Goal: Task Accomplishment & Management: Complete application form

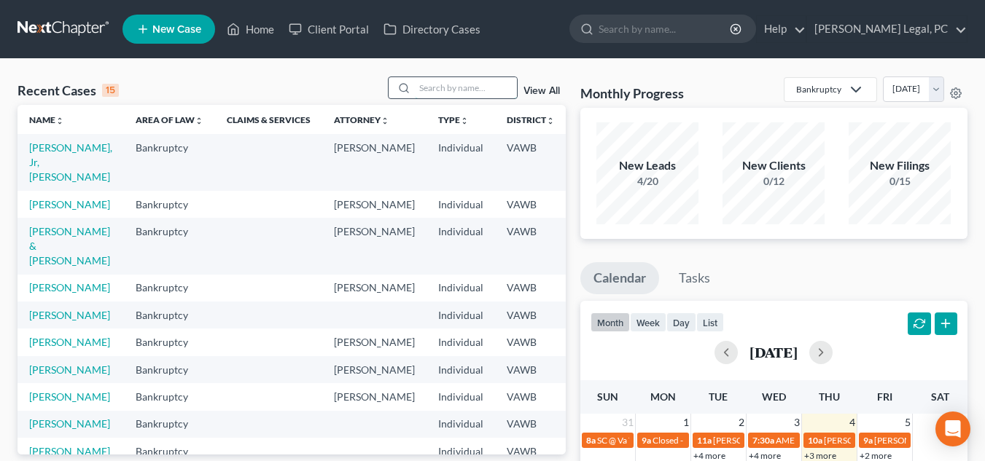
click at [471, 91] on input "search" at bounding box center [466, 87] width 102 height 21
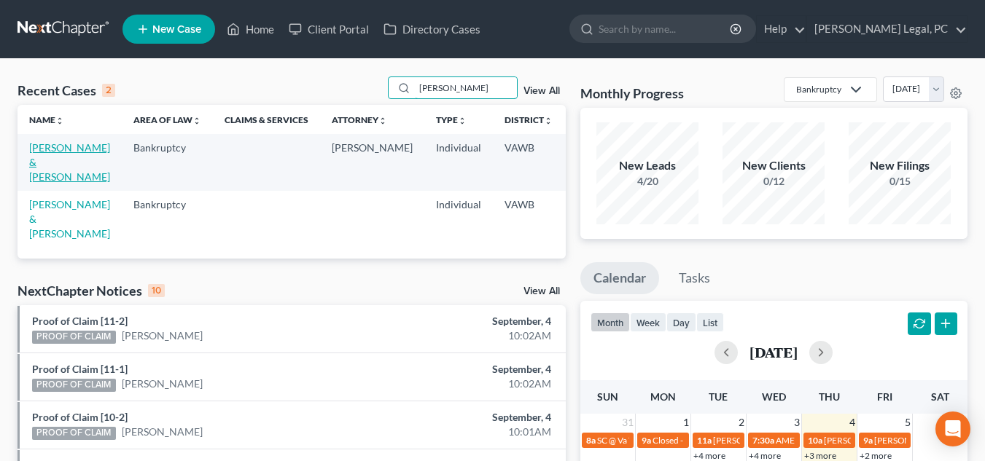
type input "robbin"
click at [53, 162] on link "[PERSON_NAME] & [PERSON_NAME]" at bounding box center [69, 162] width 81 height 42
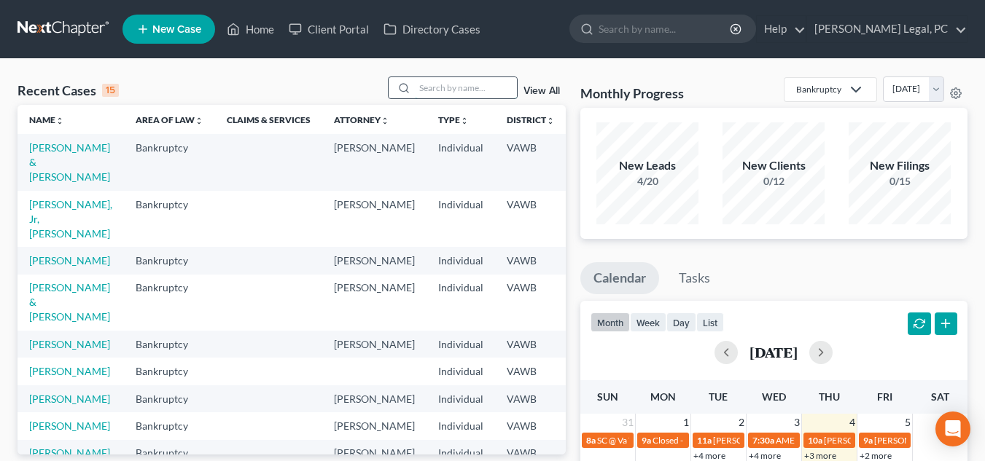
click at [450, 88] on input "search" at bounding box center [466, 87] width 102 height 21
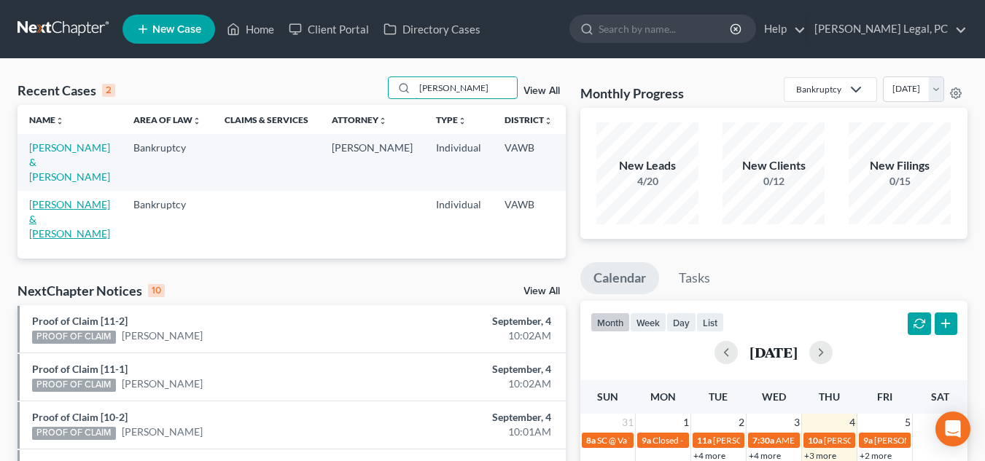
type input "robbin"
click at [42, 217] on link "[PERSON_NAME] & [PERSON_NAME]" at bounding box center [69, 219] width 81 height 42
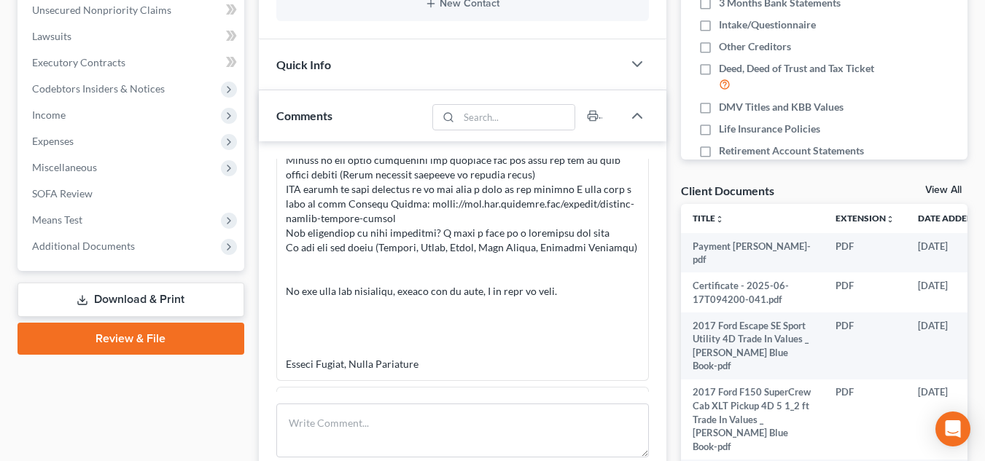
scroll to position [574, 0]
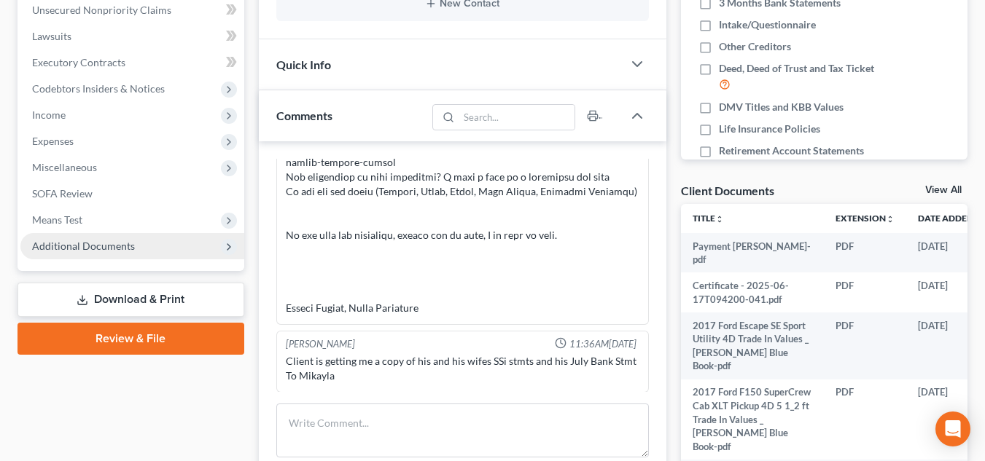
click at [77, 244] on span "Additional Documents" at bounding box center [83, 246] width 103 height 12
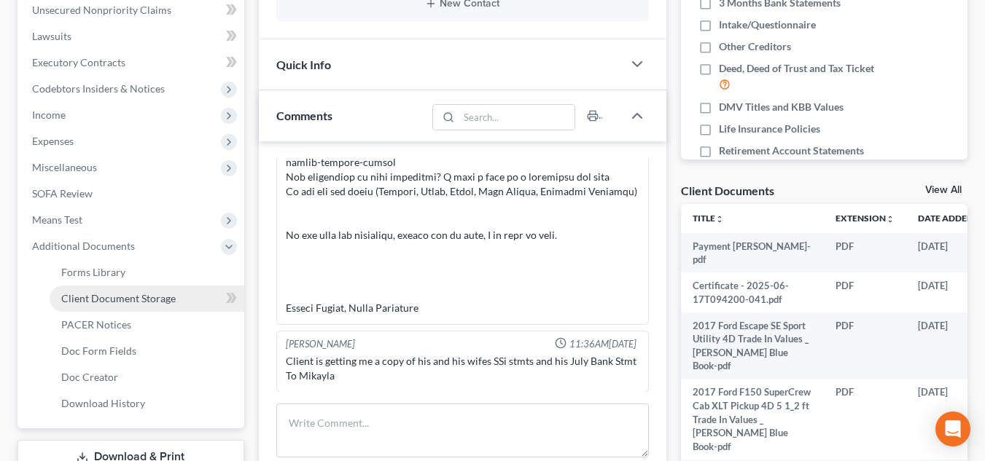
click at [126, 298] on span "Client Document Storage" at bounding box center [118, 298] width 114 height 12
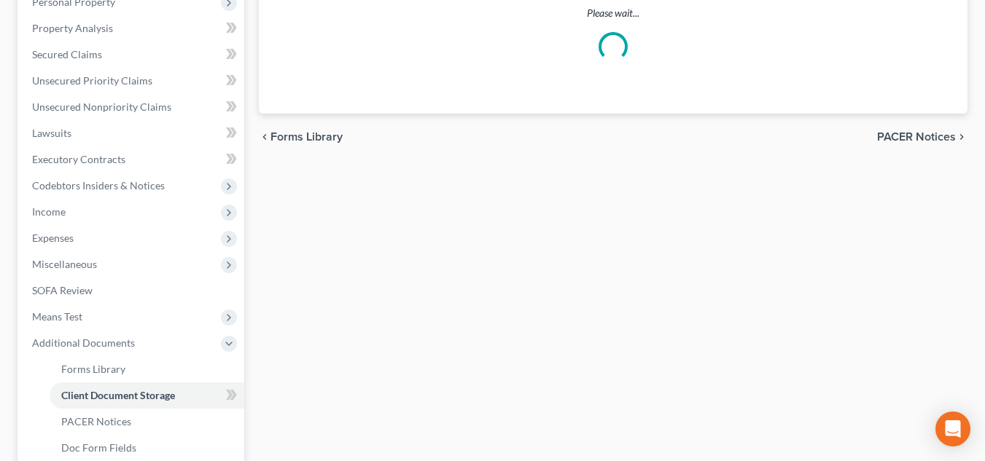
select select "0"
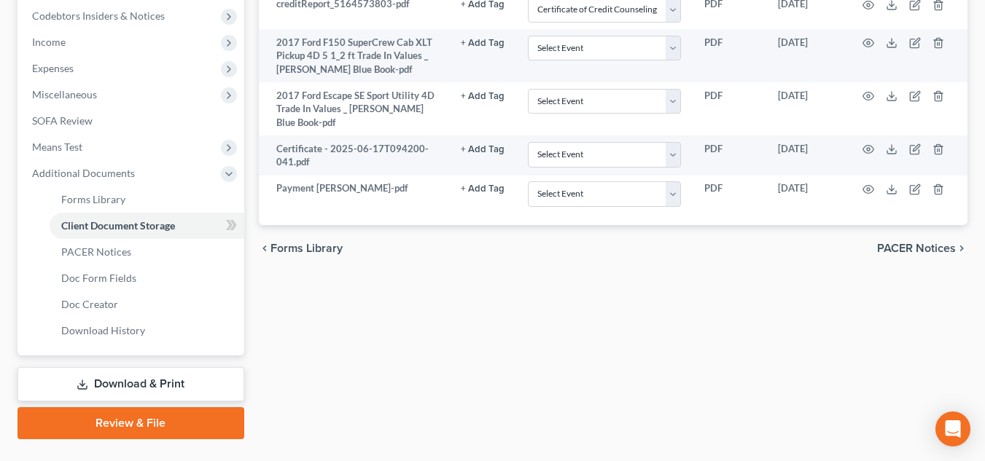
scroll to position [292, 0]
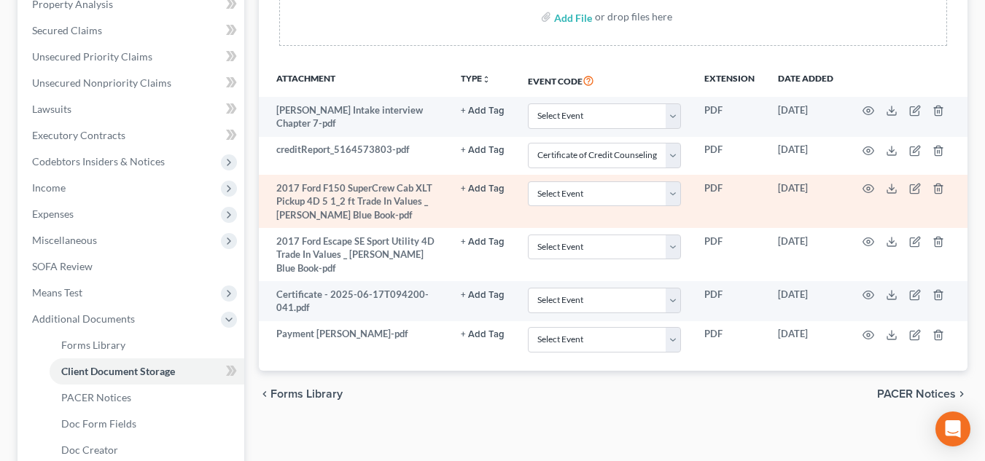
drag, startPoint x: 391, startPoint y: 69, endPoint x: 681, endPoint y: 211, distance: 322.8
click at [391, 69] on th "Attachment" at bounding box center [354, 80] width 190 height 34
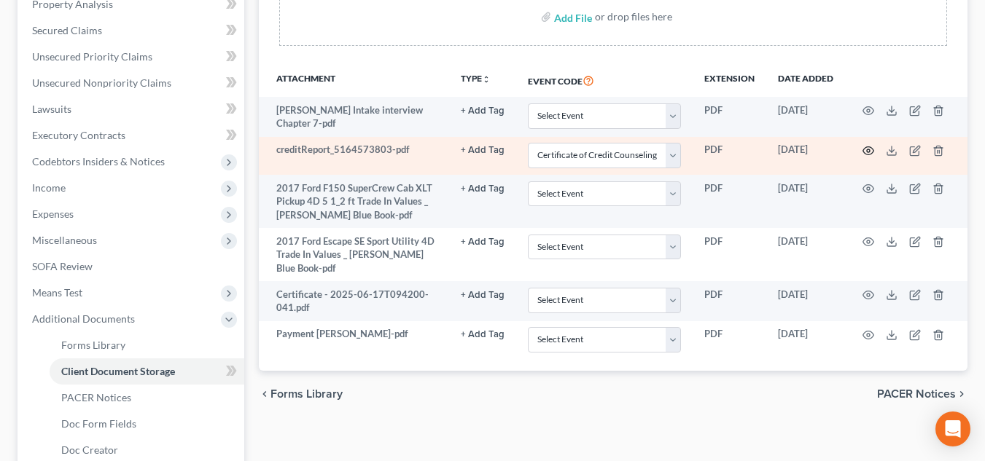
click at [870, 154] on icon "button" at bounding box center [868, 151] width 11 height 8
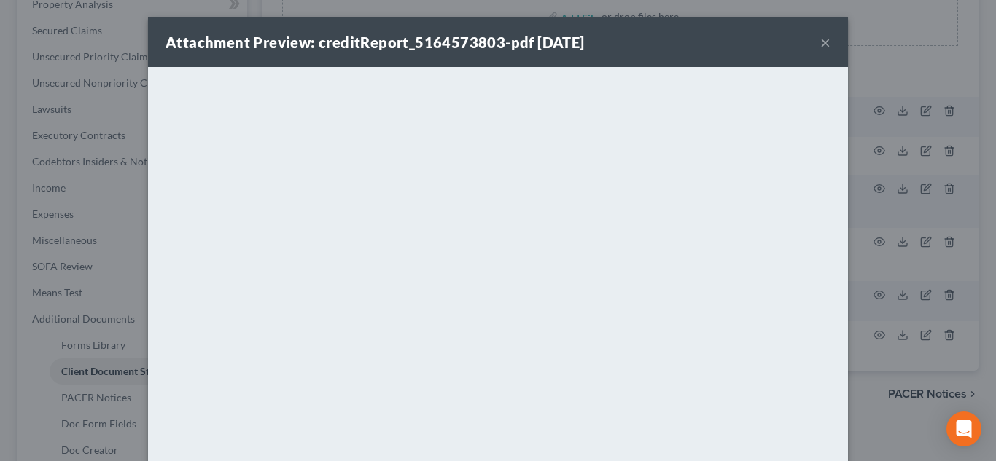
click at [822, 36] on button "×" at bounding box center [825, 42] width 10 height 17
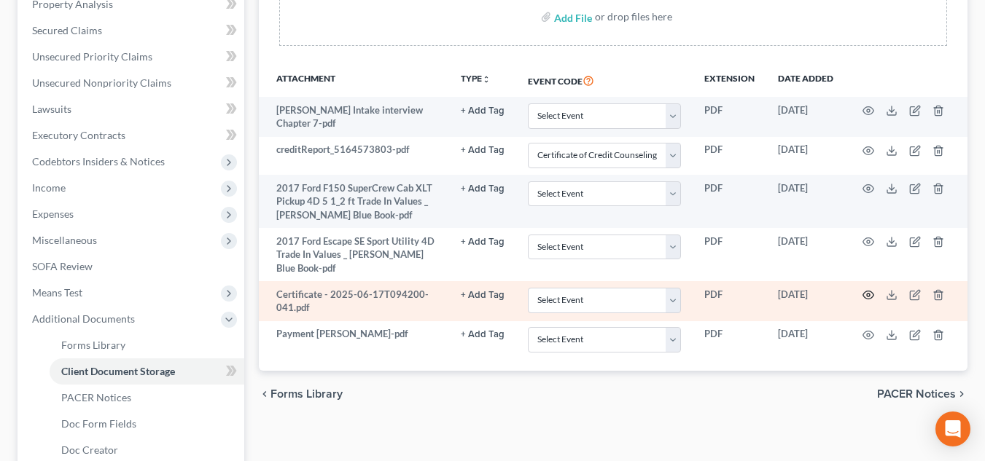
click at [864, 292] on icon "button" at bounding box center [868, 296] width 11 height 8
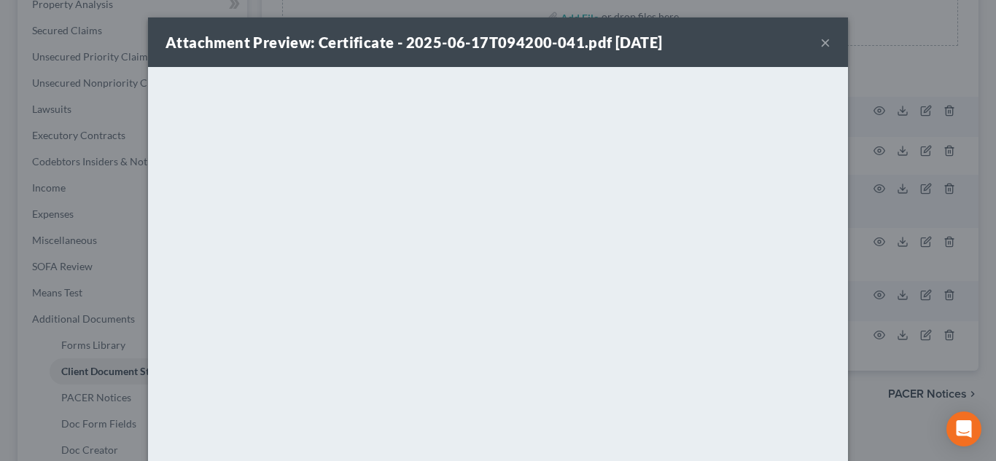
click at [820, 42] on button "×" at bounding box center [825, 42] width 10 height 17
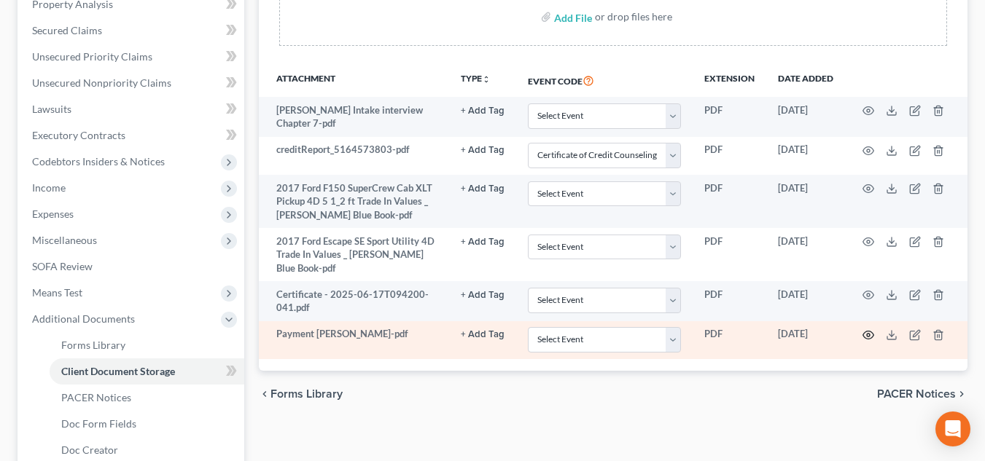
click at [871, 330] on icon "button" at bounding box center [868, 336] width 12 height 12
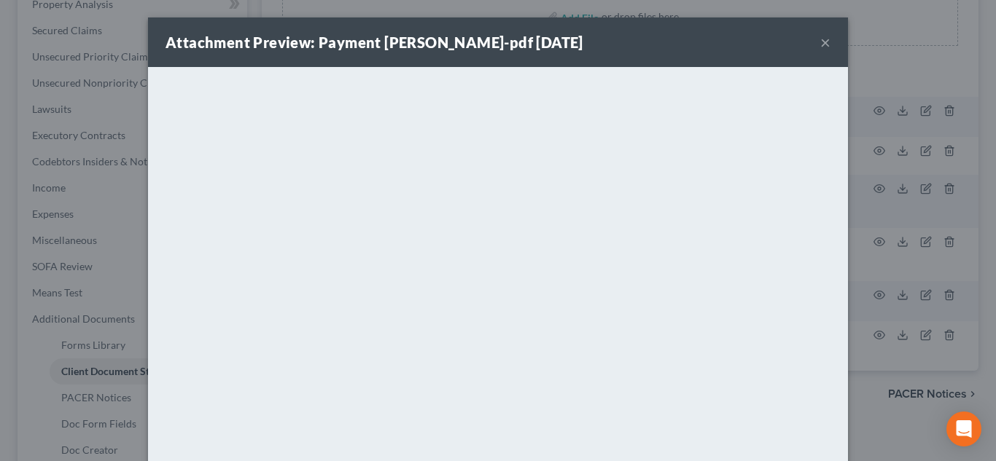
click at [820, 50] on button "×" at bounding box center [825, 42] width 10 height 17
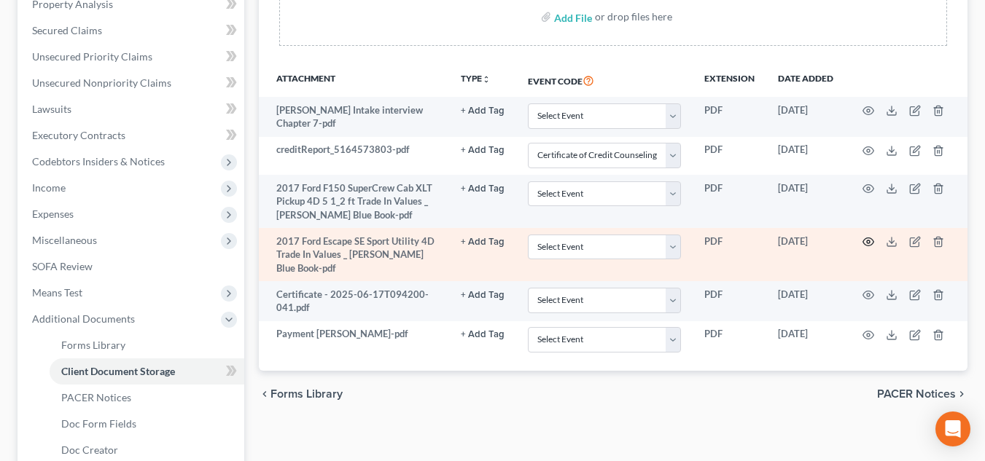
click at [872, 238] on icon "button" at bounding box center [868, 242] width 12 height 12
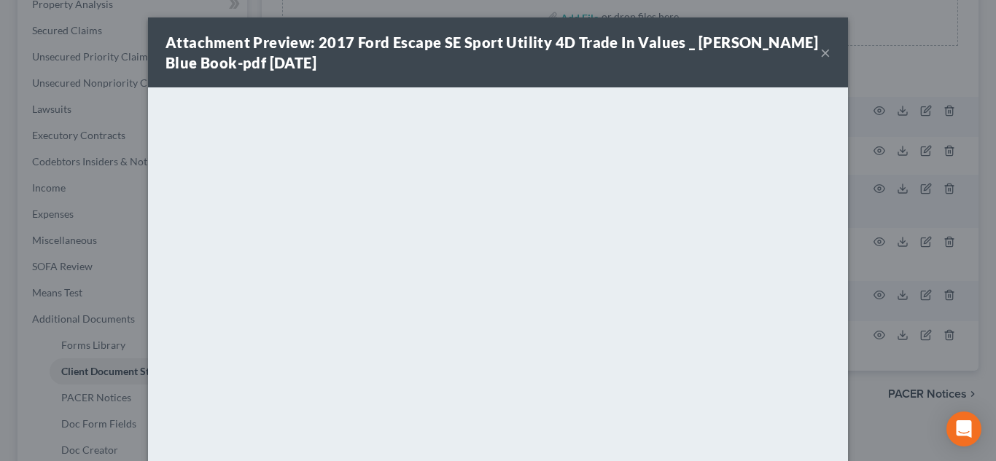
click at [820, 55] on button "×" at bounding box center [825, 52] width 10 height 17
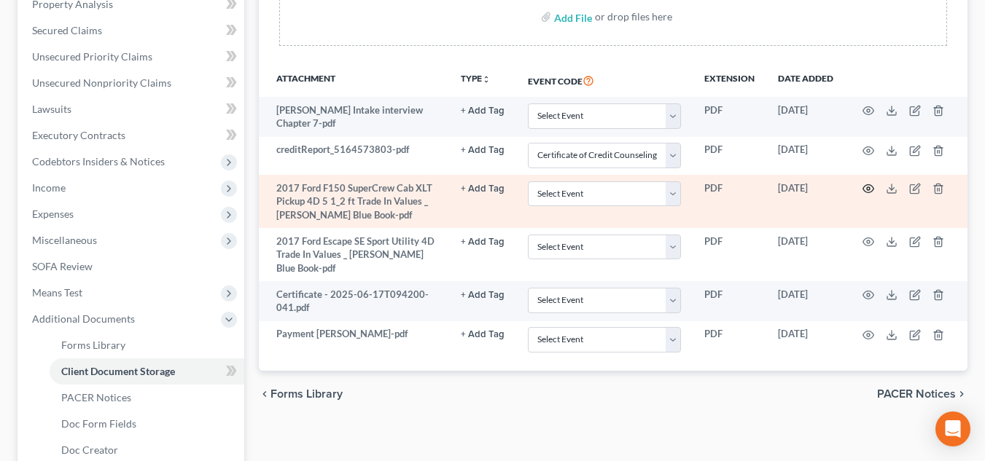
click at [868, 183] on icon "button" at bounding box center [868, 189] width 12 height 12
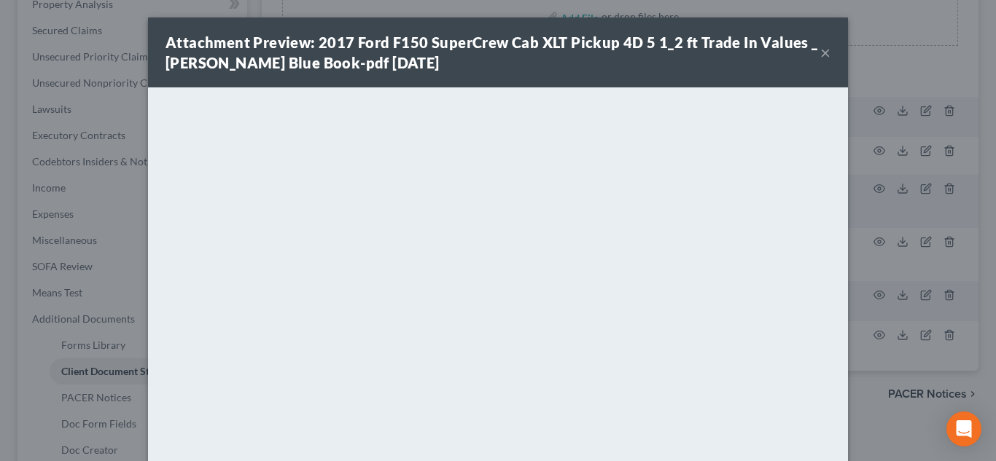
click at [820, 52] on button "×" at bounding box center [825, 52] width 10 height 17
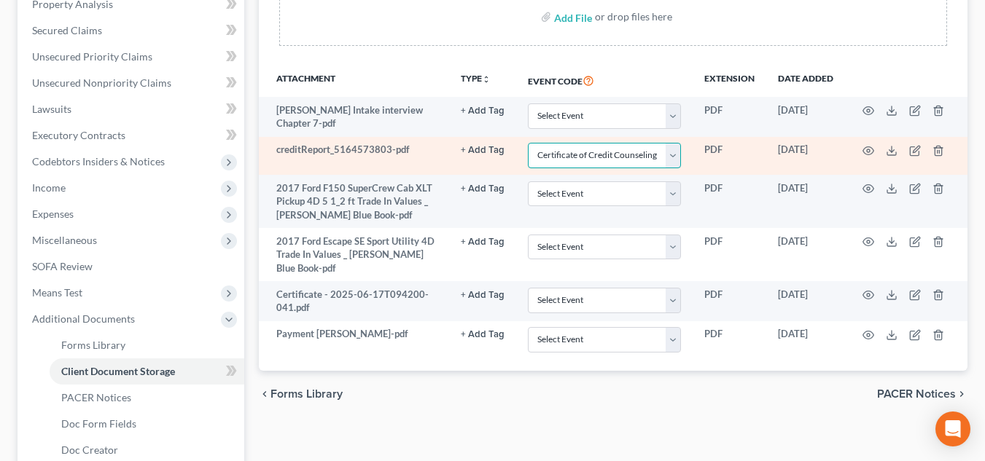
click at [620, 152] on select "Select Event Certificate of Credit Counseling" at bounding box center [604, 156] width 153 height 26
select select
click at [528, 143] on select "Select Event Certificate of Credit Counseling" at bounding box center [604, 156] width 153 height 26
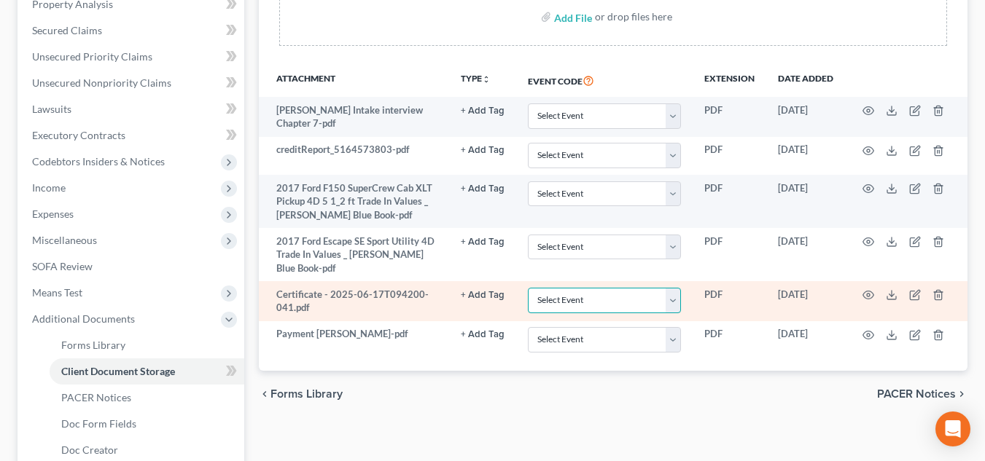
click at [610, 288] on select "Select Event Certificate of Credit Counseling" at bounding box center [604, 301] width 153 height 26
select select "0"
click at [528, 288] on select "Select Event Certificate of Credit Counseling" at bounding box center [604, 301] width 153 height 26
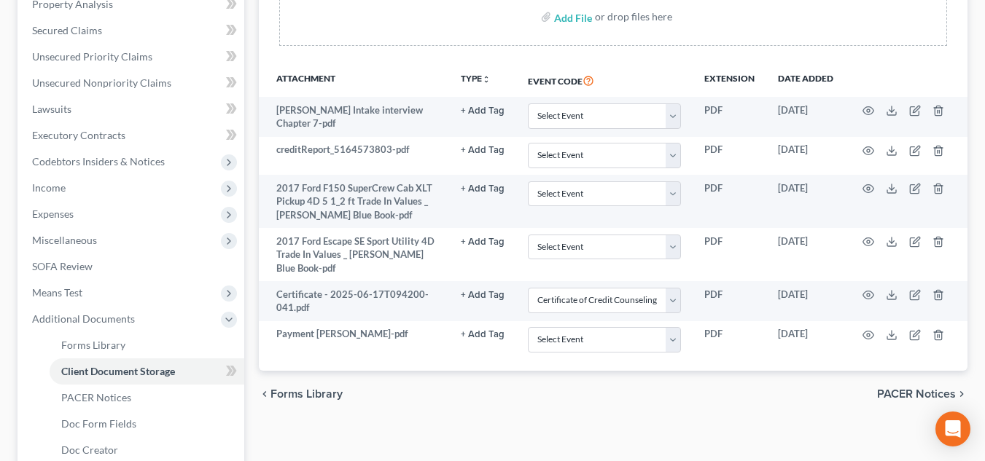
click at [588, 388] on div "chevron_left Forms Library PACER Notices chevron_right" at bounding box center [613, 394] width 709 height 47
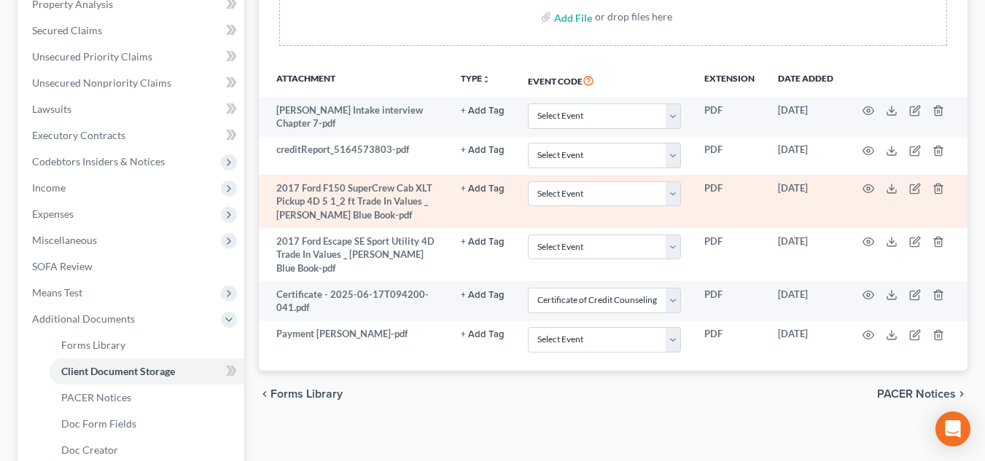
drag, startPoint x: 499, startPoint y: 188, endPoint x: 500, endPoint y: 224, distance: 35.8
click at [498, 188] on button "+ Add Tag" at bounding box center [483, 188] width 44 height 9
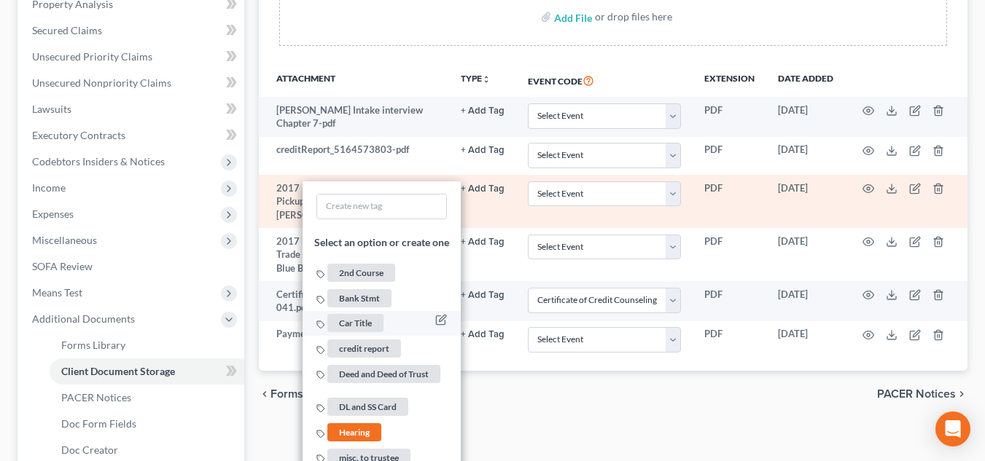
click at [386, 322] on link "Car Title" at bounding box center [350, 322] width 69 height 12
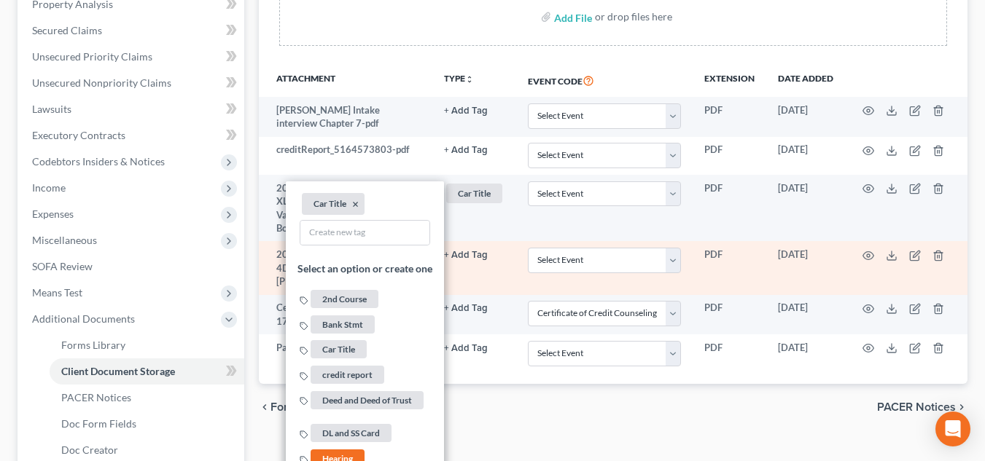
click at [475, 252] on td "+ Add Tag Select an option or create one 2nd Course Bank Stmt Car Title credit …" at bounding box center [474, 267] width 84 height 53
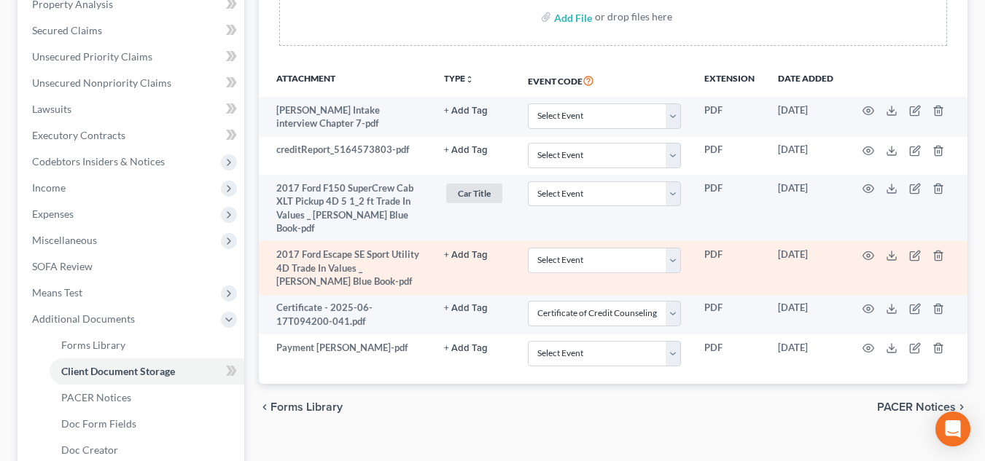
click at [475, 251] on button "+ Add Tag" at bounding box center [466, 255] width 44 height 9
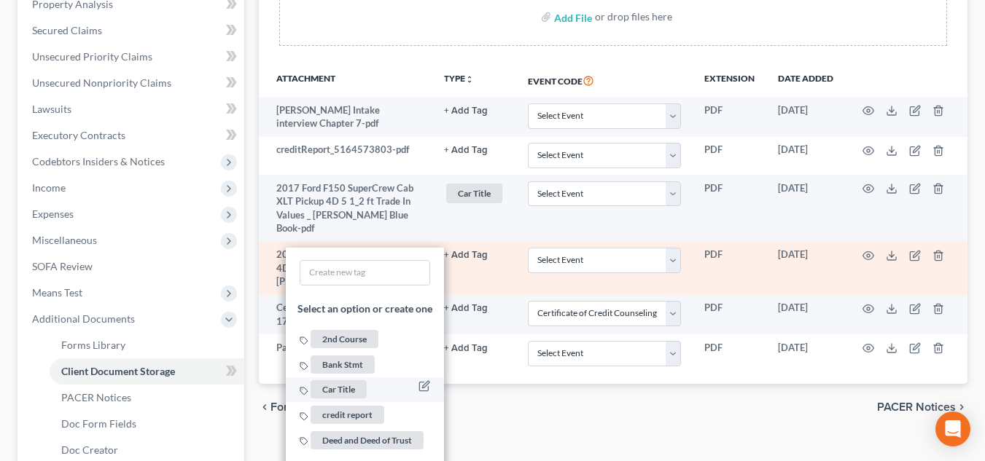
click at [349, 381] on span "Car Title" at bounding box center [339, 390] width 56 height 18
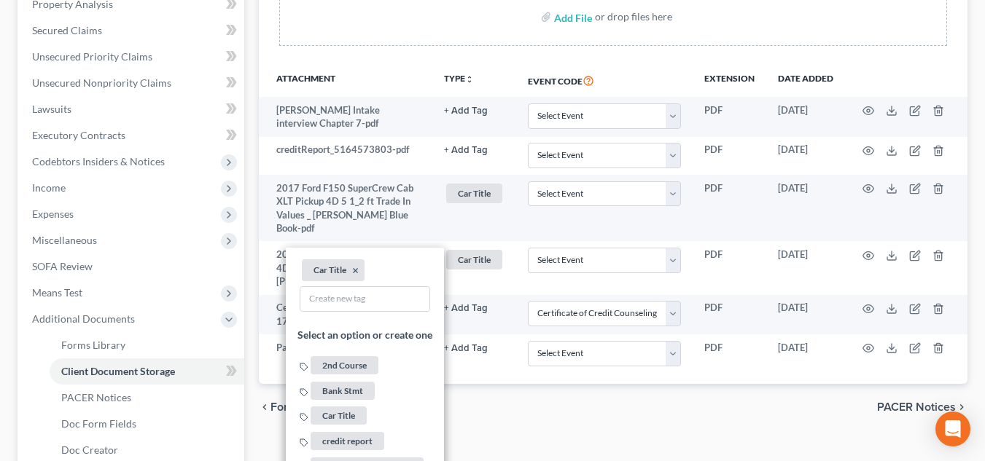
click at [487, 408] on div "chevron_left Forms Library PACER Notices chevron_right" at bounding box center [613, 407] width 709 height 47
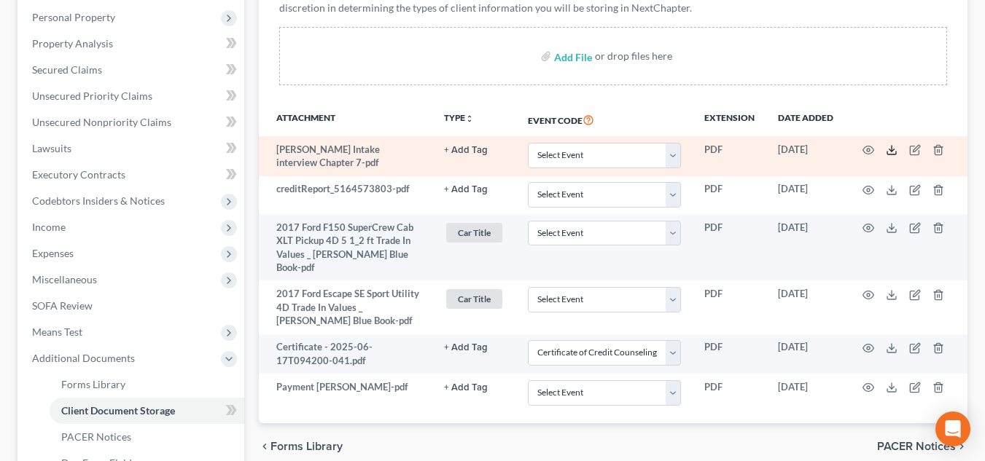
scroll to position [106, 0]
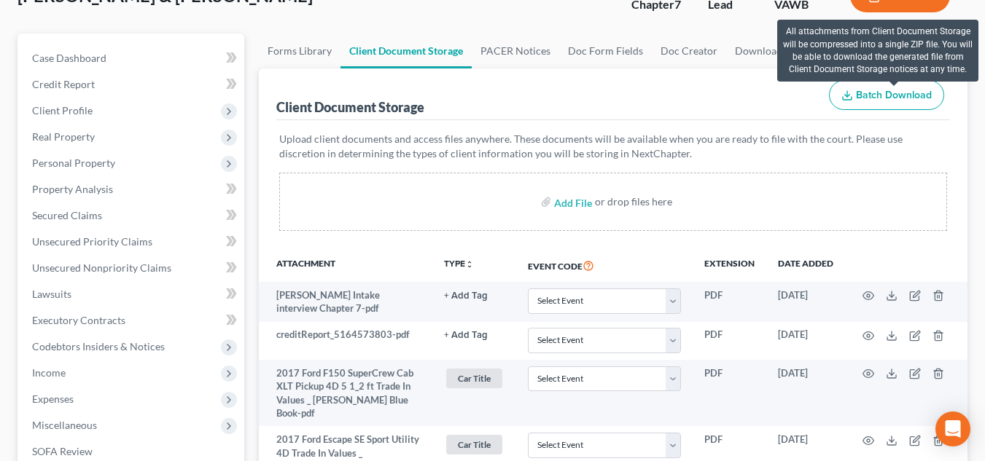
click at [894, 95] on span "Batch Download" at bounding box center [894, 95] width 76 height 12
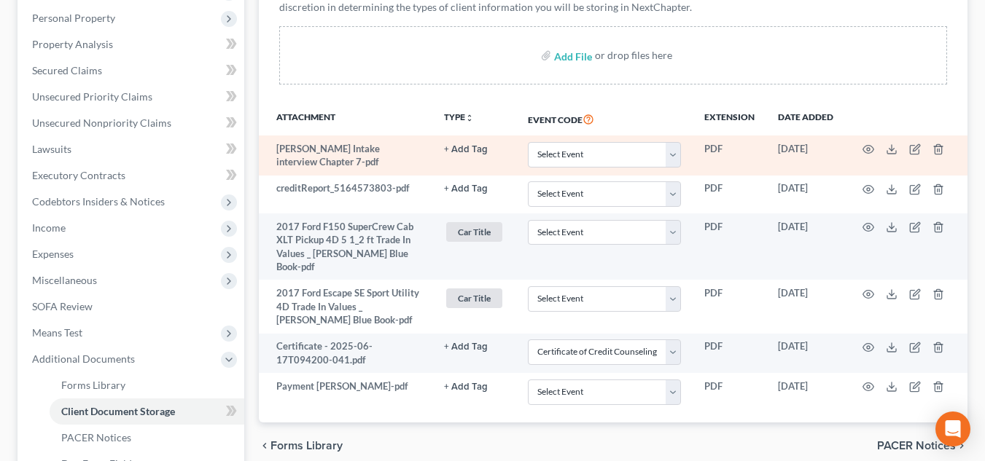
scroll to position [252, 0]
select select "0"
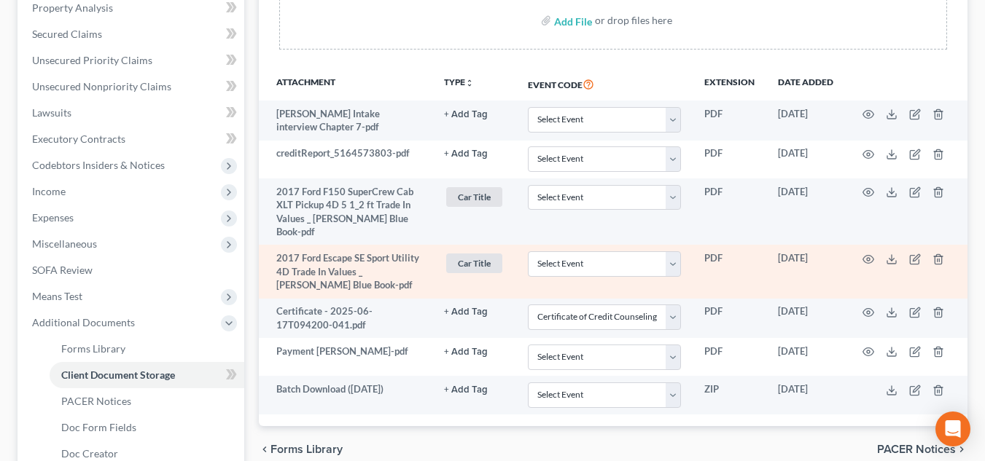
scroll to position [398, 0]
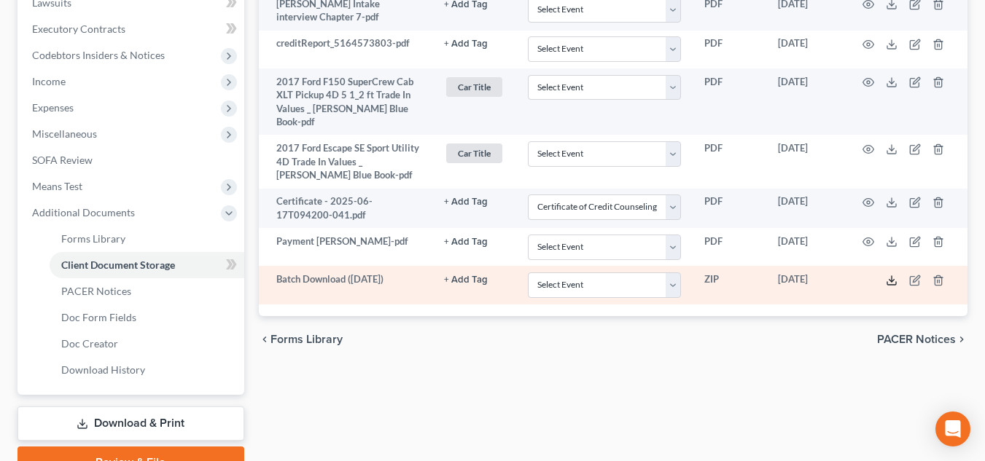
click at [896, 275] on icon at bounding box center [892, 281] width 12 height 12
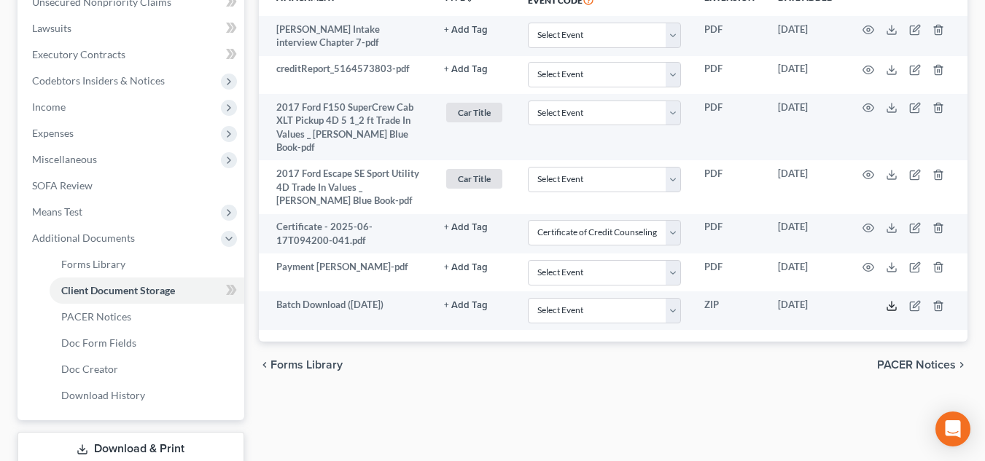
scroll to position [179, 0]
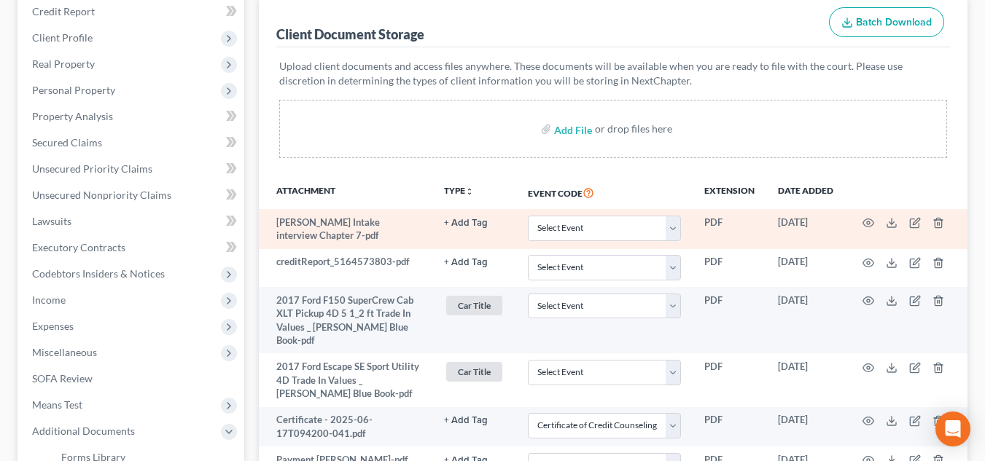
click at [874, 225] on td at bounding box center [906, 229] width 122 height 40
click at [893, 225] on icon at bounding box center [892, 223] width 12 height 12
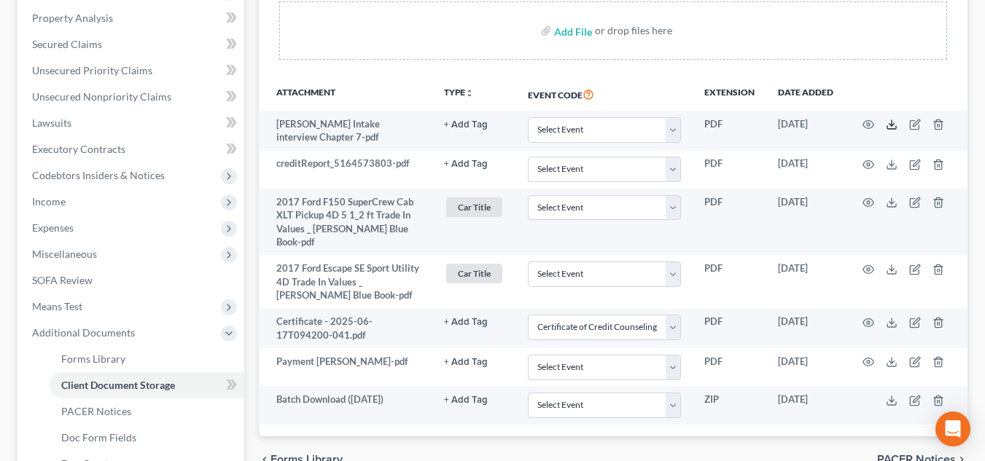
scroll to position [252, 0]
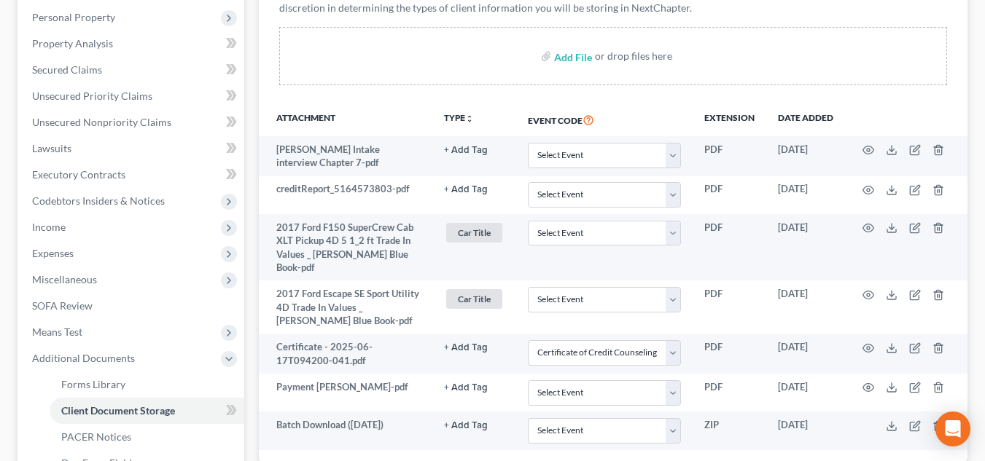
drag, startPoint x: 819, startPoint y: 81, endPoint x: 407, endPoint y: 102, distance: 412.5
click at [407, 102] on div "Upload client documents and access files anywhere. These documents will be avai…" at bounding box center [613, 38] width 674 height 128
click at [574, 50] on input "file" at bounding box center [571, 56] width 35 height 26
type input "C:\fakepath\Questionnaire .pdf"
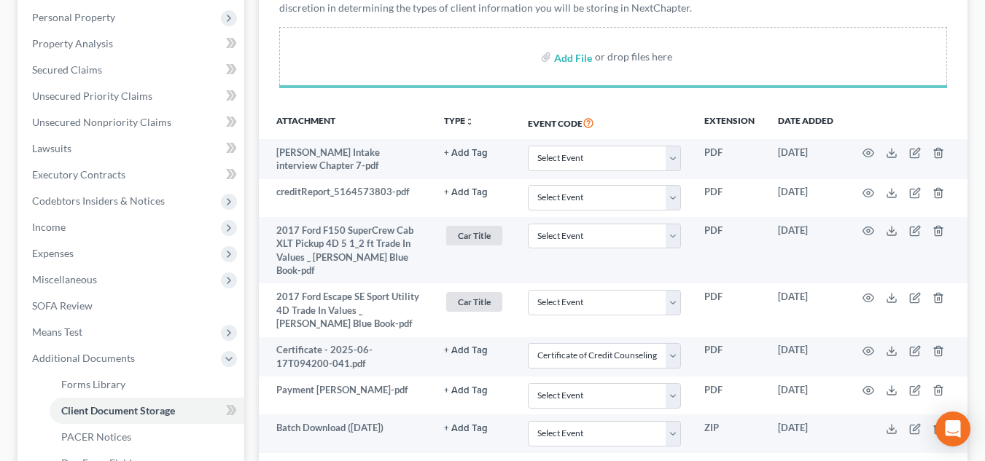
select select "0"
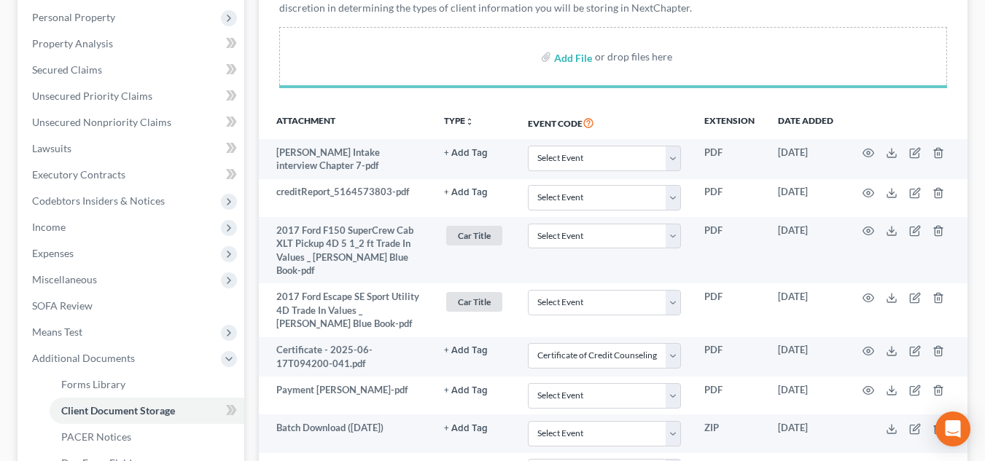
select select "0"
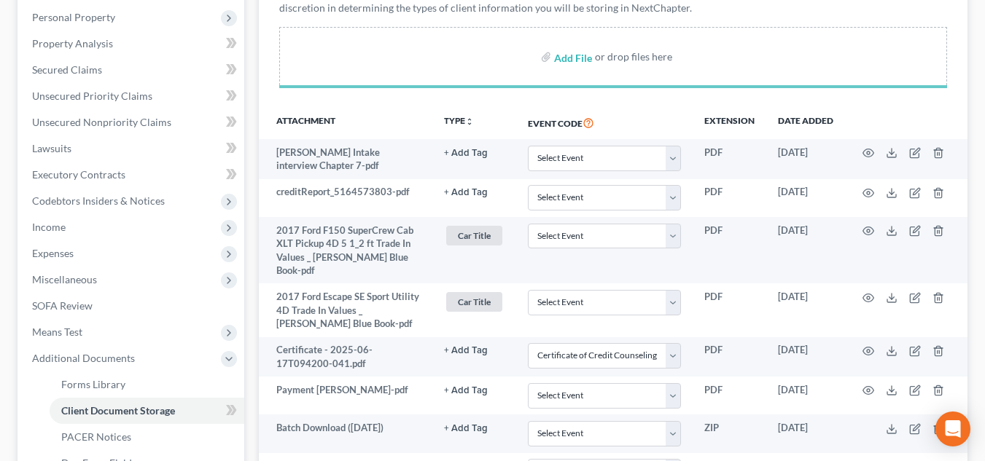
select select "0"
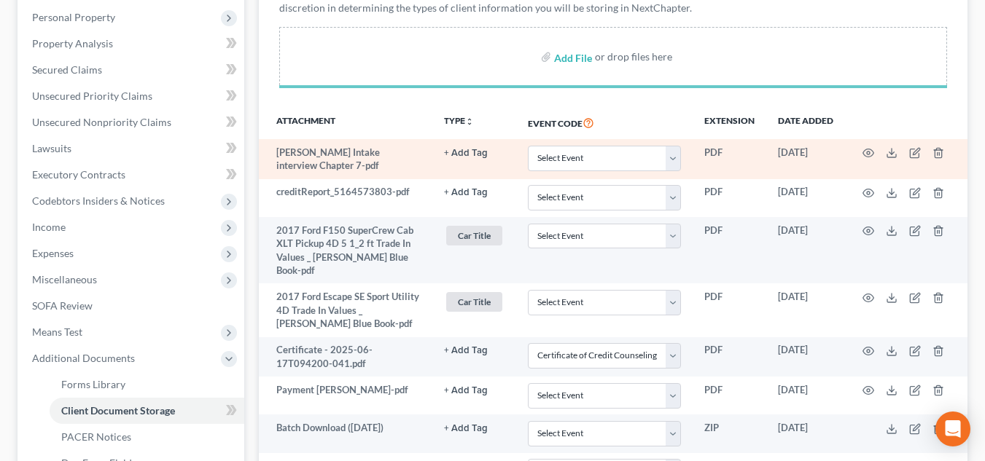
select select "0"
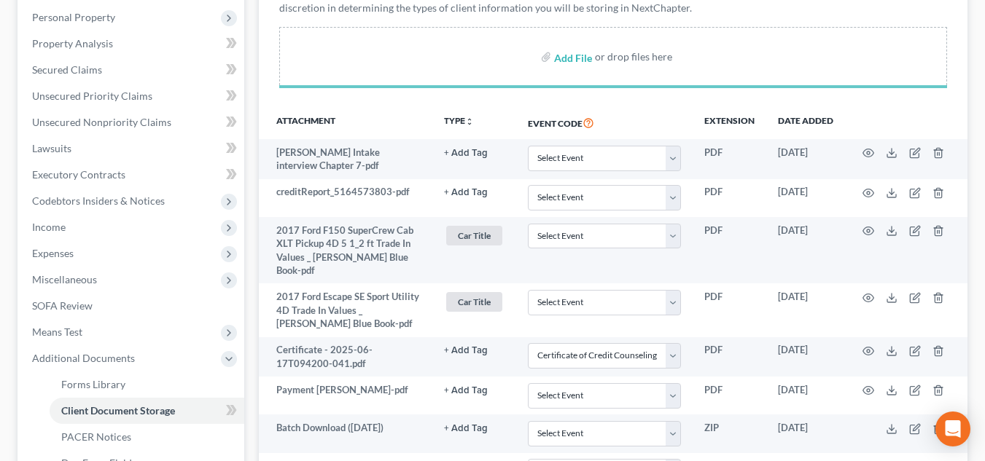
select select "0"
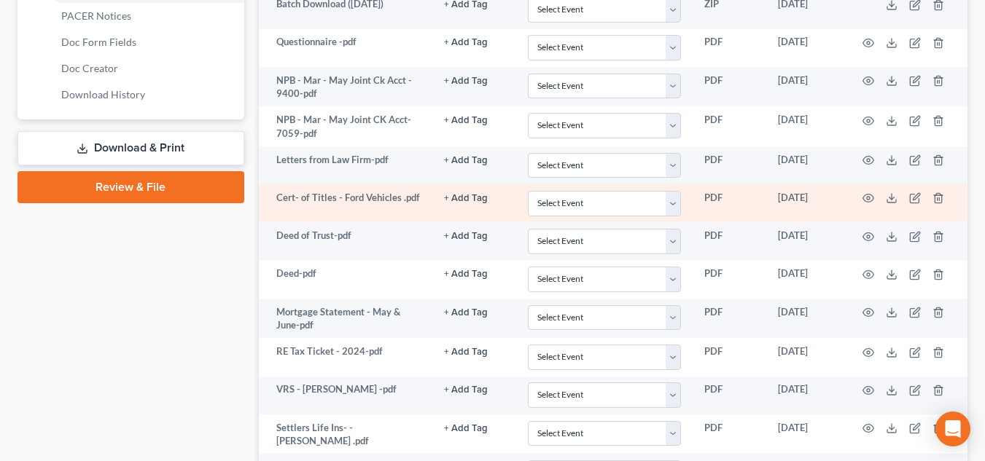
scroll to position [690, 0]
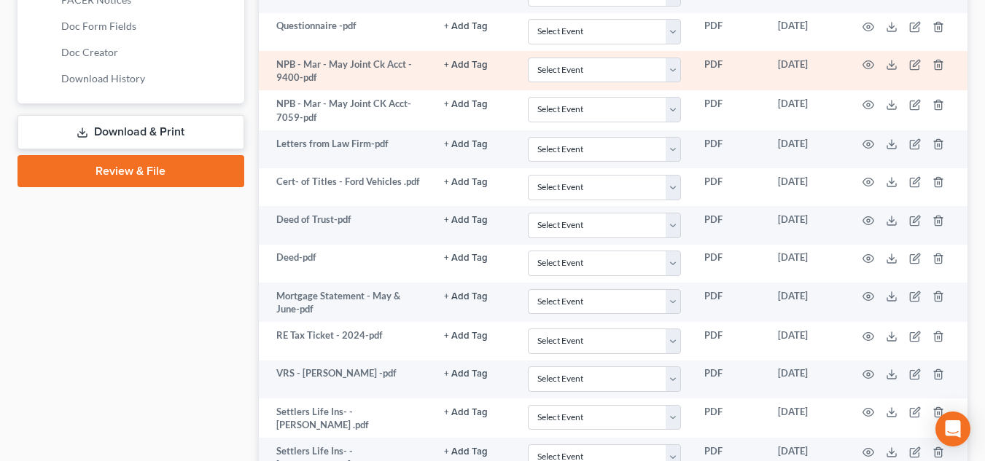
click at [467, 61] on button "+ Add Tag" at bounding box center [466, 65] width 44 height 9
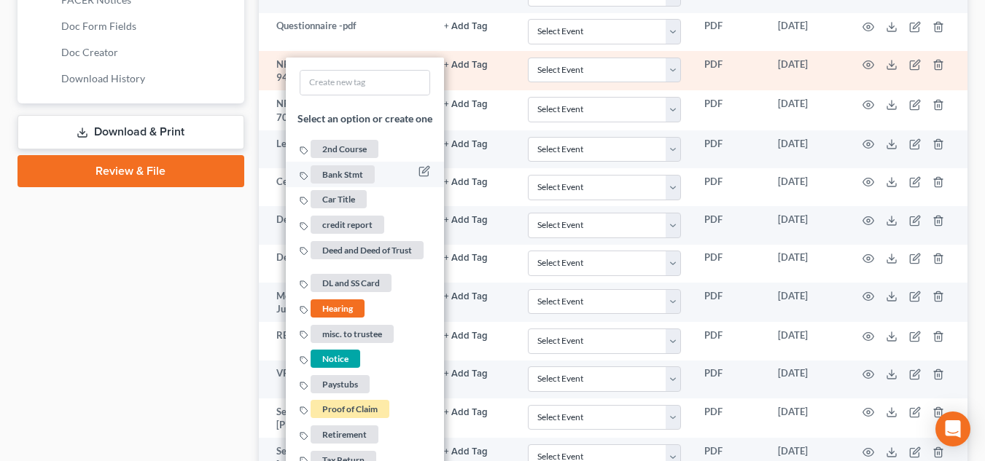
click at [348, 165] on span "Bank Stmt" at bounding box center [343, 174] width 64 height 18
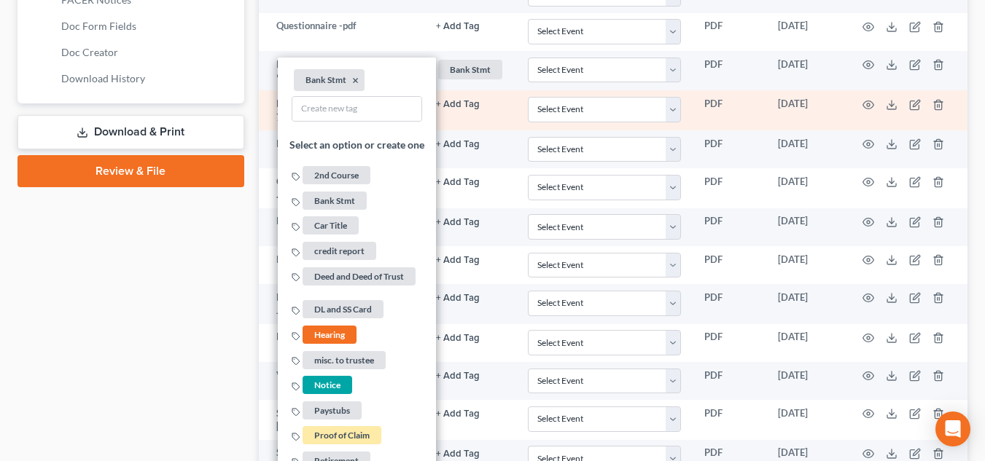
click at [457, 100] on button "+ Add Tag" at bounding box center [458, 104] width 44 height 9
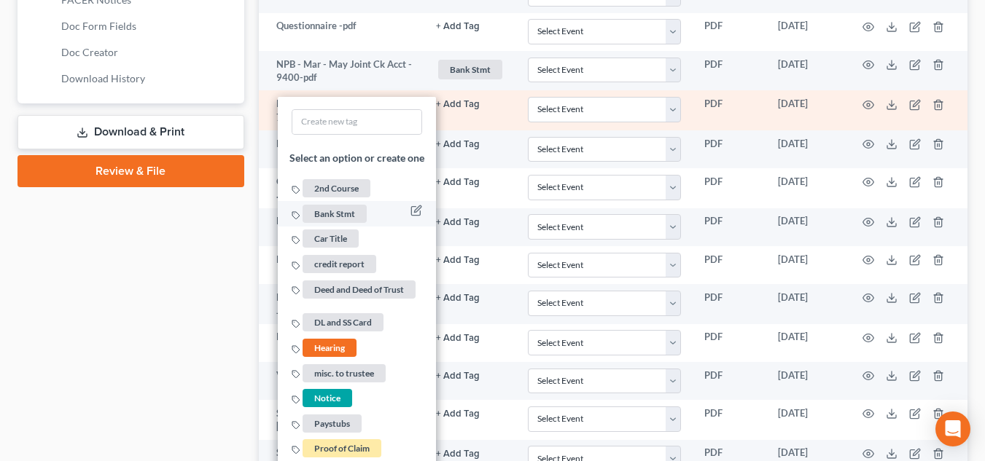
click at [316, 205] on span "Bank Stmt" at bounding box center [335, 214] width 64 height 18
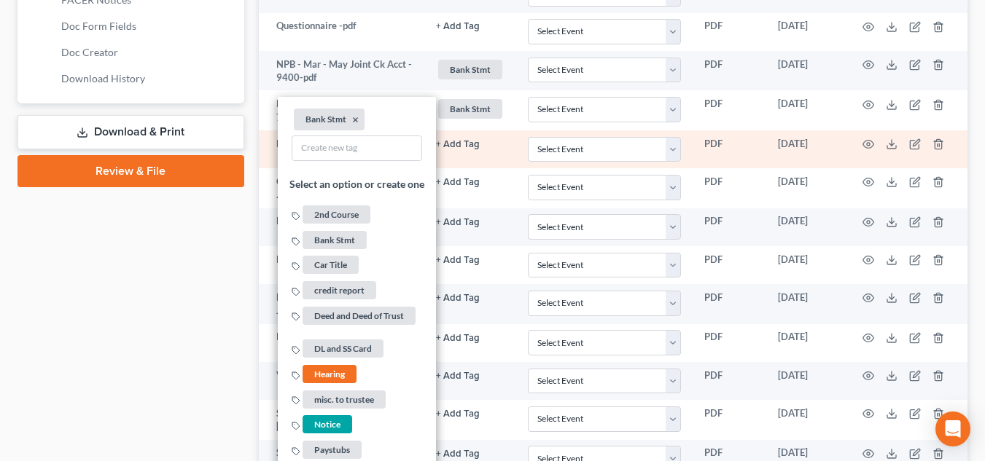
click at [494, 139] on td "+ Add Tag Select an option or create one 2nd Course Bank Stmt Car Title credit …" at bounding box center [470, 149] width 92 height 38
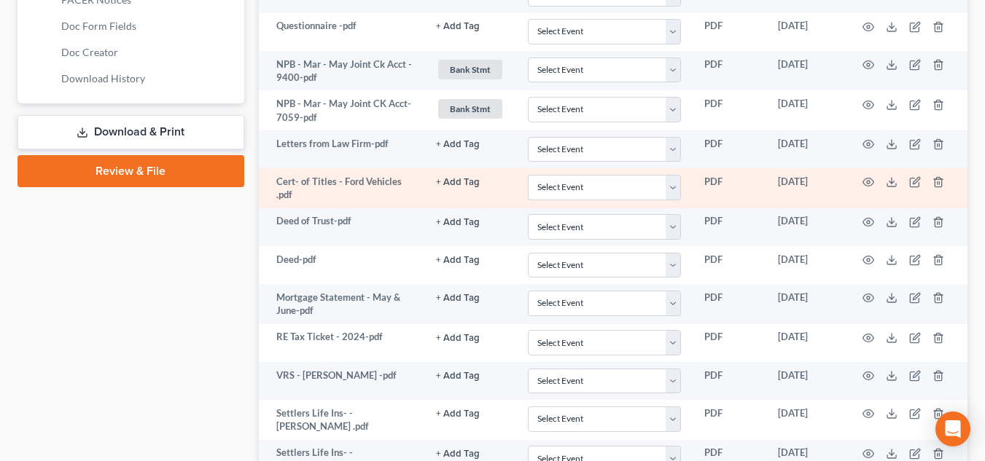
click at [466, 178] on button "+ Add Tag" at bounding box center [458, 182] width 44 height 9
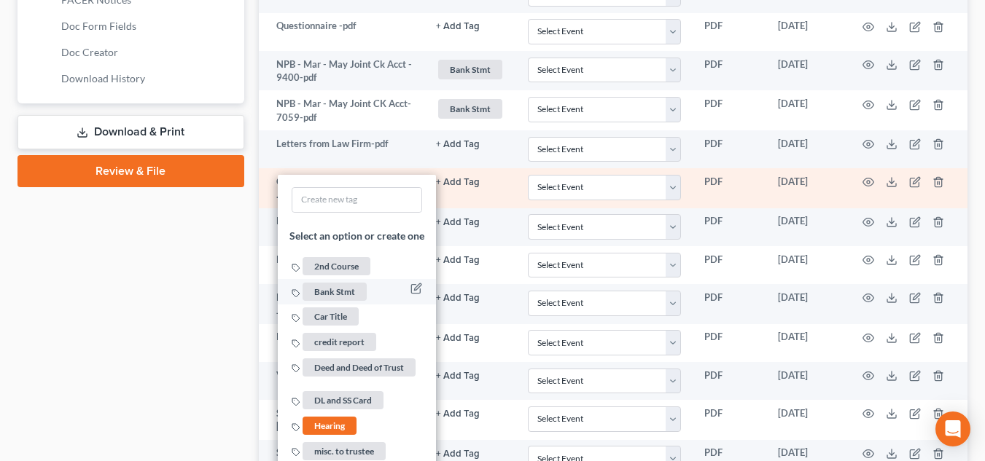
click at [339, 308] on span "Car Title" at bounding box center [331, 317] width 56 height 18
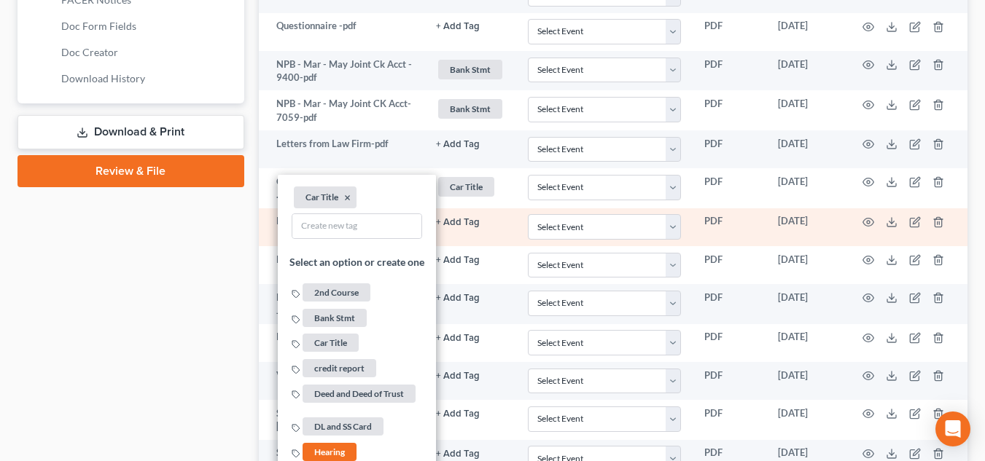
click at [489, 220] on td "+ Add Tag Select an option or create one 2nd Course Bank Stmt Car Title credit …" at bounding box center [470, 228] width 92 height 38
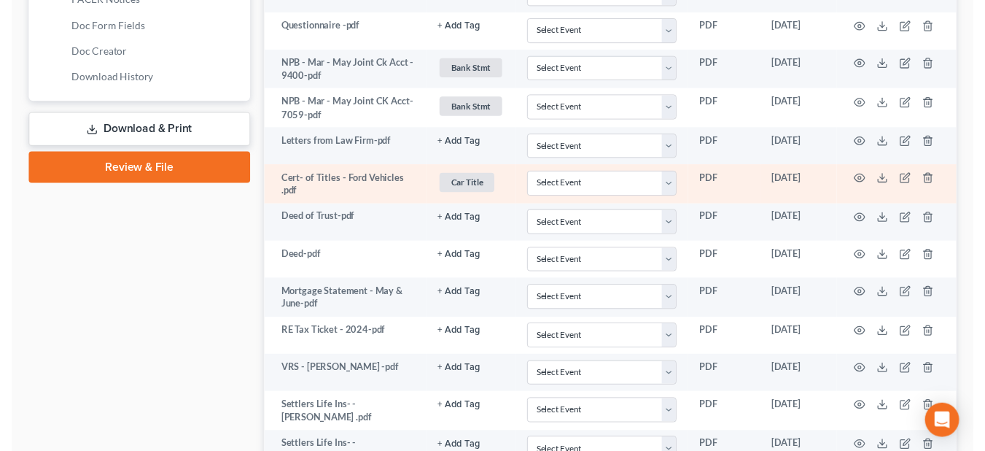
scroll to position [763, 0]
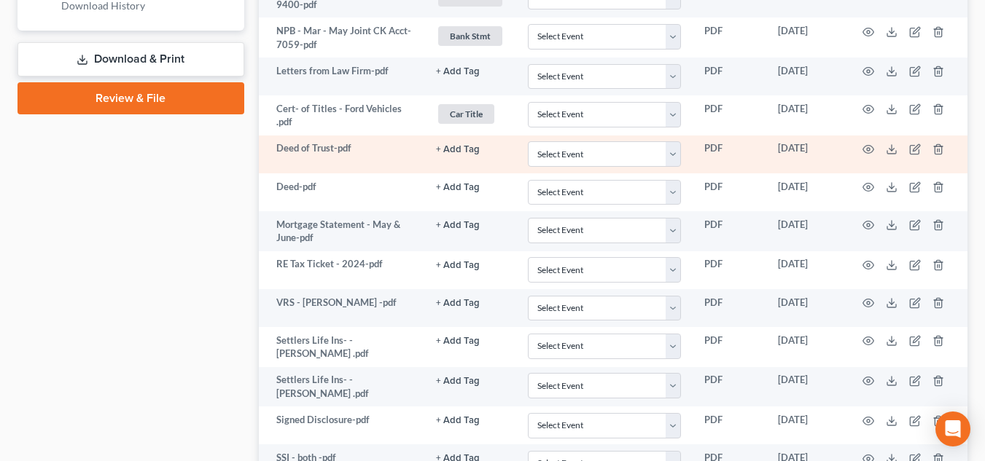
click at [470, 142] on td "+ Add Tag Select an option or create one 2nd Course Bank Stmt Car Title credit …" at bounding box center [470, 155] width 92 height 38
click at [467, 145] on button "+ Add Tag" at bounding box center [458, 149] width 44 height 9
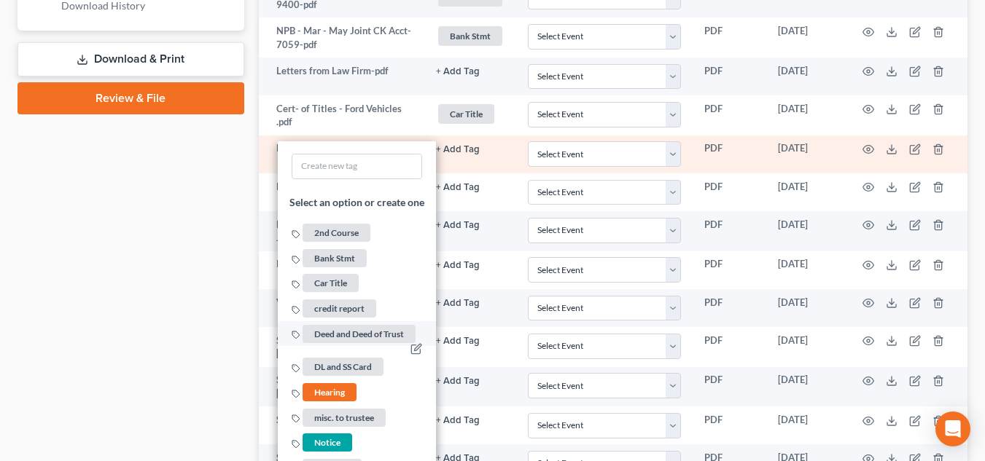
click at [348, 327] on span "Deed and Deed of Trust" at bounding box center [359, 334] width 113 height 18
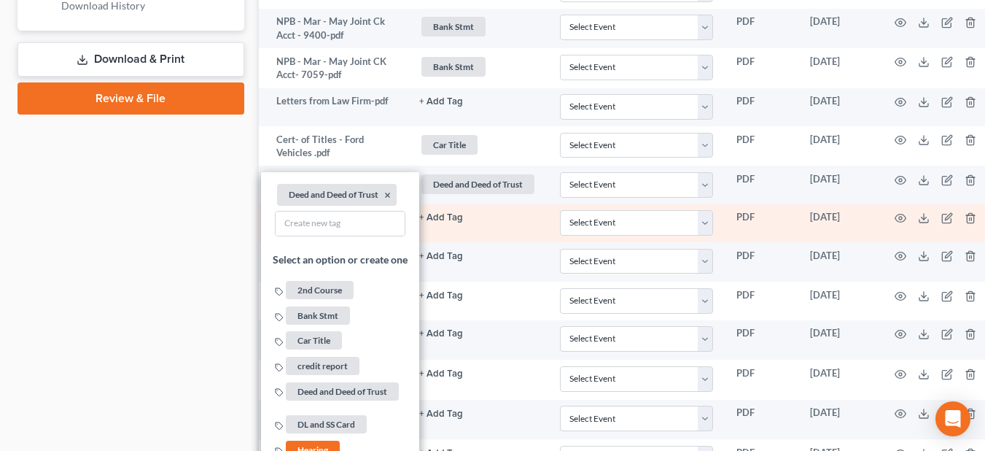
click at [451, 204] on td "+ Add Tag Select an option or create one 2nd Course Bank Stmt Car Title credit …" at bounding box center [478, 223] width 141 height 38
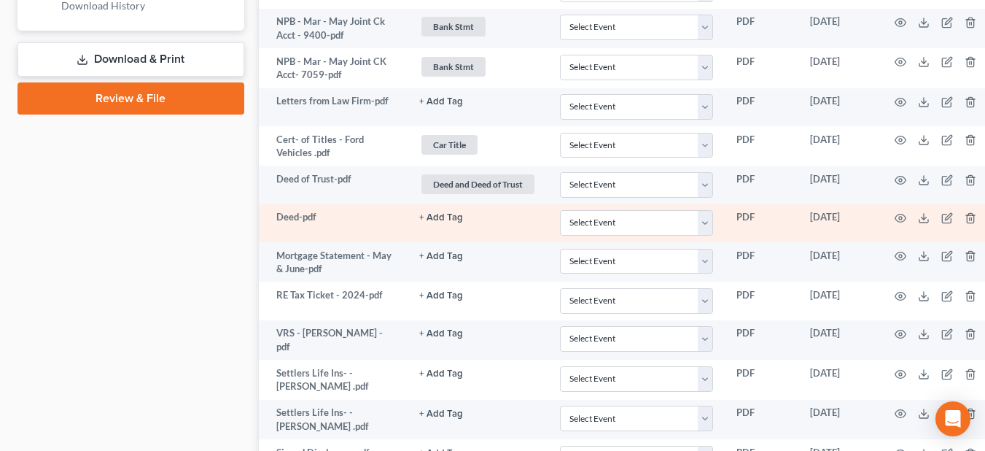
click at [448, 213] on button "+ Add Tag" at bounding box center [441, 217] width 44 height 9
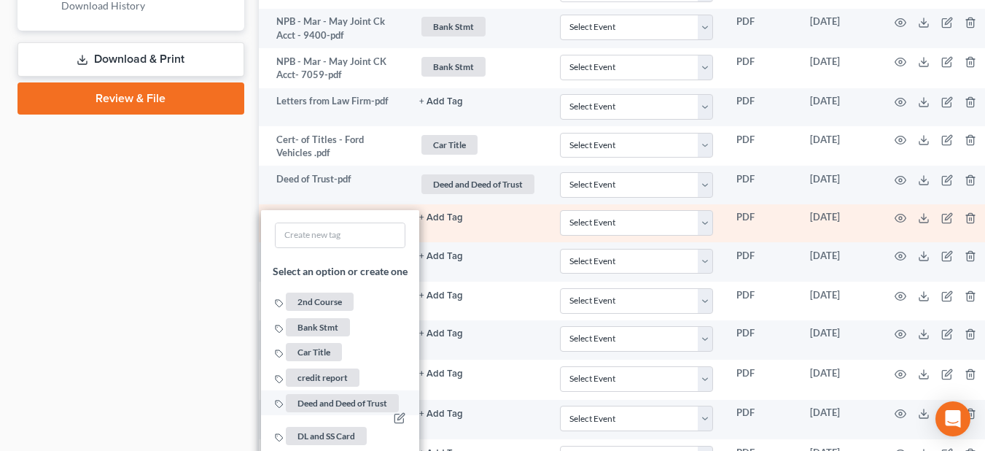
click at [329, 394] on span "Deed and Deed of Trust" at bounding box center [342, 403] width 113 height 18
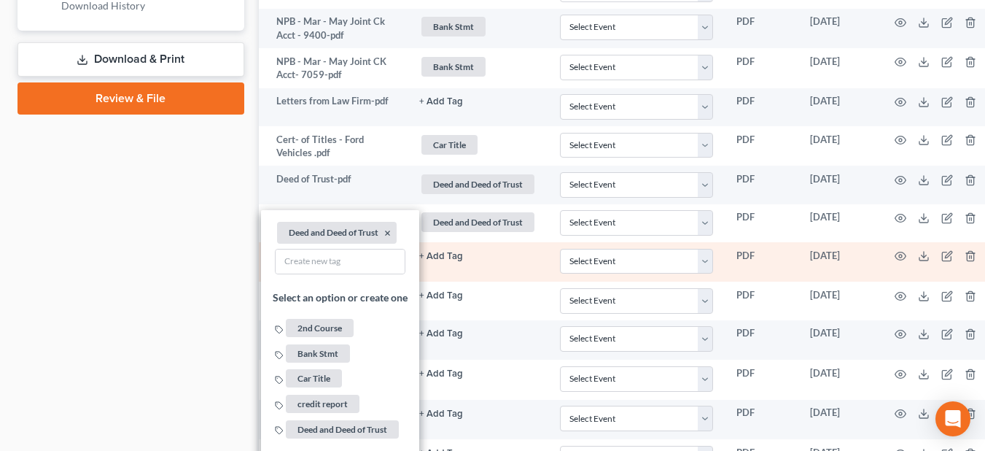
click at [486, 251] on td "+ Add Tag Select an option or create one 2nd Course Bank Stmt Car Title credit …" at bounding box center [478, 262] width 141 height 40
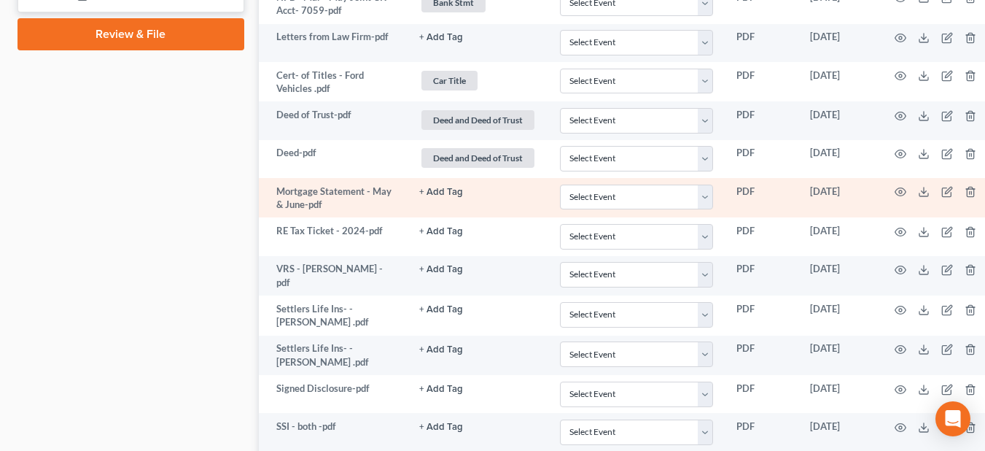
scroll to position [908, 0]
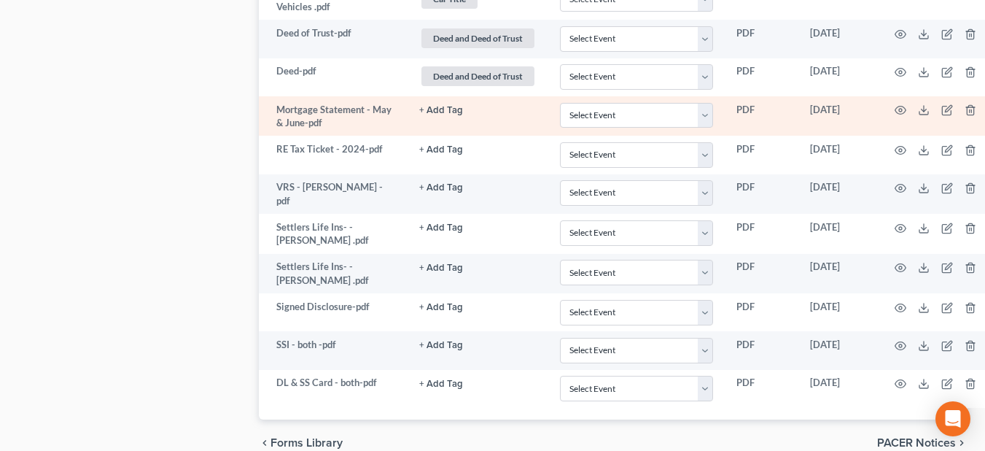
drag, startPoint x: 434, startPoint y: 84, endPoint x: 416, endPoint y: 168, distance: 85.6
click at [435, 106] on button "+ Add Tag" at bounding box center [441, 110] width 44 height 9
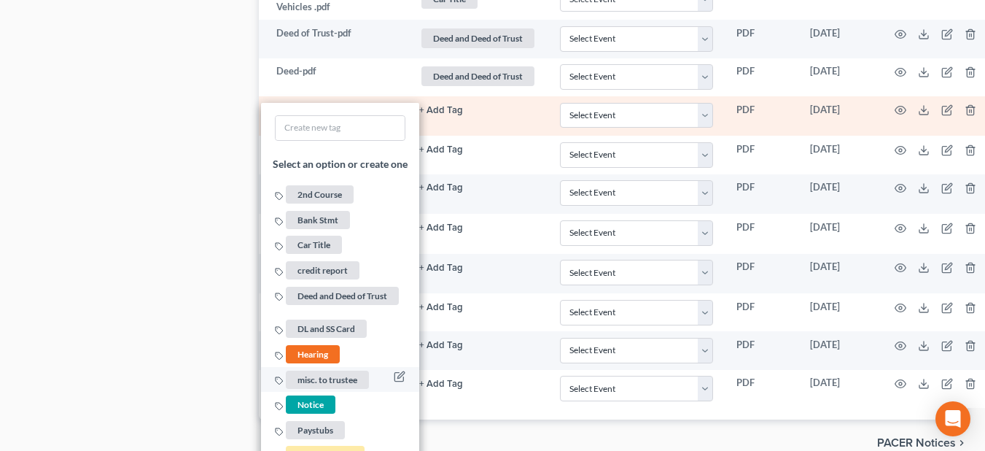
click at [329, 370] on span "misc. to trustee" at bounding box center [327, 379] width 83 height 18
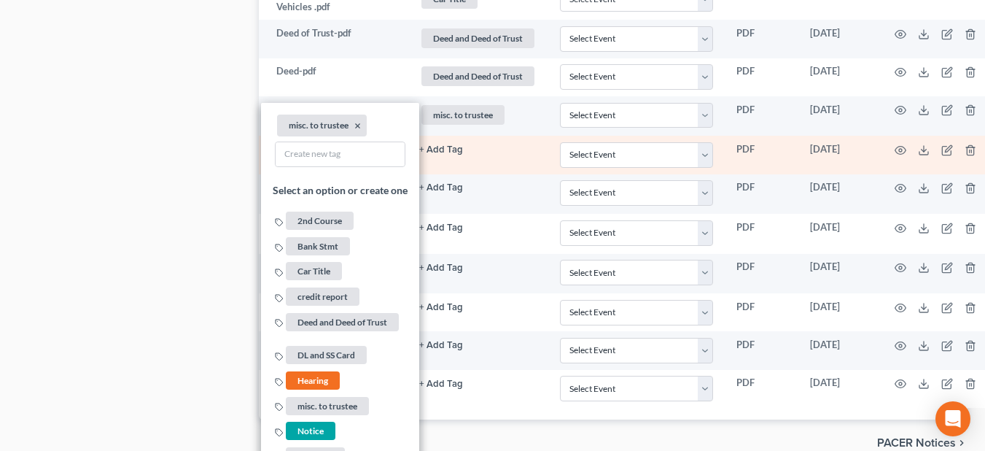
click at [511, 137] on td "+ Add Tag Select an option or create one 2nd Course Bank Stmt Car Title credit …" at bounding box center [478, 155] width 141 height 38
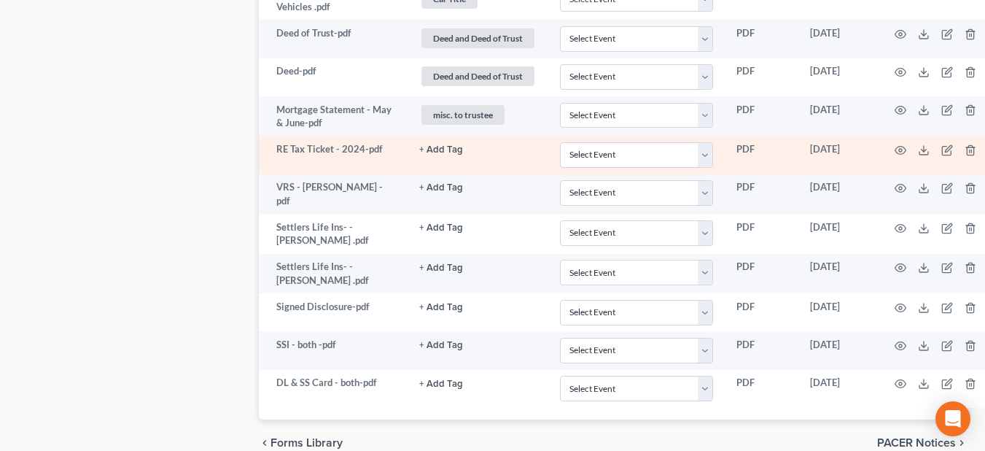
click at [432, 145] on button "+ Add Tag" at bounding box center [441, 149] width 44 height 9
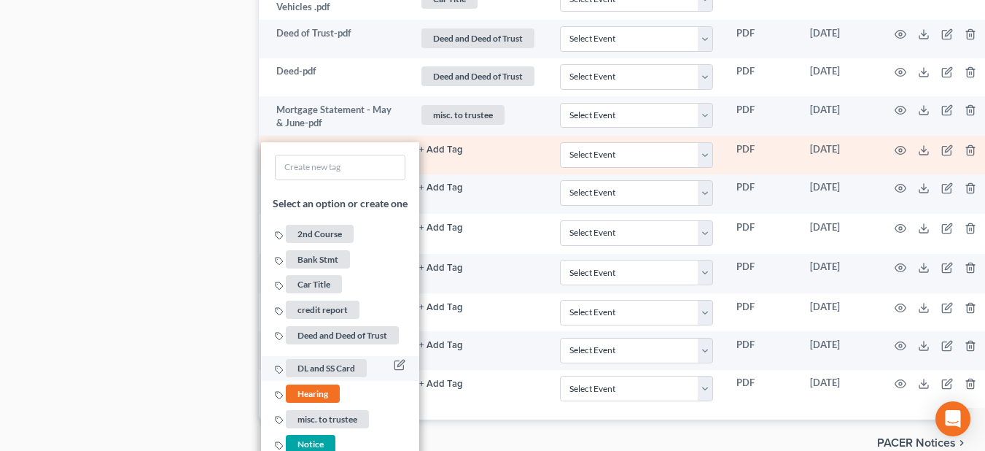
drag, startPoint x: 330, startPoint y: 394, endPoint x: 355, endPoint y: 359, distance: 42.7
click at [330, 410] on span "misc. to trustee" at bounding box center [327, 419] width 83 height 18
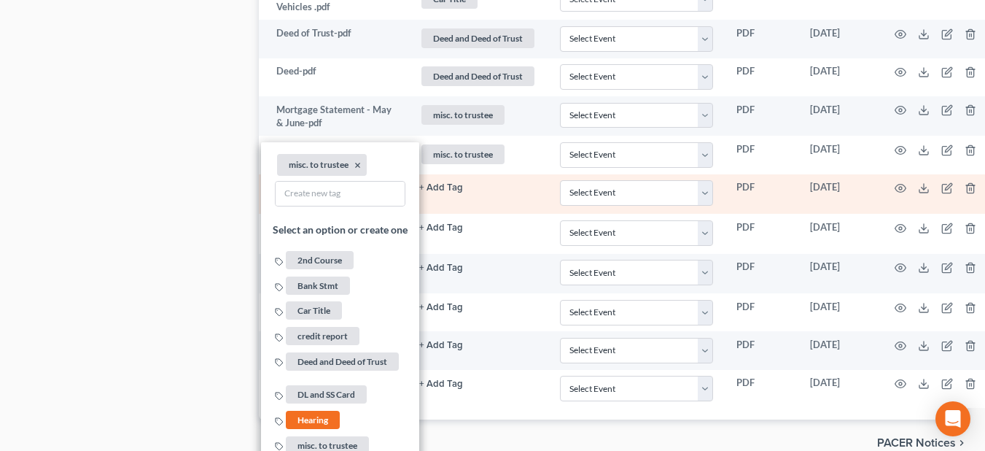
click at [464, 182] on td "+ Add Tag Select an option or create one 2nd Course Bank Stmt Car Title credit …" at bounding box center [478, 194] width 141 height 40
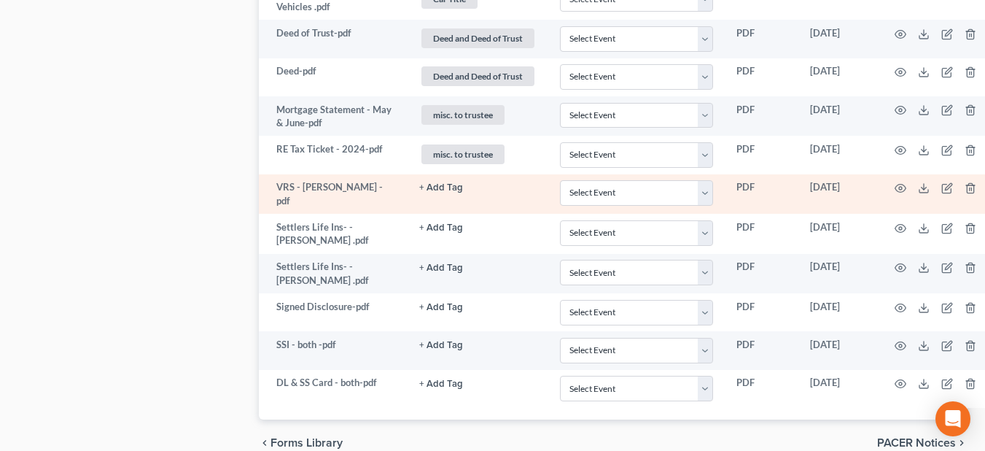
click at [440, 183] on button "+ Add Tag" at bounding box center [441, 187] width 44 height 9
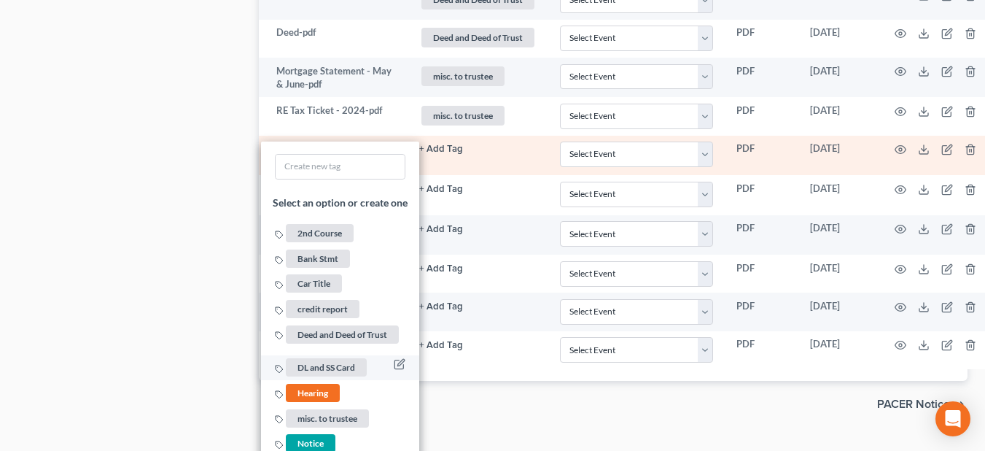
scroll to position [1032, 0]
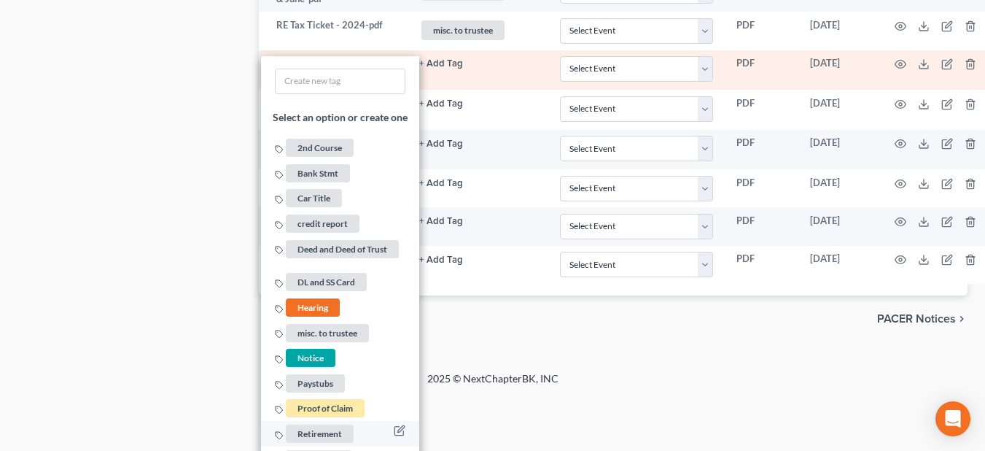
click at [336, 424] on span "Retirement" at bounding box center [320, 433] width 68 height 18
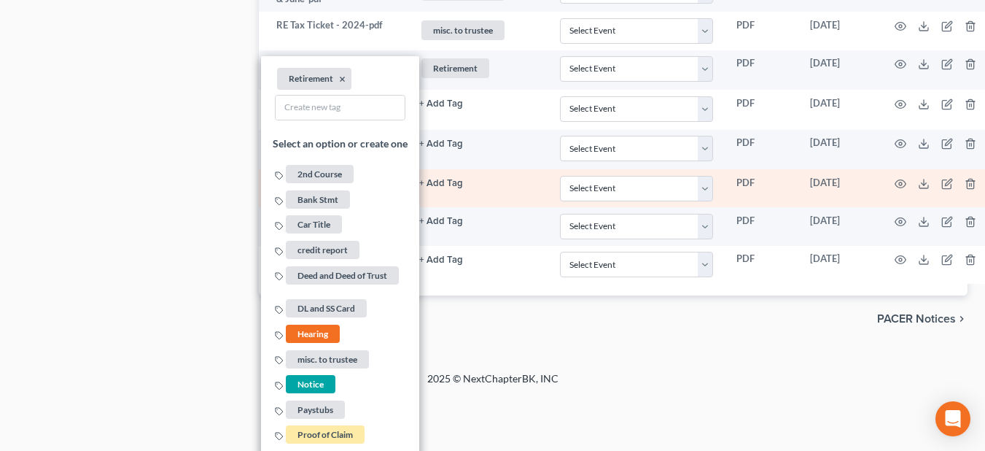
click at [490, 169] on td "+ Add Tag Select an option or create one 2nd Course Bank Stmt Car Title credit …" at bounding box center [478, 188] width 141 height 38
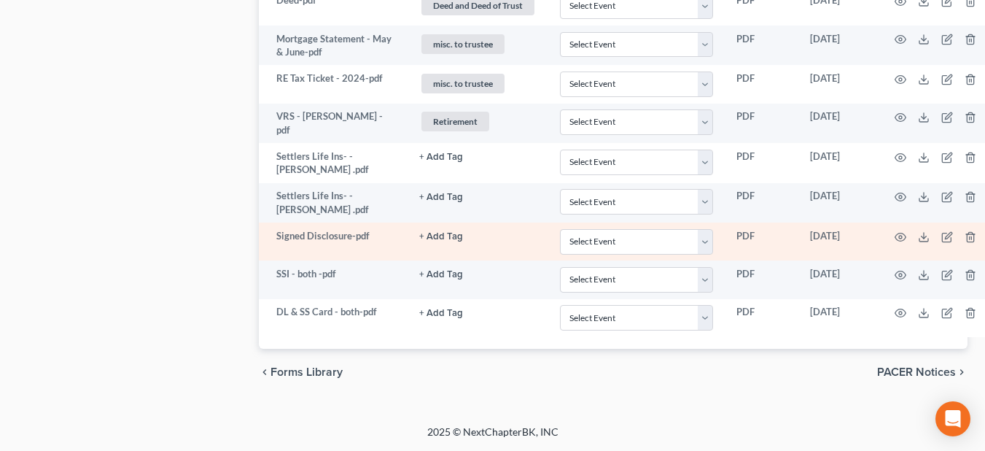
scroll to position [948, 0]
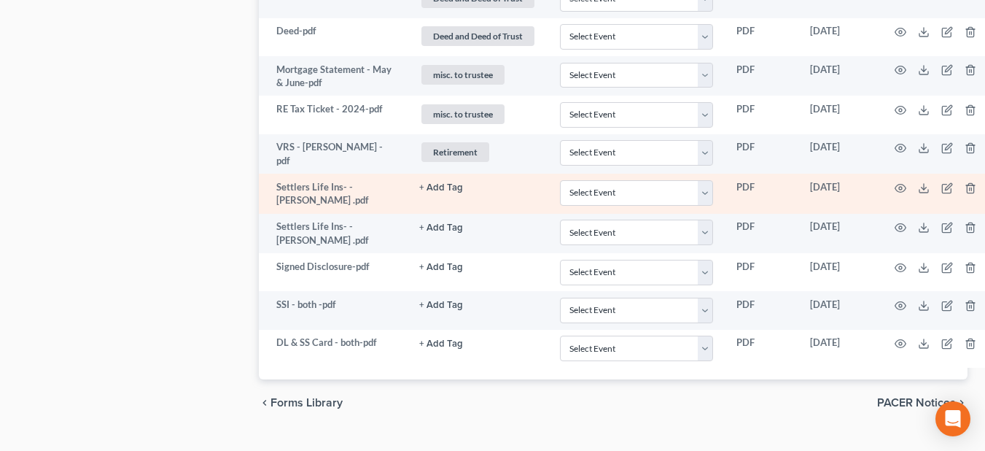
click at [453, 183] on button "+ Add Tag" at bounding box center [441, 187] width 44 height 9
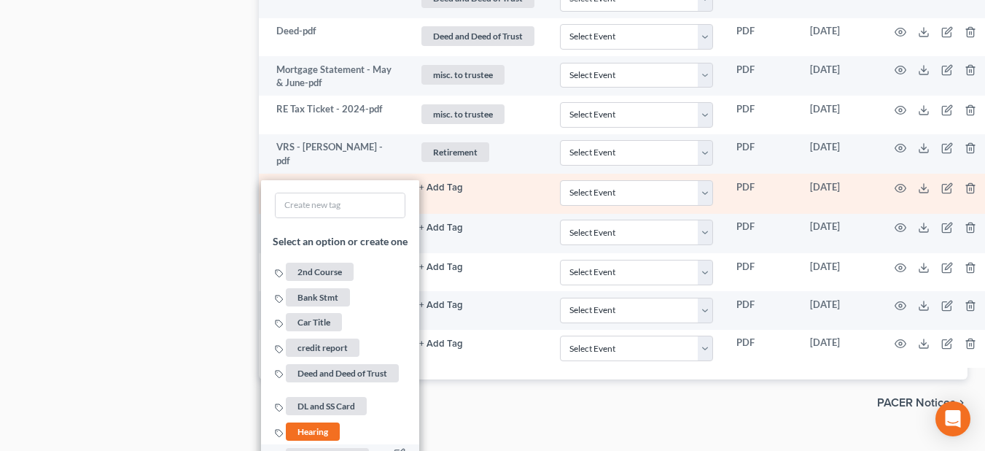
click at [340, 447] on span "misc. to trustee" at bounding box center [327, 456] width 83 height 18
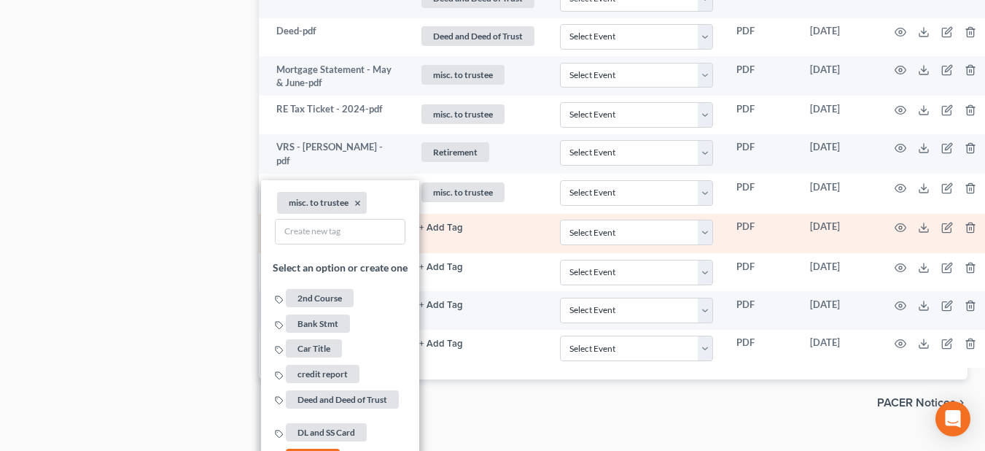
click at [438, 223] on button "+ Add Tag" at bounding box center [441, 227] width 44 height 9
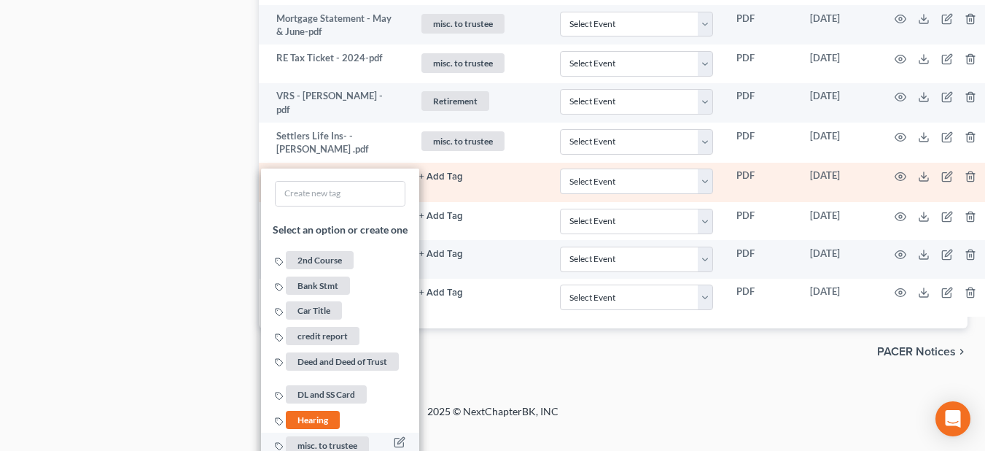
scroll to position [1021, 0]
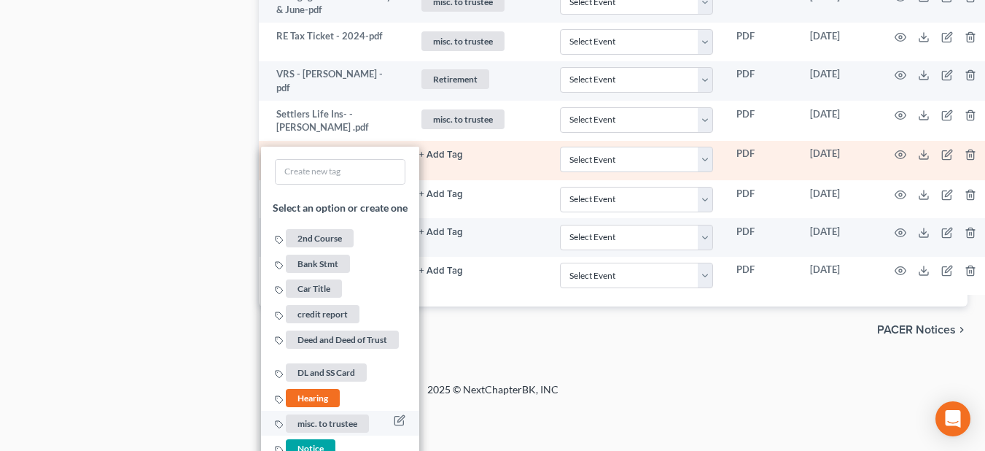
click at [344, 414] on span "misc. to trustee" at bounding box center [327, 423] width 83 height 18
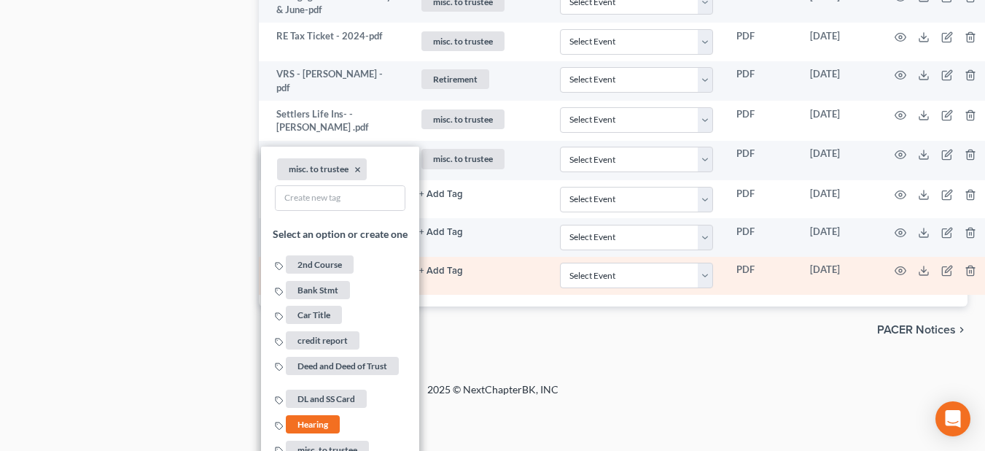
click at [489, 262] on link "+ Add Tag" at bounding box center [477, 269] width 117 height 14
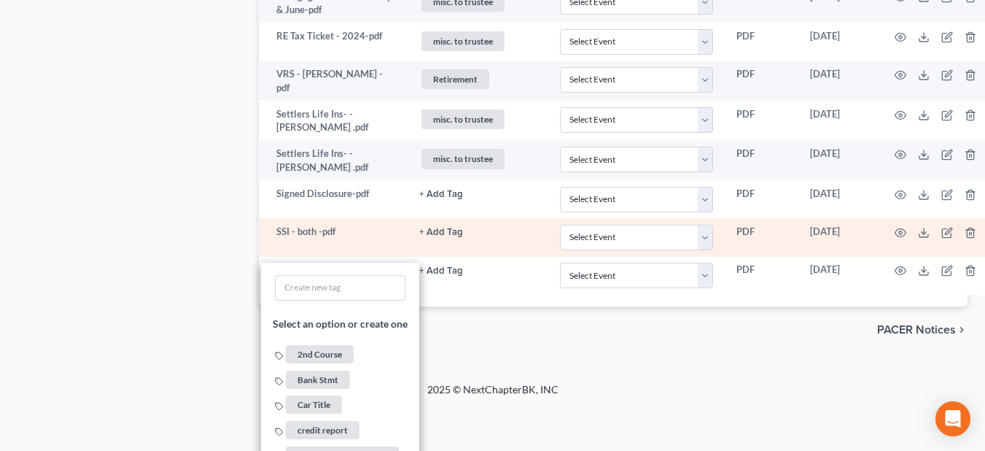
click at [498, 218] on td "+ Add Tag Select an option or create one 2nd Course Bank Stmt Car Title credit …" at bounding box center [478, 237] width 141 height 38
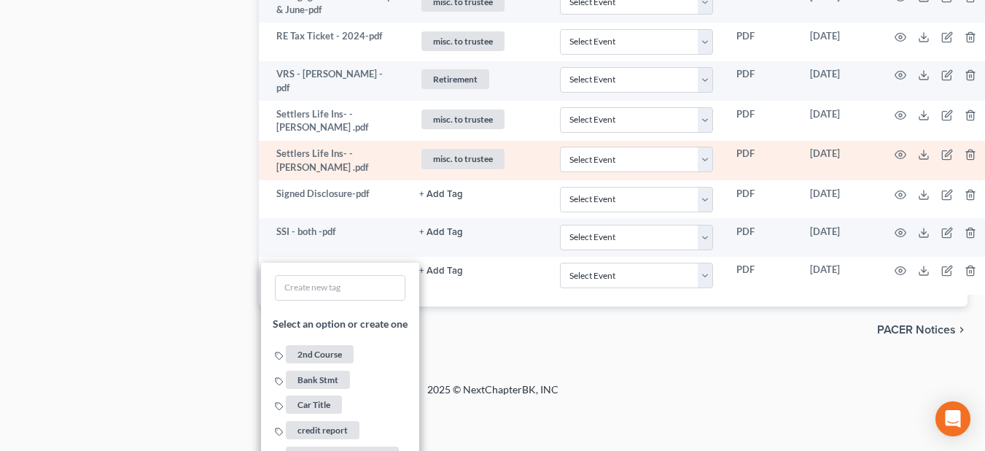
scroll to position [948, 0]
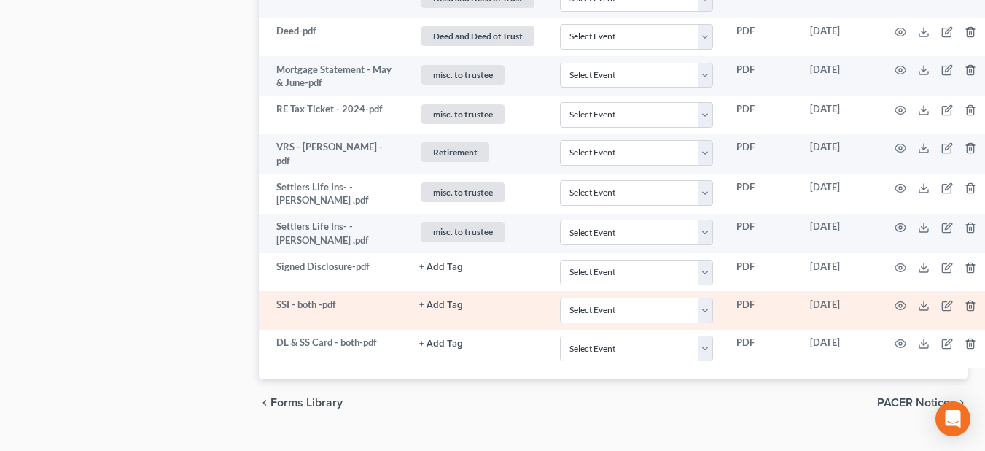
click at [450, 300] on button "+ Add Tag" at bounding box center [441, 304] width 44 height 9
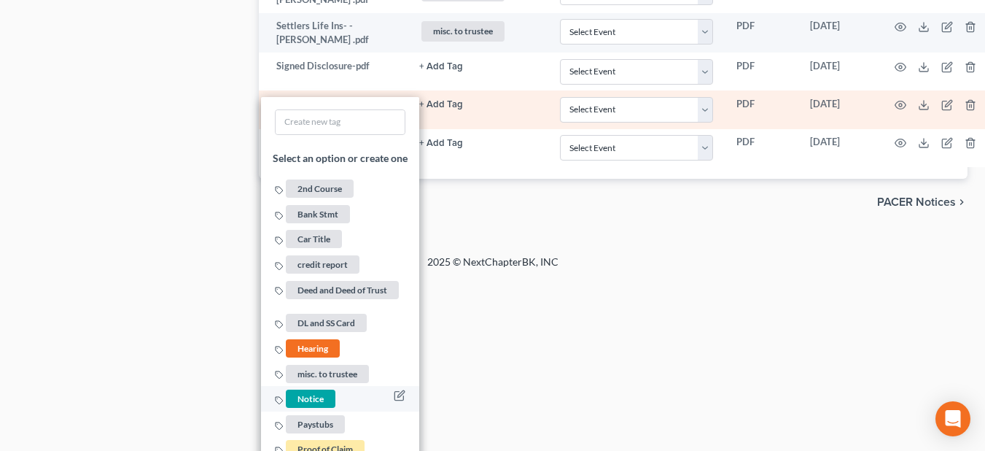
scroll to position [1186, 0]
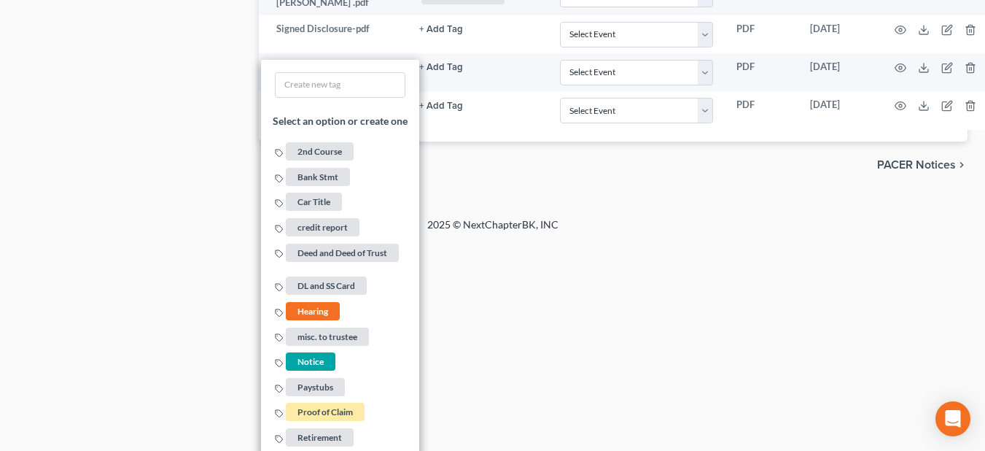
drag, startPoint x: 325, startPoint y: 305, endPoint x: 502, endPoint y: 228, distance: 192.6
click at [325, 327] on span "misc. to trustee" at bounding box center [327, 336] width 83 height 18
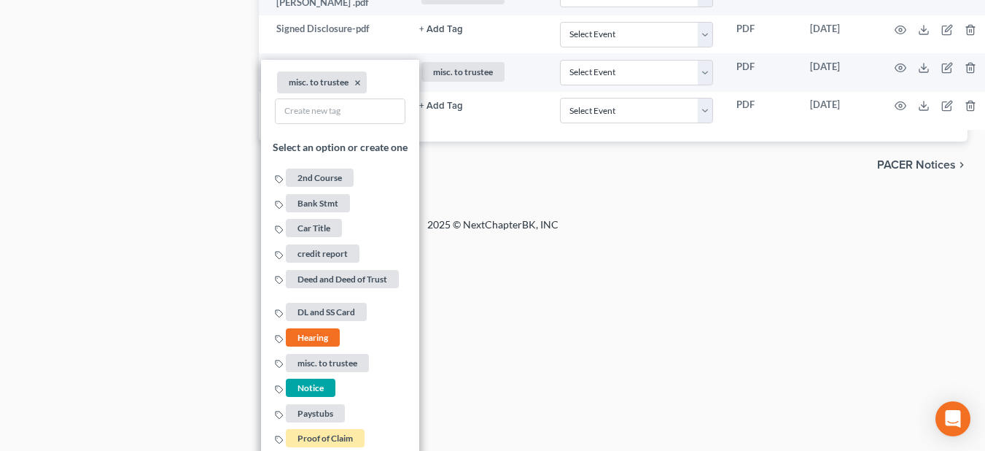
click at [538, 142] on div "chevron_left Forms Library PACER Notices chevron_right" at bounding box center [613, 164] width 709 height 47
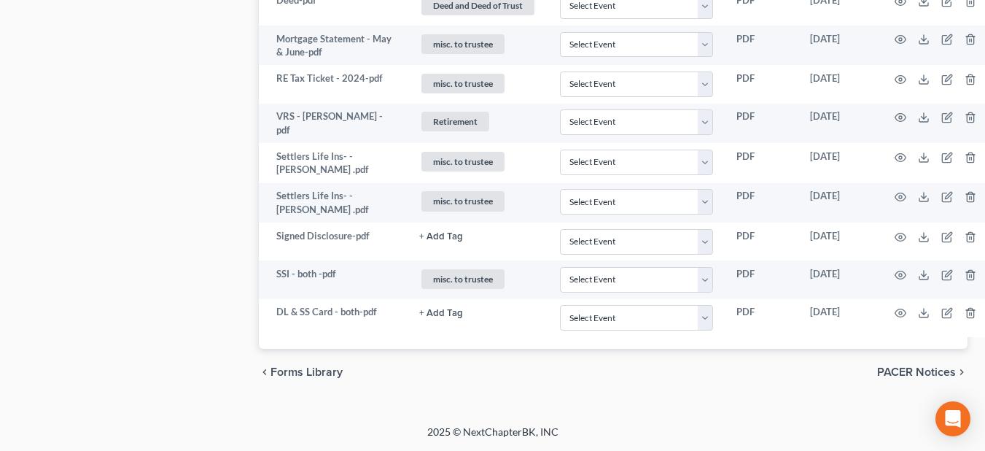
scroll to position [948, 0]
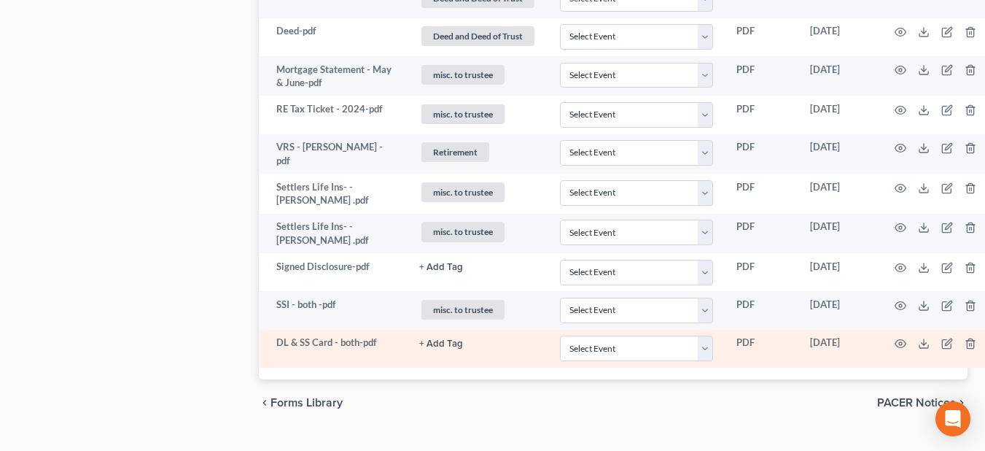
click at [438, 339] on button "+ Add Tag" at bounding box center [441, 343] width 44 height 9
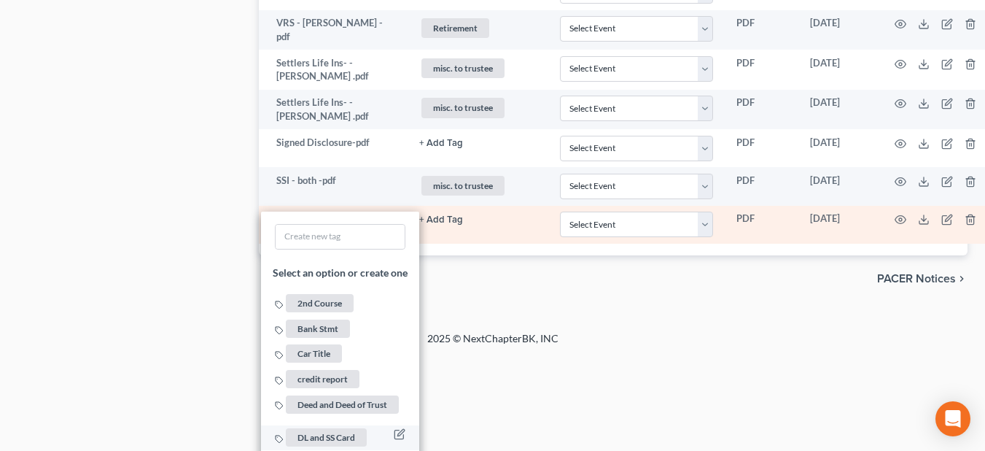
scroll to position [1094, 0]
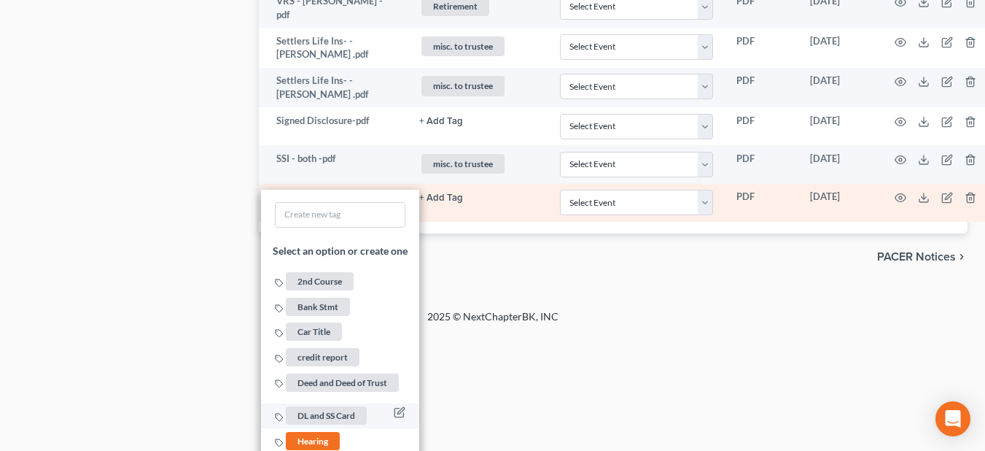
click at [330, 407] on span "DL and SS Card" at bounding box center [326, 416] width 81 height 18
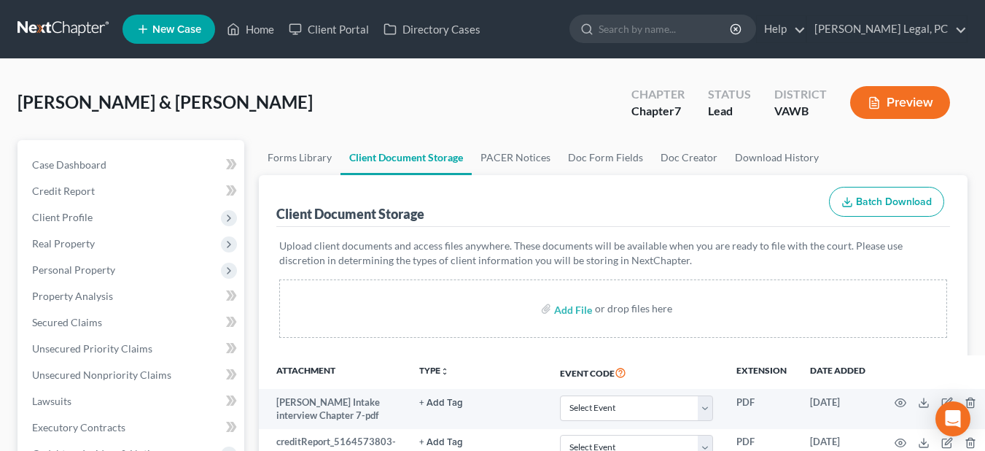
scroll to position [365, 0]
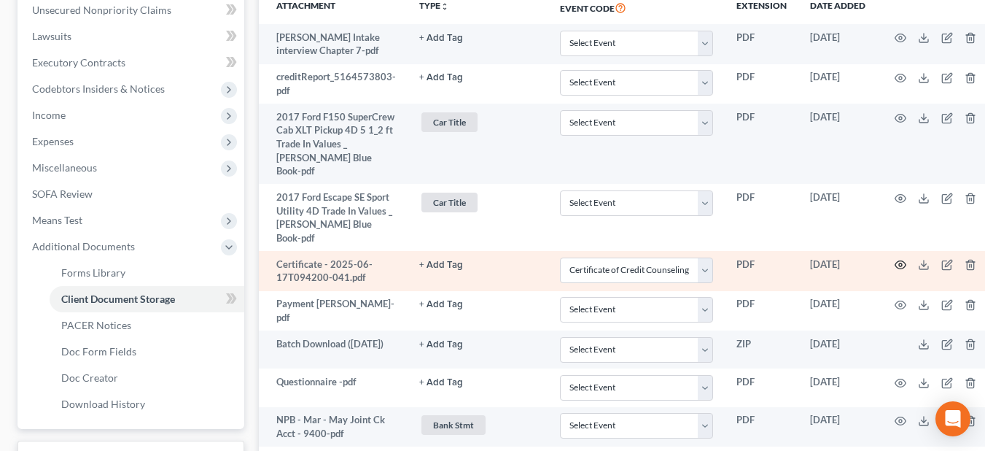
click at [897, 259] on icon "button" at bounding box center [901, 265] width 12 height 12
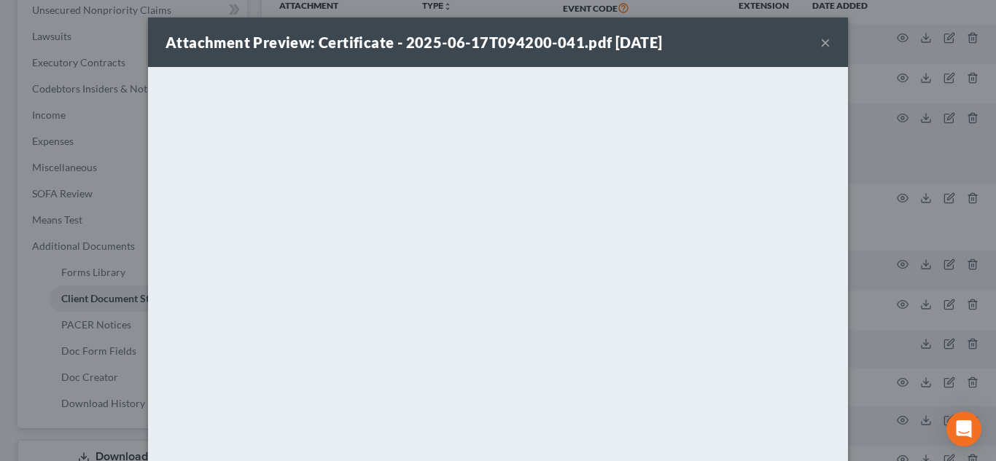
click at [820, 38] on button "×" at bounding box center [825, 42] width 10 height 17
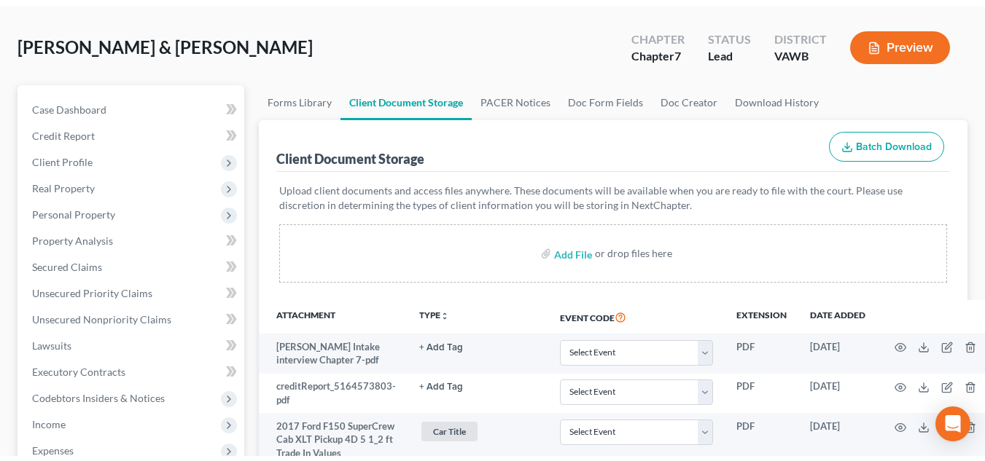
scroll to position [0, 0]
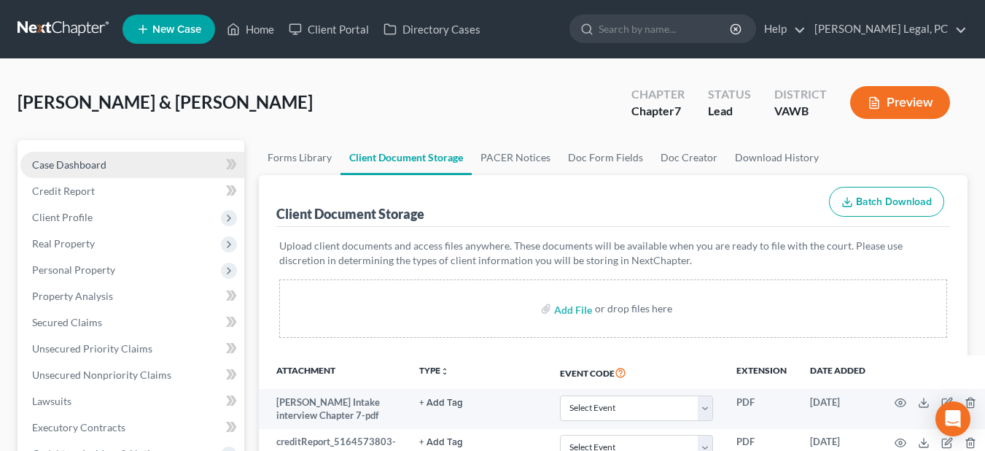
click at [120, 171] on link "Case Dashboard" at bounding box center [132, 165] width 224 height 26
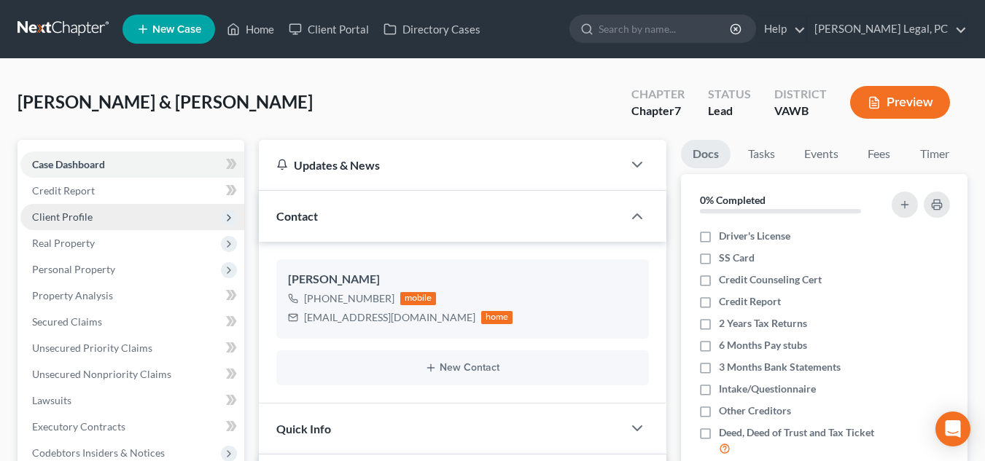
scroll to position [574, 0]
click at [118, 212] on span "Client Profile" at bounding box center [132, 217] width 224 height 26
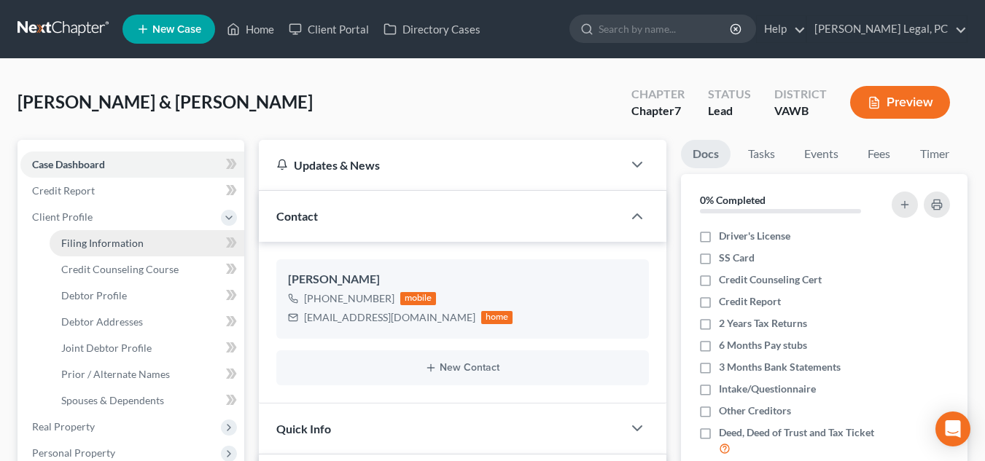
click at [138, 249] on span "Filing Information" at bounding box center [102, 243] width 82 height 12
select select "1"
select select "0"
select select "84"
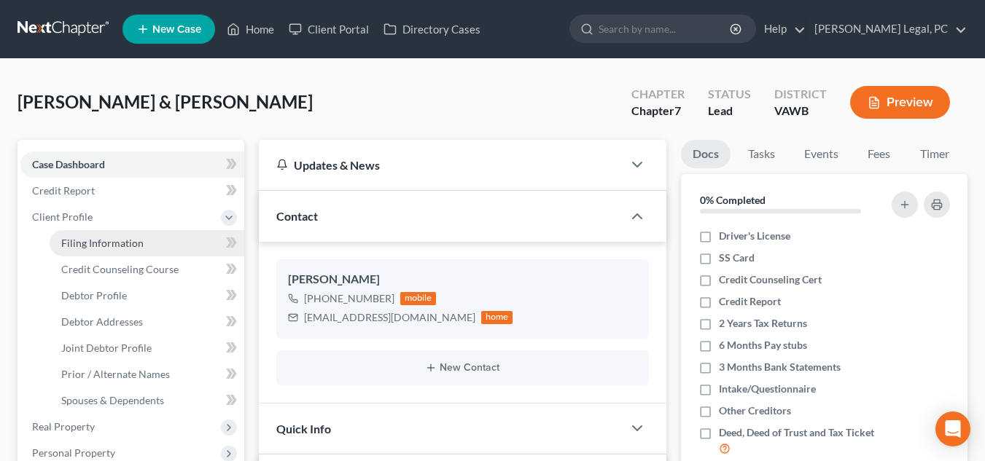
select select "48"
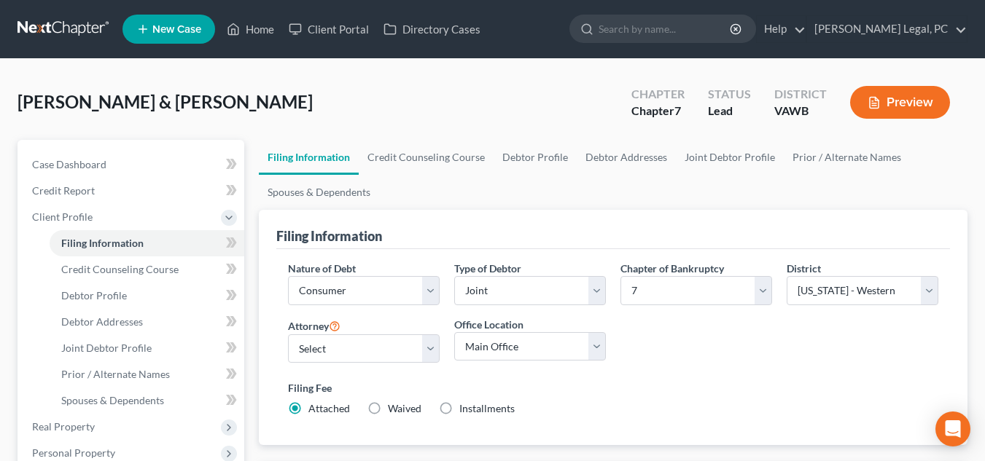
click at [380, 331] on div "Attorney Select Shane Hiatt - VAWB Scot Farthing - VAWB" at bounding box center [364, 340] width 152 height 47
click at [377, 359] on select "Select [PERSON_NAME] - VAWB [PERSON_NAME] - VAWB" at bounding box center [364, 349] width 152 height 29
select select "0"
click at [288, 335] on select "Select [PERSON_NAME] - VAWB [PERSON_NAME] - VAWB" at bounding box center [364, 349] width 152 height 29
click at [448, 165] on link "Credit Counseling Course" at bounding box center [426, 157] width 135 height 35
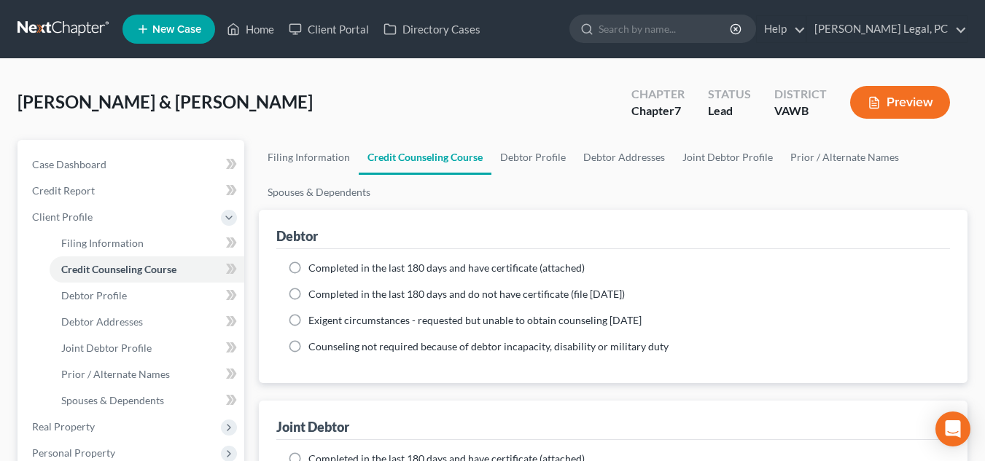
click at [437, 263] on span "Completed in the last 180 days and have certificate (attached)" at bounding box center [446, 268] width 276 height 12
click at [324, 263] on input "Completed in the last 180 days and have certificate (attached)" at bounding box center [318, 265] width 9 height 9
radio input "true"
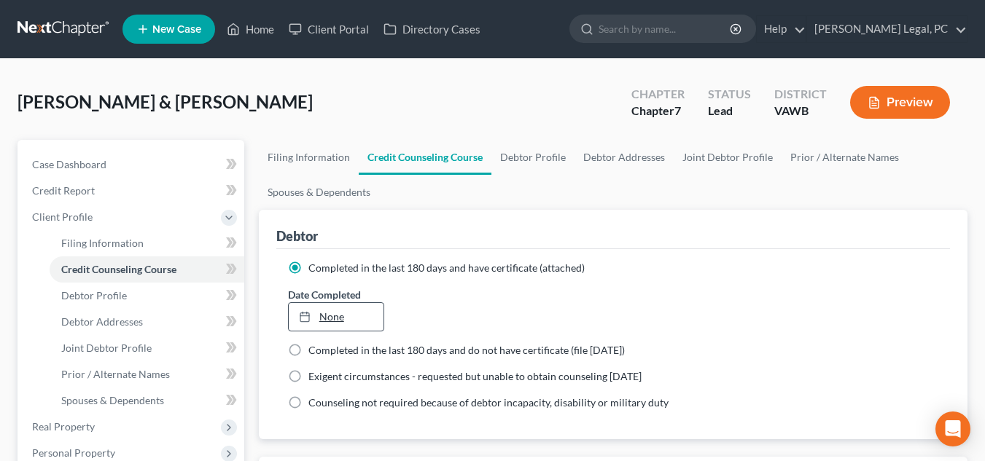
click at [348, 323] on link "None" at bounding box center [336, 317] width 95 height 28
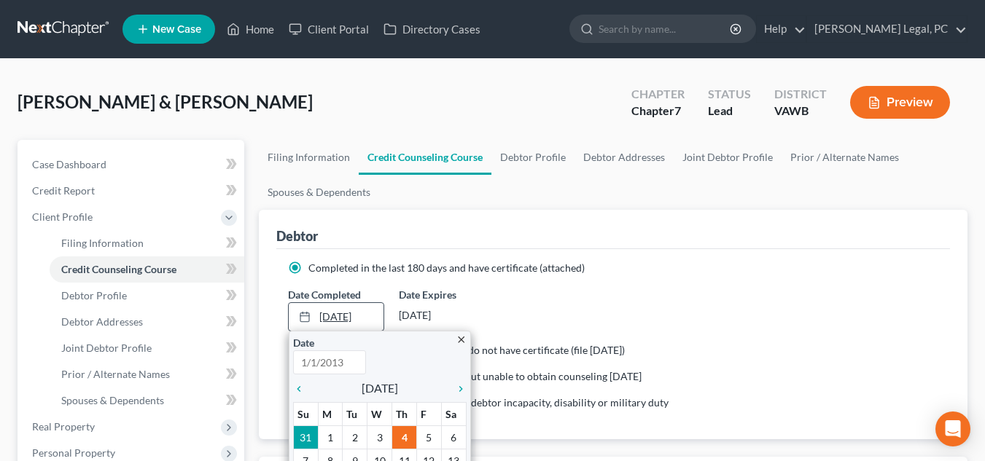
type input "[DATE]"
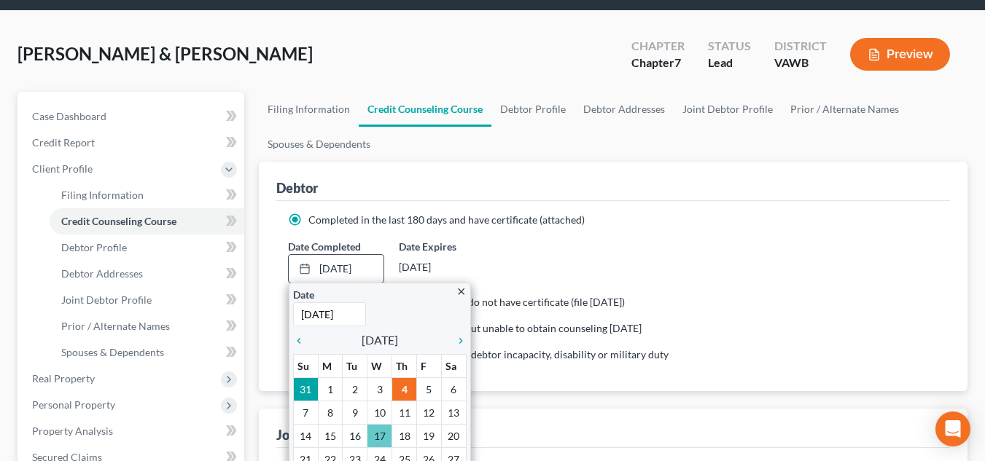
scroll to position [73, 0]
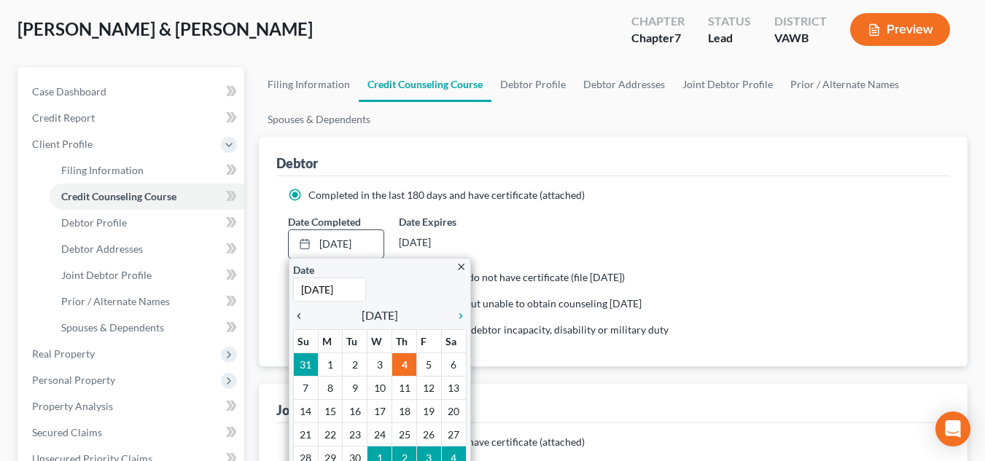
click at [296, 312] on icon "chevron_left" at bounding box center [302, 317] width 19 height 12
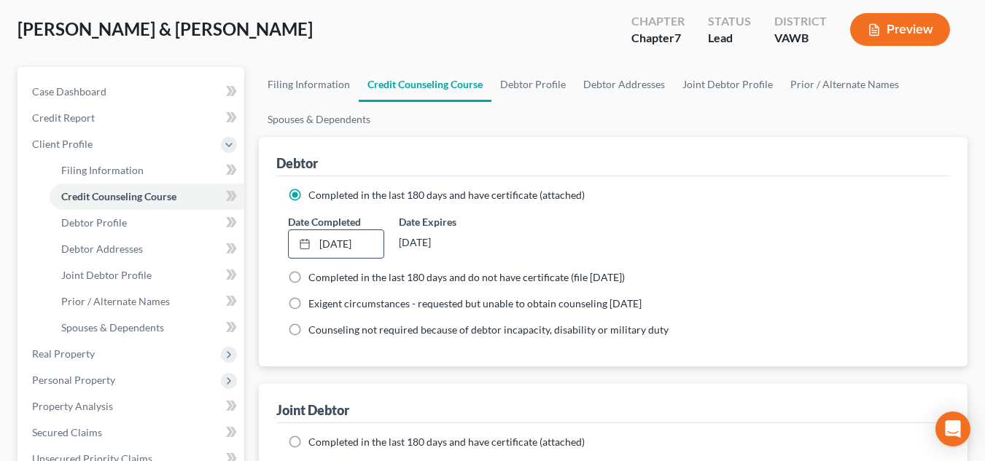
drag, startPoint x: 493, startPoint y: 263, endPoint x: 448, endPoint y: 183, distance: 92.1
click at [493, 263] on ng-include "Completed in the last 180 days and have certificate (attached) Date Completed 6…" at bounding box center [613, 262] width 650 height 149
click at [527, 97] on link "Debtor Profile" at bounding box center [532, 84] width 83 height 35
select select "1"
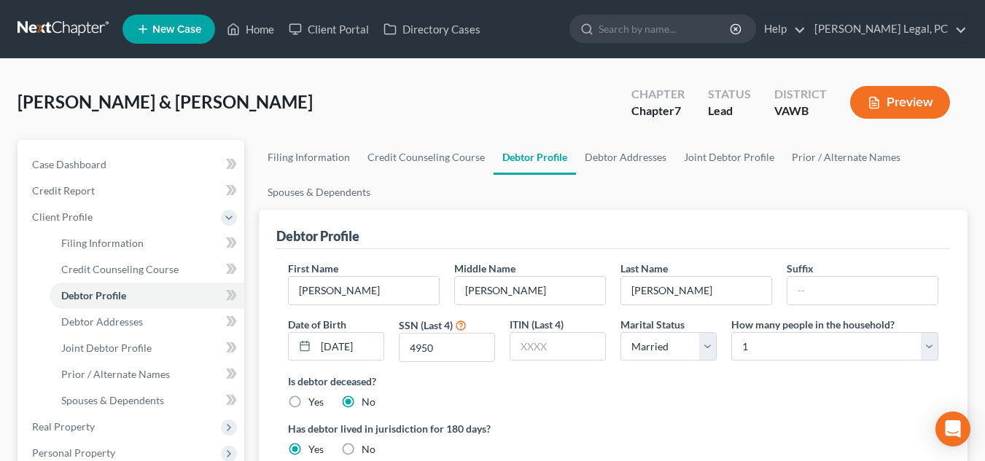
scroll to position [146, 0]
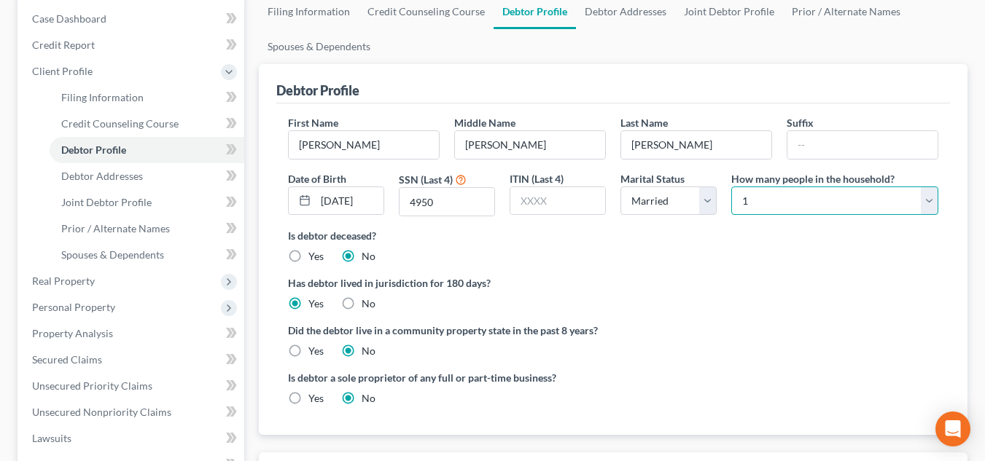
click at [768, 197] on select "Select 1 2 3 4 5 6 7 8 9 10 11 12 13 14 15 16 17 18 19 20" at bounding box center [834, 201] width 207 height 29
select select "1"
click at [731, 187] on select "Select 1 2 3 4 5 6 7 8 9 10 11 12 13 14 15 16 17 18 19 20" at bounding box center [834, 201] width 207 height 29
click at [488, 239] on label "Is debtor deceased?" at bounding box center [613, 235] width 650 height 15
click at [590, 17] on link "Debtor Addresses" at bounding box center [625, 11] width 99 height 35
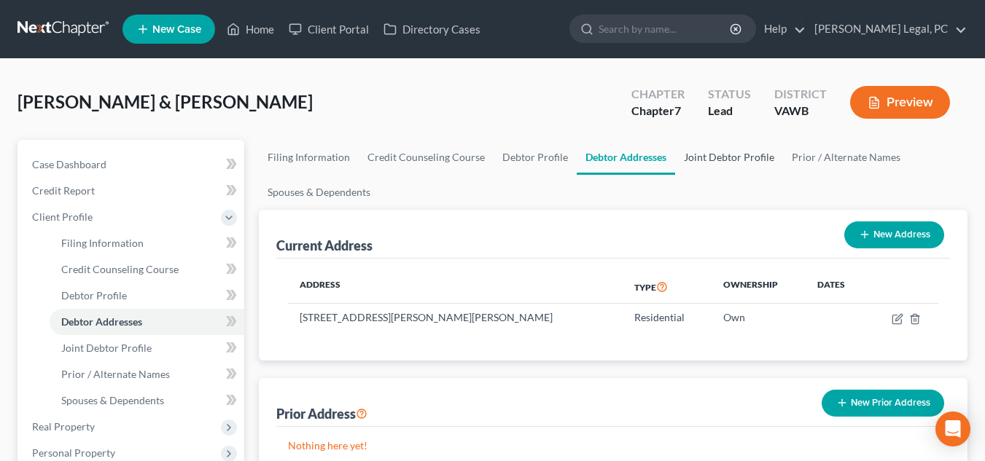
click at [726, 159] on link "Joint Debtor Profile" at bounding box center [729, 157] width 108 height 35
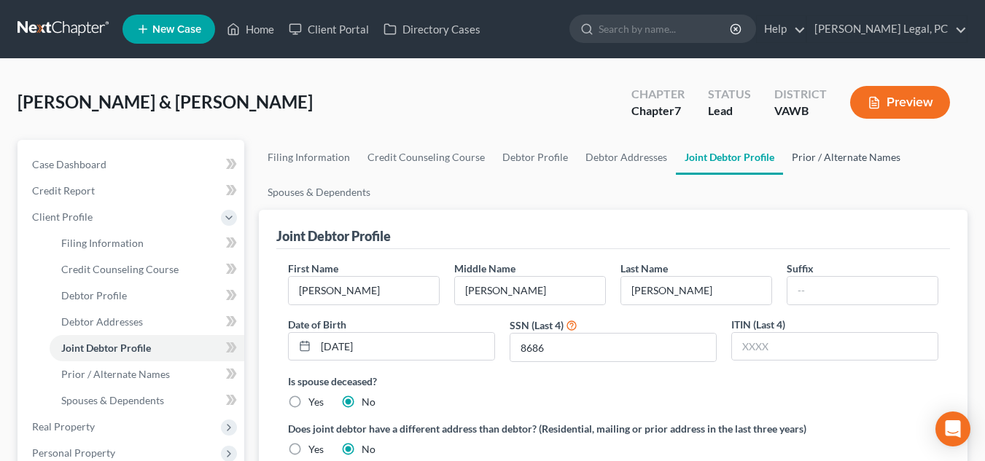
click at [829, 157] on link "Prior / Alternate Names" at bounding box center [846, 157] width 126 height 35
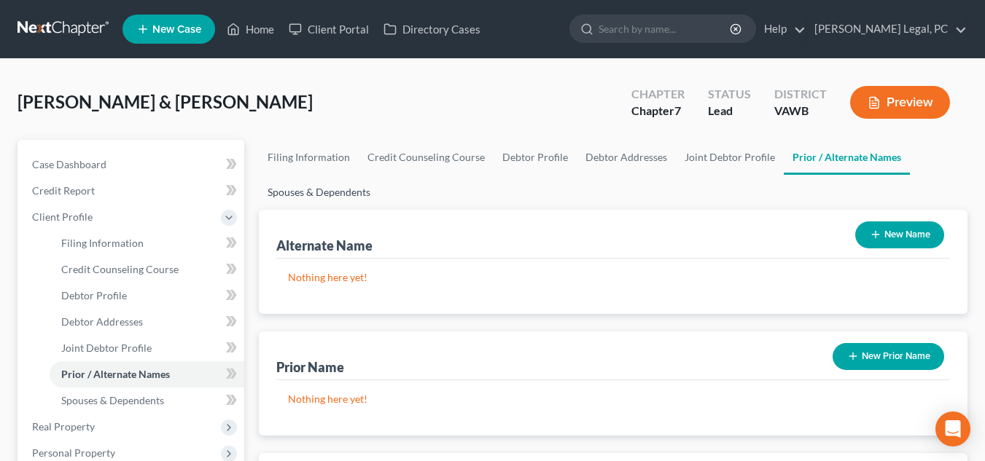
click at [308, 190] on link "Spouses & Dependents" at bounding box center [319, 192] width 120 height 35
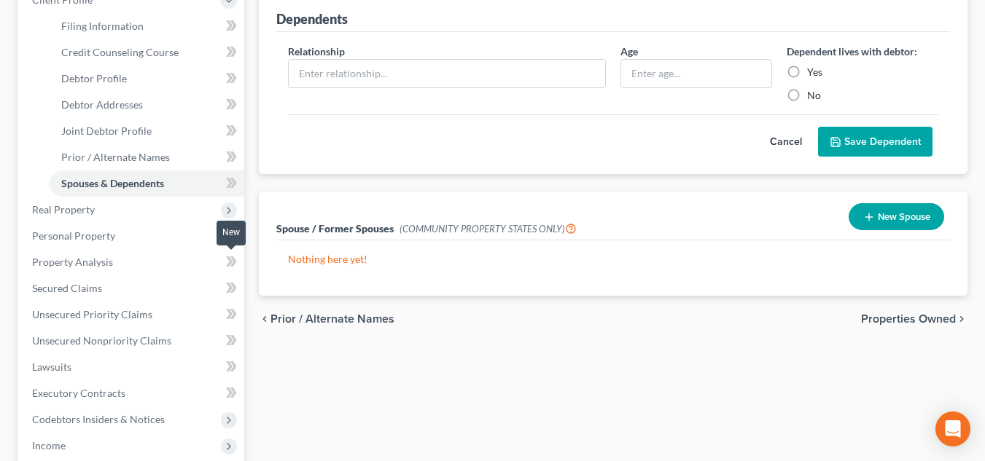
scroll to position [219, 0]
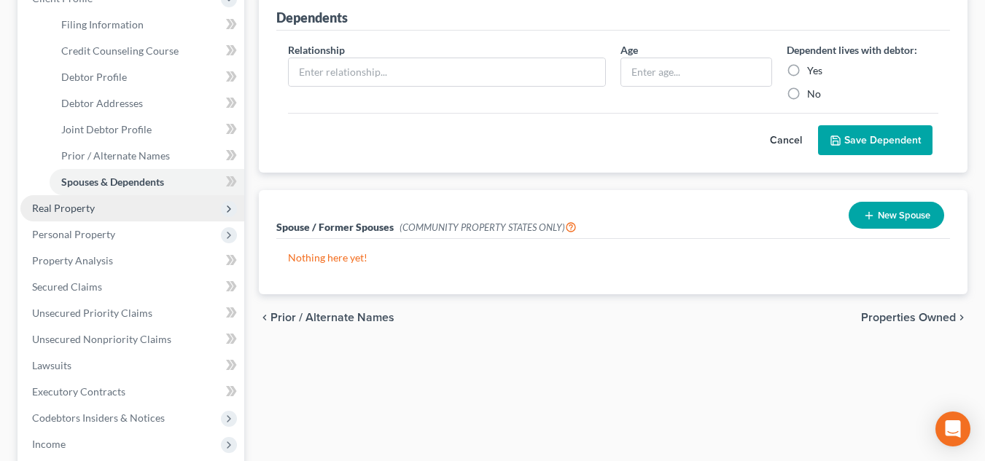
click at [133, 213] on span "Real Property" at bounding box center [132, 208] width 224 height 26
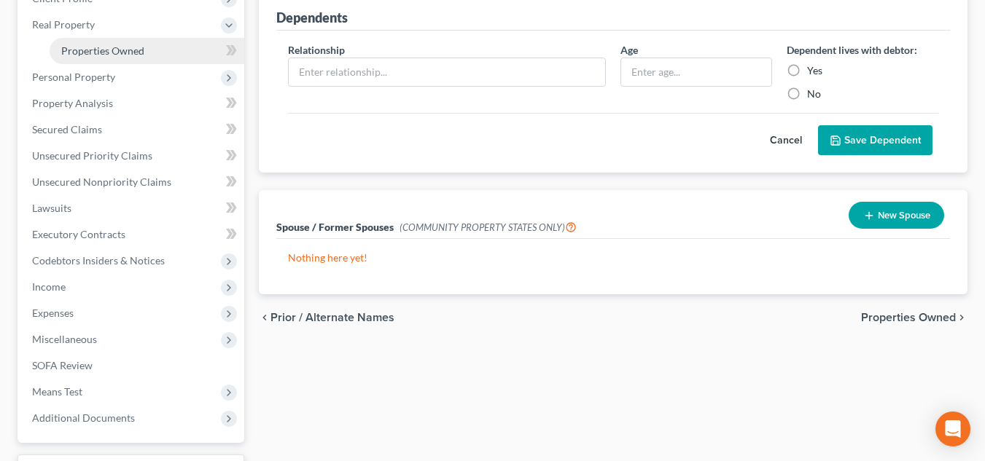
click at [146, 45] on link "Properties Owned" at bounding box center [147, 51] width 195 height 26
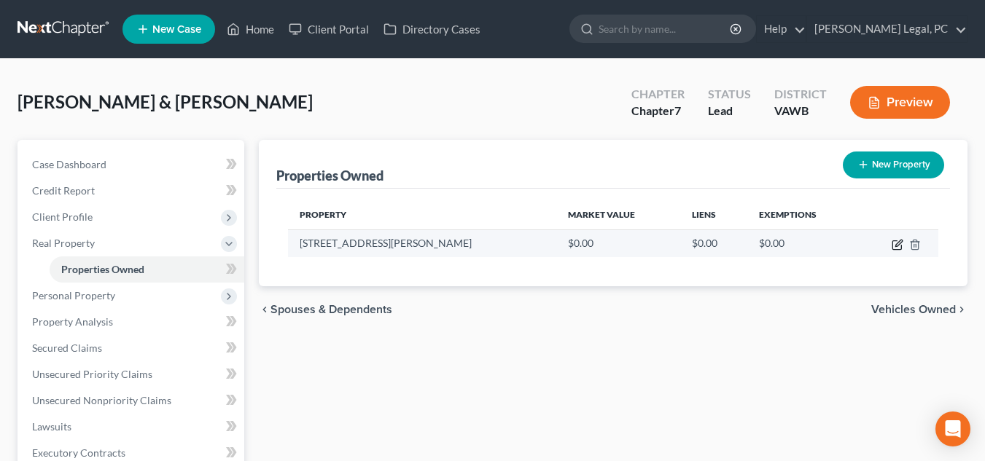
click at [897, 243] on icon "button" at bounding box center [898, 243] width 7 height 7
select select "48"
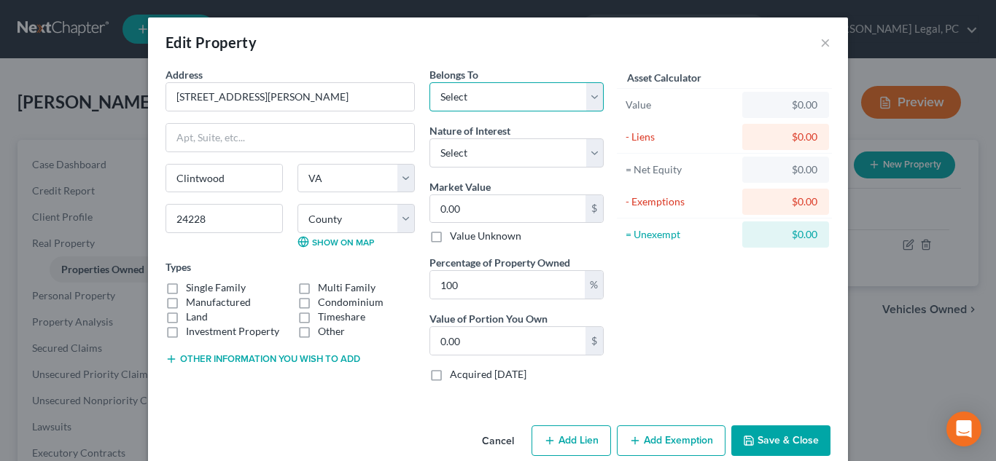
drag, startPoint x: 457, startPoint y: 91, endPoint x: 468, endPoint y: 110, distance: 21.9
click at [458, 91] on select "Select Debtor 1 Only Debtor 2 Only Debtor 1 And Debtor 2 Only At Least One Of T…" at bounding box center [516, 96] width 174 height 29
select select "3"
click at [429, 82] on select "Select Debtor 1 Only Debtor 2 Only Debtor 1 And Debtor 2 Only At Least One Of T…" at bounding box center [516, 96] width 174 height 29
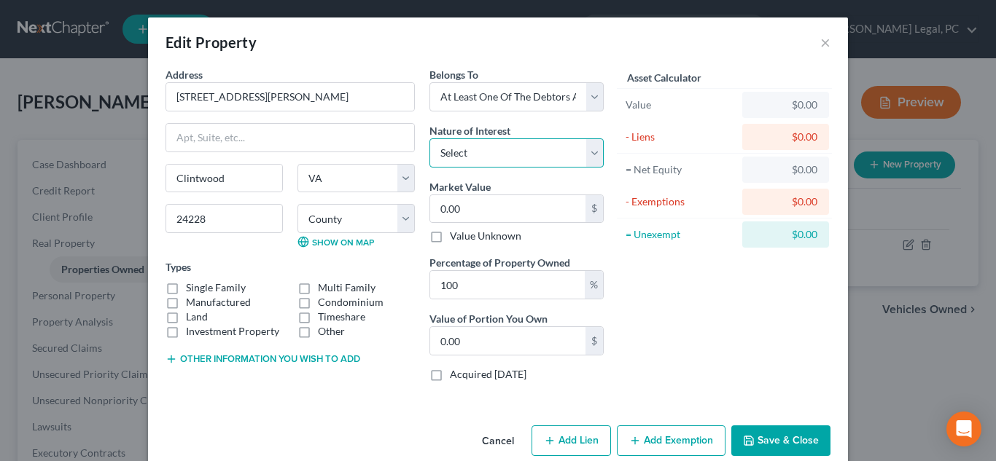
click at [488, 153] on select "Select Fee Simple Joint Tenant Life Estate Equitable Interest Future Interest T…" at bounding box center [516, 153] width 174 height 29
select select "1"
click at [429, 139] on select "Select Fee Simple Joint Tenant Life Estate Equitable Interest Future Interest T…" at bounding box center [516, 153] width 174 height 29
click at [320, 359] on button "Other information you wish to add" at bounding box center [262, 360] width 195 height 12
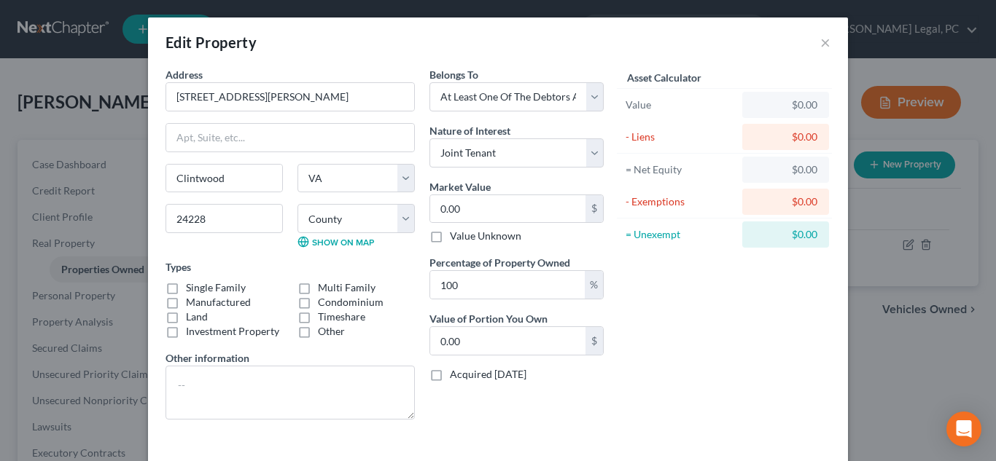
scroll to position [62, 0]
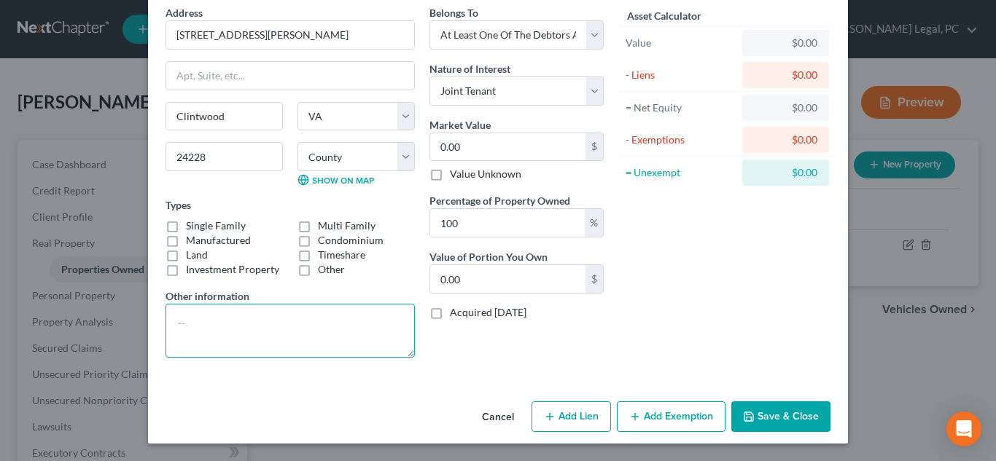
click at [336, 319] on textarea at bounding box center [289, 331] width 249 height 54
click at [409, 329] on textarea "joint with Kayla Jackson - joint tenants with rights" at bounding box center [289, 331] width 249 height 54
click at [288, 320] on textarea "joint with Kayla Jackson - joint tenants with rights of survivorship - not tena…" at bounding box center [289, 331] width 249 height 54
click at [385, 353] on textarea "joint with Kayla Jackson - "joint tenants with rights of survivorship - not ten…" at bounding box center [289, 331] width 249 height 54
type textarea "joint with Kayla Jackson - "joint tenants with rights of survivorship - not ten…"
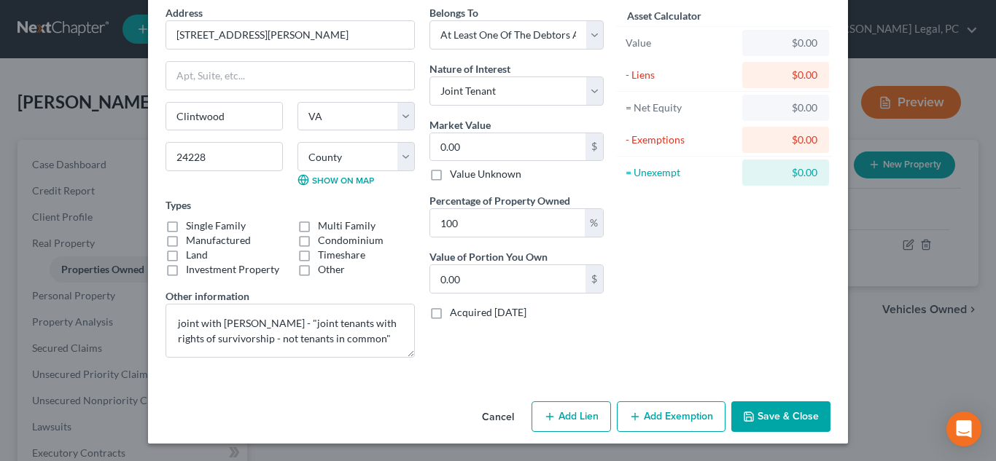
click at [216, 225] on label "Single Family" at bounding box center [216, 226] width 60 height 15
click at [201, 225] on input "Single Family" at bounding box center [196, 223] width 9 height 9
checkbox input "true"
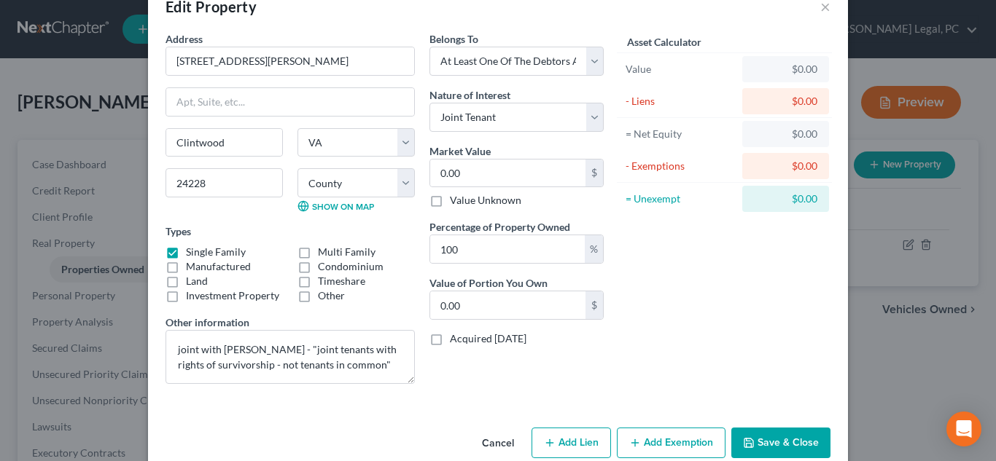
scroll to position [33, 0]
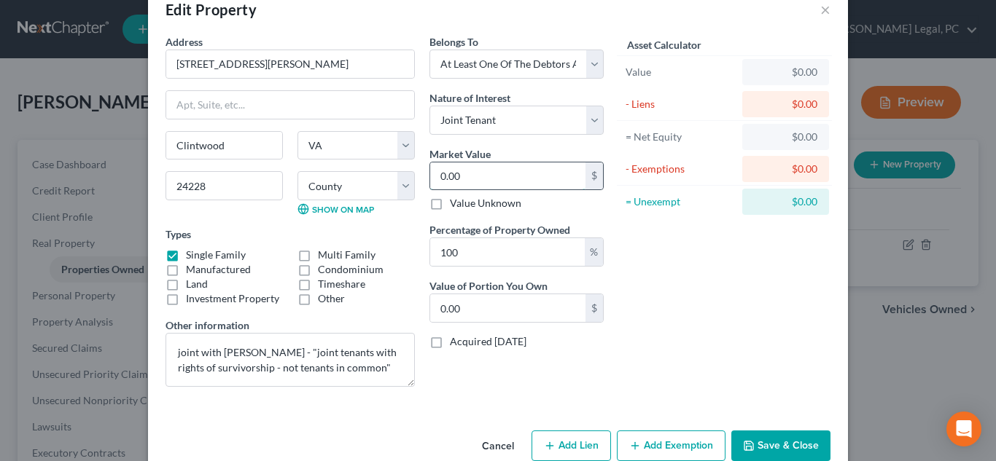
click at [459, 176] on input "0.00" at bounding box center [507, 177] width 155 height 28
type input "1"
type input "1.00"
type input "18"
type input "18.00"
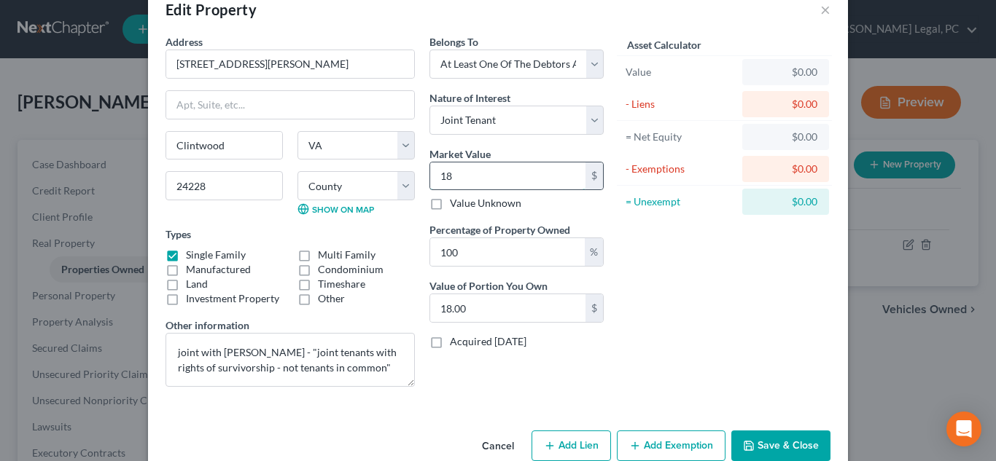
type input "184"
type input "184.00"
type input "1843"
type input "1,843.00"
type input "18,430"
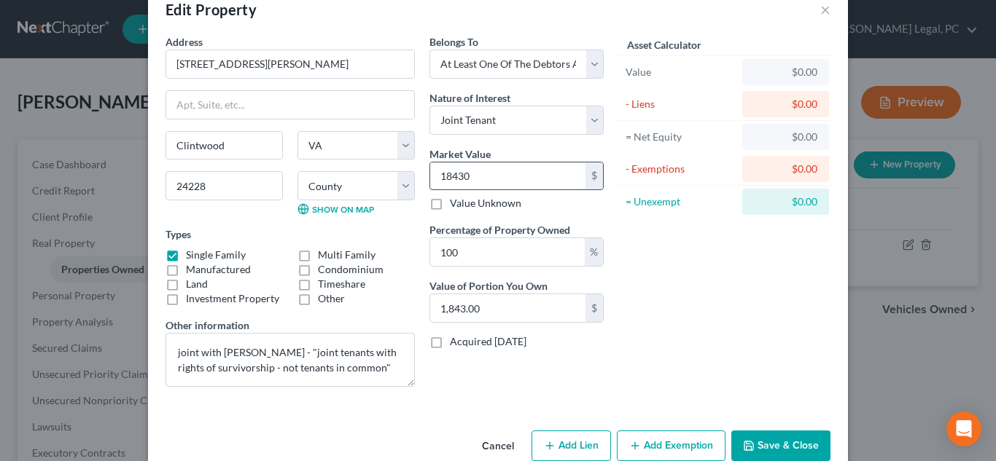
type input "18,430.00"
type input "18,4300"
type input "184,300.00"
click at [578, 446] on button "Add Lien" at bounding box center [570, 446] width 79 height 31
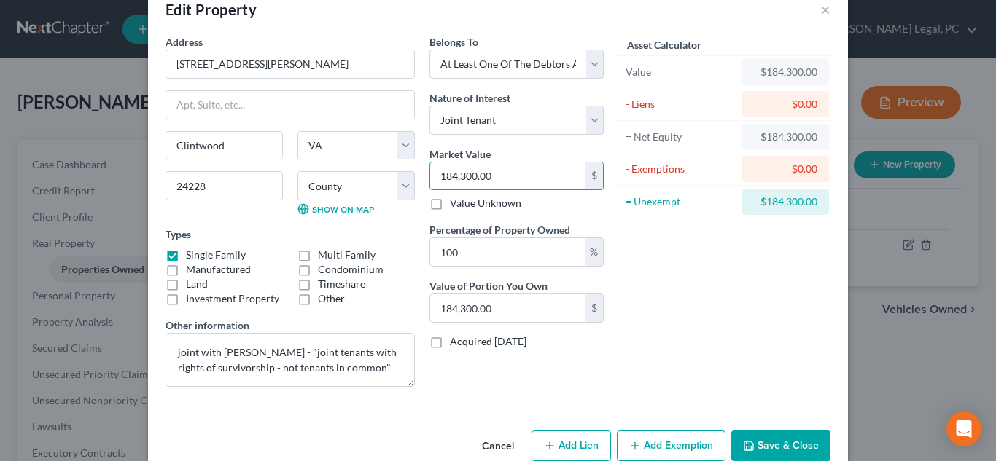
select select "3"
select select "0"
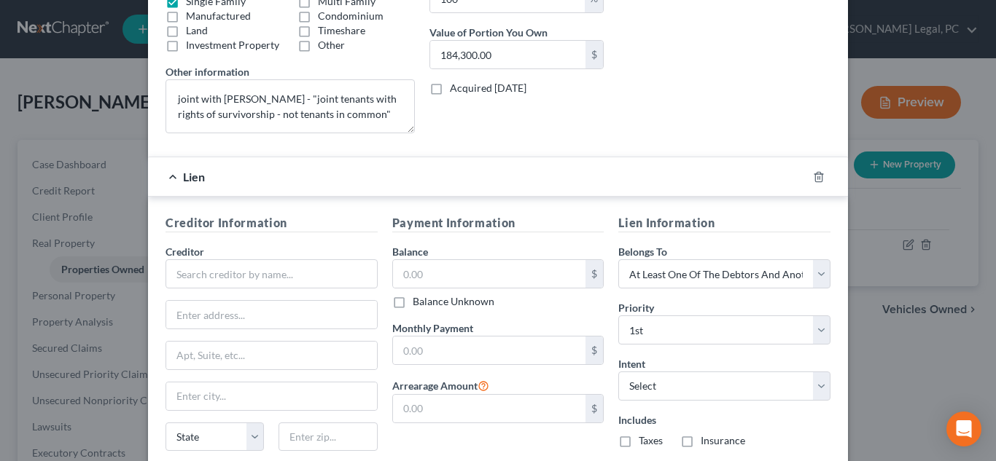
scroll to position [317, 0]
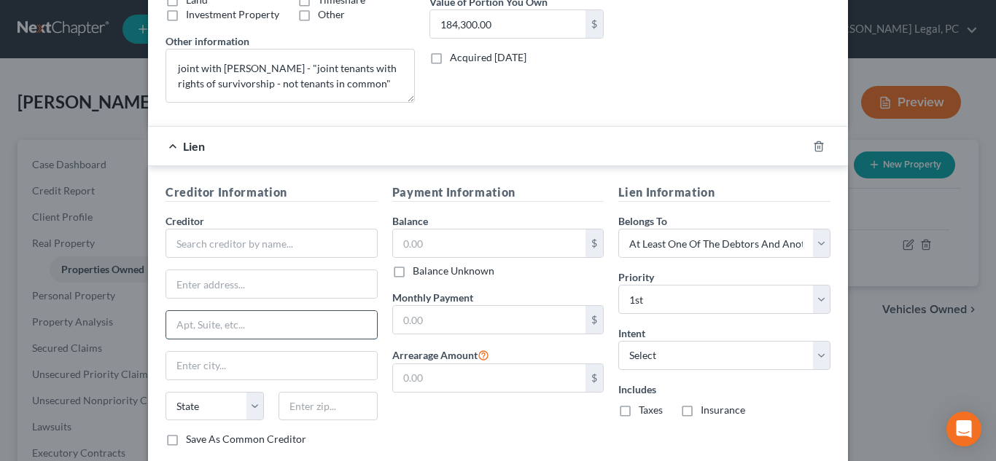
click at [343, 333] on input "text" at bounding box center [271, 325] width 211 height 28
click at [497, 327] on input "text" at bounding box center [489, 320] width 193 height 28
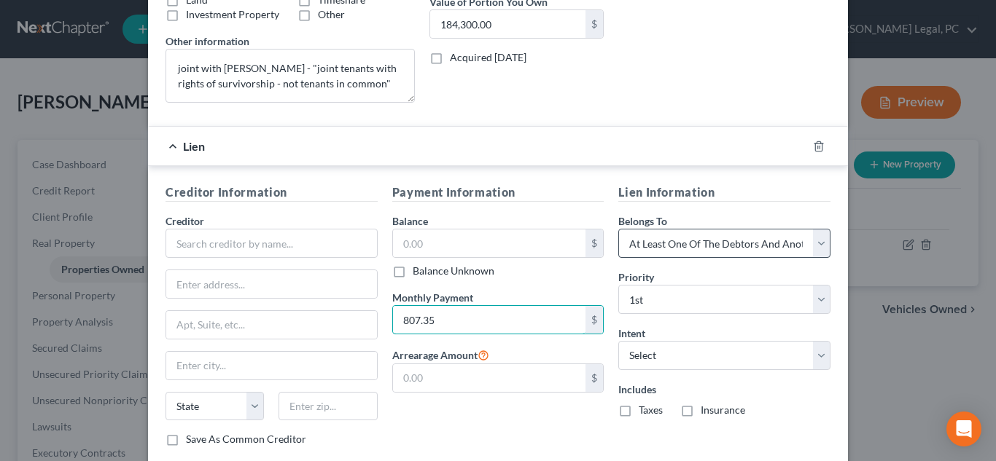
type input "807.35"
click at [701, 243] on select "Select Debtor 1 Only Debtor 2 Only Debtor 1 And Debtor 2 Only At Least One Of T…" at bounding box center [724, 243] width 212 height 29
select select "0"
click at [618, 229] on select "Select Debtor 1 Only Debtor 2 Only Debtor 1 And Debtor 2 Only At Least One Of T…" at bounding box center [724, 243] width 212 height 29
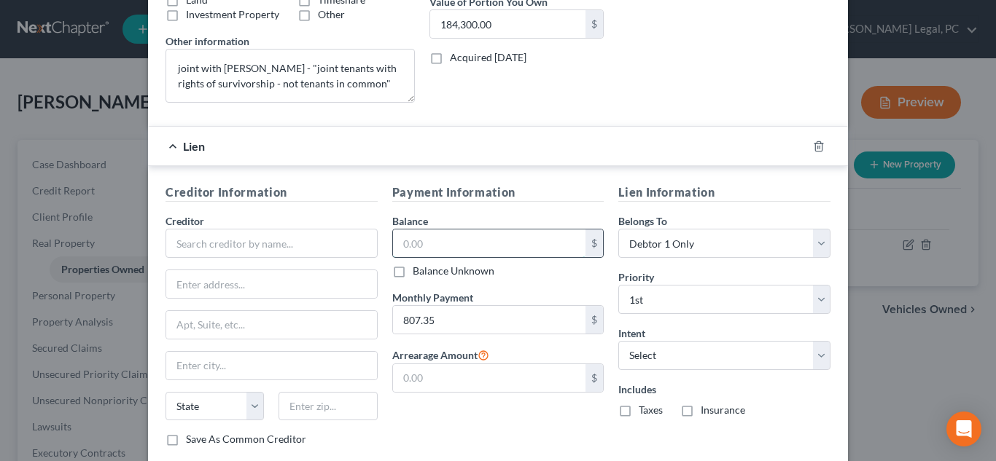
click at [461, 252] on input "text" at bounding box center [489, 244] width 193 height 28
type input "80,332.76"
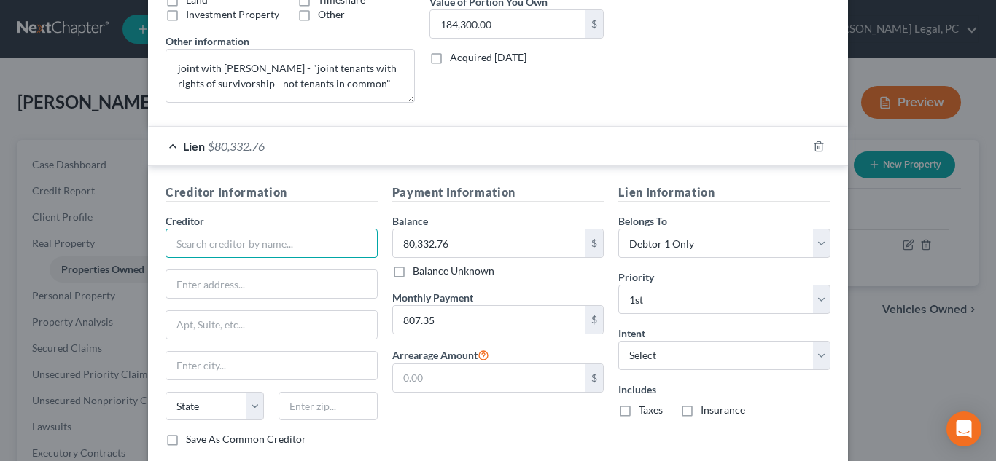
click at [216, 254] on input "text" at bounding box center [271, 243] width 212 height 29
type input "Loan Depot"
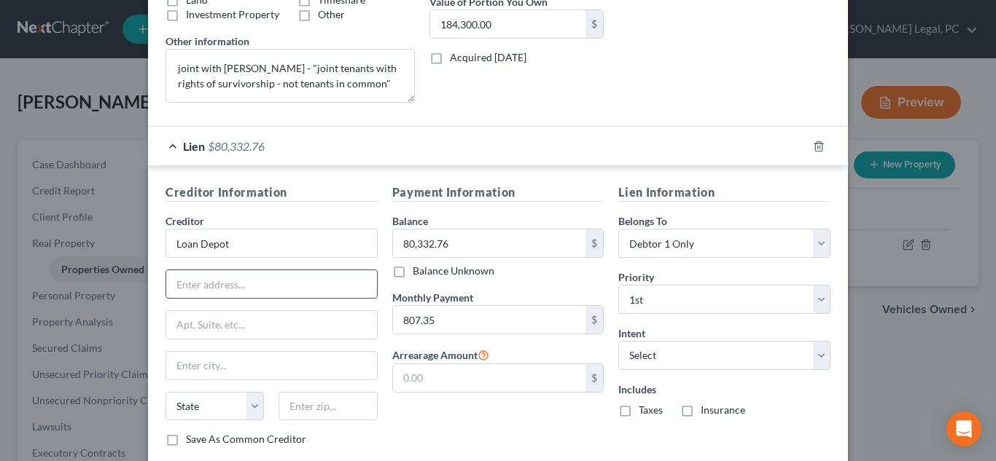
click at [270, 276] on input "text" at bounding box center [271, 284] width 211 height 28
type input "PO Box 3004"
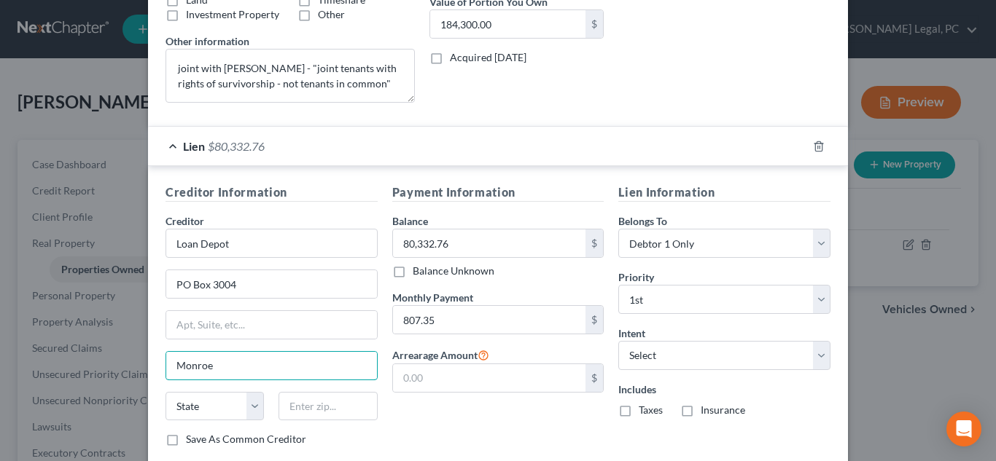
type input "Monroe"
select select "52"
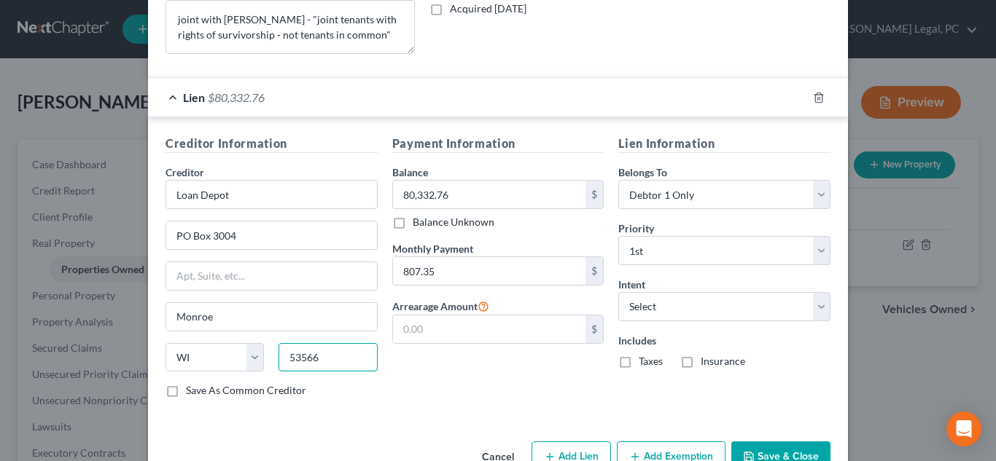
scroll to position [390, 0]
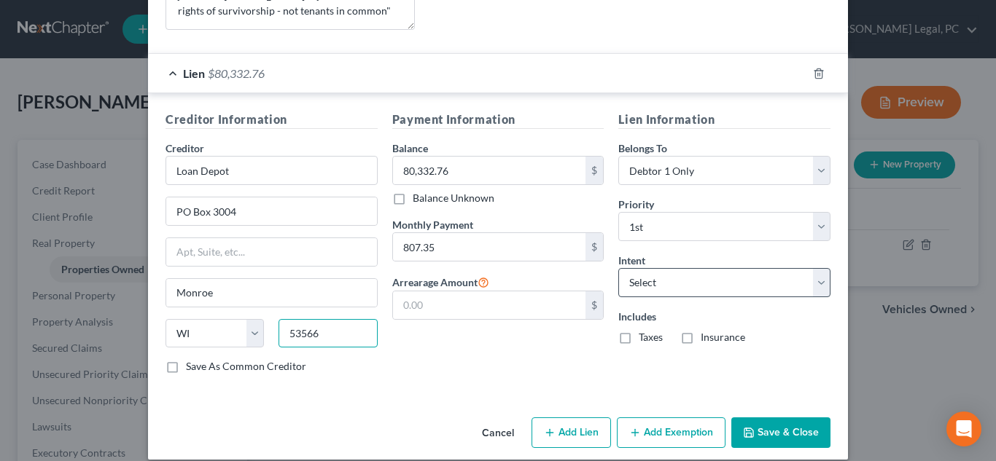
type input "53566"
click at [694, 276] on select "Select Surrender Redeem Reaffirm Avoid Other" at bounding box center [724, 282] width 212 height 29
select select "4"
click at [618, 268] on select "Select Surrender Redeem Reaffirm Avoid Other" at bounding box center [724, 282] width 212 height 29
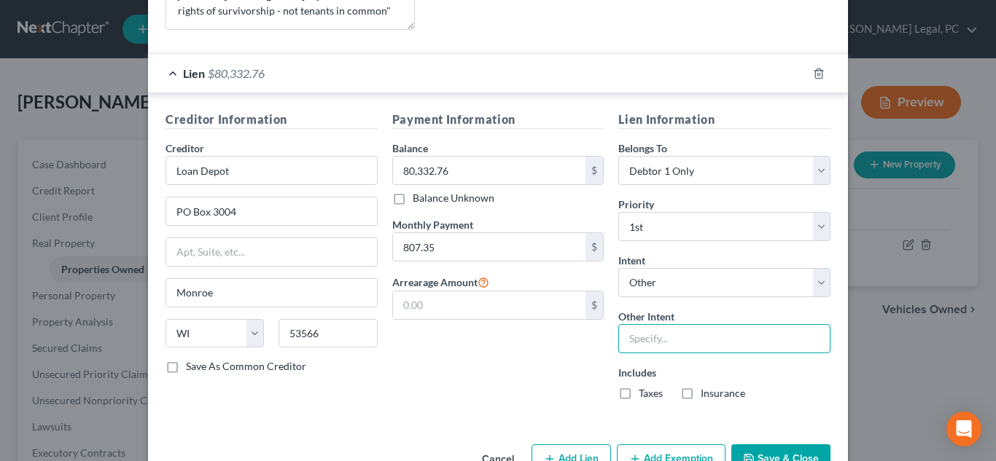
click at [688, 340] on input "text" at bounding box center [724, 338] width 212 height 29
type input "pay pursuant to contract"
click at [651, 393] on label "Taxes" at bounding box center [651, 393] width 24 height 15
click at [651, 393] on input "Taxes" at bounding box center [648, 390] width 9 height 9
checkbox input "true"
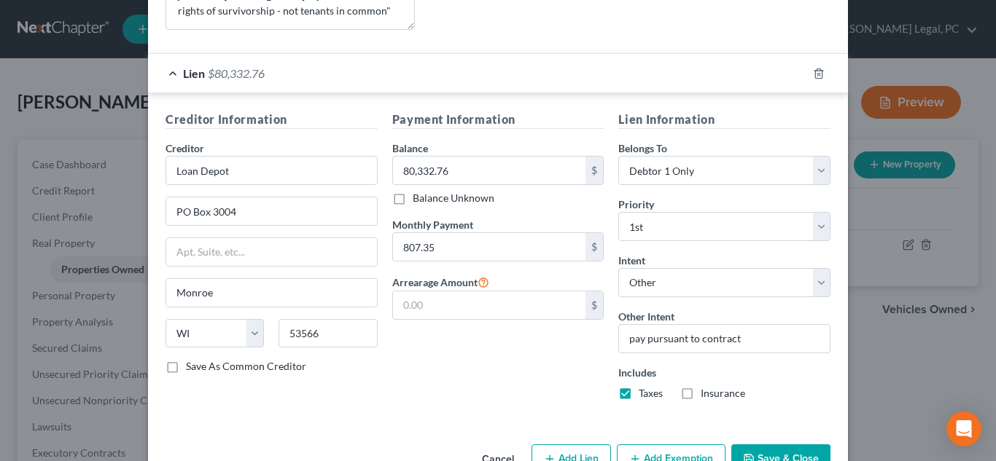
click at [721, 398] on label "Insurance" at bounding box center [723, 393] width 44 height 15
click at [716, 396] on input "Insurance" at bounding box center [710, 390] width 9 height 9
checkbox input "true"
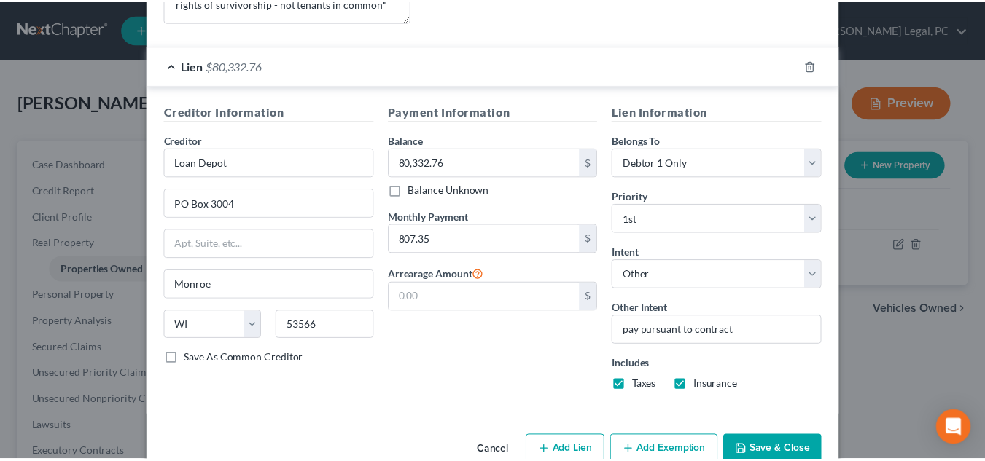
scroll to position [432, 0]
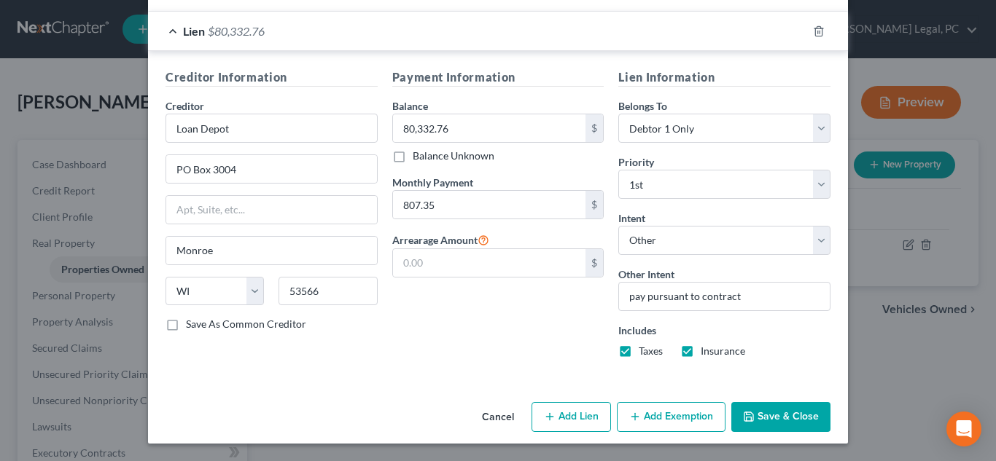
click at [797, 415] on button "Save & Close" at bounding box center [780, 417] width 99 height 31
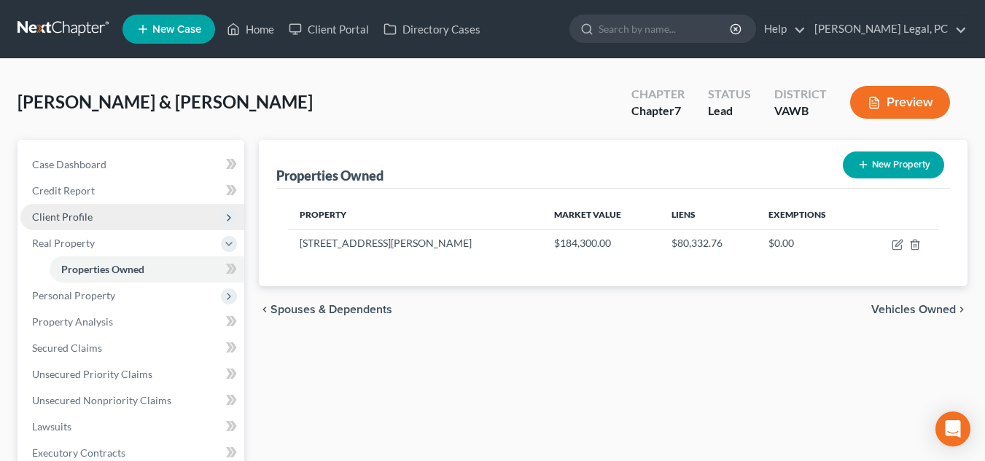
click at [155, 220] on span "Client Profile" at bounding box center [132, 217] width 224 height 26
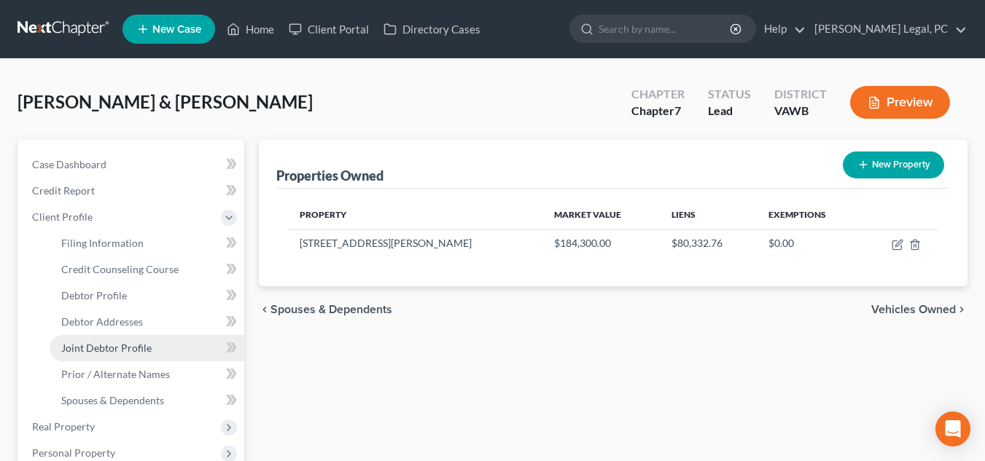
click at [156, 360] on link "Joint Debtor Profile" at bounding box center [147, 348] width 195 height 26
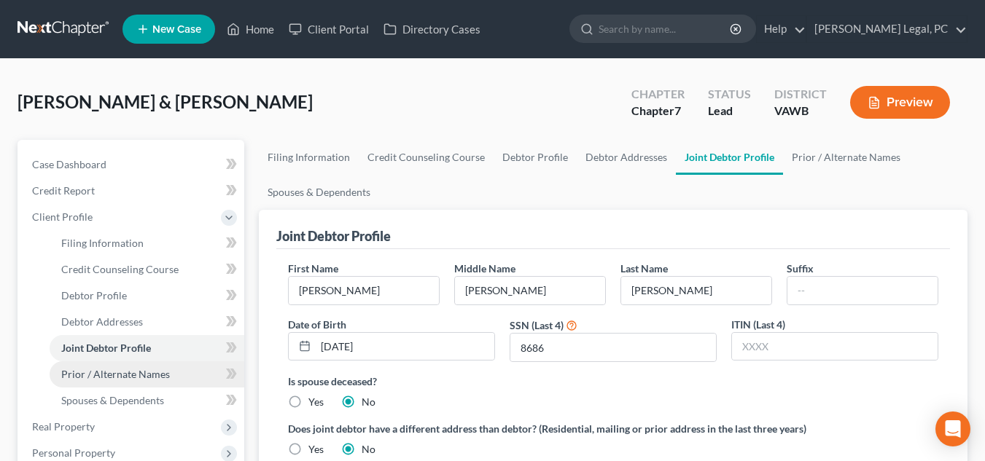
click at [153, 375] on span "Prior / Alternate Names" at bounding box center [115, 374] width 109 height 12
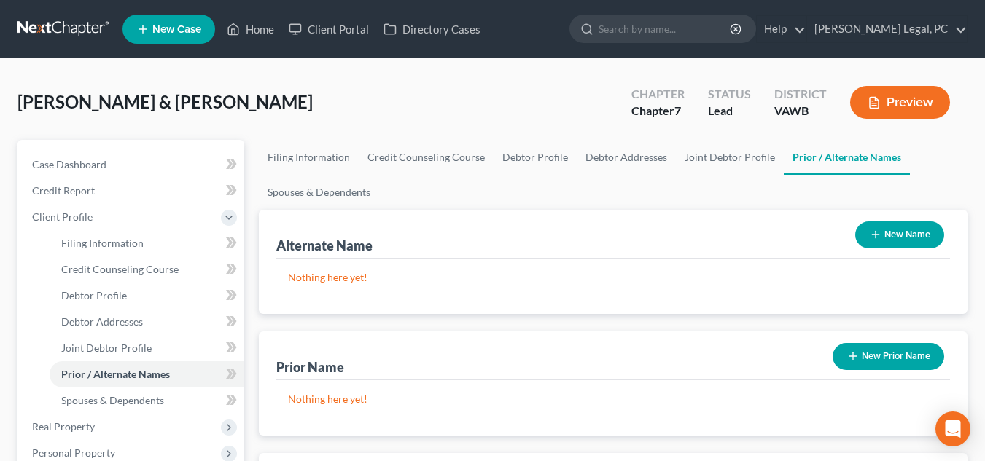
click at [905, 241] on button "New Name" at bounding box center [899, 235] width 89 height 27
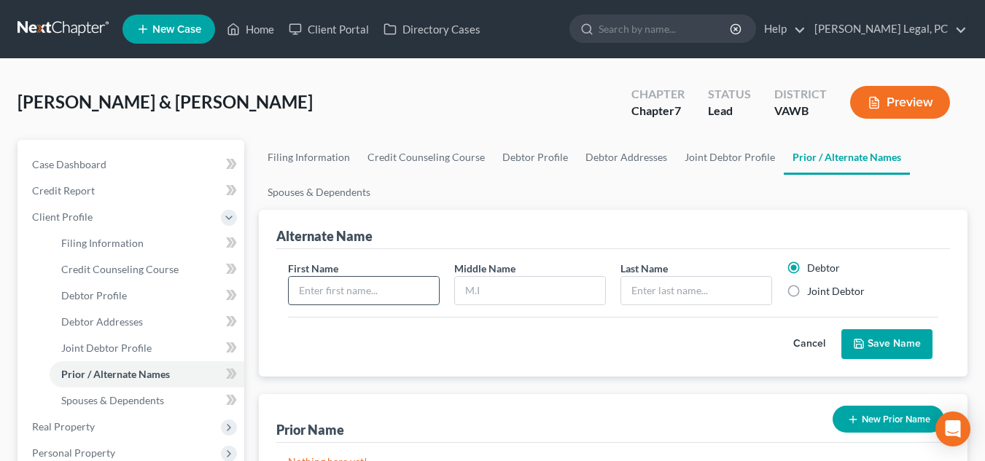
click at [365, 294] on input "text" at bounding box center [364, 291] width 150 height 28
type input "David"
type input "Robbins"
click at [912, 351] on button "Save Name" at bounding box center [886, 345] width 91 height 31
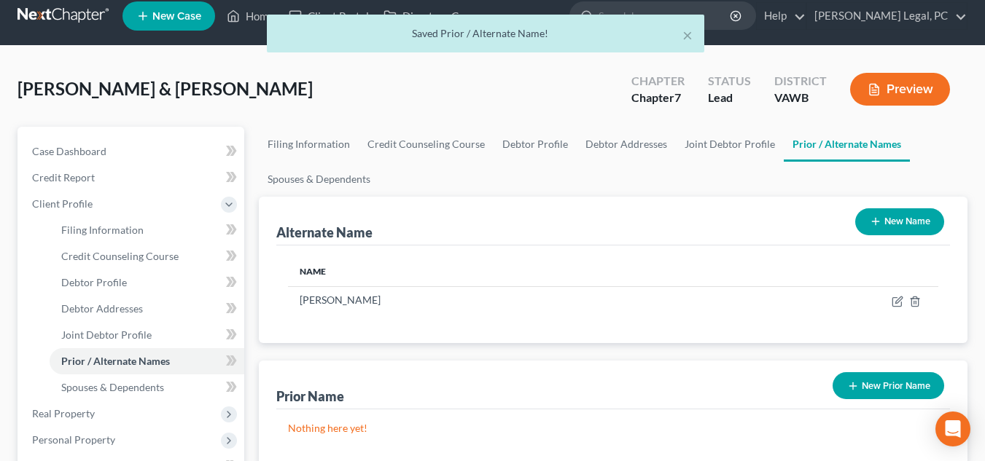
scroll to position [292, 0]
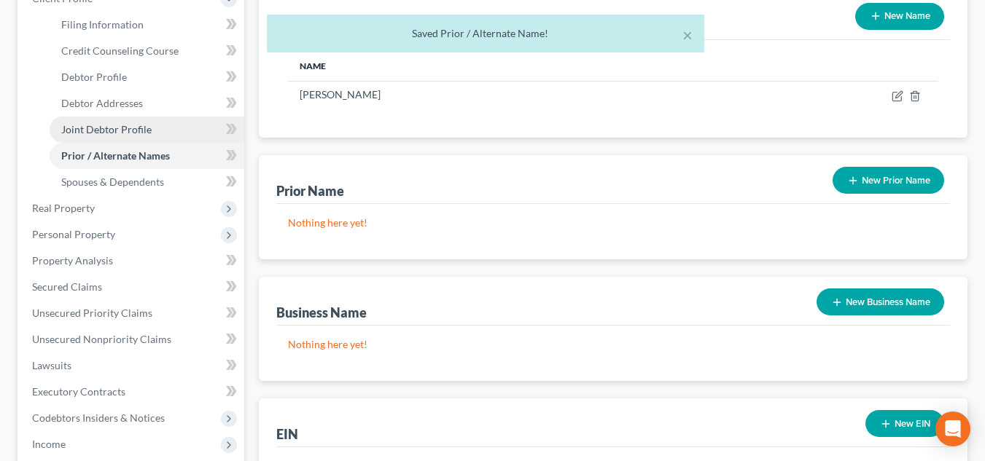
click at [125, 130] on span "Joint Debtor Profile" at bounding box center [106, 129] width 90 height 12
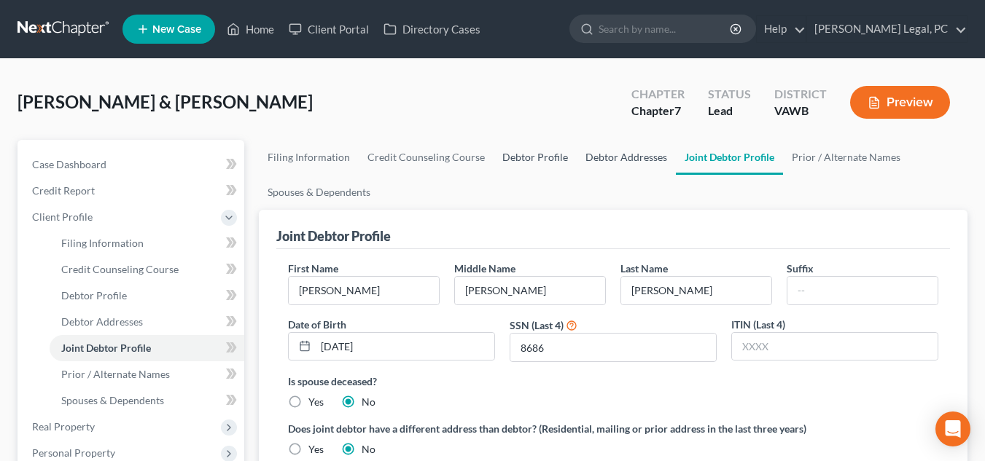
click at [550, 150] on link "Debtor Profile" at bounding box center [535, 157] width 83 height 35
select select "1"
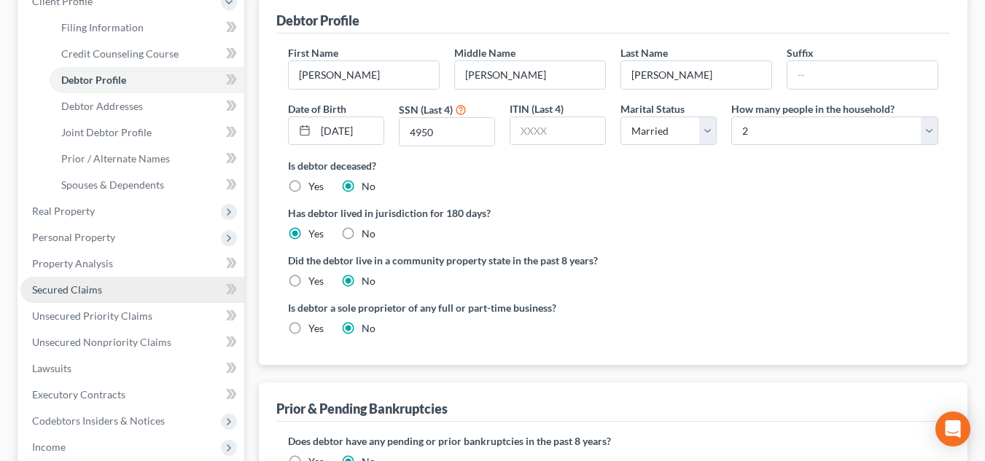
scroll to position [219, 0]
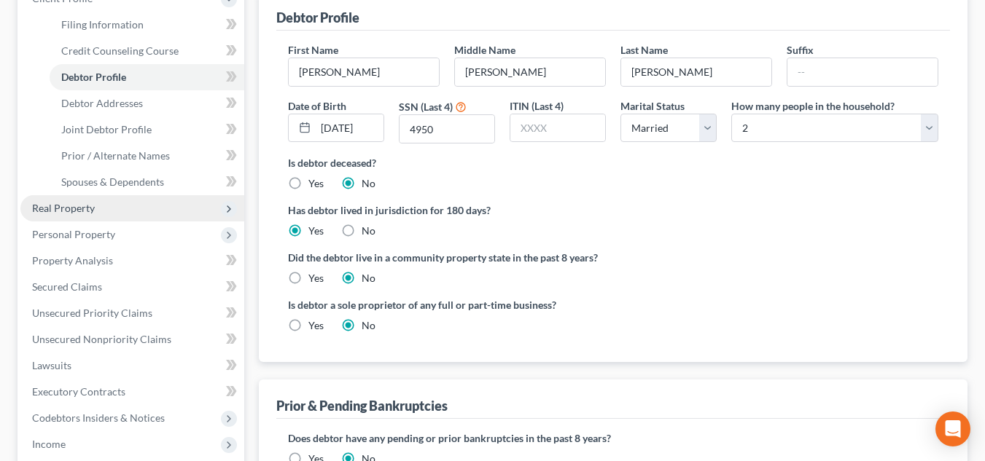
click at [124, 211] on span "Real Property" at bounding box center [132, 208] width 224 height 26
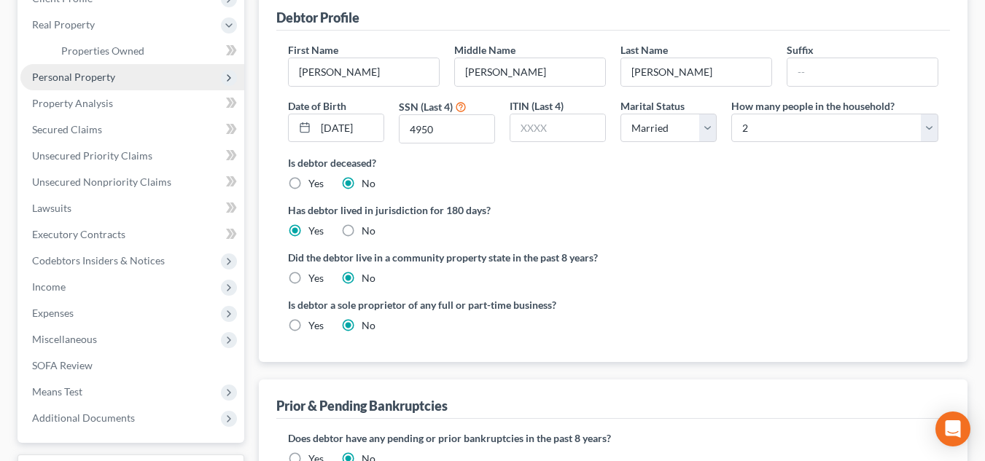
click at [120, 85] on span "Personal Property" at bounding box center [132, 77] width 224 height 26
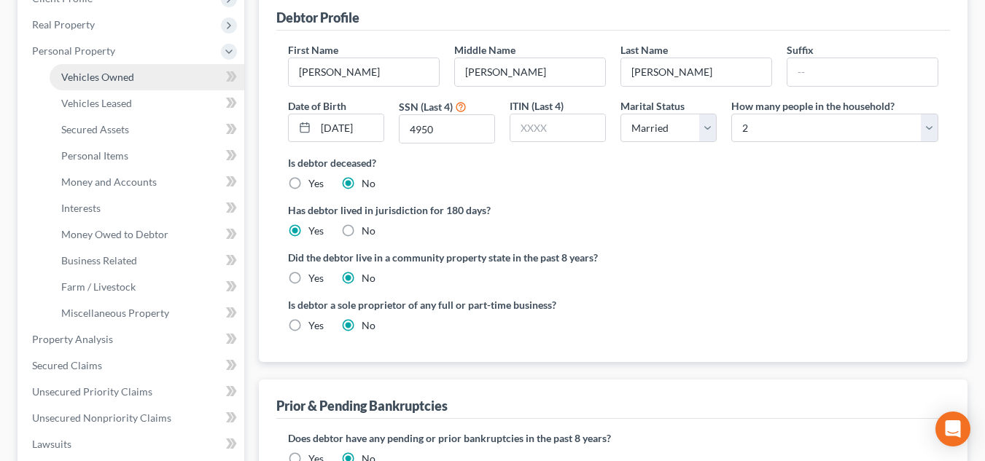
click at [145, 74] on link "Vehicles Owned" at bounding box center [147, 77] width 195 height 26
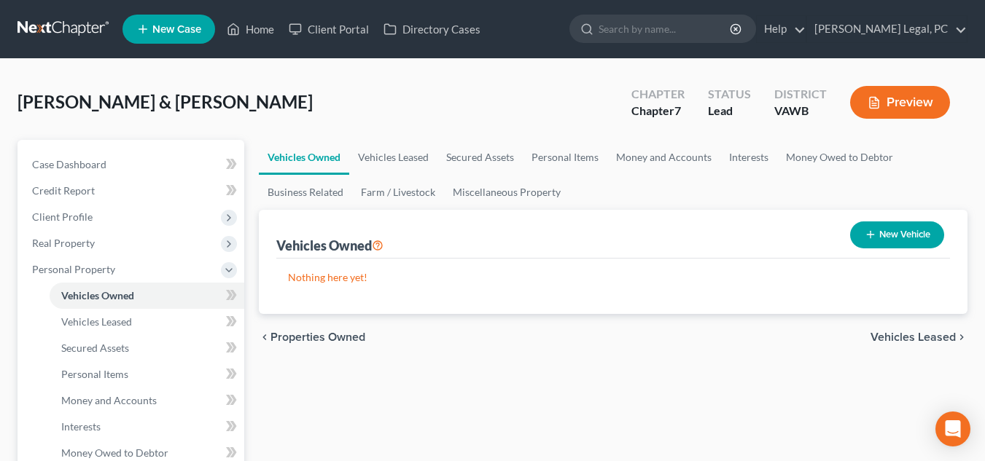
click at [55, 23] on link at bounding box center [63, 29] width 93 height 26
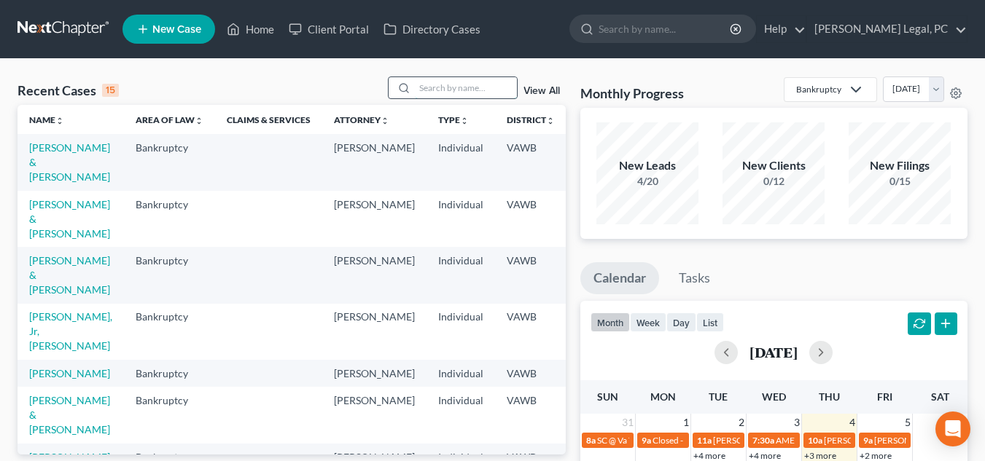
click at [458, 93] on input "search" at bounding box center [466, 87] width 102 height 21
click at [52, 230] on link "[PERSON_NAME] & [PERSON_NAME]" at bounding box center [69, 219] width 81 height 42
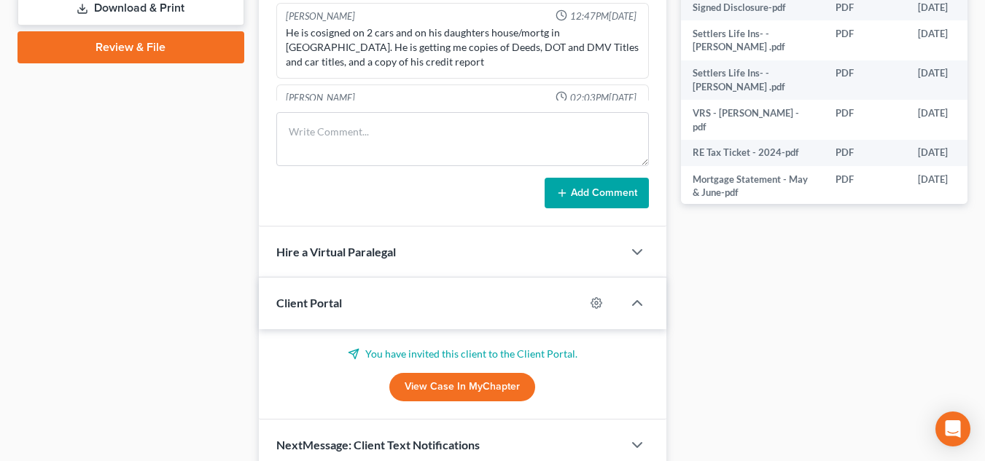
scroll to position [574, 0]
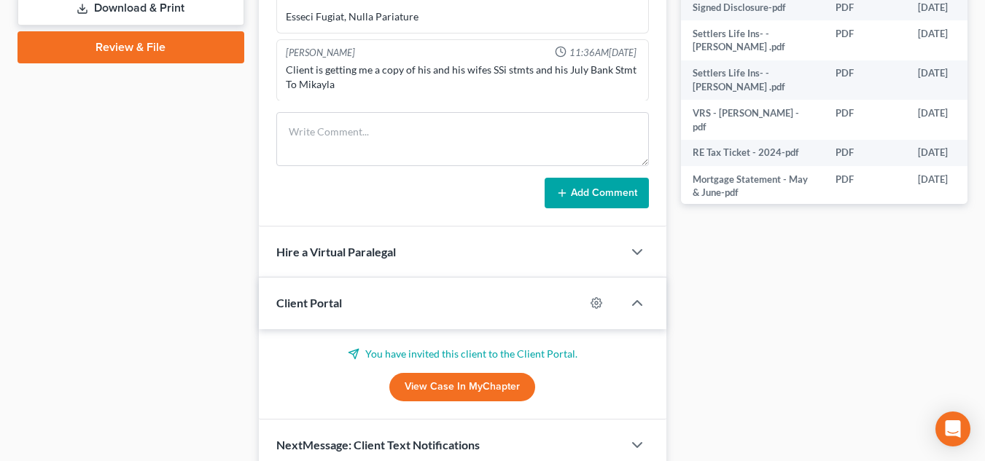
click at [445, 322] on div "Client Portal" at bounding box center [422, 303] width 326 height 50
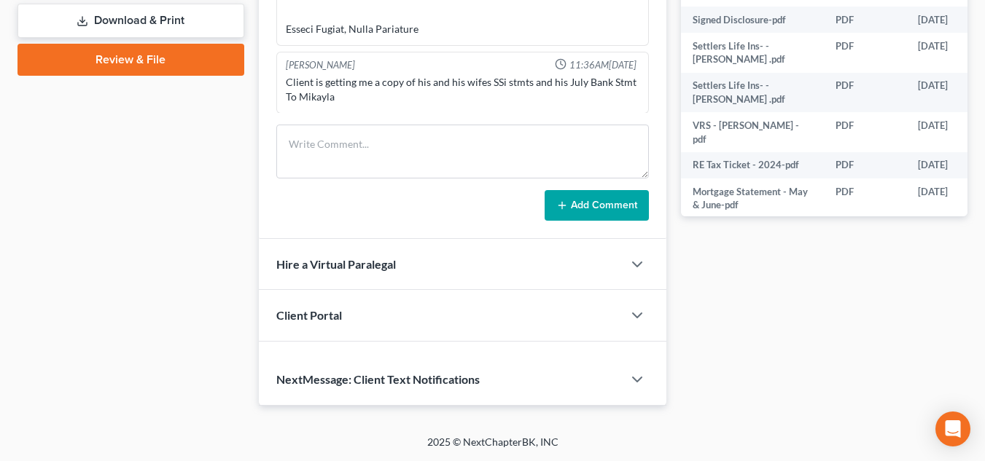
scroll to position [631, 0]
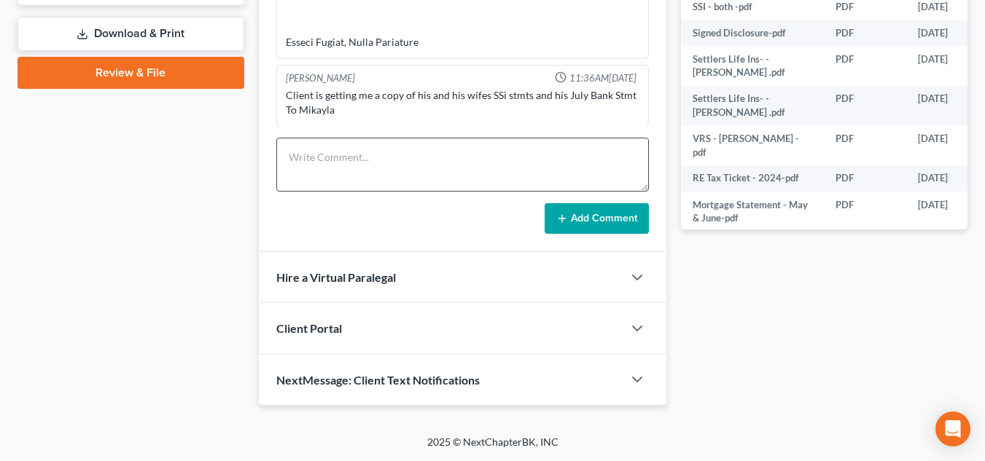
drag, startPoint x: 421, startPoint y: 119, endPoint x: 418, endPoint y: 160, distance: 40.9
click at [421, 124] on div "Rachel Dalton 11:36AM, 07/28/2025 Client is getting me a copy of his and his wi…" at bounding box center [462, 96] width 373 height 62
click at [418, 160] on textarea at bounding box center [462, 165] width 373 height 54
type textarea "scanned docs - worked on some info - need to know if it is joint or individual …"
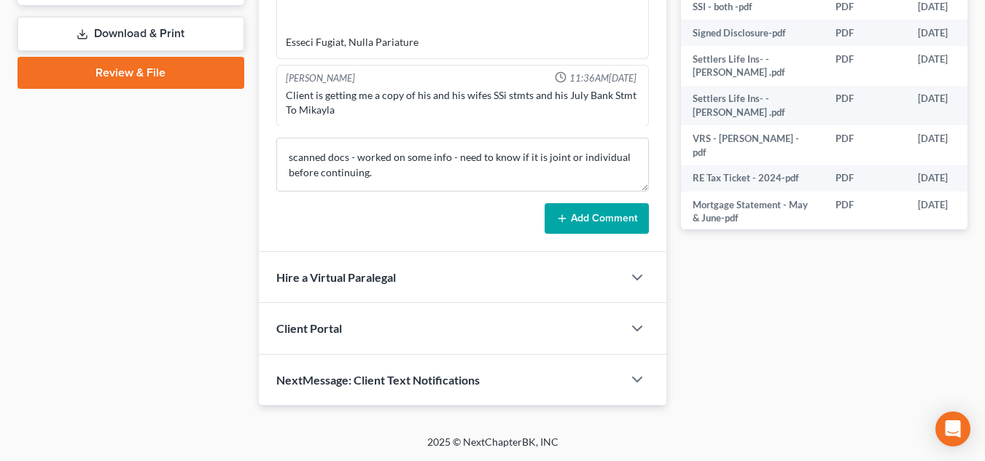
click at [593, 223] on button "Add Comment" at bounding box center [597, 218] width 104 height 31
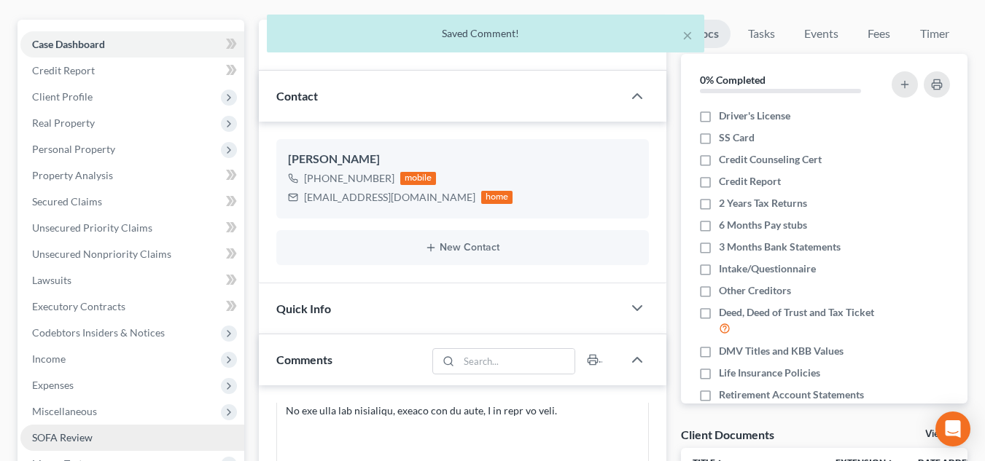
scroll to position [412, 0]
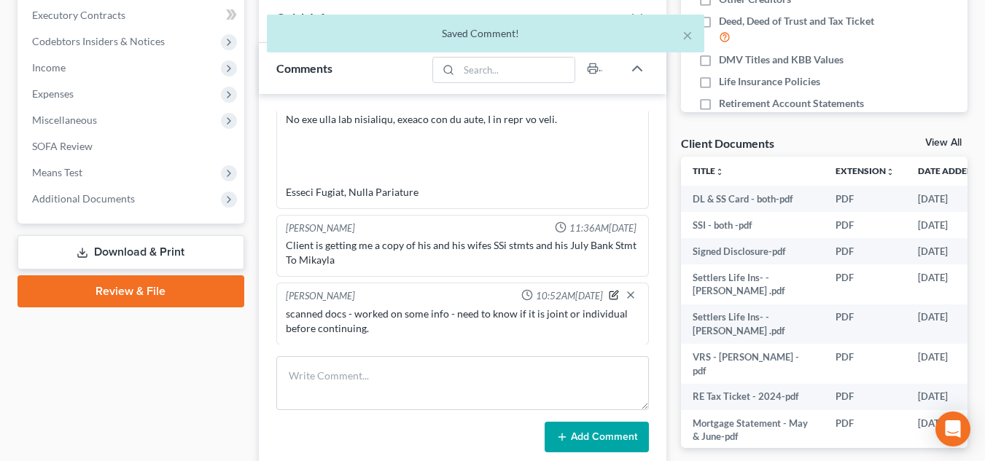
click at [609, 298] on icon "button" at bounding box center [614, 295] width 10 height 10
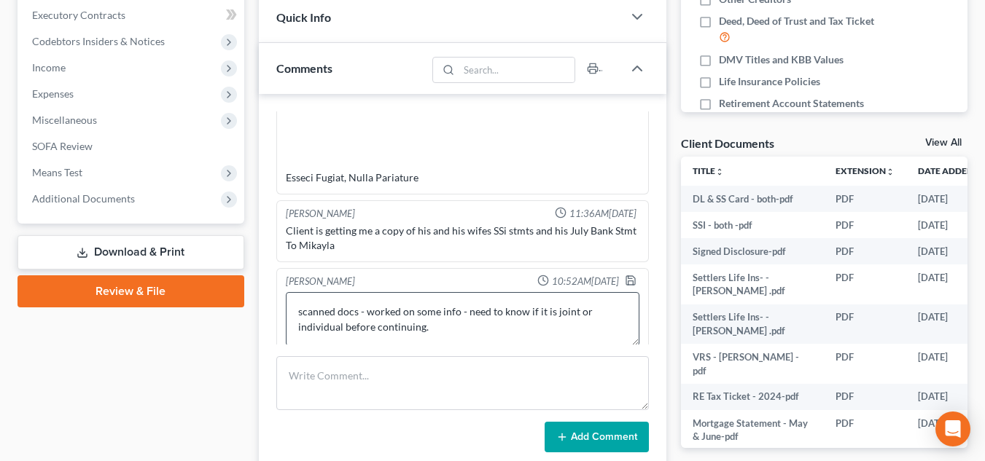
scroll to position [667, 0]
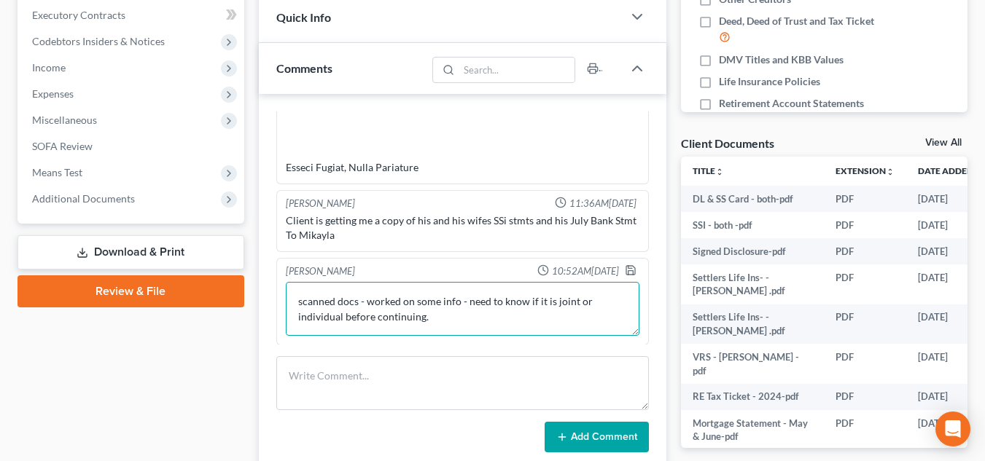
click at [459, 313] on textarea "scanned docs - worked on some info - need to know if it is joint or individual …" at bounding box center [463, 309] width 354 height 54
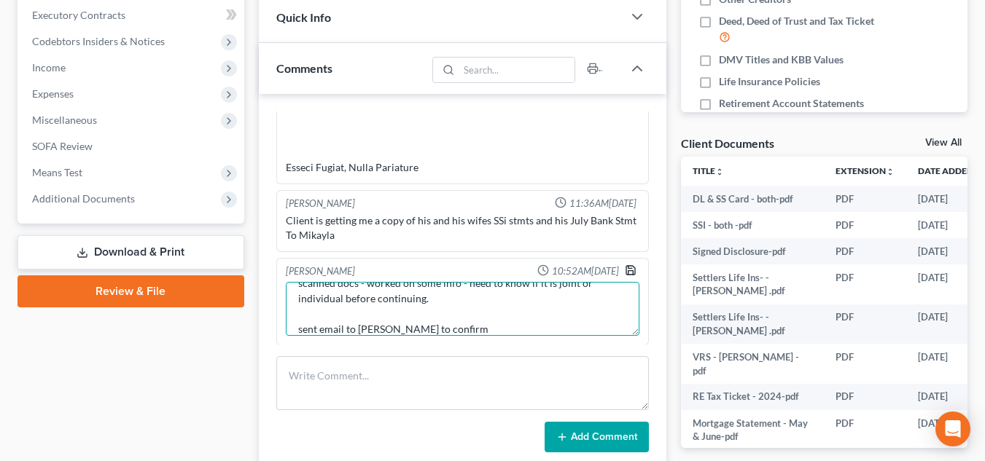
type textarea "scanned docs - worked on some info - need to know if it is joint or individual …"
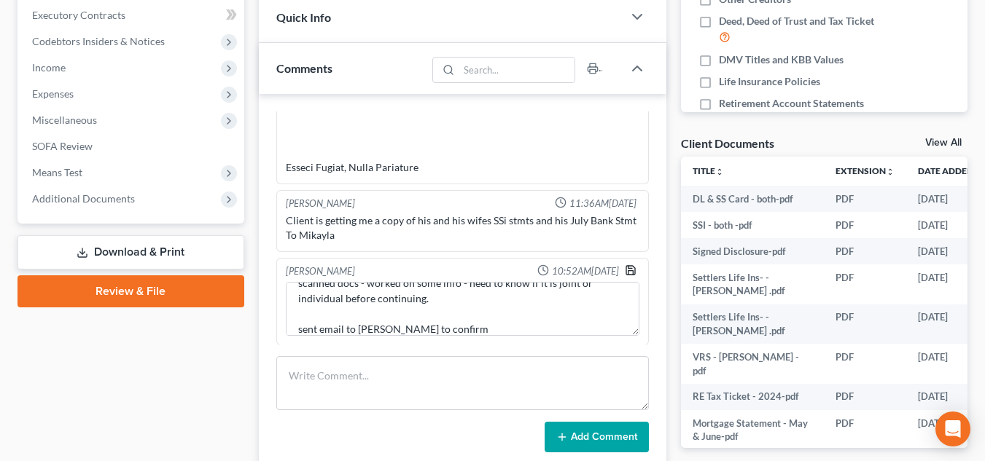
click at [625, 266] on icon "button" at bounding box center [631, 271] width 12 height 12
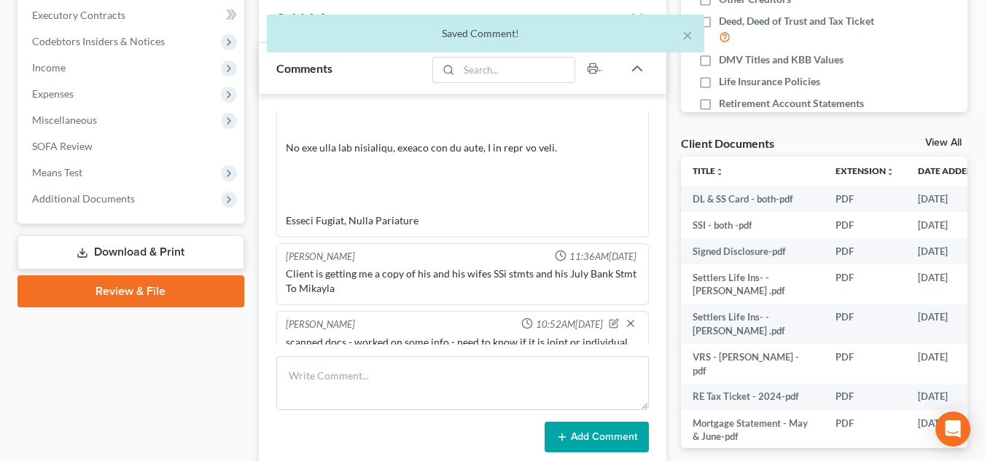
scroll to position [671, 0]
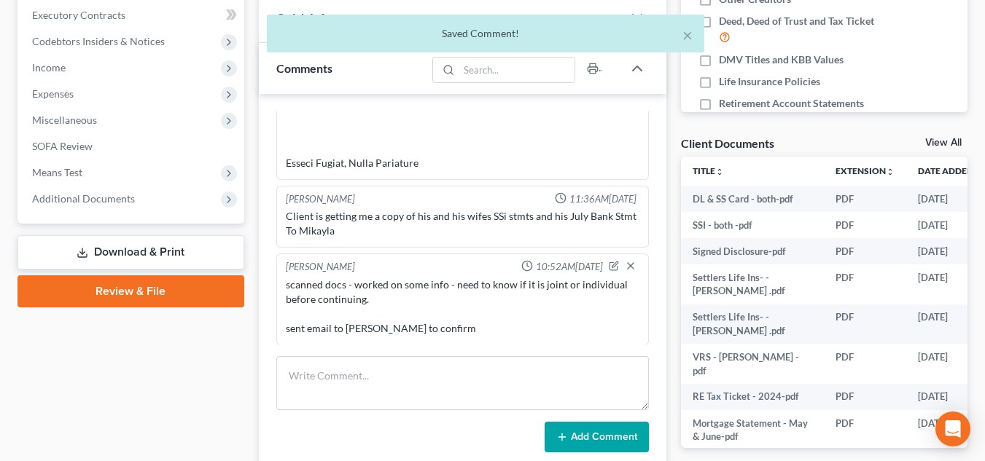
click at [680, 34] on div "Saved Comment!" at bounding box center [485, 33] width 414 height 15
click at [690, 34] on button "×" at bounding box center [687, 34] width 10 height 17
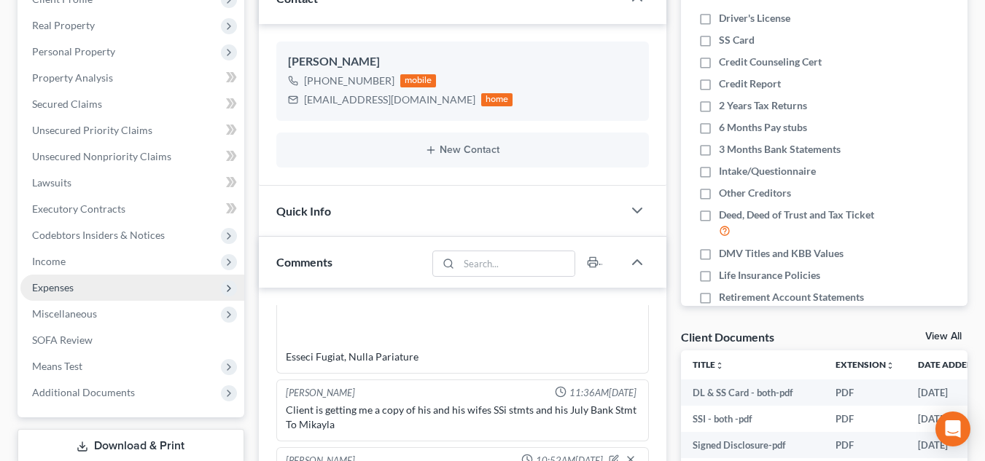
scroll to position [193, 0]
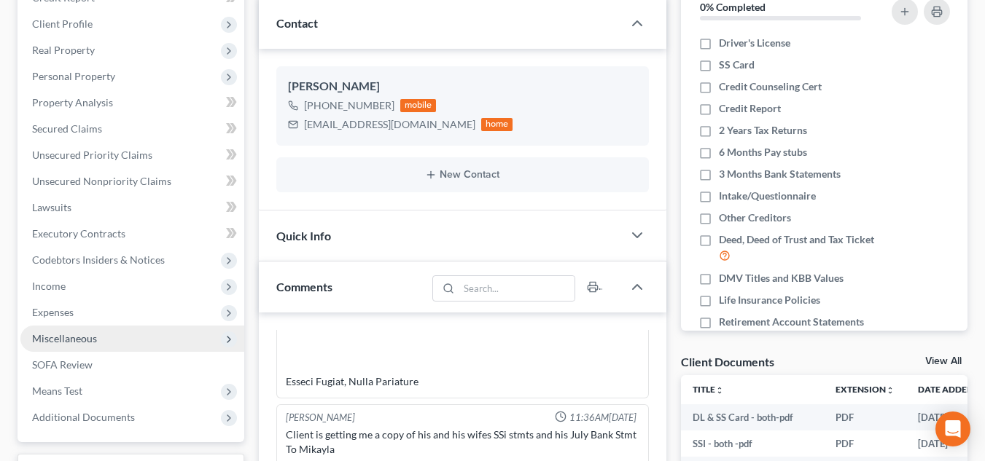
click at [110, 341] on span "Miscellaneous" at bounding box center [132, 339] width 224 height 26
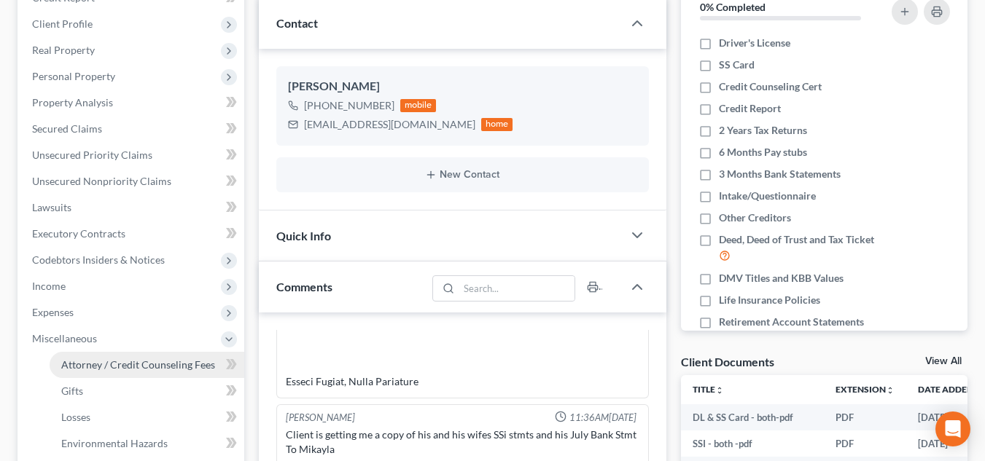
click at [115, 352] on link "Attorney / Credit Counseling Fees" at bounding box center [147, 365] width 195 height 26
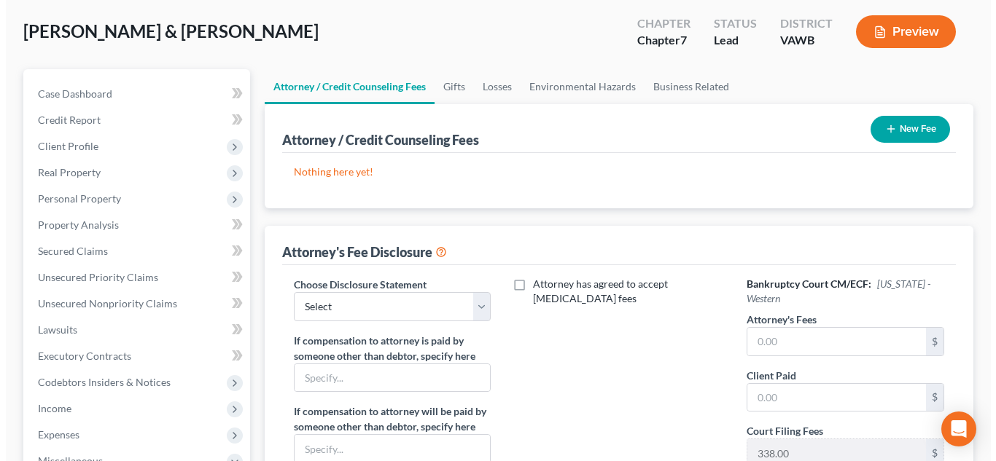
scroll to position [146, 0]
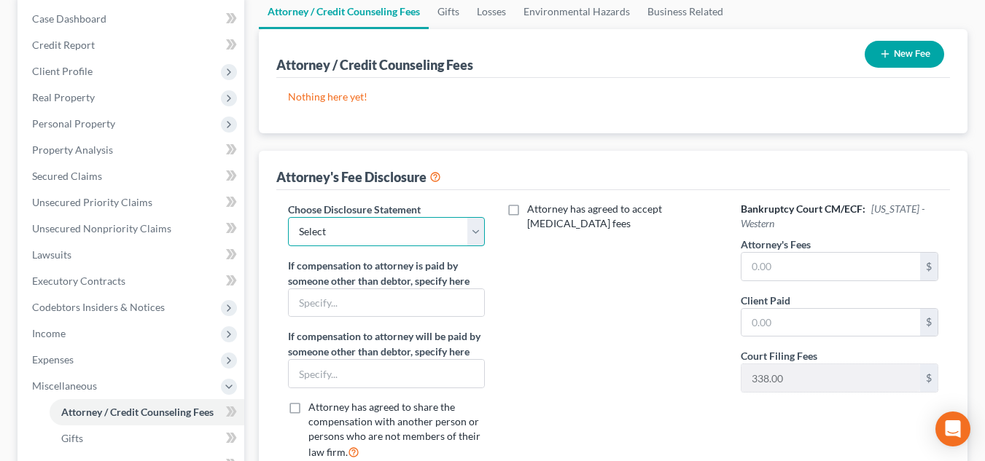
click at [413, 241] on select "Select Fee Disclosure" at bounding box center [387, 231] width 198 height 29
click at [410, 285] on label "If compensation to attorney is paid by someone other than debtor, specify here" at bounding box center [387, 273] width 198 height 31
click at [411, 252] on div "Choose Disclosure Statement Select Fee Disclosure If compensation to attorney i…" at bounding box center [386, 337] width 227 height 270
drag, startPoint x: 416, startPoint y: 233, endPoint x: 416, endPoint y: 246, distance: 13.1
click at [416, 233] on select "Select Fee Disclosure" at bounding box center [387, 231] width 198 height 29
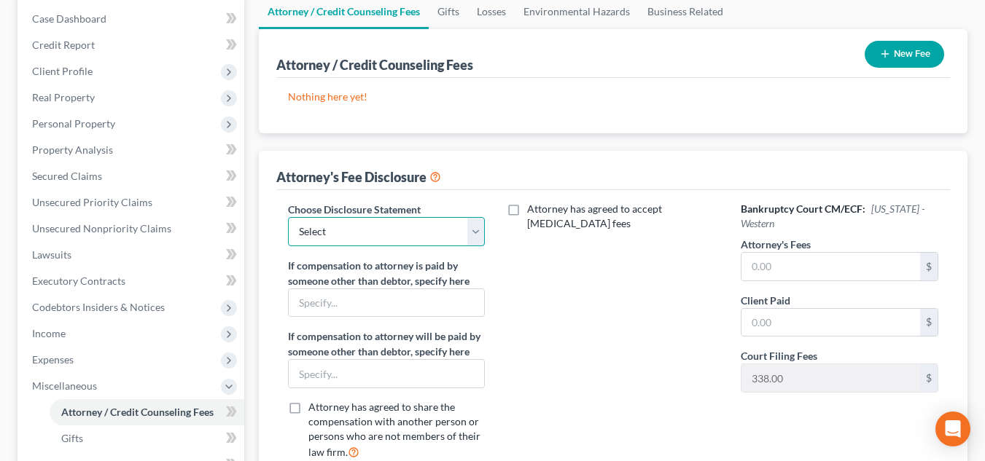
select select "0"
click at [288, 217] on select "Select Fee Disclosure" at bounding box center [387, 231] width 198 height 29
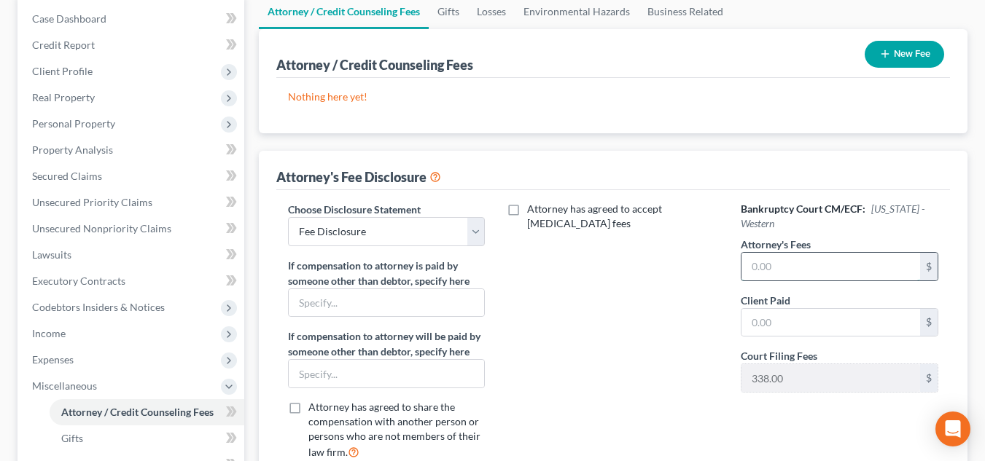
click at [873, 262] on input "text" at bounding box center [830, 267] width 179 height 28
type input "1,562.00"
click at [847, 324] on input "text" at bounding box center [830, 323] width 179 height 28
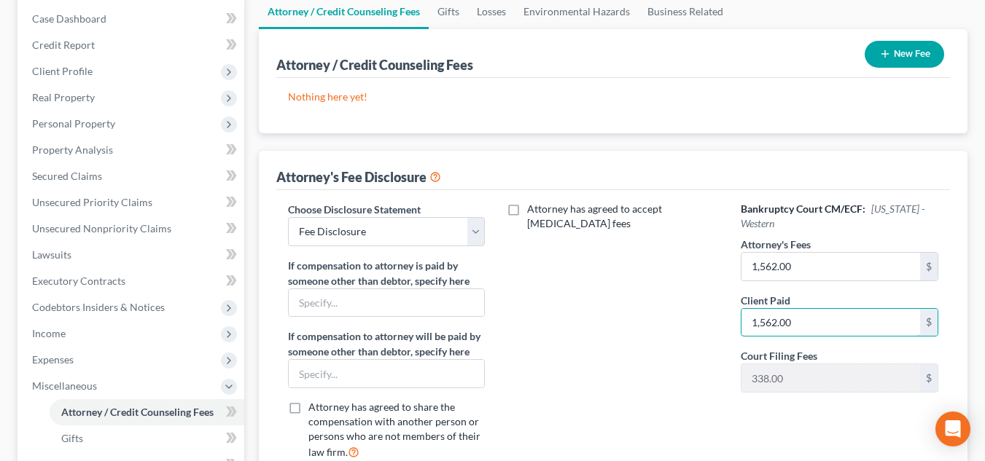
type input "1,562.00"
click at [852, 214] on h6 "Bankruptcy Court CM/ECF: Virginia - Western" at bounding box center [840, 216] width 198 height 29
click at [915, 41] on button "New Fee" at bounding box center [904, 54] width 79 height 27
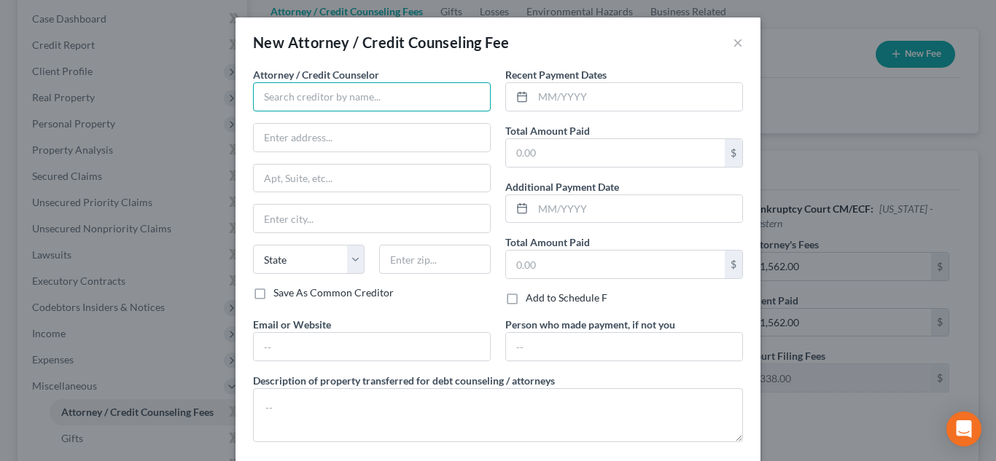
click at [268, 90] on input "text" at bounding box center [372, 96] width 238 height 29
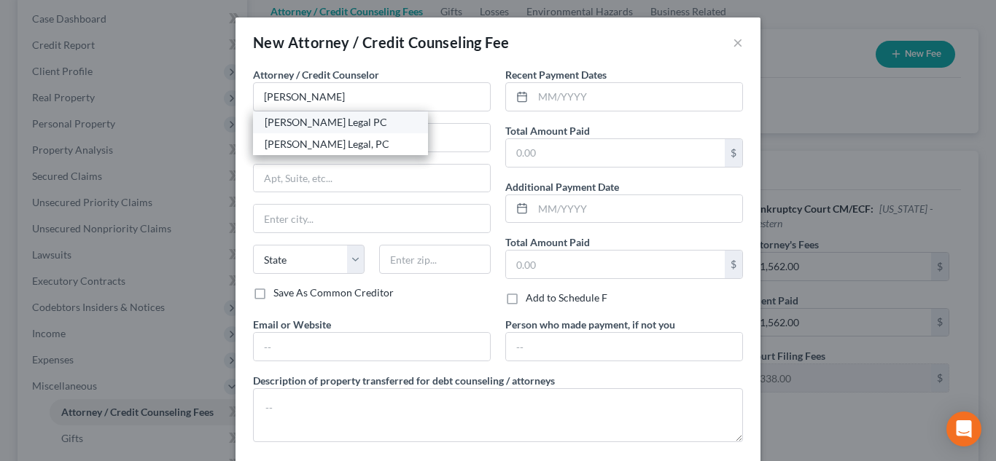
click at [316, 122] on div "Farthing Legal PC" at bounding box center [341, 122] width 152 height 15
type input "Farthing Legal PC"
type input "PO Box 1315"
type input "Wytheville"
select select "48"
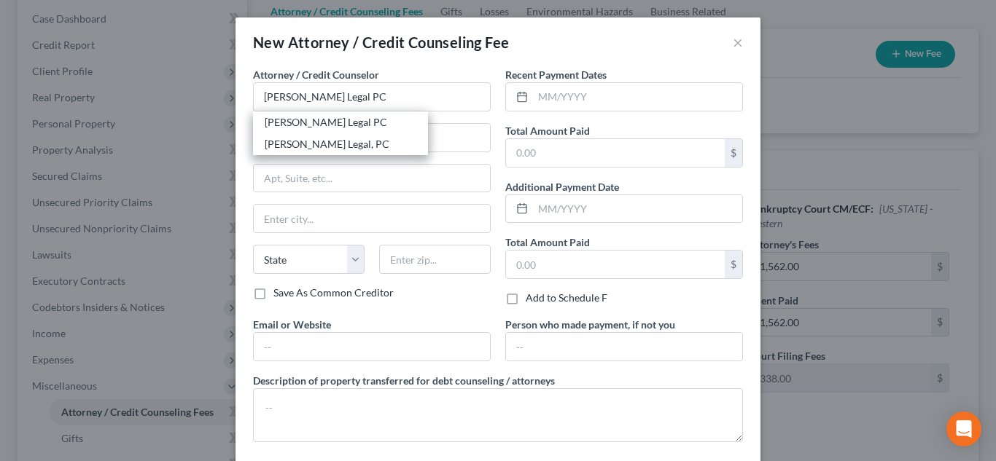
type input "24382"
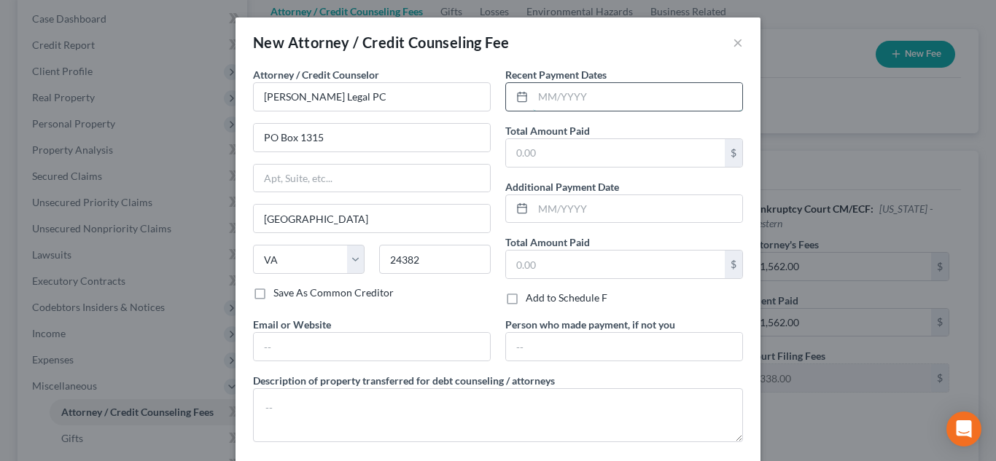
click at [564, 92] on input "text" at bounding box center [637, 97] width 209 height 28
type input "06/20/2025"
click at [558, 159] on input "text" at bounding box center [615, 153] width 219 height 28
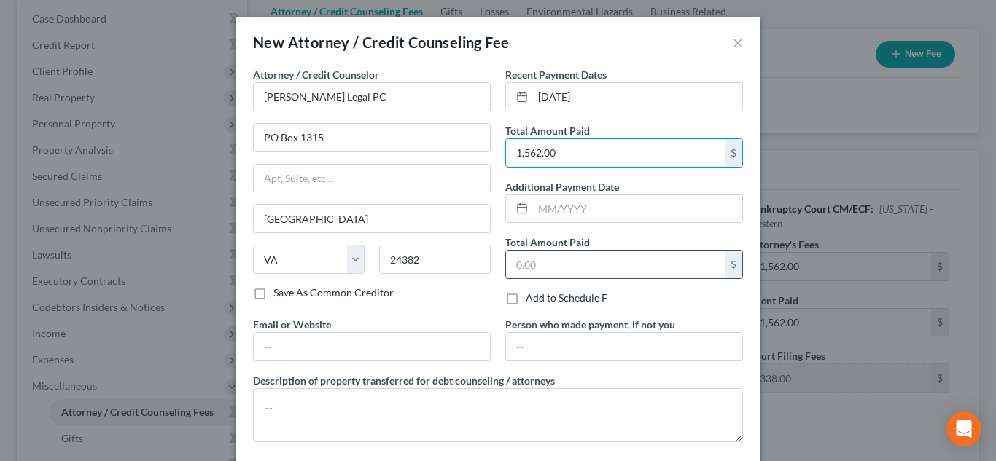
type input "1,562.00"
click at [545, 269] on input "text" at bounding box center [615, 265] width 219 height 28
type input "1,562.00"
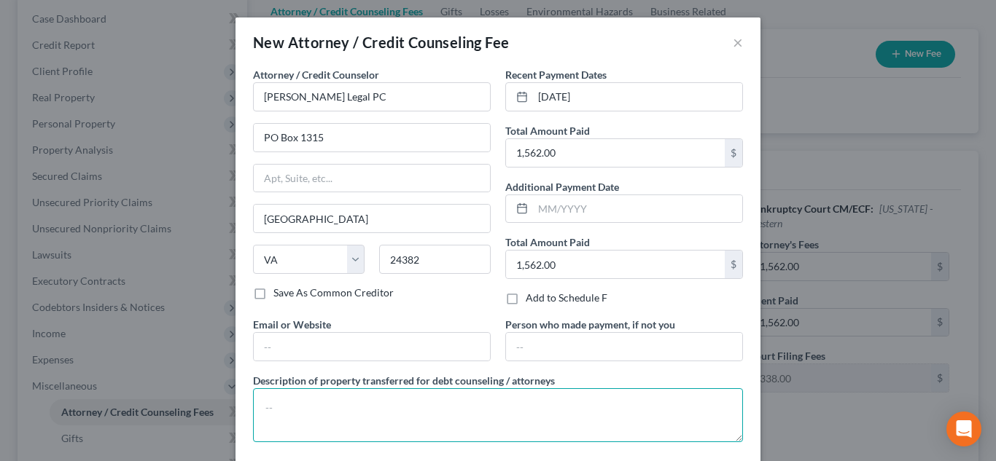
click at [408, 413] on textarea at bounding box center [498, 416] width 490 height 54
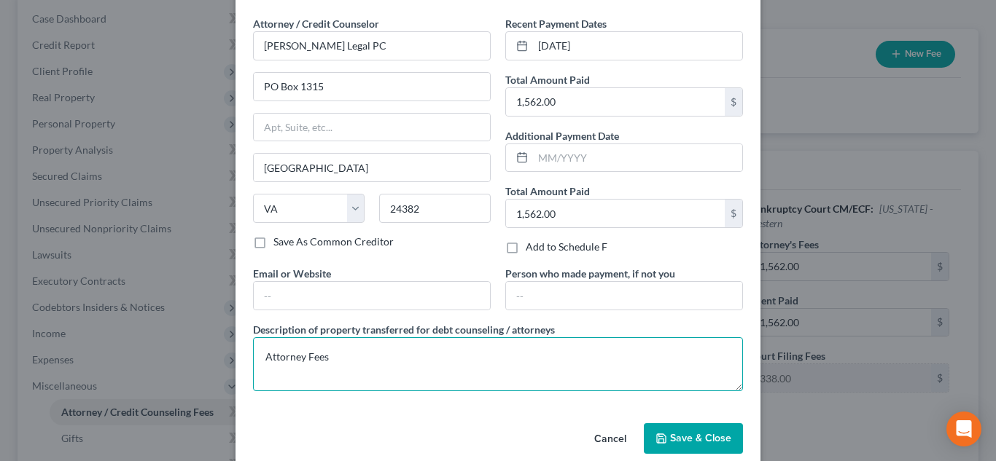
scroll to position [73, 0]
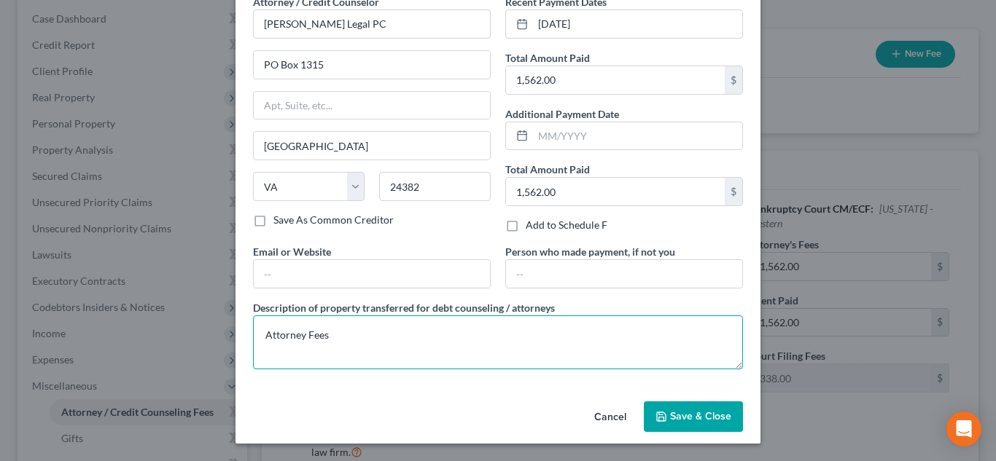
type textarea "Attorney Fees"
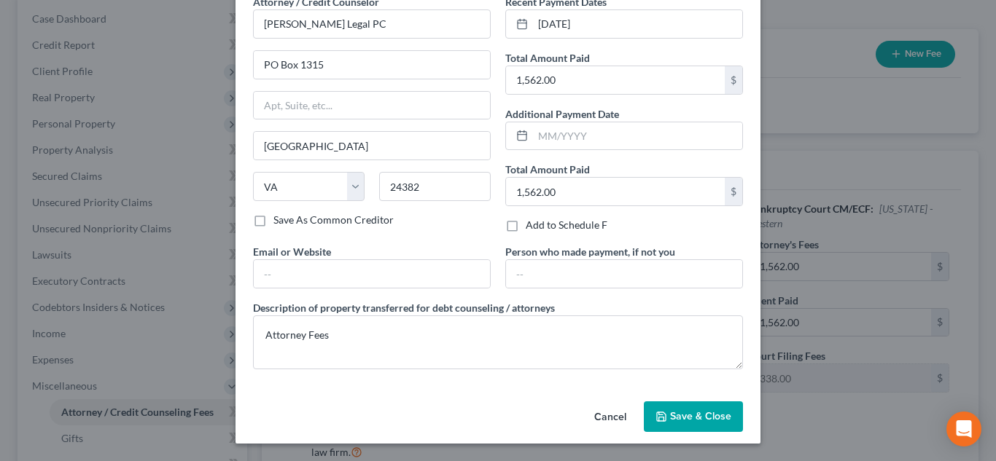
click at [690, 415] on span "Save & Close" at bounding box center [700, 416] width 61 height 12
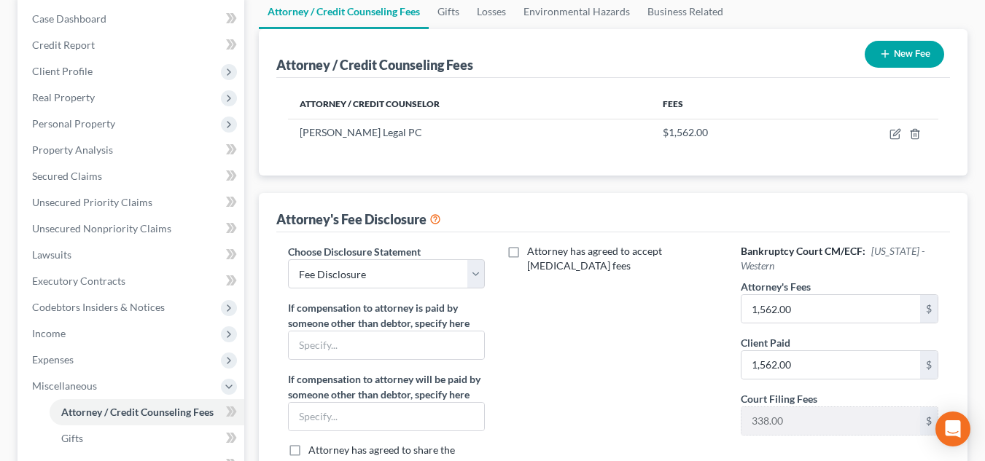
click at [918, 63] on button "New Fee" at bounding box center [904, 54] width 79 height 27
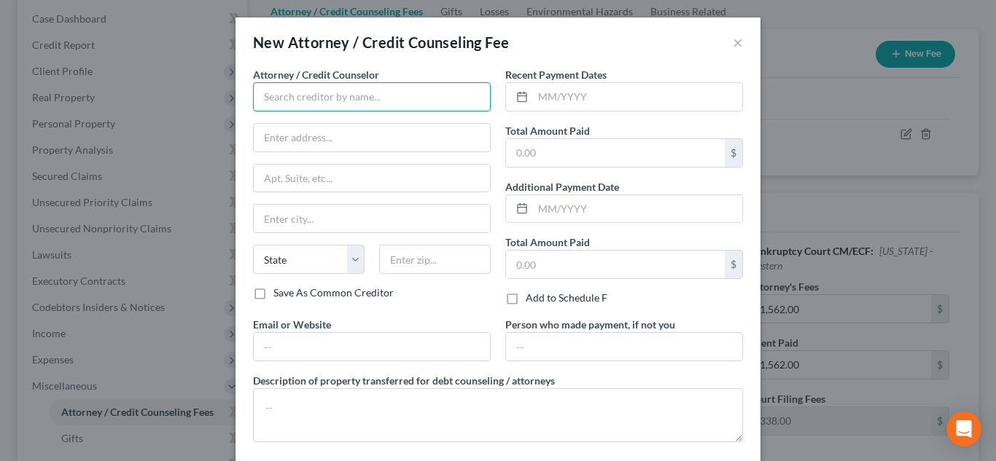
click at [416, 96] on input "text" at bounding box center [372, 96] width 238 height 29
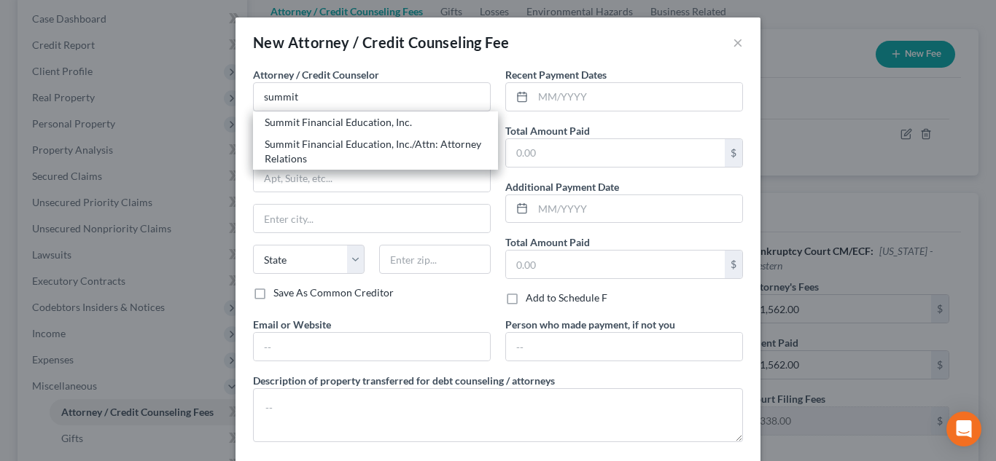
click at [386, 120] on div "Summit Financial Education, Inc." at bounding box center [376, 122] width 222 height 15
type input "Summit Financial Education, Inc."
type input "4800 E Flower Street"
type input "Tucson"
select select "3"
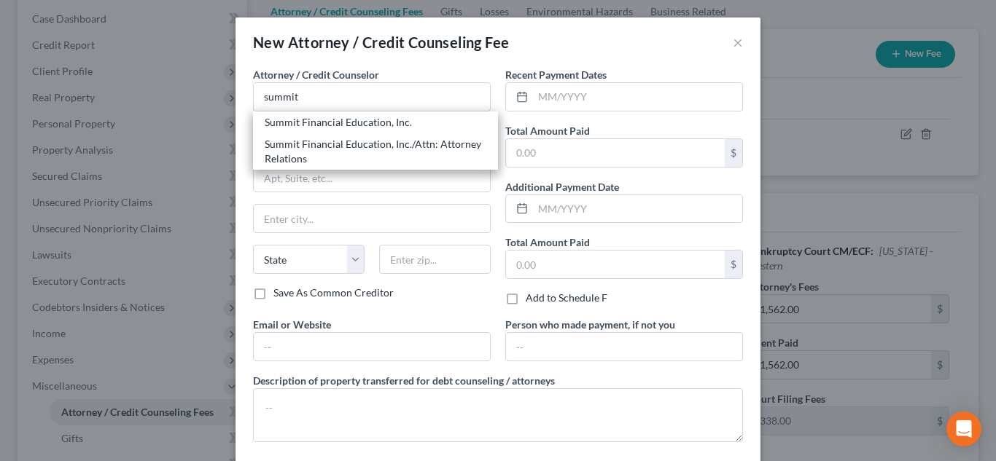
type input "85712"
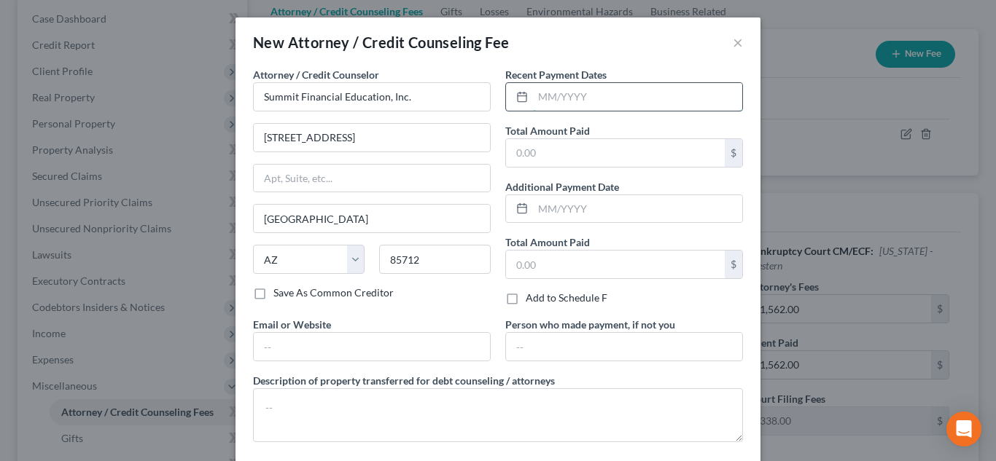
click at [584, 103] on input "text" at bounding box center [637, 97] width 209 height 28
type input "06/12/2025"
type input "30.00"
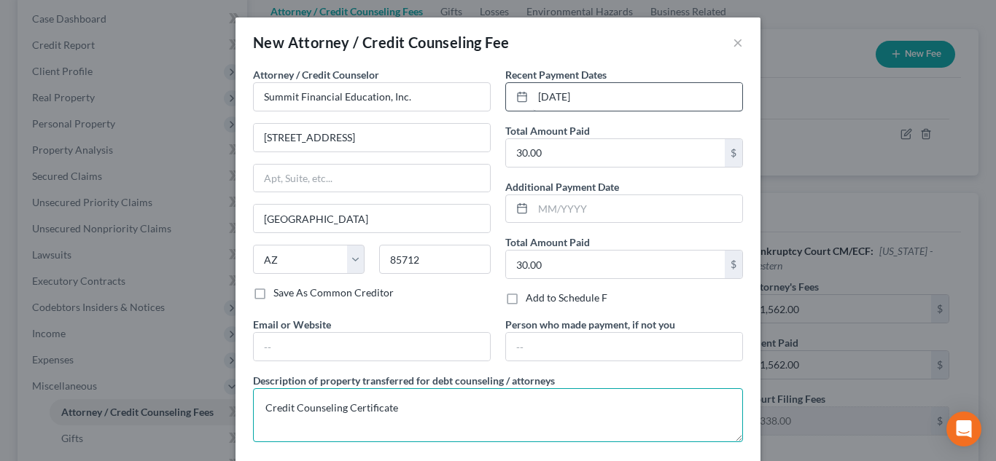
type textarea "Credit Counseling Certificate"
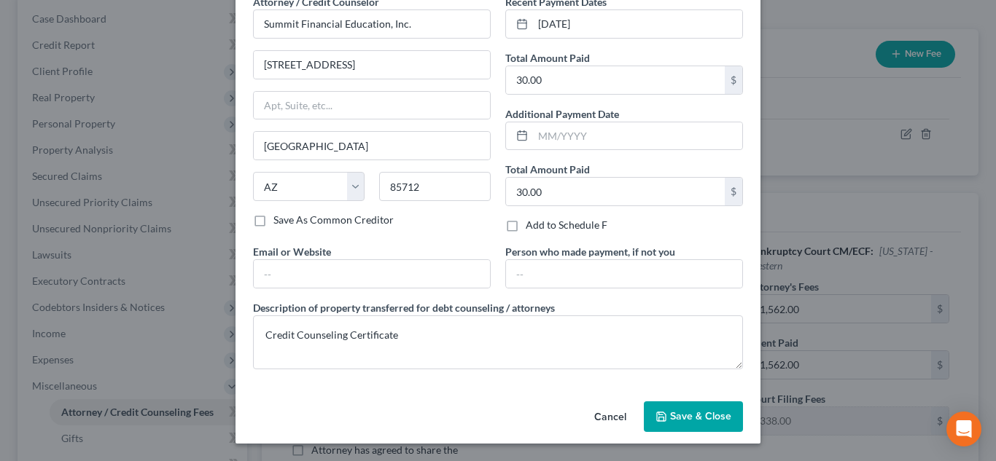
click at [713, 410] on span "Save & Close" at bounding box center [700, 416] width 61 height 12
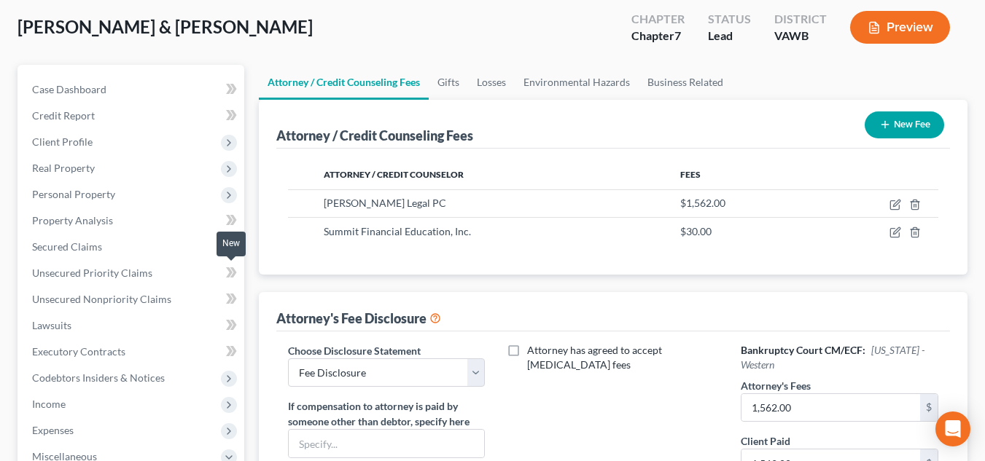
scroll to position [146, 0]
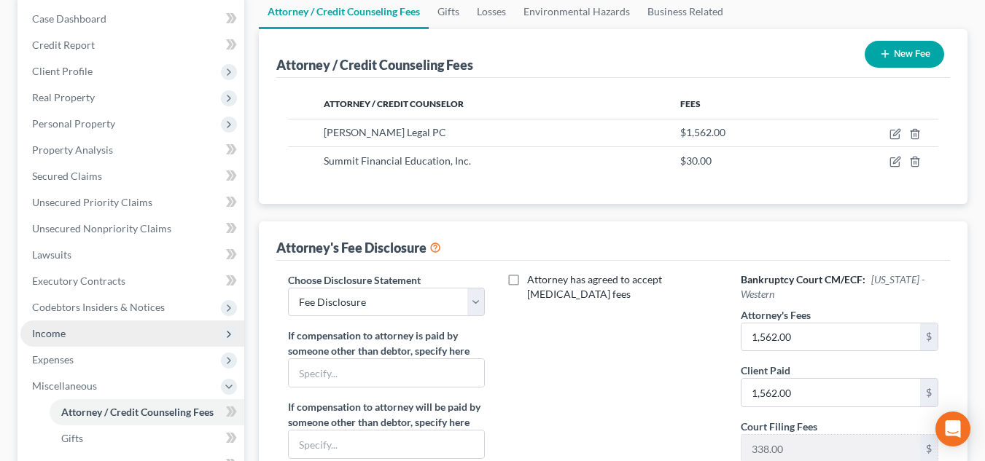
click at [108, 327] on span "Income" at bounding box center [132, 334] width 224 height 26
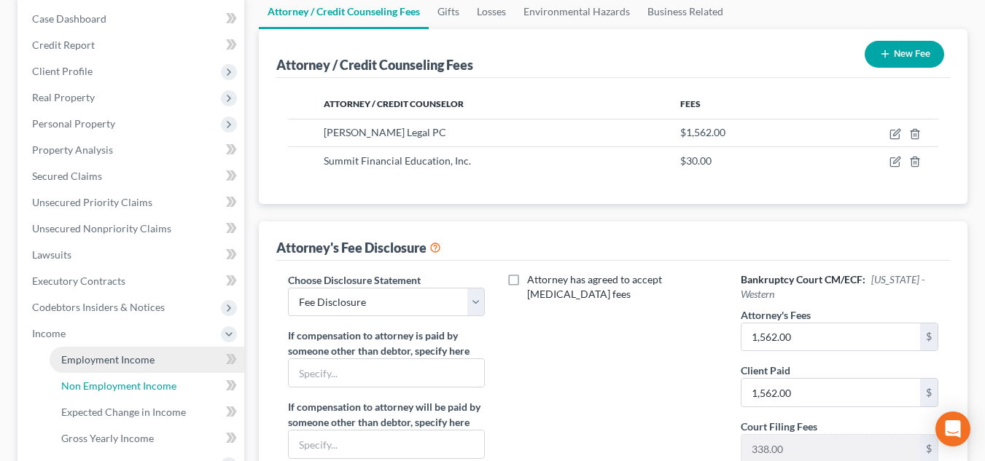
click at [128, 388] on span "Non Employment Income" at bounding box center [118, 386] width 115 height 12
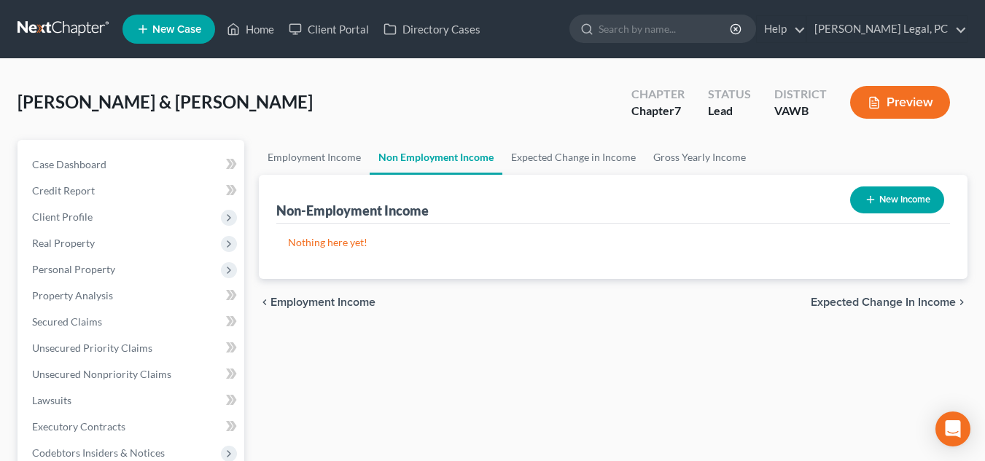
click at [932, 205] on button "New Income" at bounding box center [897, 200] width 94 height 27
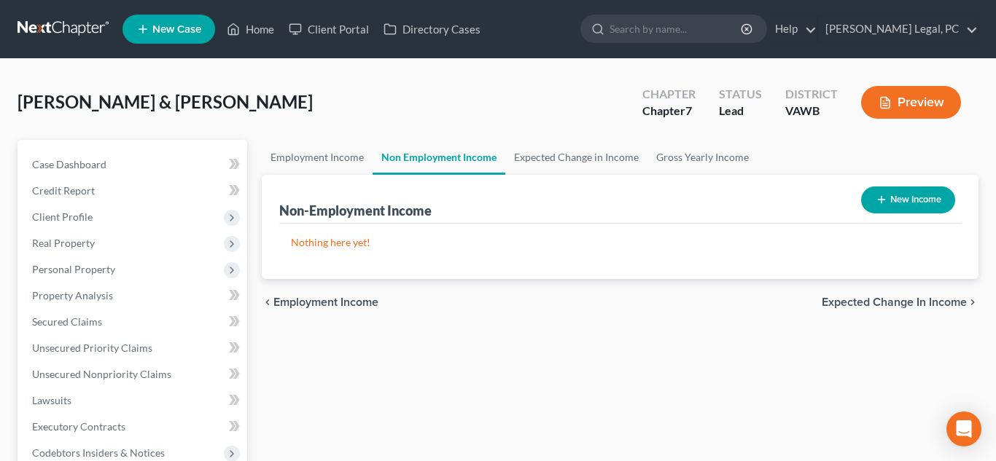
select select "0"
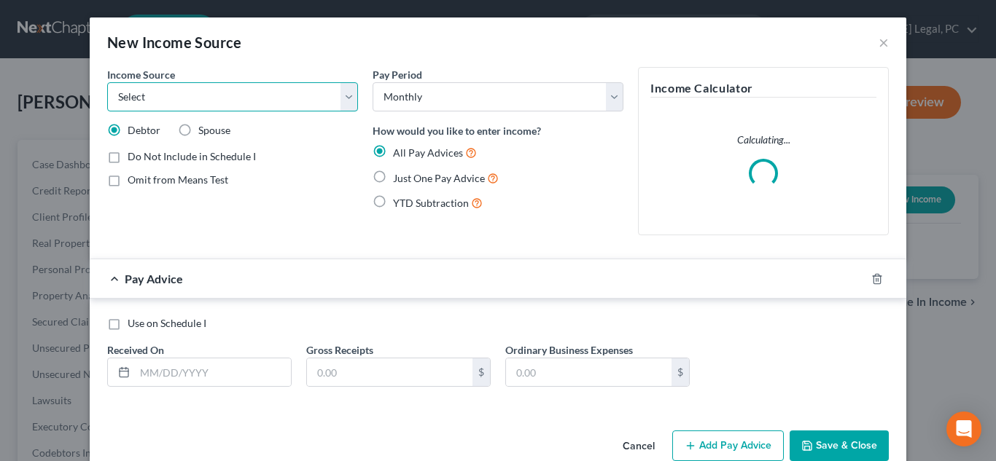
click at [266, 104] on select "Select Unemployment Disability (from employer) Pension Retirement Social Securi…" at bounding box center [232, 96] width 251 height 29
select select "4"
click at [107, 82] on select "Select Unemployment Disability (from employer) Pension Retirement Social Securi…" at bounding box center [232, 96] width 251 height 29
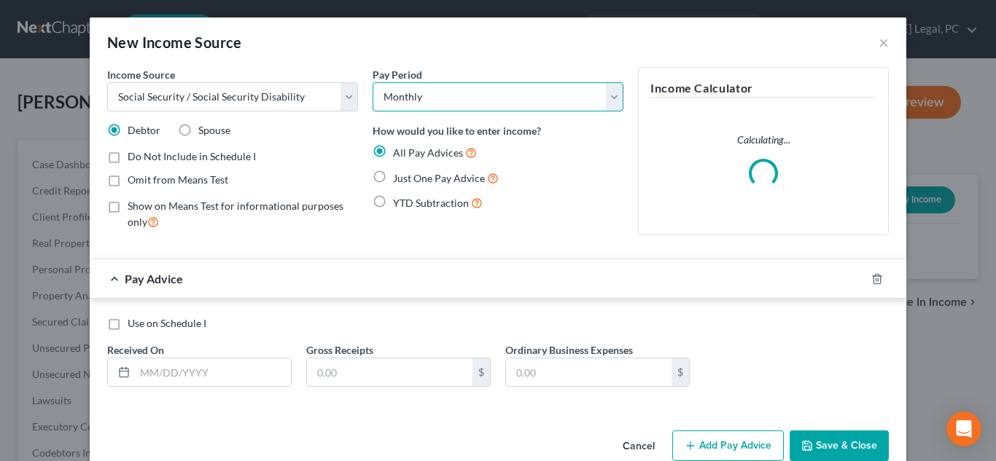
click at [437, 94] on select "Select Monthly Twice Monthly Every Other Week Weekly" at bounding box center [498, 96] width 251 height 29
drag, startPoint x: 437, startPoint y: 94, endPoint x: 426, endPoint y: 102, distance: 13.6
click at [437, 94] on select "Select Monthly Twice Monthly Every Other Week Weekly" at bounding box center [498, 96] width 251 height 29
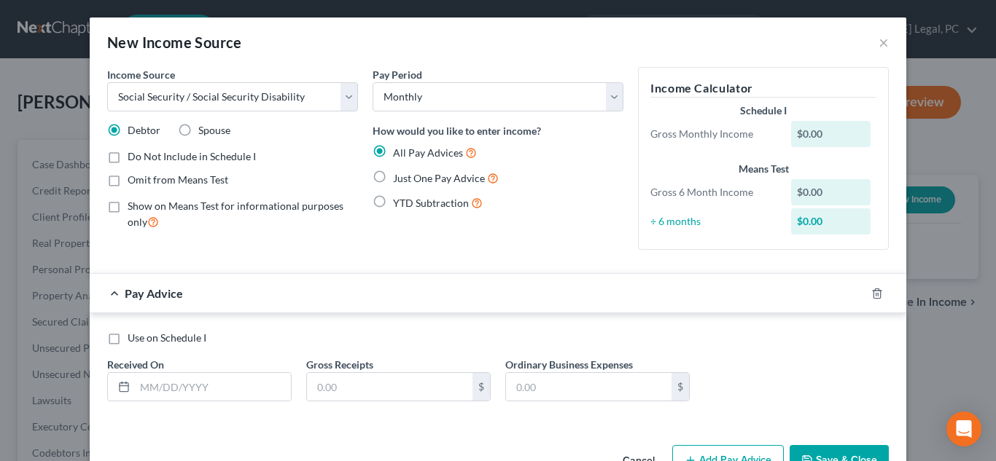
click at [413, 182] on span "Just One Pay Advice" at bounding box center [439, 178] width 92 height 12
click at [408, 179] on input "Just One Pay Advice" at bounding box center [403, 174] width 9 height 9
radio input "true"
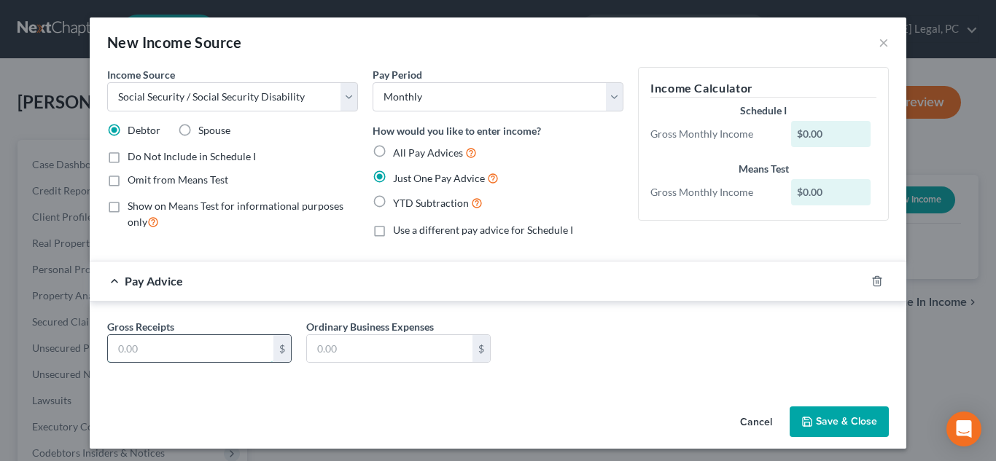
drag, startPoint x: 196, startPoint y: 361, endPoint x: 216, endPoint y: 335, distance: 32.8
click at [196, 361] on input "text" at bounding box center [190, 349] width 165 height 28
type input "2,196.00"
click at [868, 422] on button "Save & Close" at bounding box center [839, 422] width 99 height 31
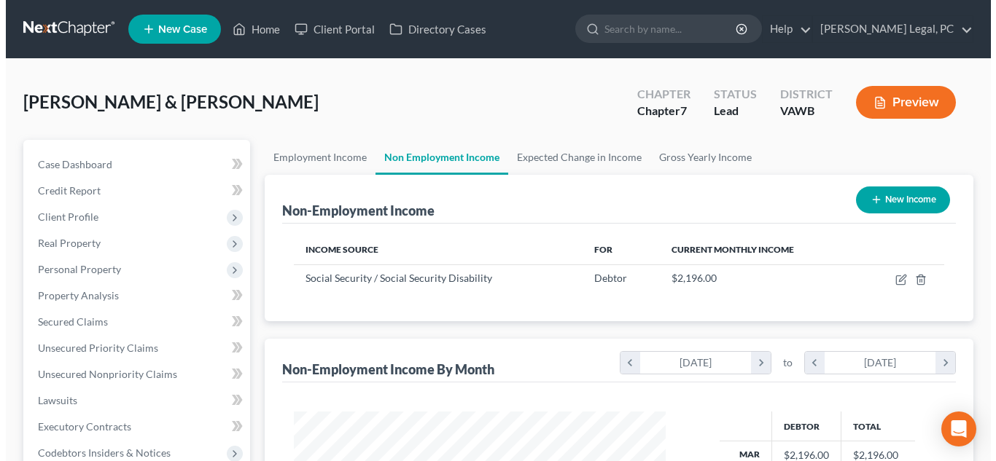
scroll to position [262, 397]
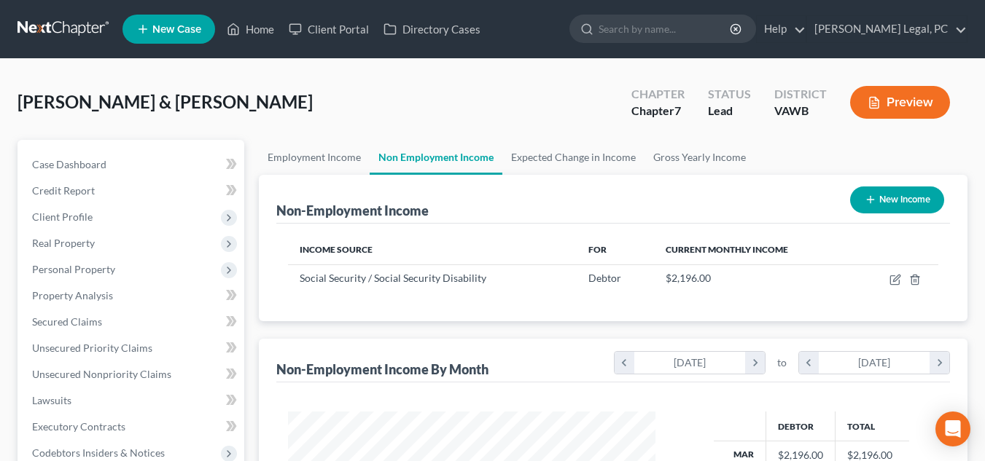
click at [884, 202] on button "New Income" at bounding box center [897, 200] width 94 height 27
select select "0"
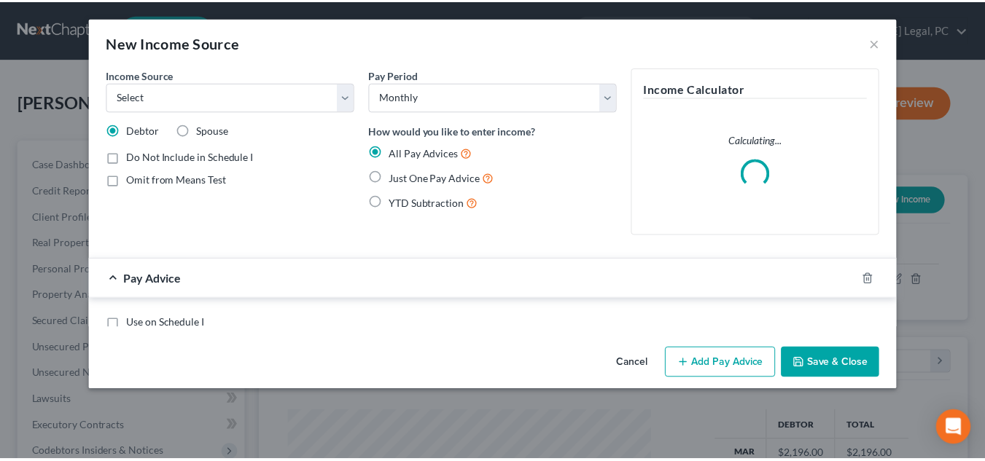
scroll to position [262, 402]
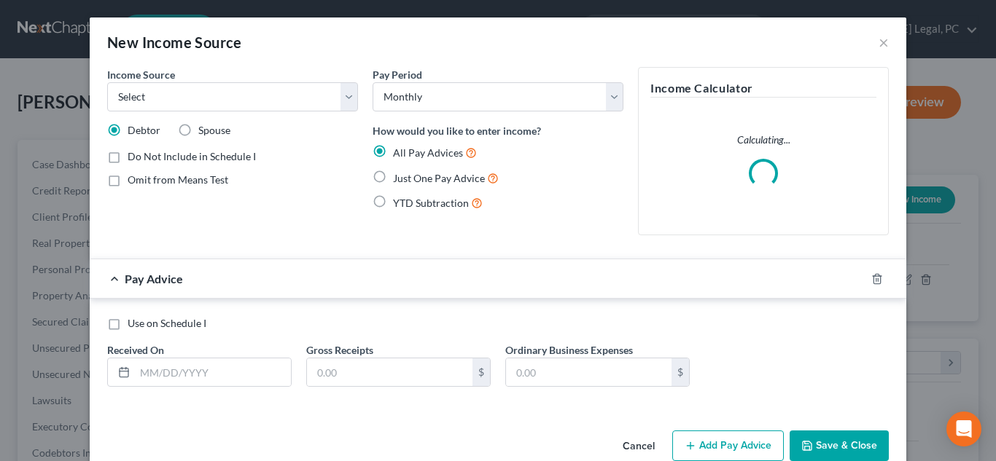
click at [195, 120] on div "Income Source * Select Unemployment Disability (from employer) Pension Retireme…" at bounding box center [232, 157] width 265 height 180
click at [198, 130] on span "Spouse" at bounding box center [214, 130] width 32 height 12
click at [204, 130] on input "Spouse" at bounding box center [208, 127] width 9 height 9
radio input "true"
click at [339, 117] on div "Income Source * Select Unemployment Disability (from employer) Pension Retireme…" at bounding box center [232, 157] width 265 height 180
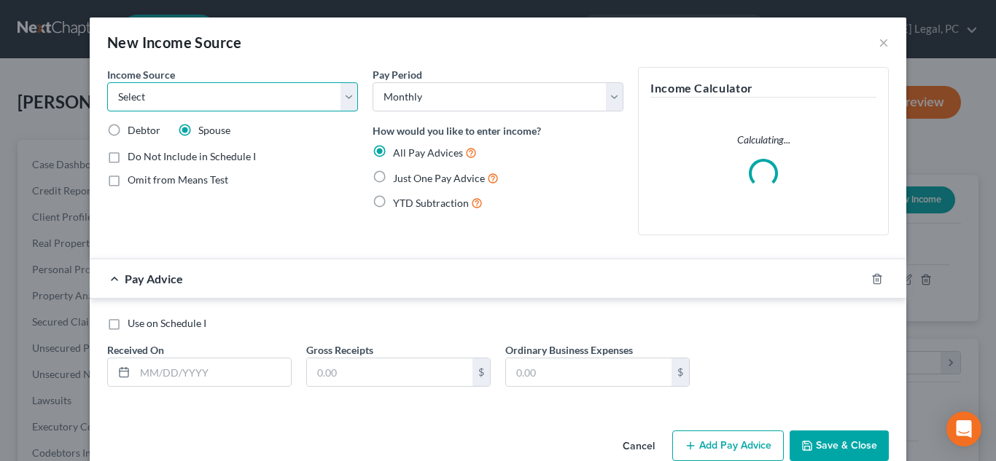
drag, startPoint x: 321, startPoint y: 85, endPoint x: 321, endPoint y: 95, distance: 9.5
click at [321, 86] on select "Select Unemployment Disability (from employer) Pension Retirement Social Securi…" at bounding box center [232, 96] width 251 height 29
select select "4"
click at [107, 82] on select "Select Unemployment Disability (from employer) Pension Retirement Social Securi…" at bounding box center [232, 96] width 251 height 29
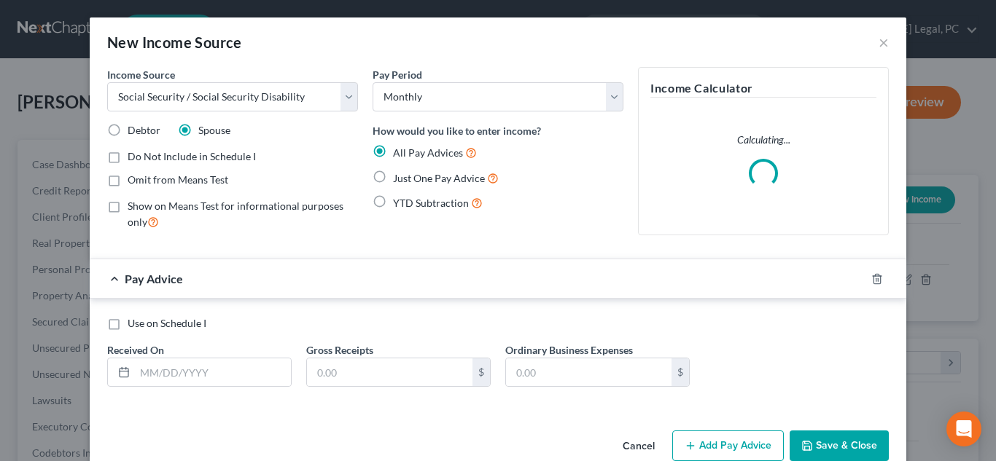
click at [405, 179] on span "Just One Pay Advice" at bounding box center [439, 178] width 92 height 12
click at [405, 179] on input "Just One Pay Advice" at bounding box center [403, 174] width 9 height 9
radio input "true"
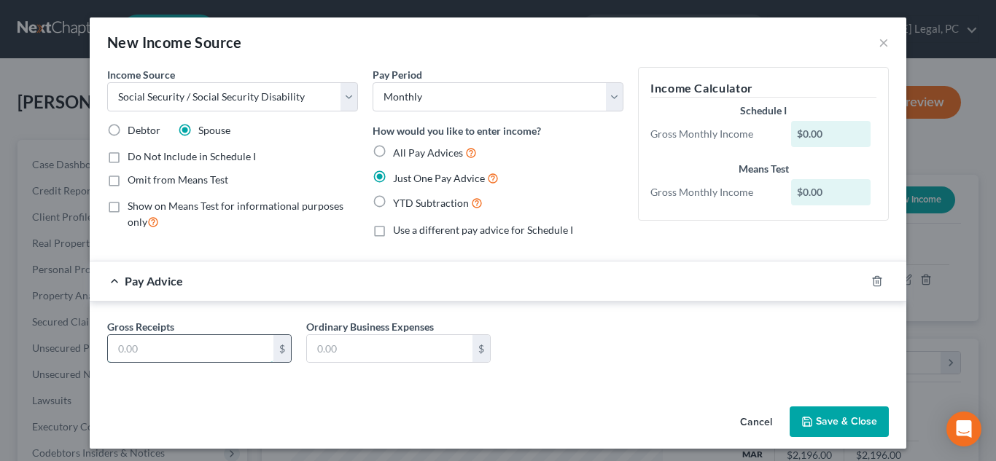
click at [210, 360] on input "text" at bounding box center [190, 349] width 165 height 28
type input "650.00"
click at [819, 408] on button "Save & Close" at bounding box center [839, 422] width 99 height 31
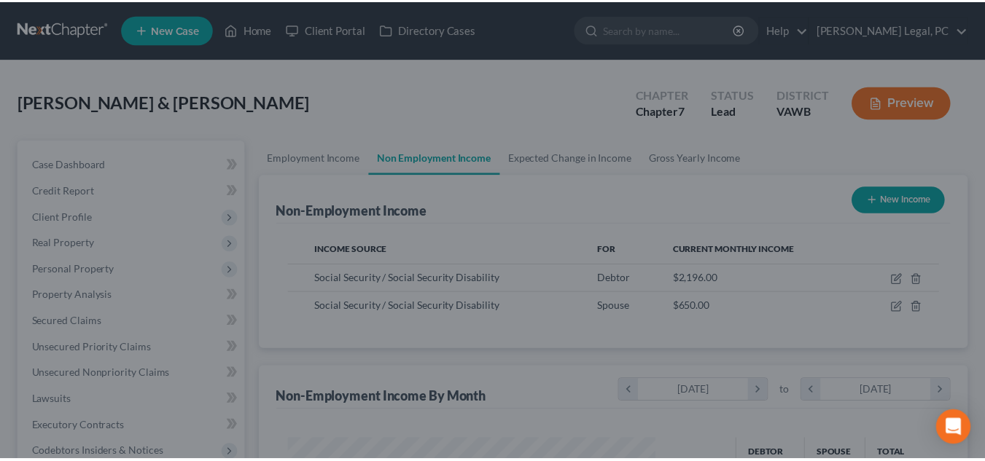
scroll to position [728780, 728644]
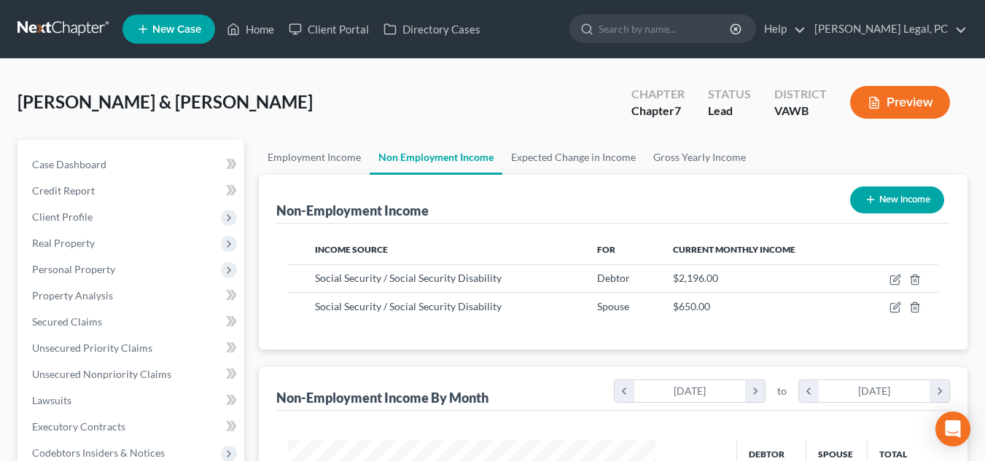
click at [895, 205] on button "New Income" at bounding box center [897, 200] width 94 height 27
select select "0"
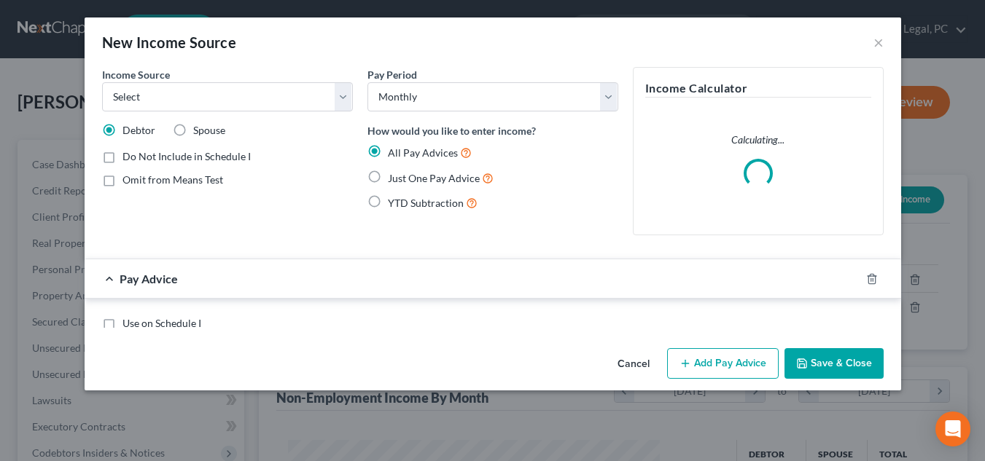
scroll to position [262, 402]
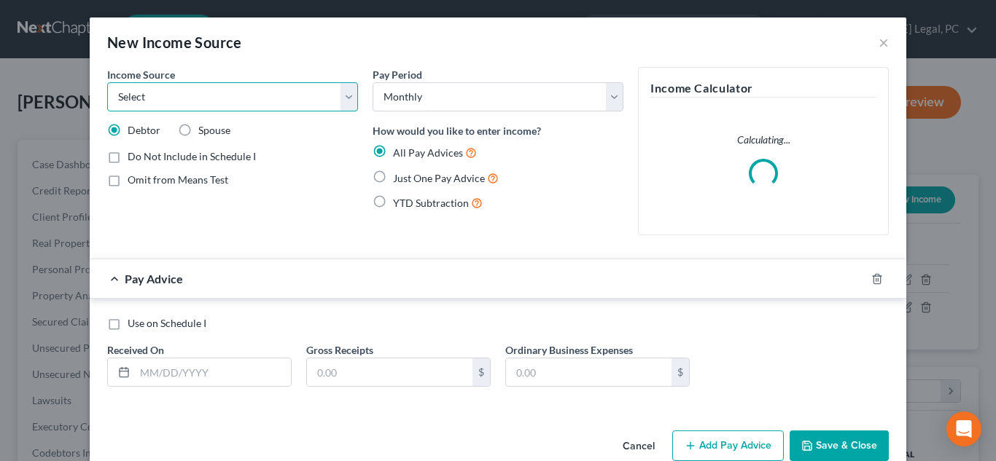
click at [155, 93] on select "Select Unemployment Disability (from employer) Pension Retirement Social Securi…" at bounding box center [232, 96] width 251 height 29
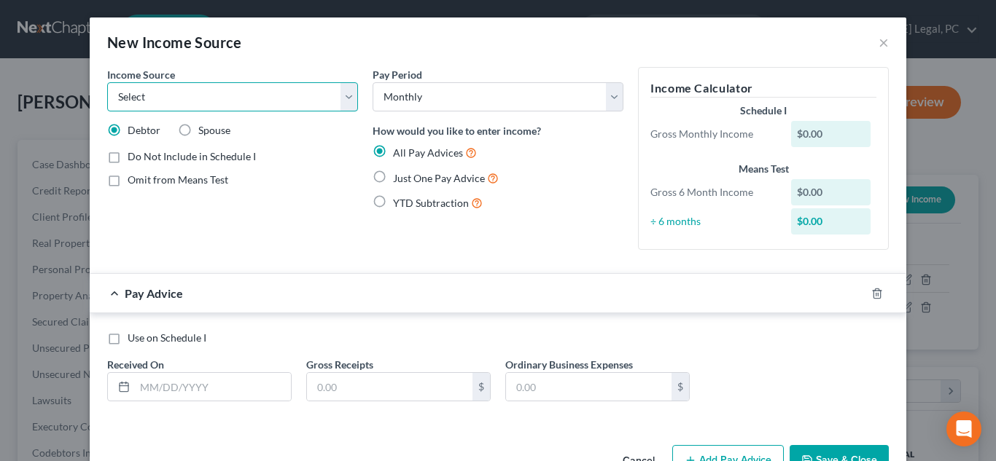
select select "3"
click at [107, 82] on select "Select Unemployment Disability (from employer) Pension Retirement Social Securi…" at bounding box center [232, 96] width 251 height 29
click at [393, 180] on label "Just One Pay Advice" at bounding box center [446, 178] width 106 height 17
click at [399, 179] on input "Just One Pay Advice" at bounding box center [403, 174] width 9 height 9
radio input "true"
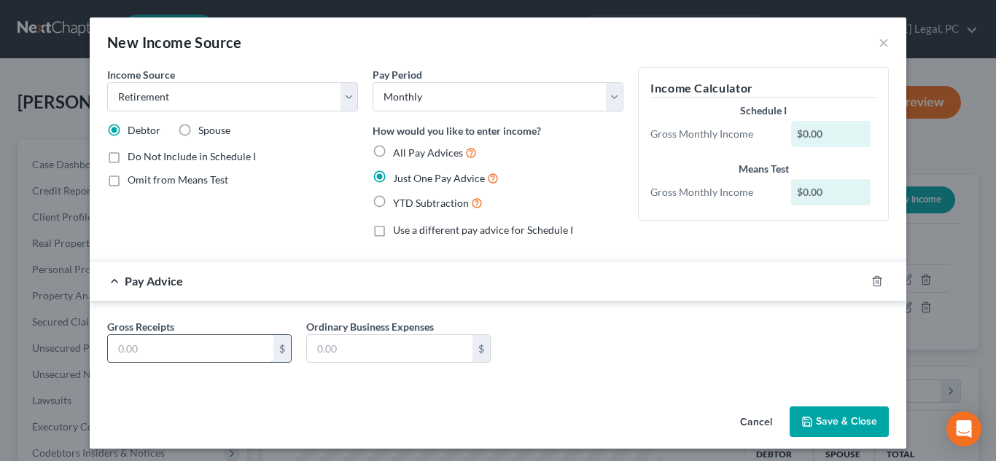
click at [227, 351] on input "text" at bounding box center [190, 349] width 165 height 28
type input "2,318.93"
click at [814, 419] on button "Save & Close" at bounding box center [839, 422] width 99 height 31
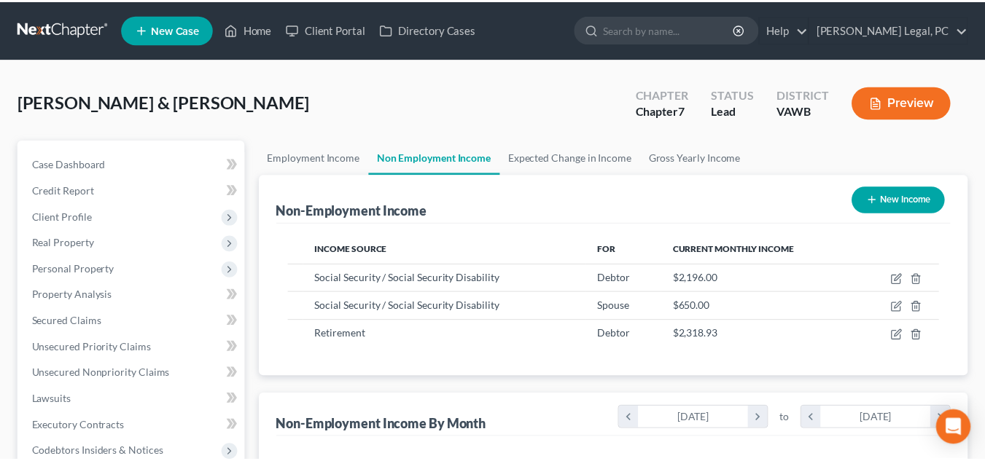
scroll to position [728780, 728644]
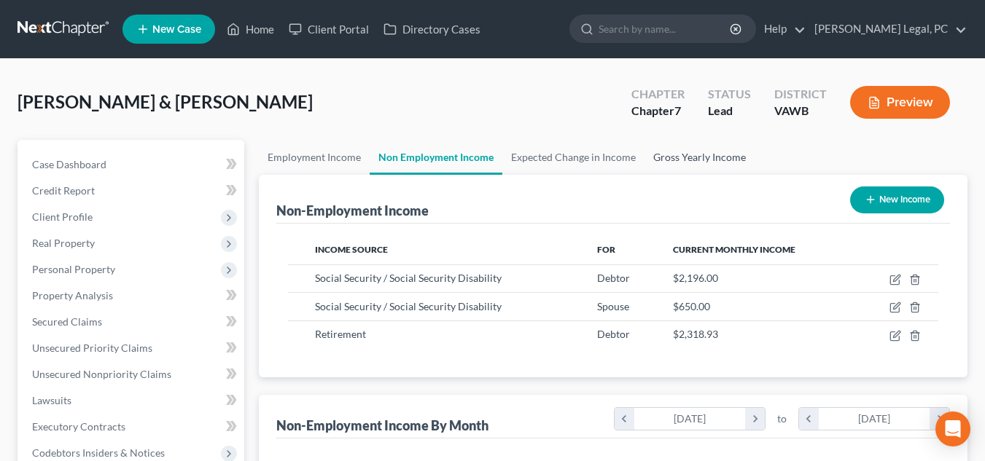
click at [663, 153] on link "Gross Yearly Income" at bounding box center [699, 157] width 110 height 35
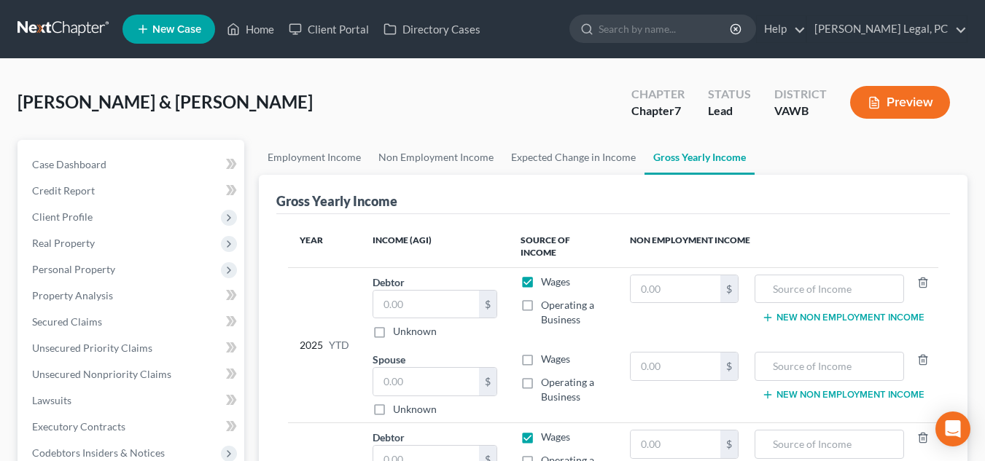
click at [445, 352] on div "Spouse $ Unknown Balance Undetermined $ Unknown" at bounding box center [435, 384] width 125 height 65
click at [831, 424] on td "New Non Employment Income" at bounding box center [844, 463] width 188 height 78
click at [828, 431] on input "text" at bounding box center [829, 445] width 133 height 28
click at [690, 431] on input "text" at bounding box center [676, 445] width 90 height 28
type input "27,269.12"
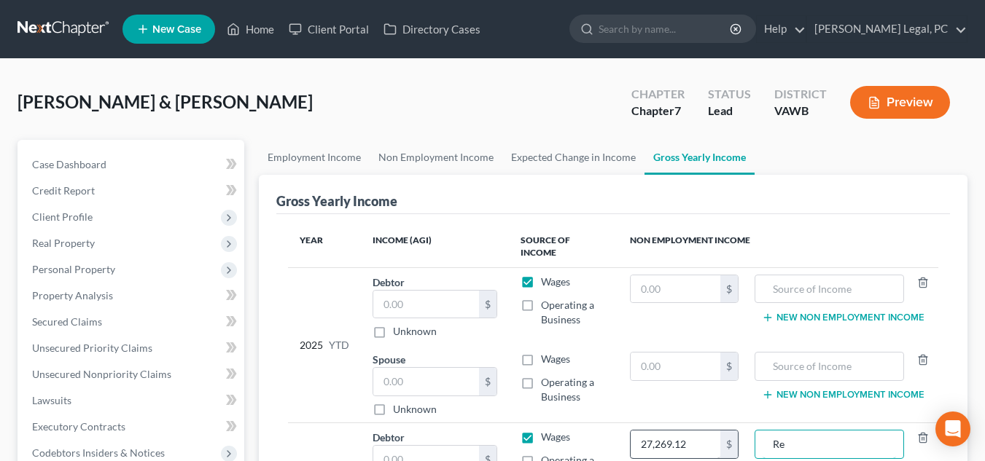
type input "R"
type input "VRS Retirement"
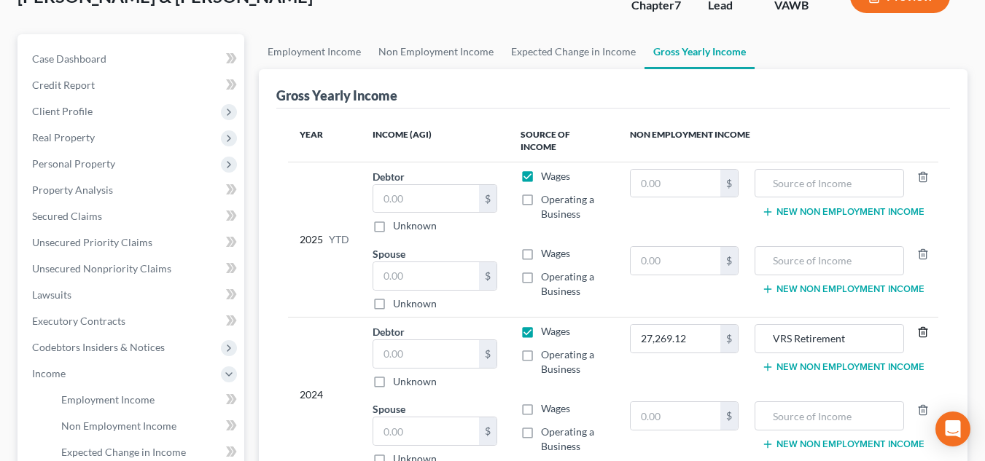
scroll to position [219, 0]
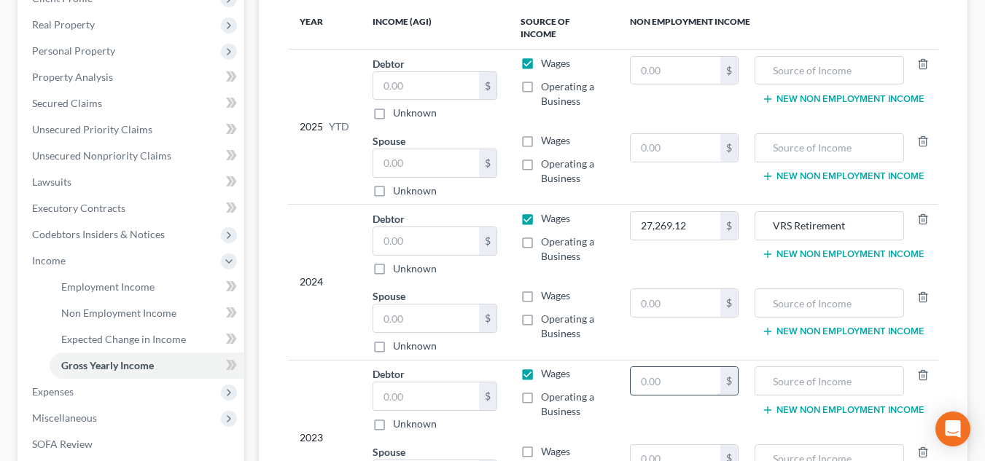
click at [679, 367] on input "text" at bounding box center [676, 381] width 90 height 28
type input "27,269.12"
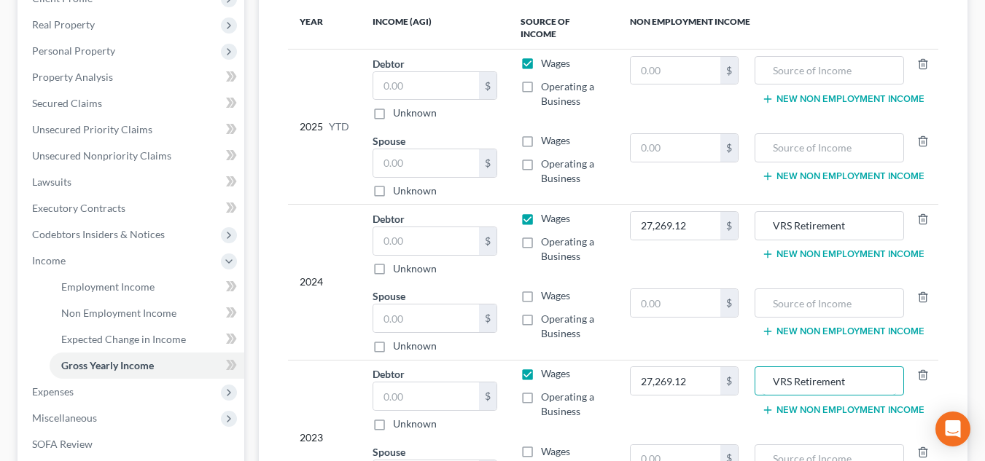
type input "VRS Retirement"
click at [541, 367] on label "Wages" at bounding box center [555, 374] width 29 height 15
click at [547, 367] on input "Wages" at bounding box center [551, 371] width 9 height 9
checkbox input "false"
click at [541, 211] on label "Wages" at bounding box center [555, 218] width 29 height 15
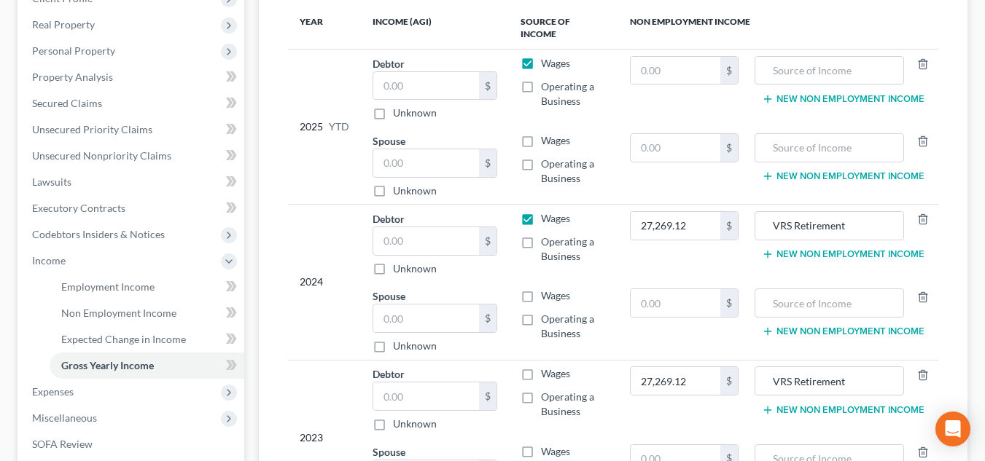
click at [547, 211] on input "Wages" at bounding box center [551, 215] width 9 height 9
checkbox input "false"
click at [541, 56] on label "Wages" at bounding box center [555, 63] width 29 height 15
click at [547, 56] on input "Wages" at bounding box center [551, 60] width 9 height 9
checkbox input "false"
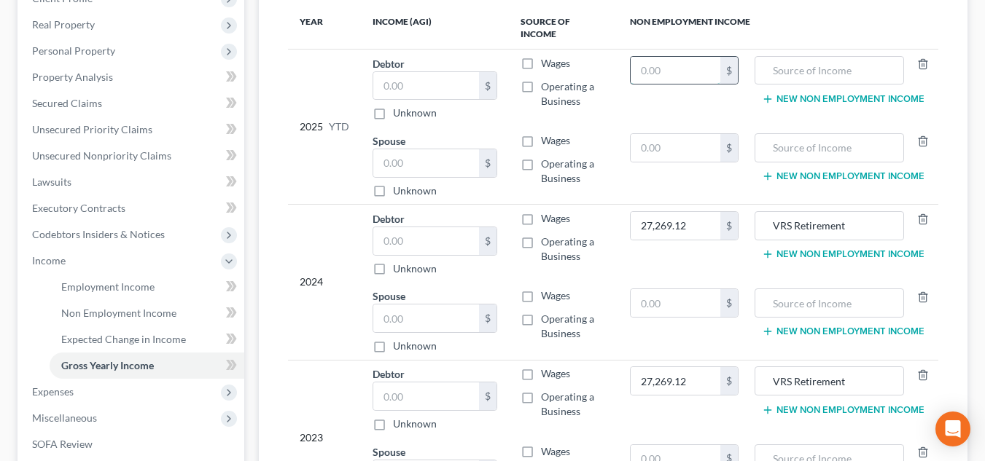
click at [685, 57] on input "text" at bounding box center [676, 71] width 90 height 28
click at [782, 57] on input "text" at bounding box center [829, 71] width 133 height 28
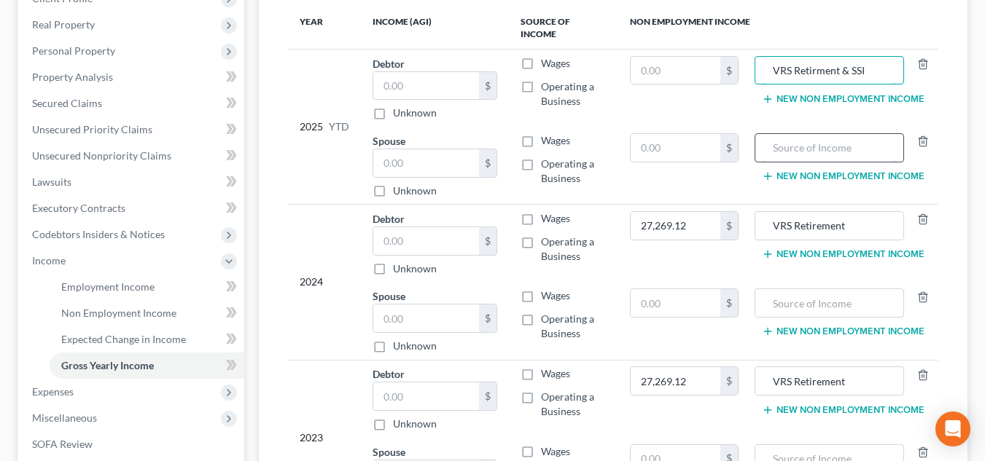
type input "VRS Retirment & SSI"
click at [798, 147] on input "text" at bounding box center [829, 148] width 133 height 28
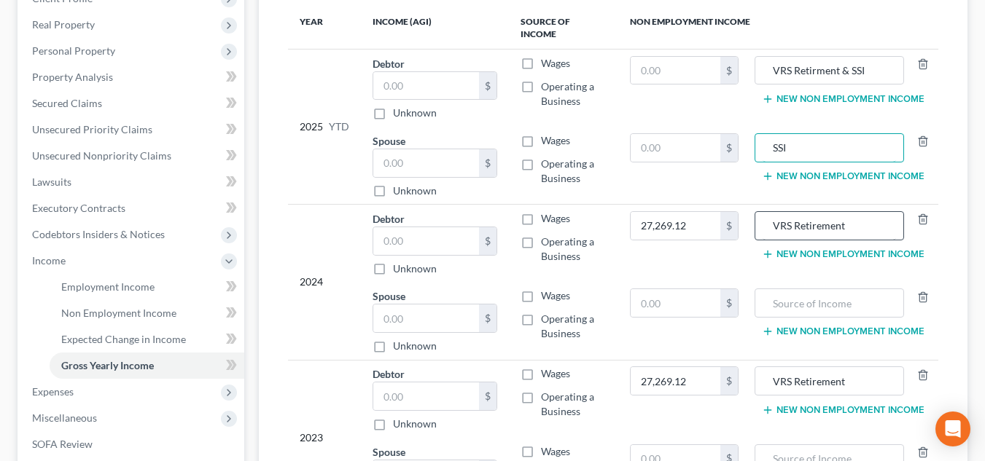
type input "SSI"
click at [871, 225] on input "VRS Retirement" at bounding box center [829, 226] width 133 height 28
type input "VRS Retirement"
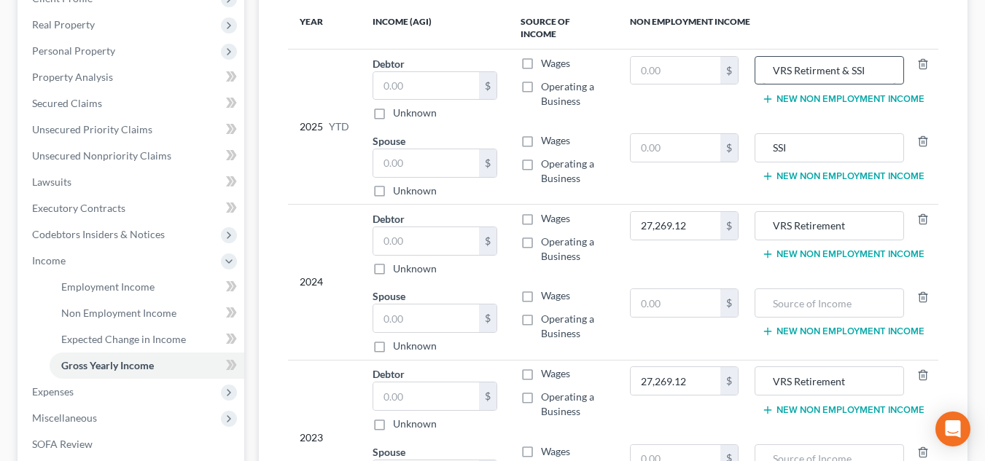
click at [875, 60] on input "VRS Retirment & SSI" at bounding box center [829, 71] width 133 height 28
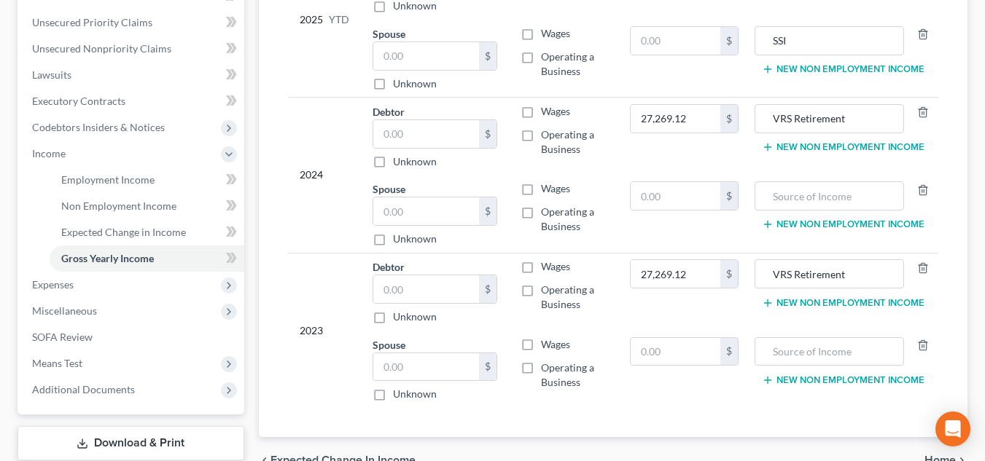
scroll to position [365, 0]
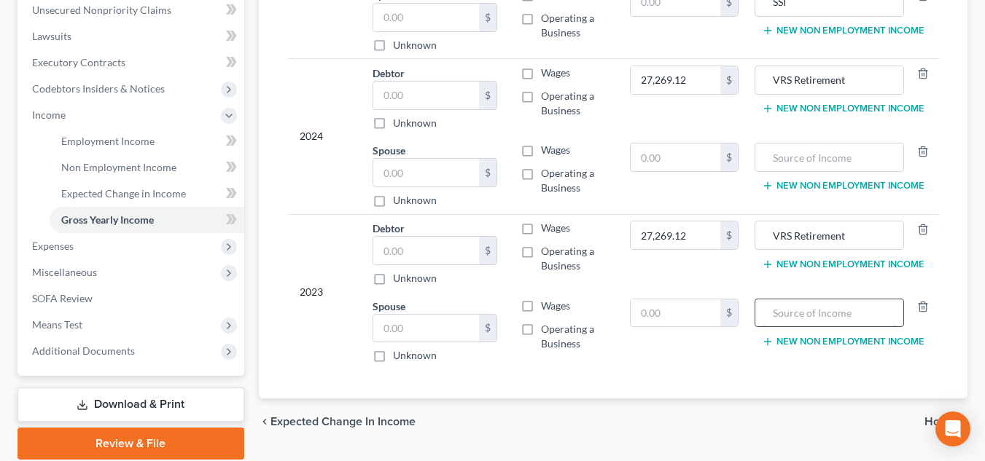
type input "VRS Retirment"
click at [835, 312] on input "text" at bounding box center [829, 314] width 133 height 28
type input "SSI"
click at [827, 144] on input "text" at bounding box center [829, 158] width 133 height 28
drag, startPoint x: 854, startPoint y: 141, endPoint x: 743, endPoint y: 140, distance: 111.5
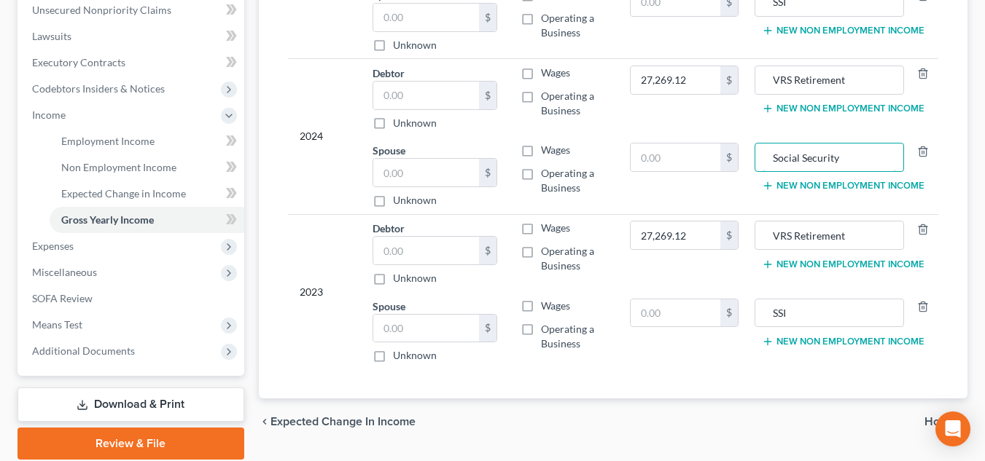
click at [743, 140] on tr "Spouse $ Unknown Balance Undetermined $ Unknown Wages Operating a Business $ So…" at bounding box center [613, 175] width 650 height 78
type input "Social Security"
click at [806, 300] on input "SSI" at bounding box center [829, 314] width 133 height 28
paste input "Social Security"
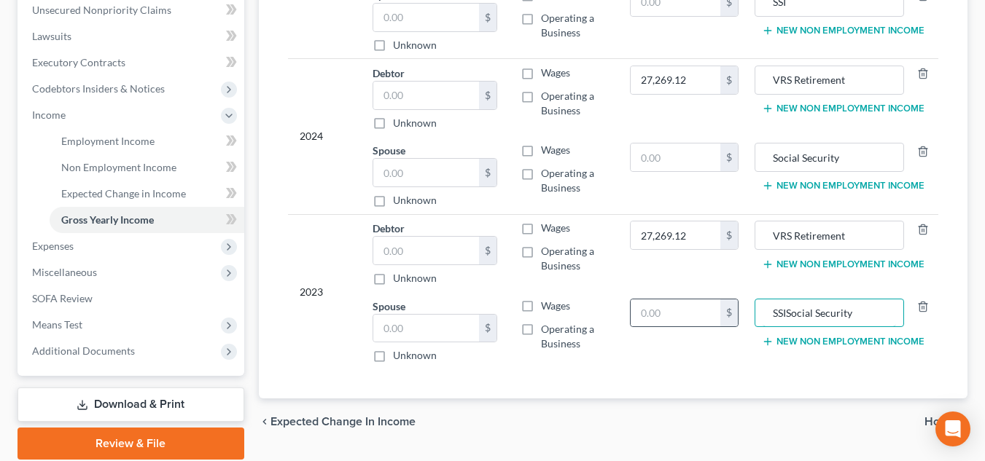
drag, startPoint x: 788, startPoint y: 295, endPoint x: 722, endPoint y: 301, distance: 66.7
click at [722, 301] on tr "Spouse $ Unknown Balance Undetermined $ Unknown Wages Operating a Business $ SS…" at bounding box center [613, 330] width 650 height 77
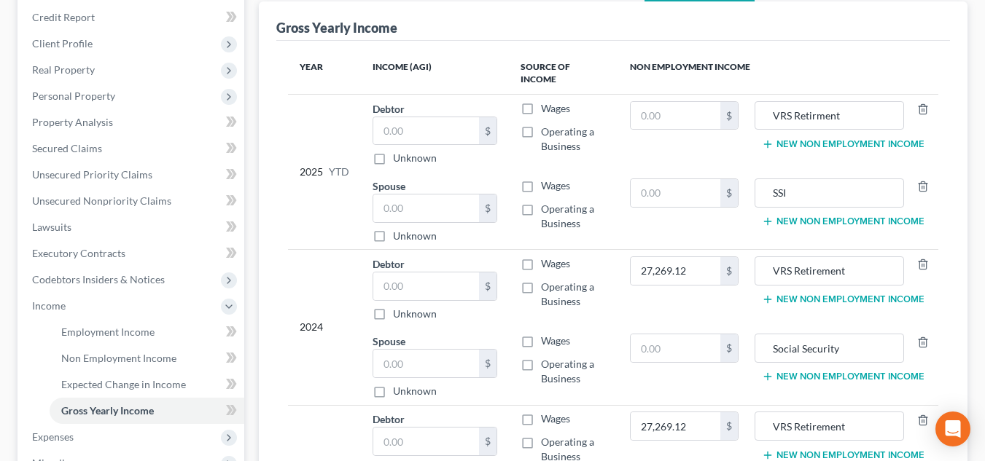
scroll to position [146, 0]
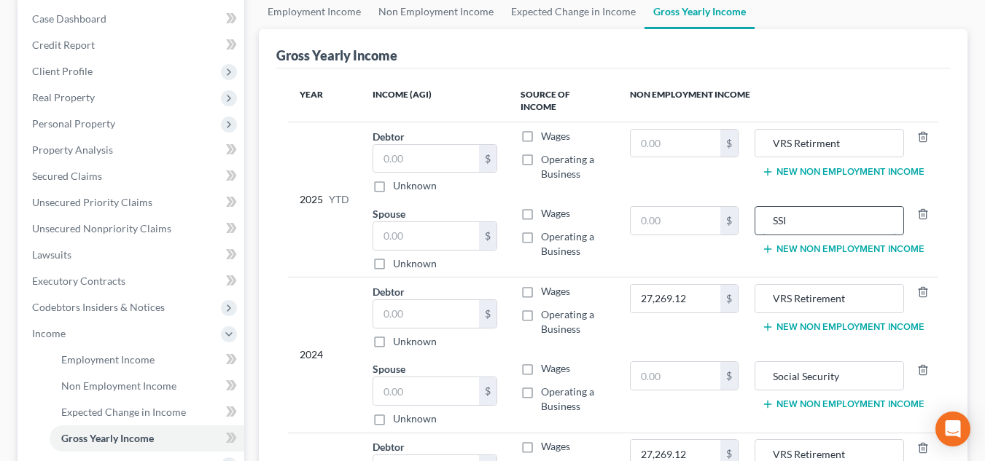
type input "Social Security"
click at [857, 207] on input "SSI" at bounding box center [829, 221] width 133 height 28
paste input "ocial Security"
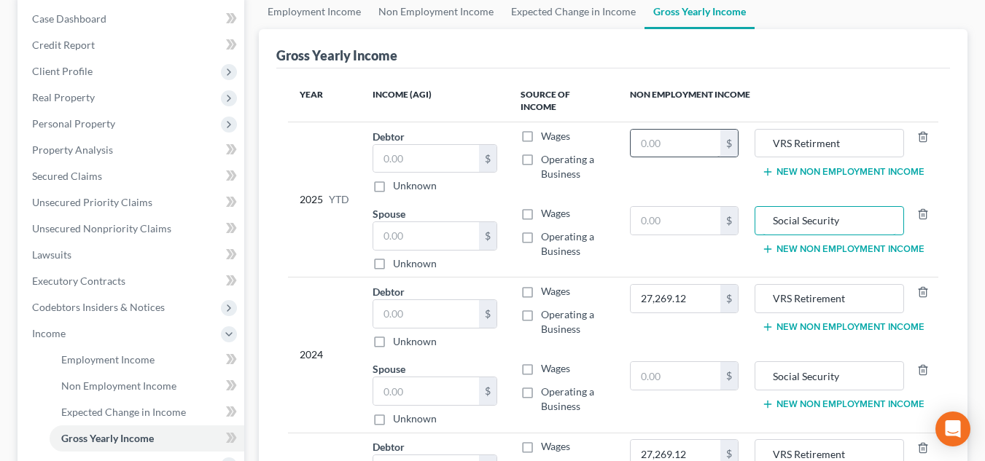
type input "Social Security"
click at [665, 135] on input "text" at bounding box center [676, 144] width 90 height 28
drag, startPoint x: 343, startPoint y: 102, endPoint x: 368, endPoint y: 104, distance: 24.8
click at [343, 102] on th "Year" at bounding box center [324, 101] width 73 height 42
click at [680, 130] on input "text" at bounding box center [676, 144] width 90 height 28
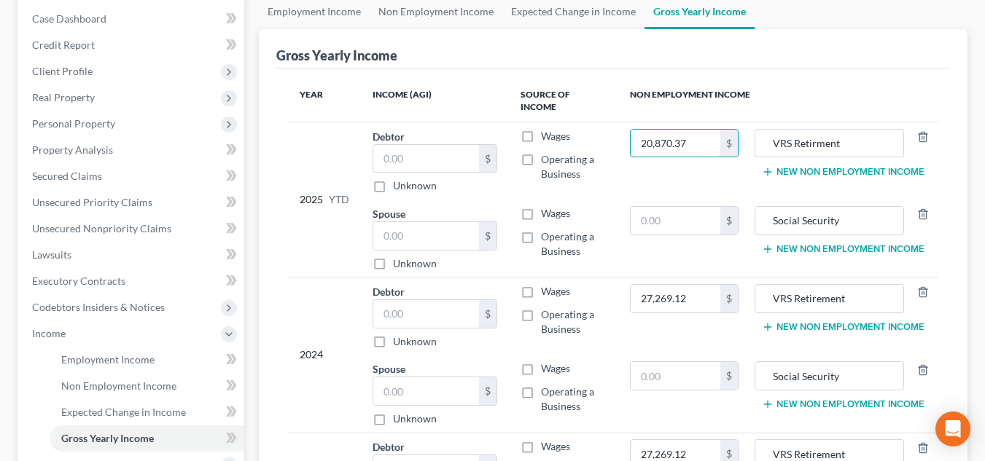
type input "20,870.37"
click at [690, 173] on td "20,870.37 $" at bounding box center [684, 161] width 132 height 78
click at [516, 238] on td "Wages Operating a Business" at bounding box center [564, 239] width 110 height 78
click at [655, 375] on input "text" at bounding box center [676, 376] width 90 height 28
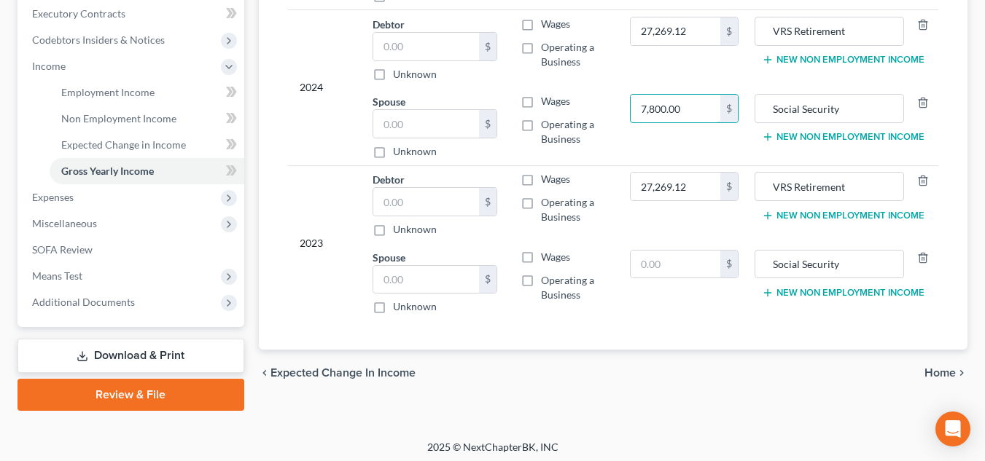
scroll to position [418, 0]
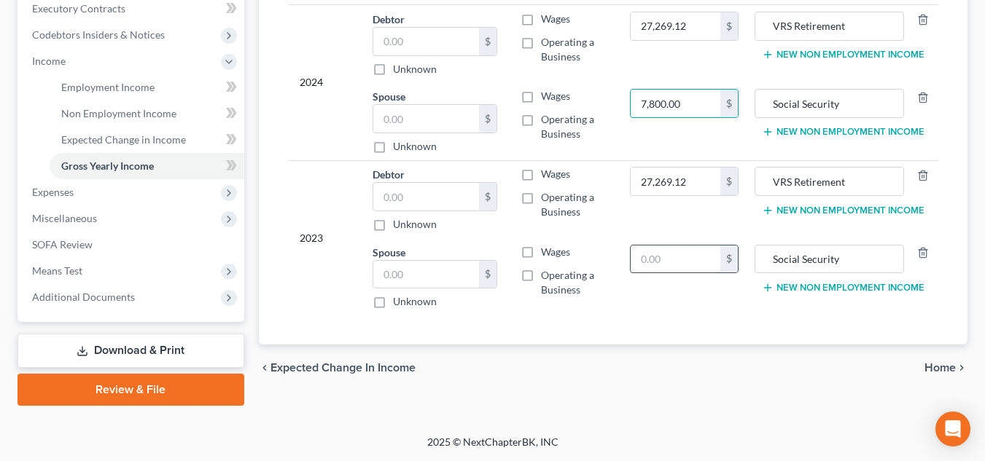
type input "7,800.00"
click at [664, 246] on input "text" at bounding box center [676, 260] width 90 height 28
type input "7,800.00"
click at [656, 310] on div "Year Income (AGI) Source of Income Non Employment Income 2025 YTD Debtor $ Unkn…" at bounding box center [613, 70] width 674 height 549
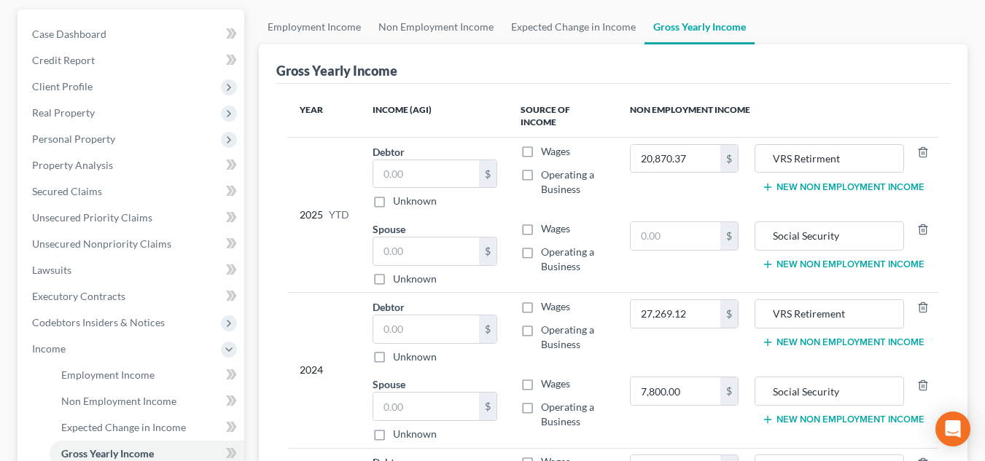
scroll to position [127, 0]
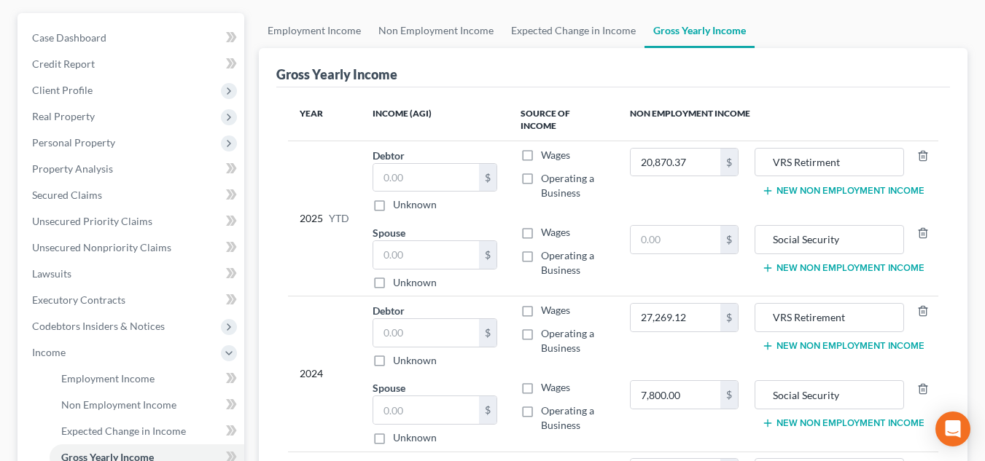
click at [647, 219] on td "$" at bounding box center [684, 258] width 132 height 78
click at [650, 226] on input "text" at bounding box center [676, 240] width 90 height 28
click at [475, 225] on div "Spouse $ Unknown Balance Undetermined $ Unknown" at bounding box center [435, 257] width 125 height 65
click at [685, 226] on input "text" at bounding box center [676, 240] width 90 height 28
type input "5,850.00"
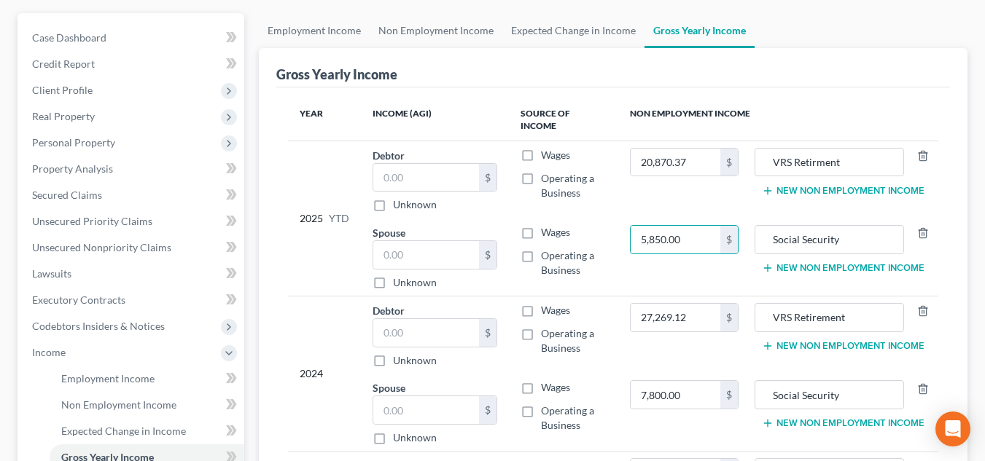
click at [829, 185] on button "New Non Employment Income" at bounding box center [843, 191] width 163 height 12
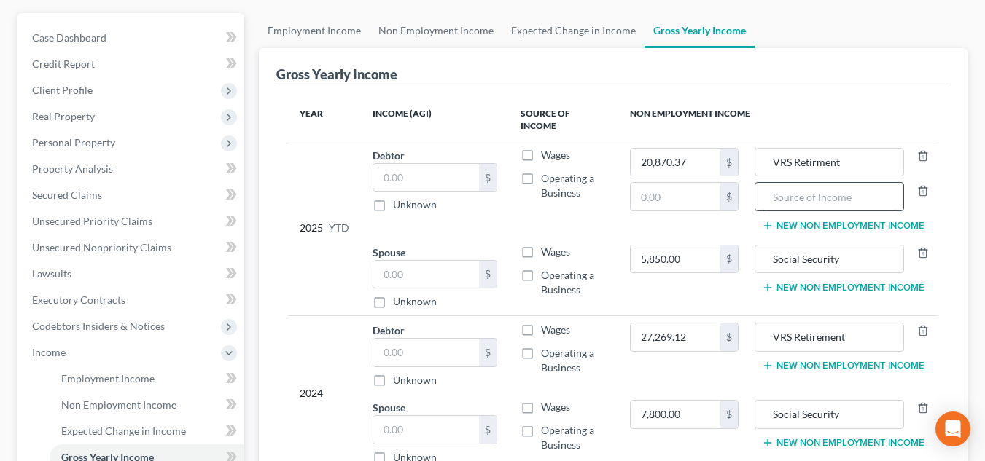
click at [825, 183] on input "text" at bounding box center [829, 197] width 133 height 28
paste input "Social Security"
type input "Social Security"
click at [819, 360] on button "New Non Employment Income" at bounding box center [843, 366] width 163 height 12
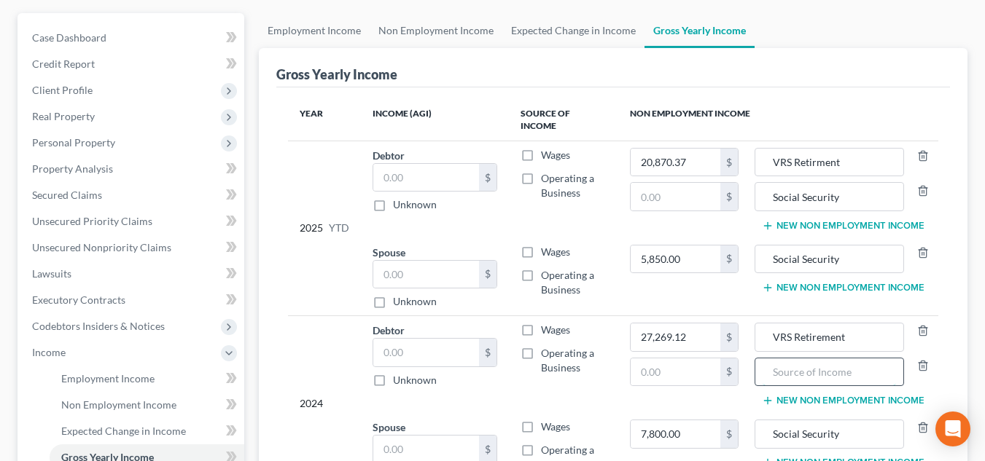
click at [815, 359] on input "text" at bounding box center [829, 373] width 133 height 28
paste input "Social Security"
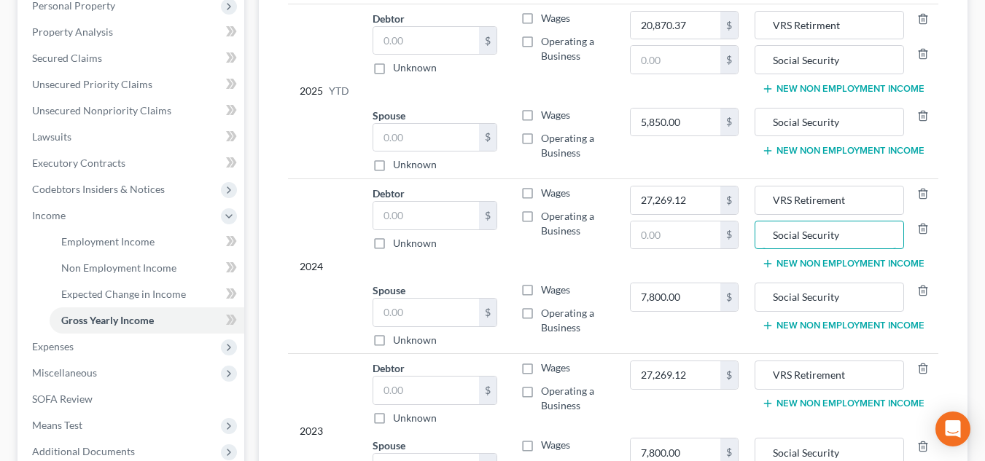
scroll to position [346, 0]
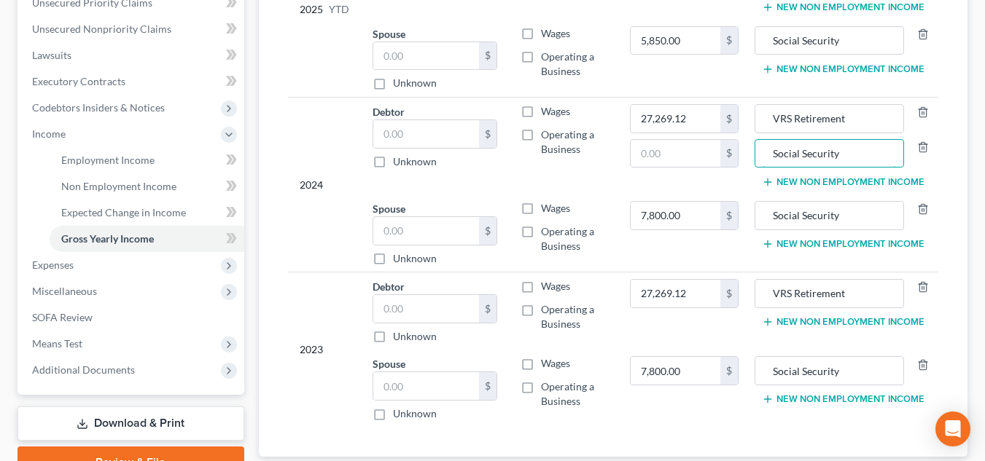
type input "Social Security"
click at [818, 316] on button "New Non Employment Income" at bounding box center [843, 322] width 163 height 12
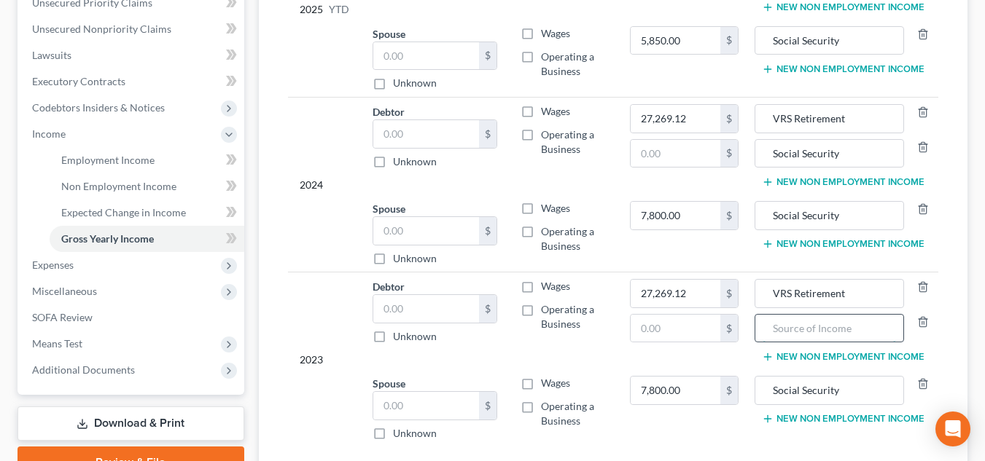
click at [815, 316] on input "text" at bounding box center [829, 329] width 133 height 28
paste input "Social Security"
type input "Social Security"
click at [802, 333] on td "VRS Retirement Social Security New Non Employment Income" at bounding box center [844, 321] width 188 height 97
click at [801, 460] on div "Year Income (AGI) Source of Income Non Employment Income 2025 YTD Debtor $ Unkn…" at bounding box center [613, 173] width 674 height 608
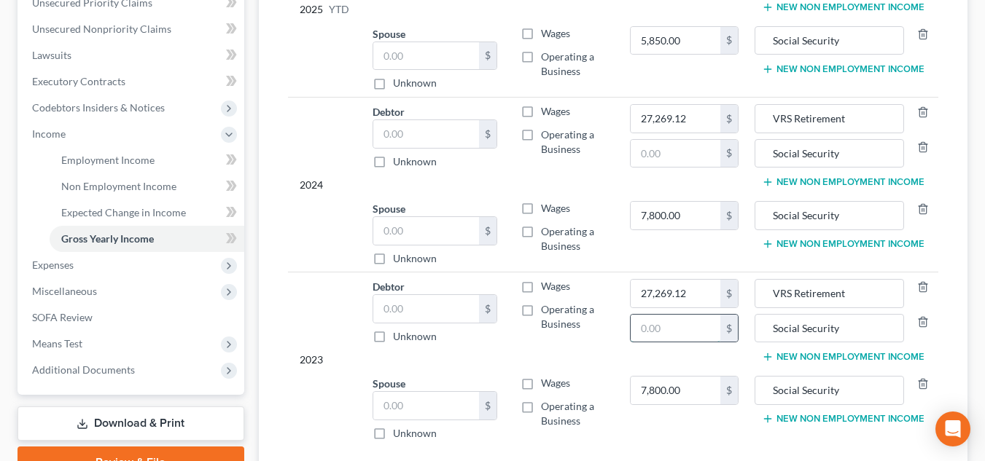
click at [663, 321] on input "text" at bounding box center [676, 329] width 90 height 28
type input "26,352.00"
click at [705, 140] on input "text" at bounding box center [676, 154] width 90 height 28
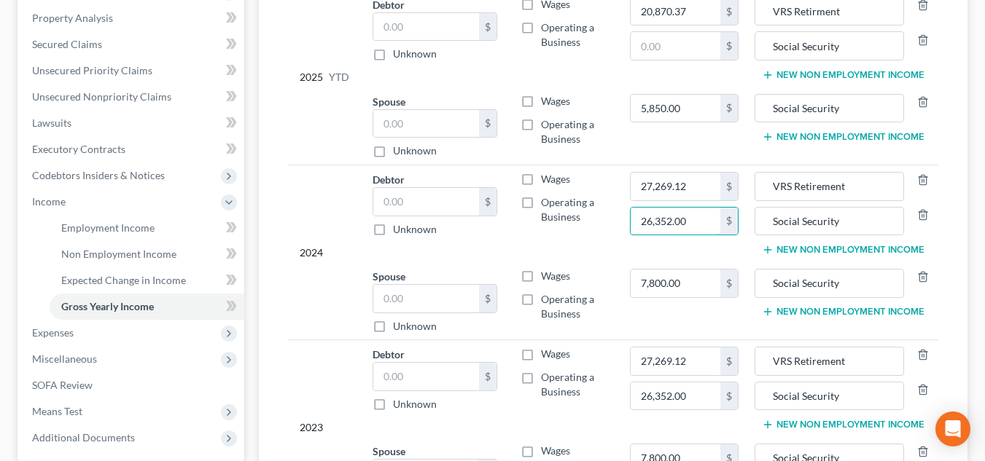
scroll to position [127, 0]
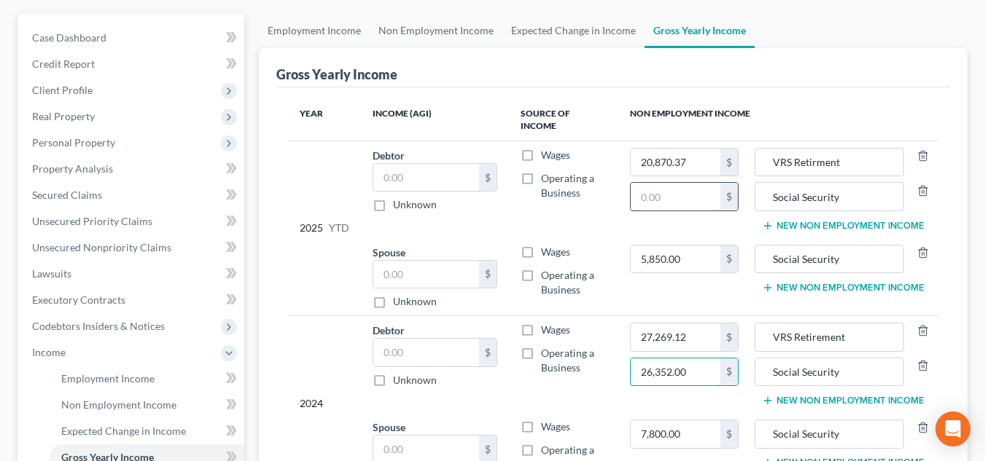
type input "26,352.00"
click at [697, 190] on input "text" at bounding box center [676, 197] width 90 height 28
drag, startPoint x: 698, startPoint y: 193, endPoint x: 627, endPoint y: 184, distance: 72.0
click at [627, 184] on td "20,870.37 $ 26,352.00 $" at bounding box center [684, 189] width 132 height 97
click at [634, 210] on td "20,870.37 $ 0 $" at bounding box center [684, 189] width 132 height 97
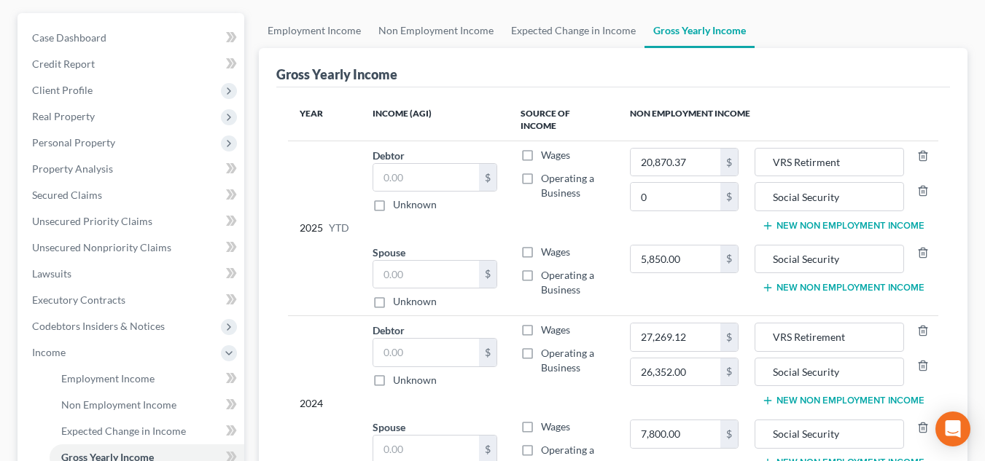
drag, startPoint x: 510, startPoint y: 111, endPoint x: 591, endPoint y: 165, distance: 97.9
click at [510, 111] on th "Source of Income" at bounding box center [564, 120] width 110 height 42
click at [676, 184] on input "0" at bounding box center [676, 197] width 90 height 28
type input "19,764.00"
click at [700, 149] on input "20,870.37" at bounding box center [676, 163] width 90 height 28
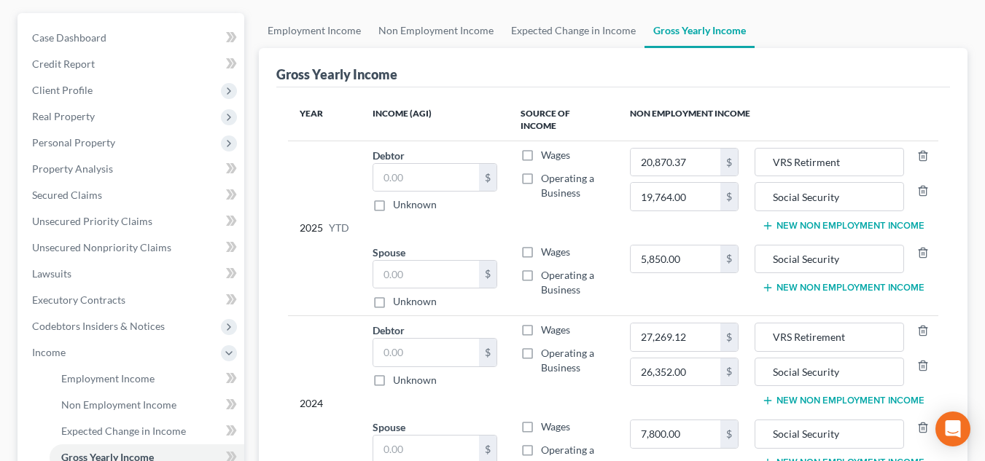
click at [706, 126] on th "Non Employment Income" at bounding box center [778, 120] width 320 height 42
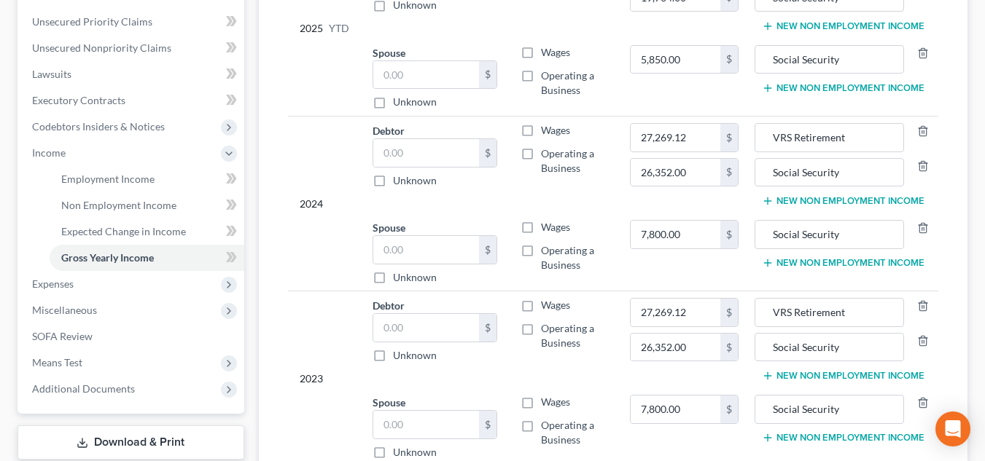
scroll to position [450, 0]
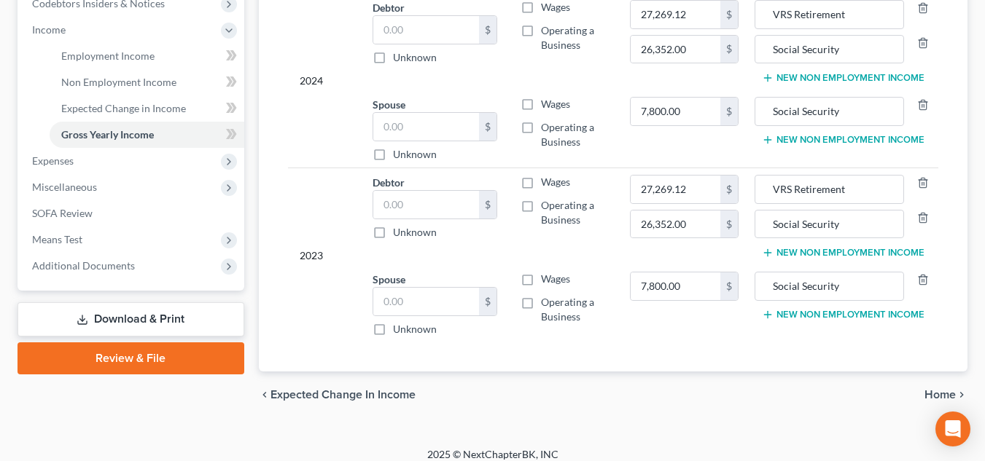
click at [956, 389] on icon "chevron_right" at bounding box center [962, 395] width 12 height 12
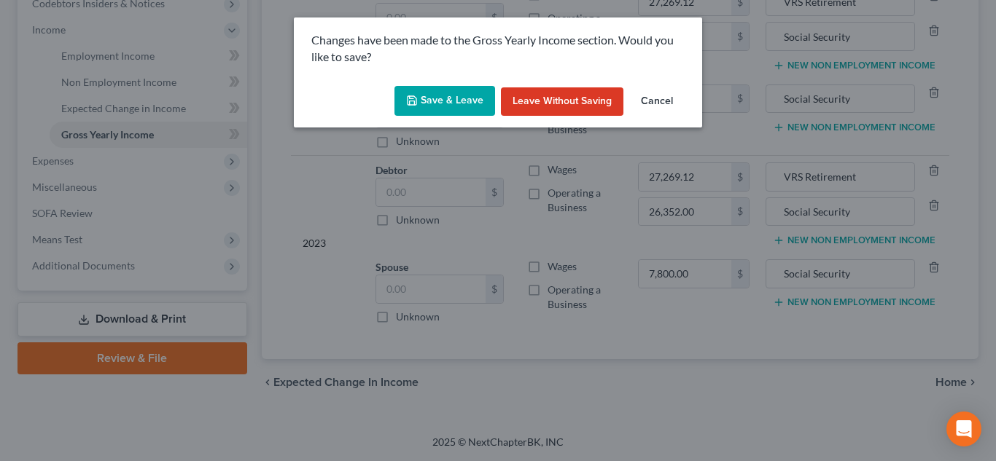
click at [435, 95] on button "Save & Leave" at bounding box center [444, 101] width 101 height 31
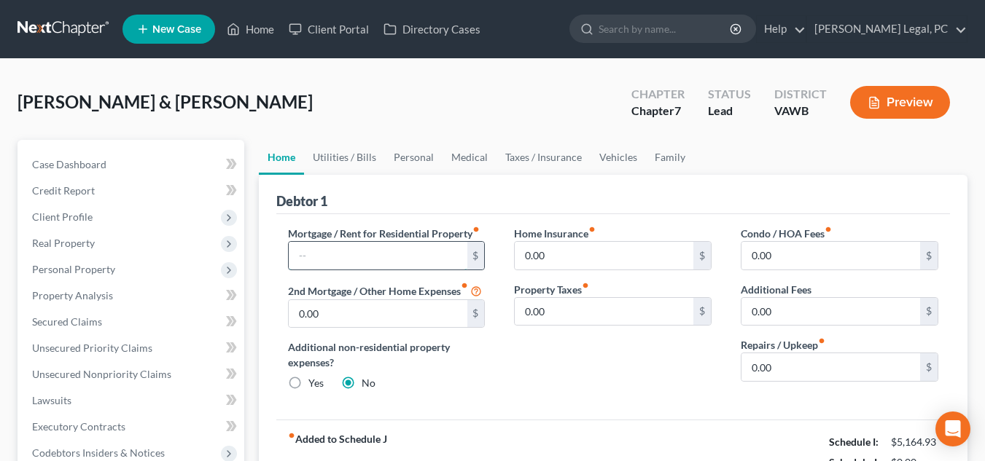
click at [413, 248] on input "text" at bounding box center [378, 256] width 179 height 28
type input "807.35"
click at [803, 376] on input "0.00" at bounding box center [830, 368] width 179 height 28
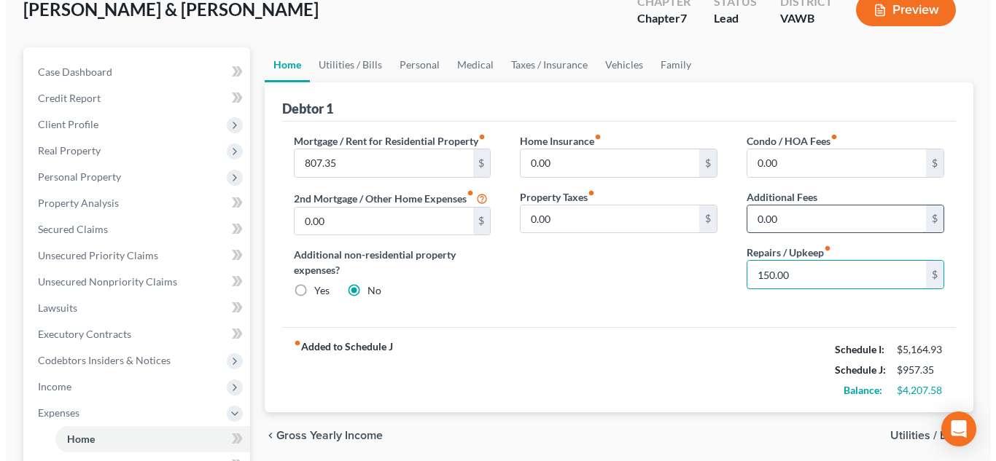
scroll to position [219, 0]
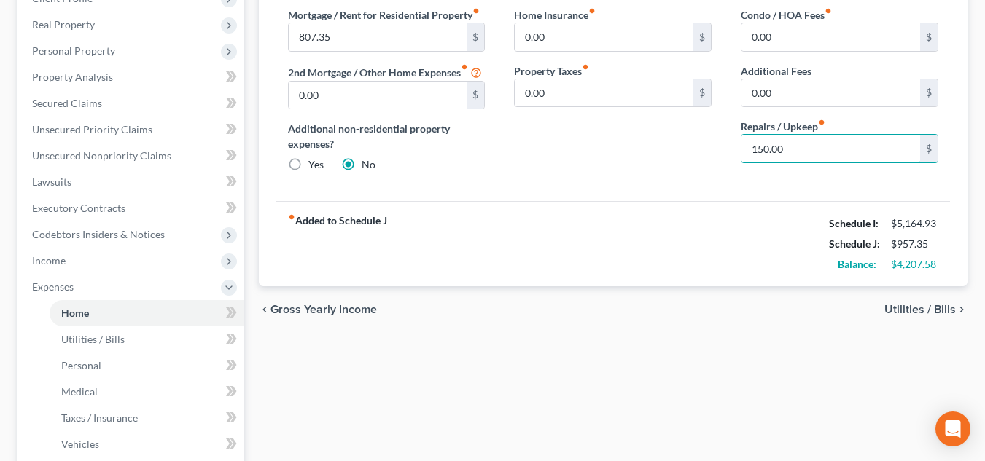
type input "150.00"
click at [946, 319] on div "chevron_left Gross Yearly Income Utilities / Bills chevron_right" at bounding box center [613, 310] width 709 height 47
click at [919, 309] on span "Utilities / Bills" at bounding box center [919, 310] width 71 height 12
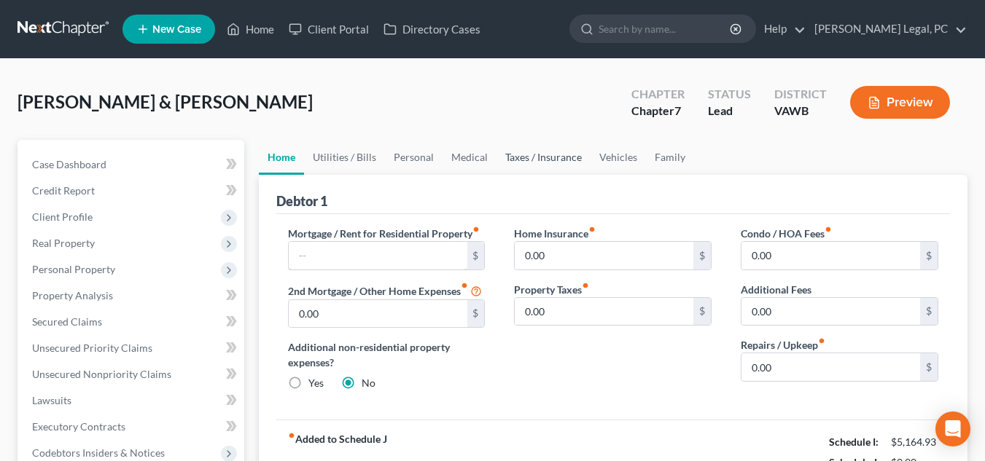
drag, startPoint x: 410, startPoint y: 257, endPoint x: 539, endPoint y: 156, distance: 163.5
click at [410, 257] on input "text" at bounding box center [378, 256] width 179 height 28
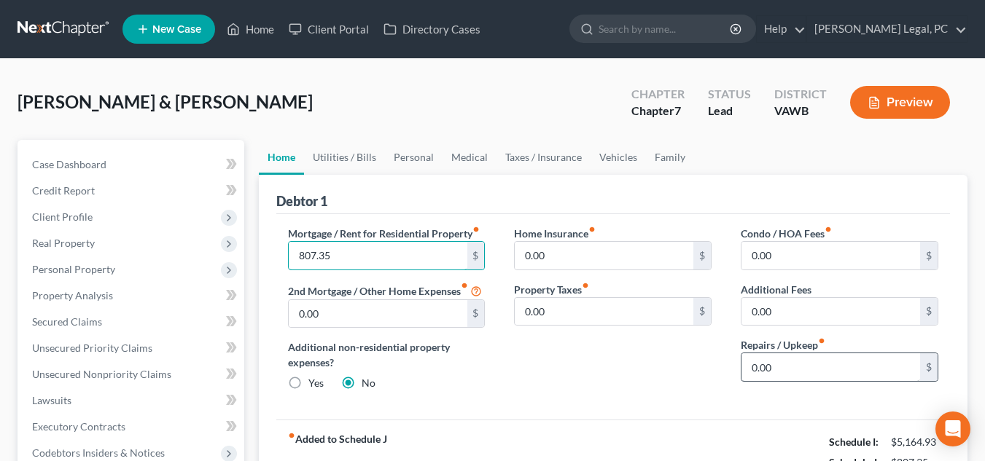
type input "807.35"
click at [837, 369] on input "0.00" at bounding box center [830, 368] width 179 height 28
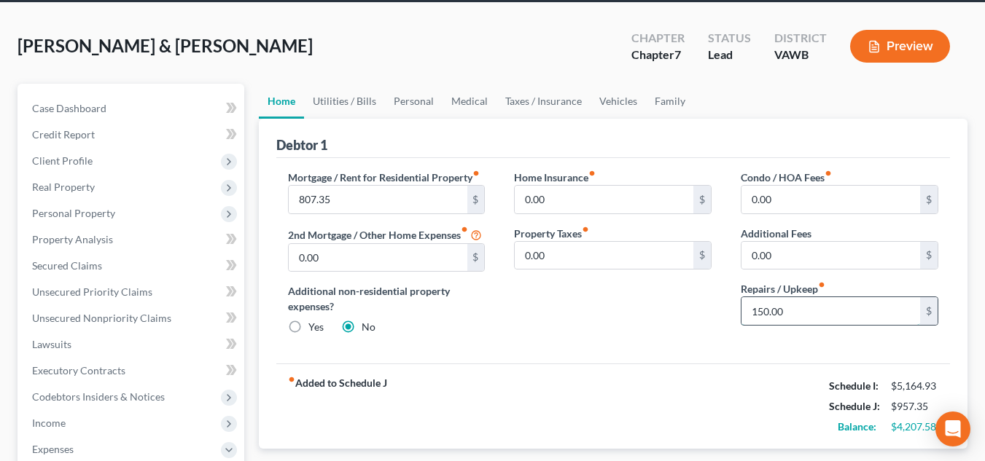
scroll to position [73, 0]
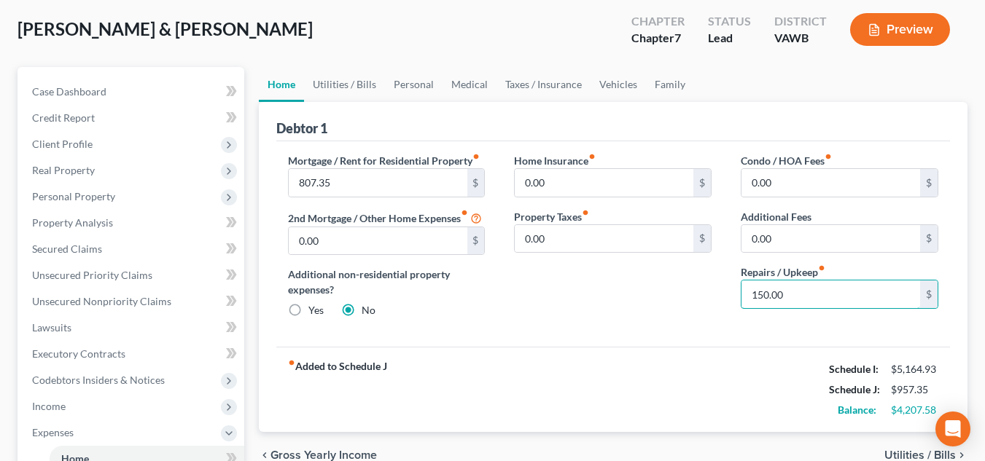
type input "150.00"
click at [902, 454] on span "Utilities / Bills" at bounding box center [919, 456] width 71 height 12
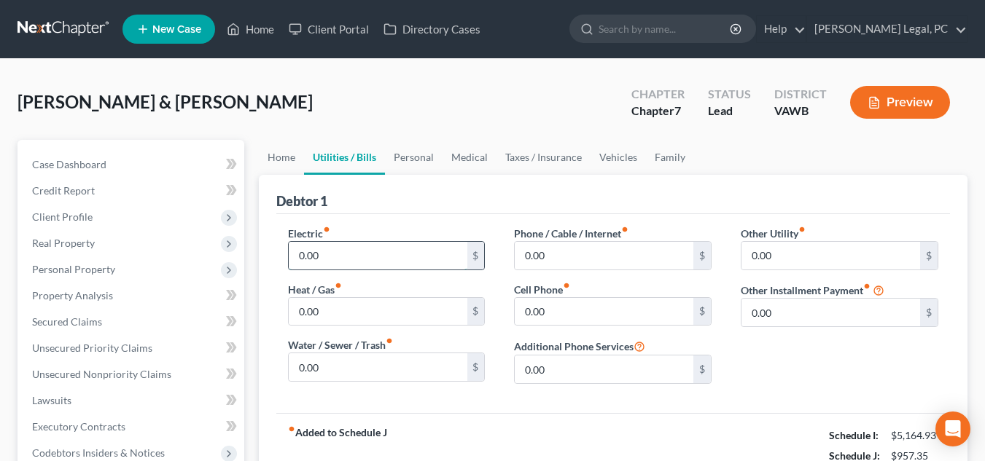
click at [382, 261] on input "0.00" at bounding box center [378, 256] width 179 height 28
type input "170.00"
click at [350, 300] on input "0.00" at bounding box center [378, 312] width 179 height 28
click at [437, 387] on div "Electric fiber_manual_record 170.00 $ Heat / Gas fiber_manual_record 0.00 $ Wat…" at bounding box center [386, 311] width 227 height 170
click at [427, 364] on input "0.00" at bounding box center [378, 368] width 179 height 28
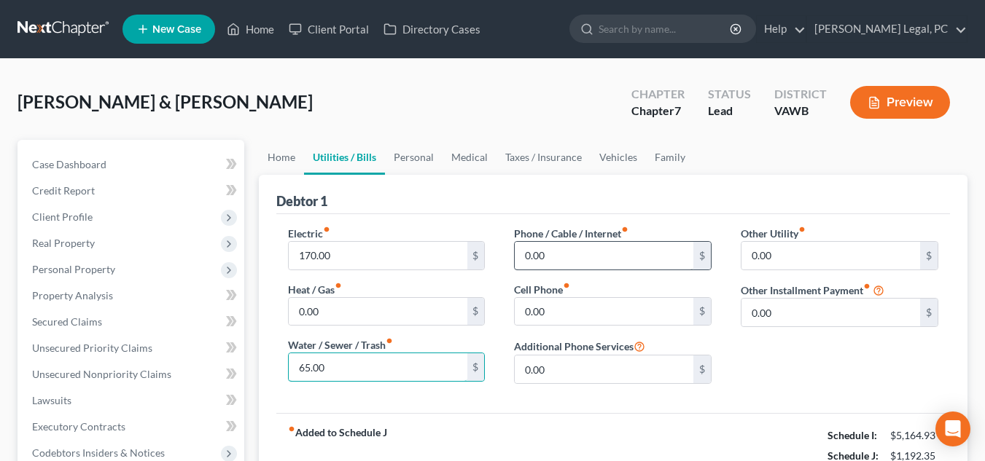
type input "65.00"
click at [586, 248] on input "0.00" at bounding box center [604, 256] width 179 height 28
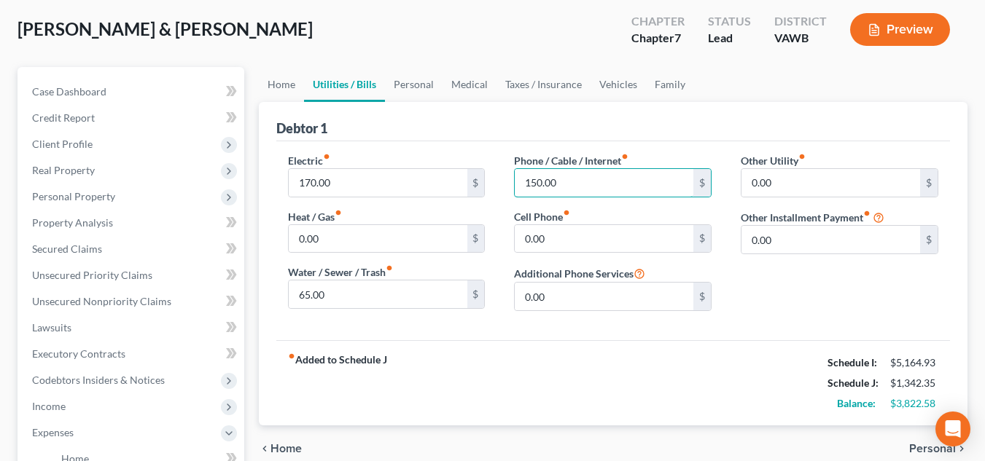
type input "150.00"
click at [913, 446] on span "Personal" at bounding box center [932, 449] width 47 height 12
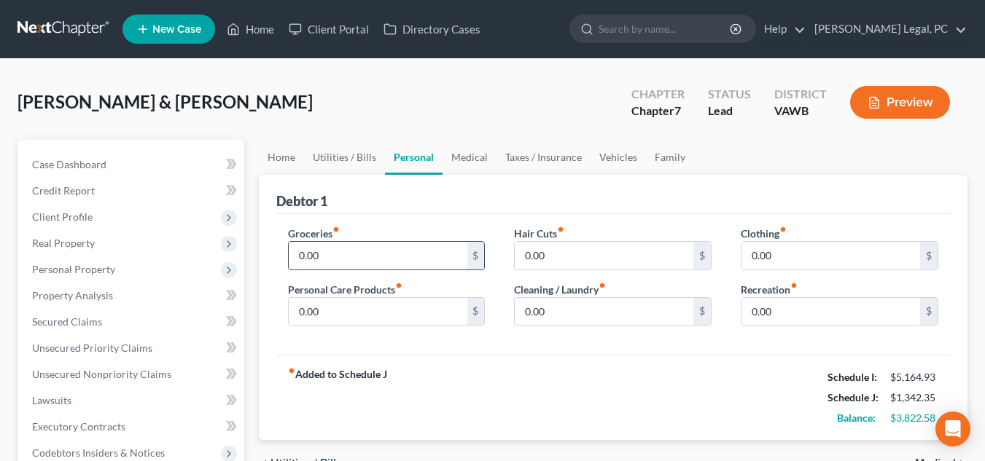
click at [348, 263] on input "0.00" at bounding box center [378, 256] width 179 height 28
type input "500.00"
click at [566, 320] on input "0.00" at bounding box center [604, 312] width 179 height 28
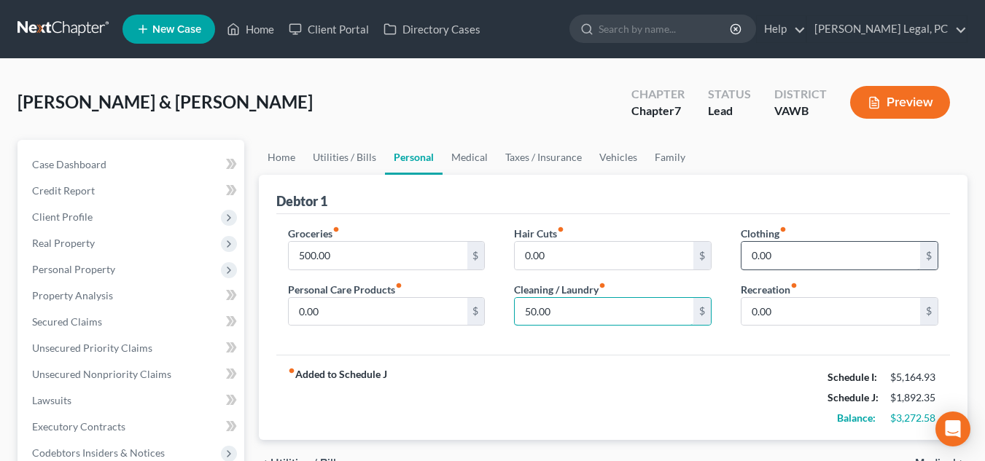
type input "50.00"
click at [849, 253] on input "0.00" at bounding box center [830, 256] width 179 height 28
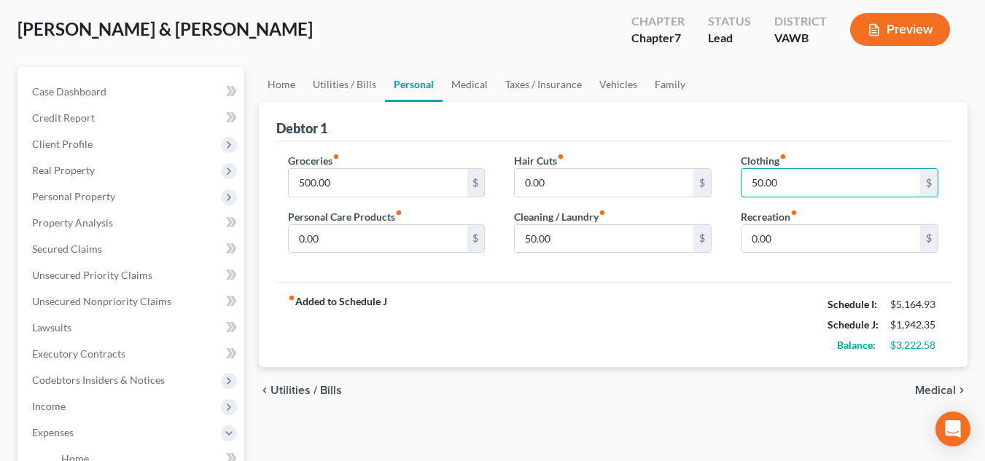
type input "50.00"
click at [916, 386] on span "Medical" at bounding box center [935, 391] width 41 height 12
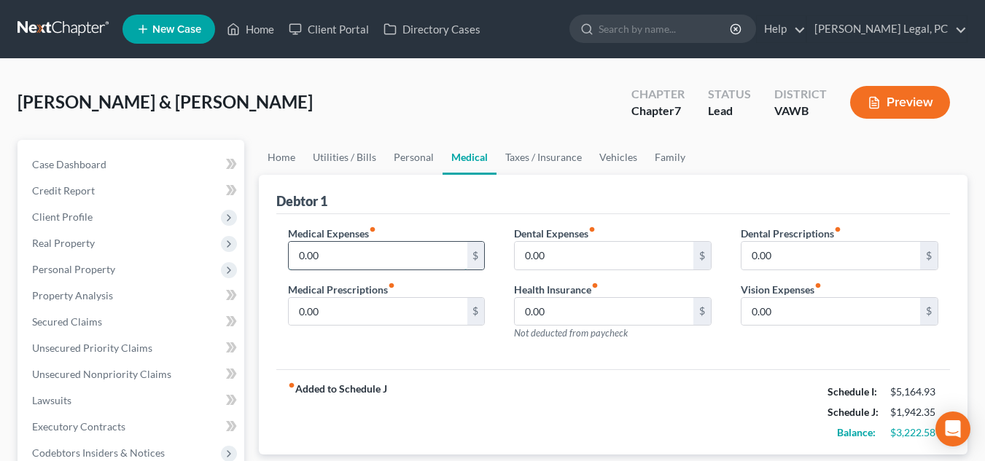
click at [391, 252] on input "0.00" at bounding box center [378, 256] width 179 height 28
type input "50.00"
click at [392, 307] on input "0.00" at bounding box center [378, 312] width 179 height 28
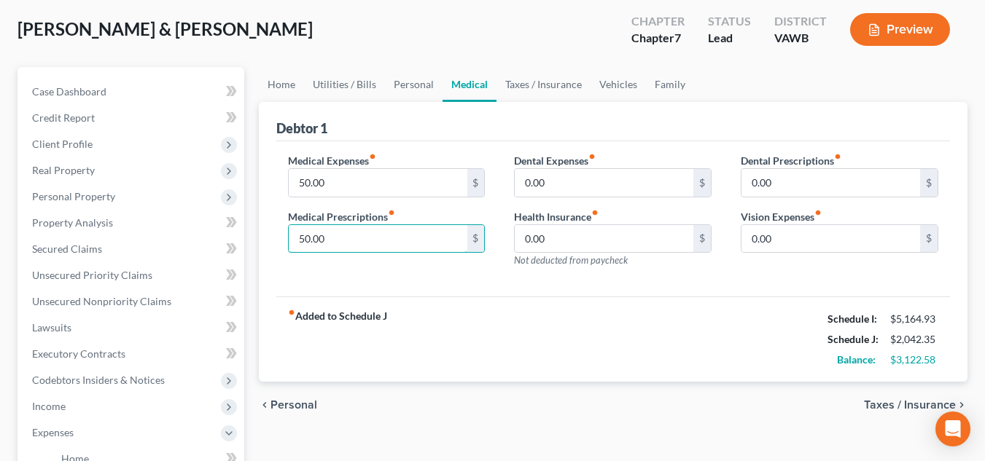
type input "50.00"
click at [893, 403] on span "Taxes / Insurance" at bounding box center [910, 406] width 92 height 12
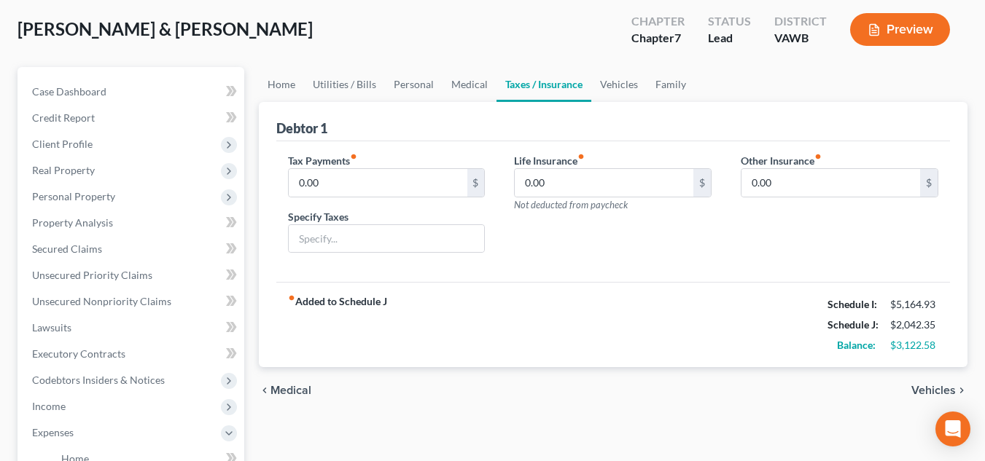
click at [919, 385] on span "Vehicles" at bounding box center [933, 391] width 44 height 12
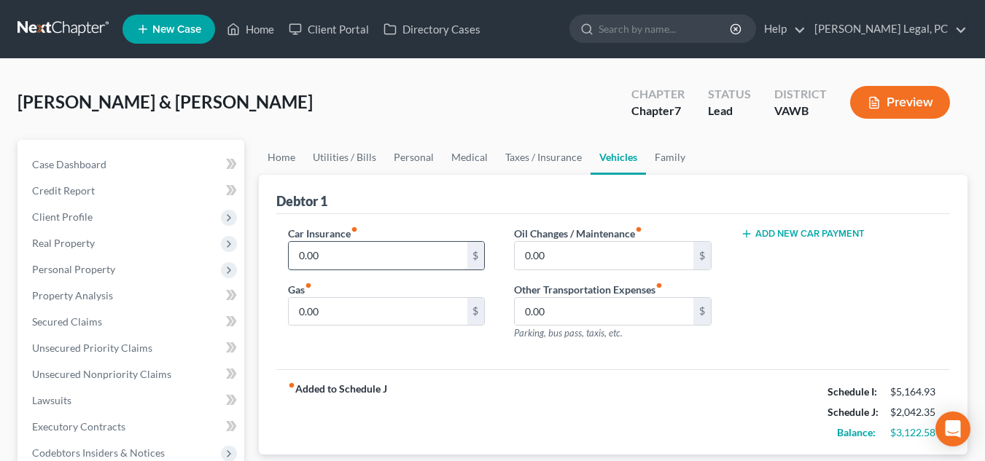
click at [391, 251] on input "0.00" at bounding box center [378, 256] width 179 height 28
type input "100.00"
click at [378, 298] on input "0.00" at bounding box center [378, 312] width 179 height 28
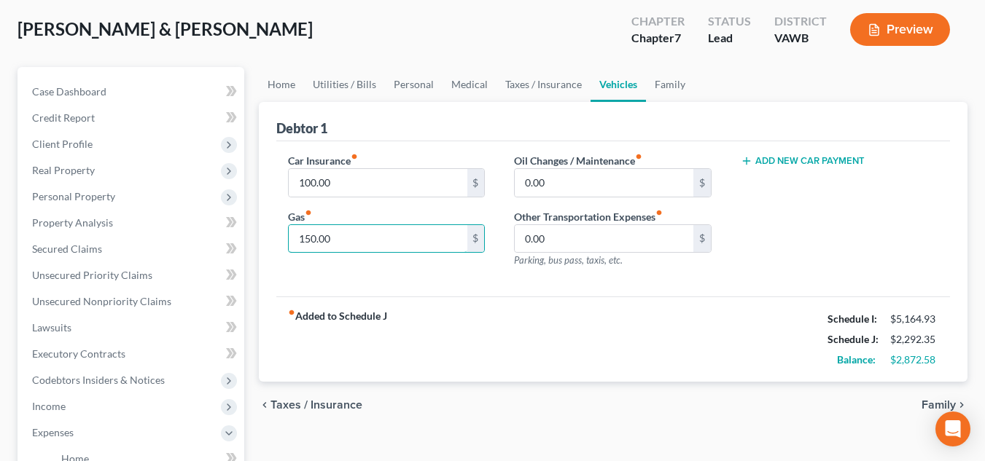
type input "150.00"
click at [928, 402] on span "Family" at bounding box center [939, 406] width 34 height 12
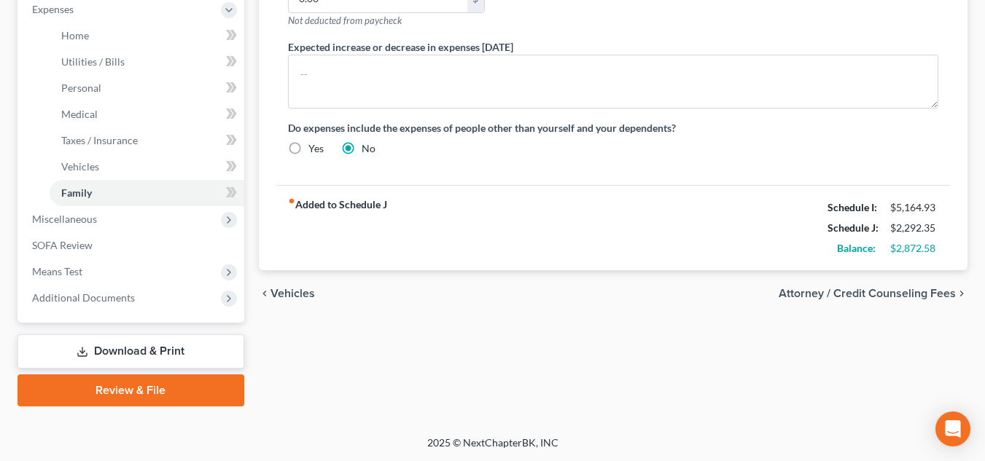
scroll to position [497, 0]
click at [881, 295] on span "Attorney / Credit Counseling Fees" at bounding box center [867, 293] width 177 height 12
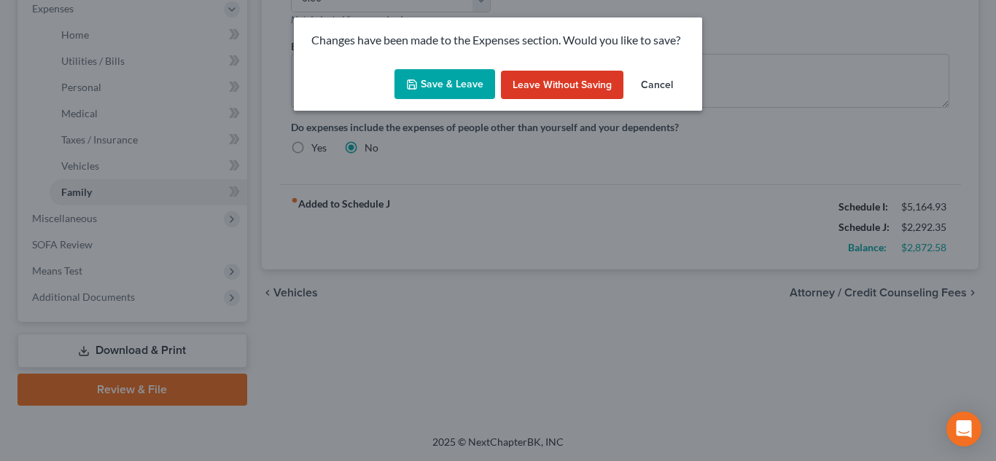
click at [430, 83] on button "Save & Leave" at bounding box center [444, 84] width 101 height 31
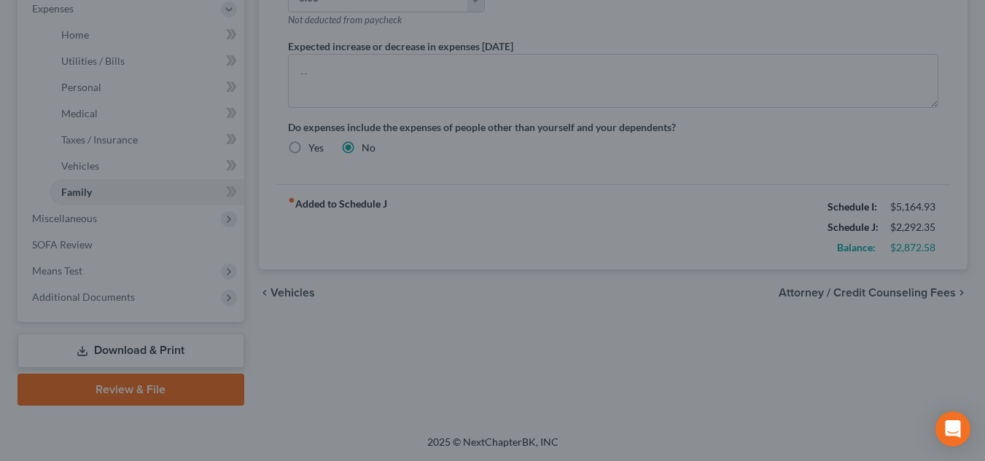
select select "0"
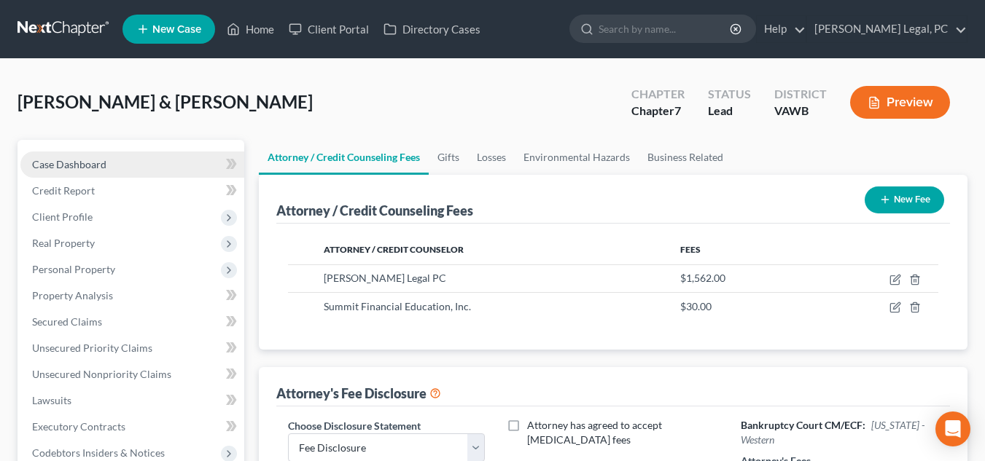
click at [135, 164] on link "Case Dashboard" at bounding box center [132, 165] width 224 height 26
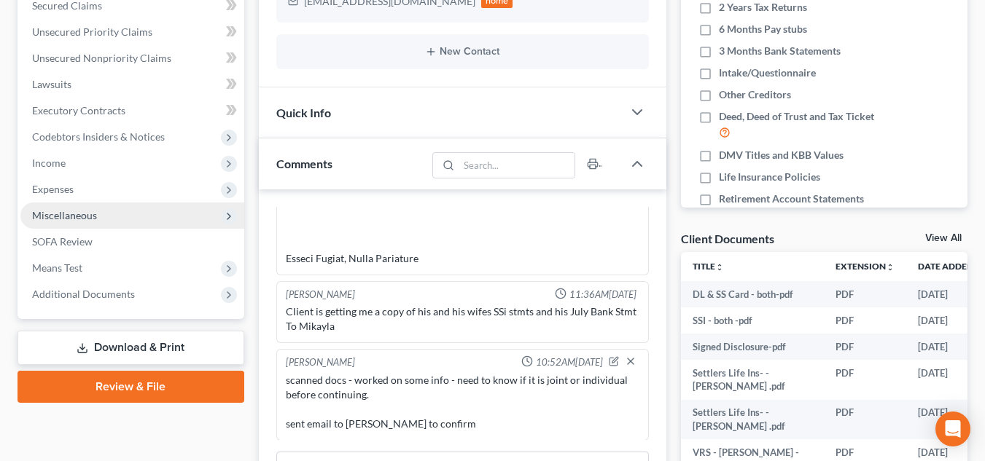
scroll to position [292, 0]
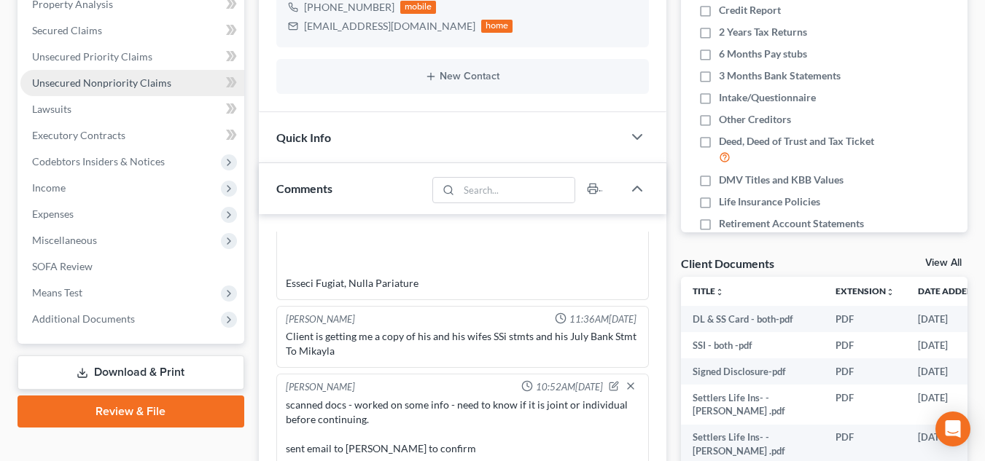
click at [128, 87] on span "Unsecured Nonpriority Claims" at bounding box center [101, 83] width 139 height 12
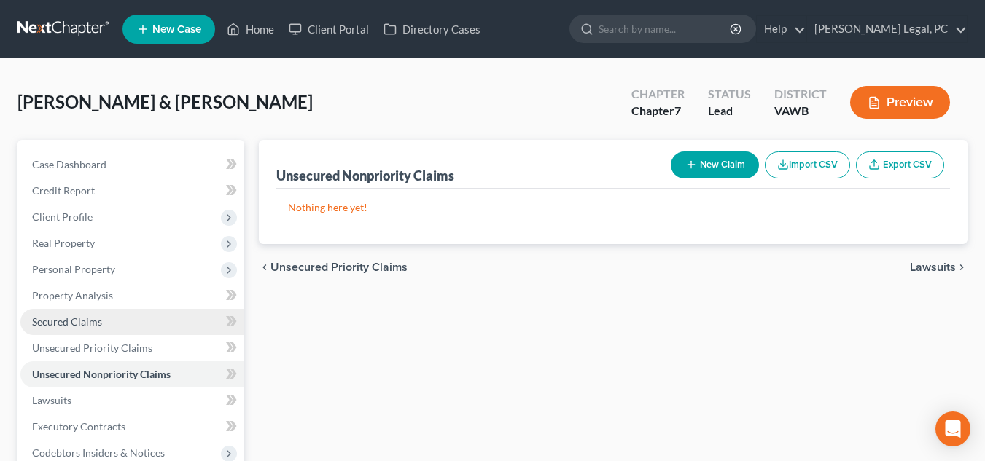
click at [132, 316] on link "Secured Claims" at bounding box center [132, 322] width 224 height 26
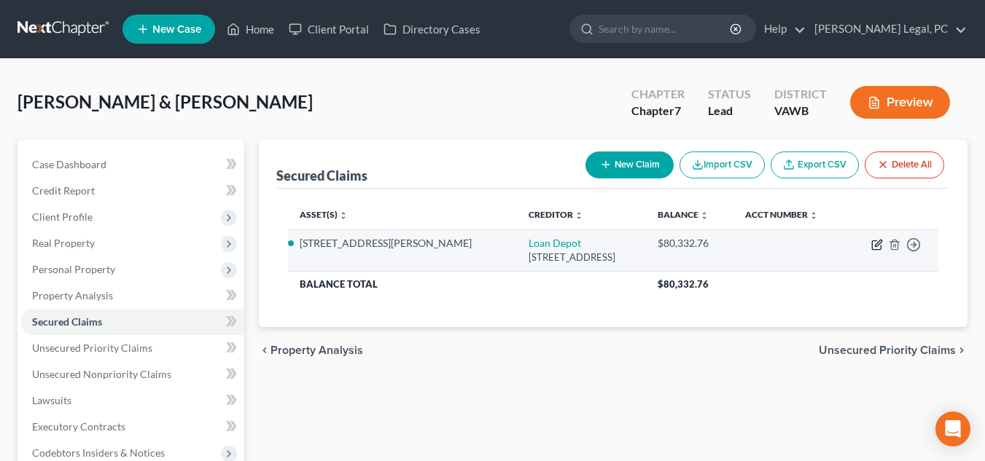
click at [873, 243] on icon "button" at bounding box center [877, 245] width 12 height 12
select select "52"
select select "2"
select select "4"
select select "0"
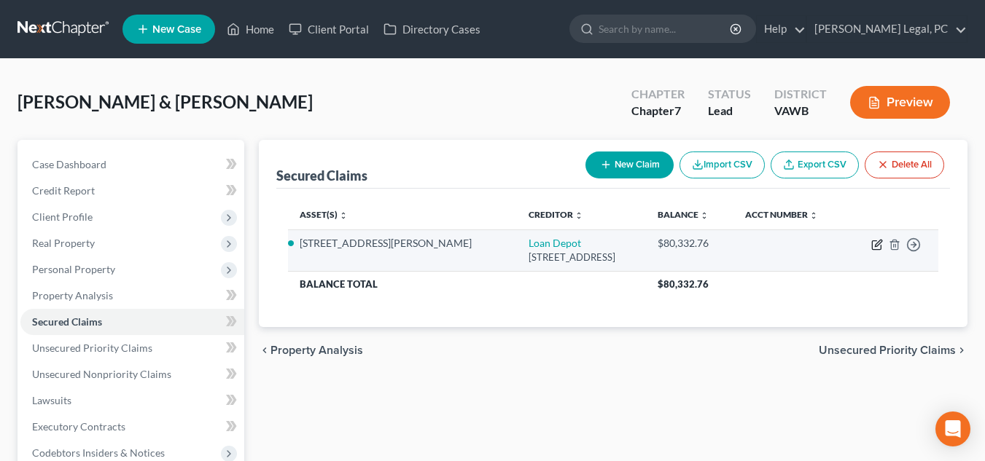
select select "0"
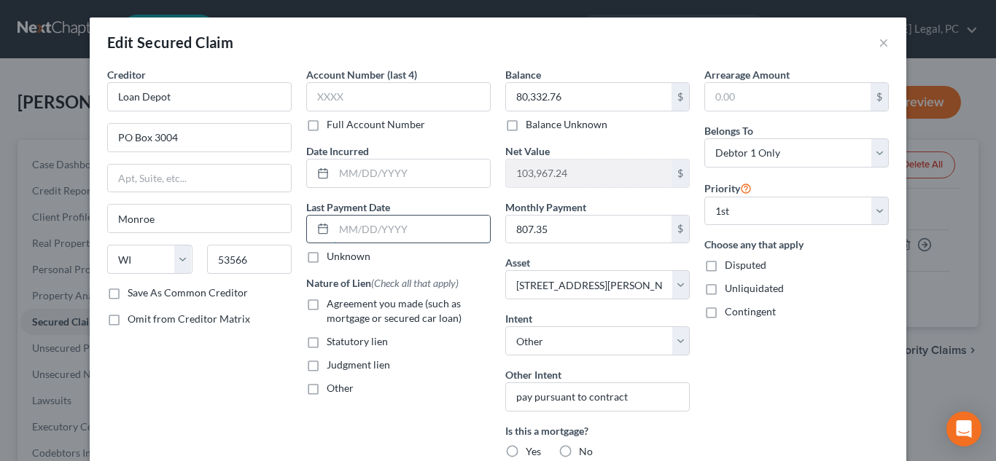
click at [375, 236] on input "text" at bounding box center [412, 230] width 156 height 28
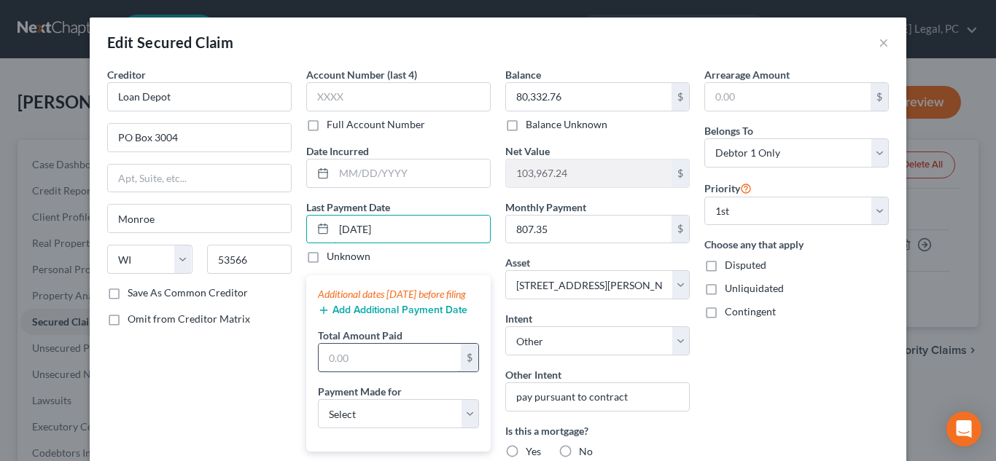
type input "09/01/2025"
click at [370, 372] on input "text" at bounding box center [390, 358] width 142 height 28
click at [354, 316] on button "Add Additional Payment Date" at bounding box center [392, 311] width 149 height 12
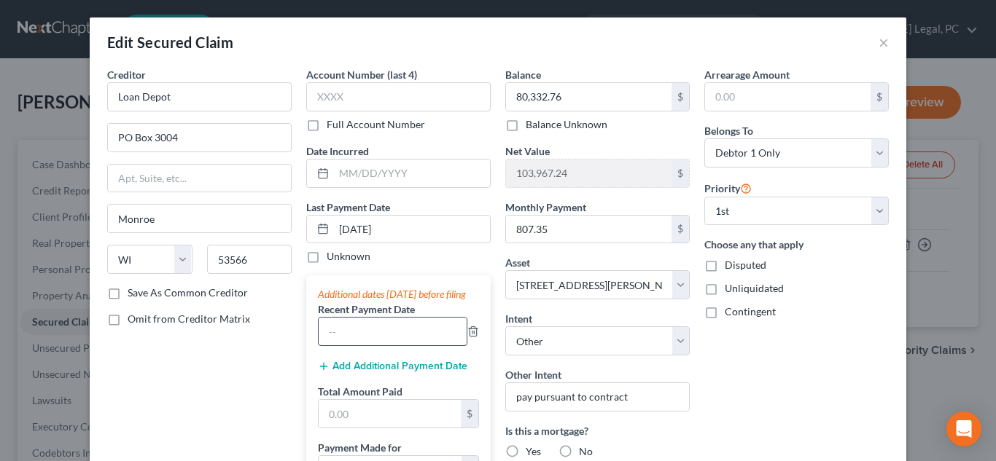
scroll to position [73, 0]
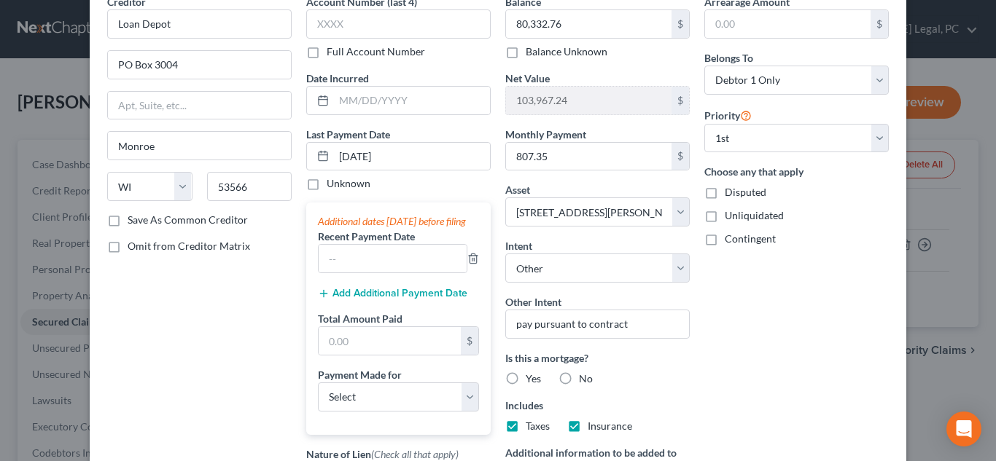
click at [397, 300] on button "Add Additional Payment Date" at bounding box center [392, 294] width 149 height 12
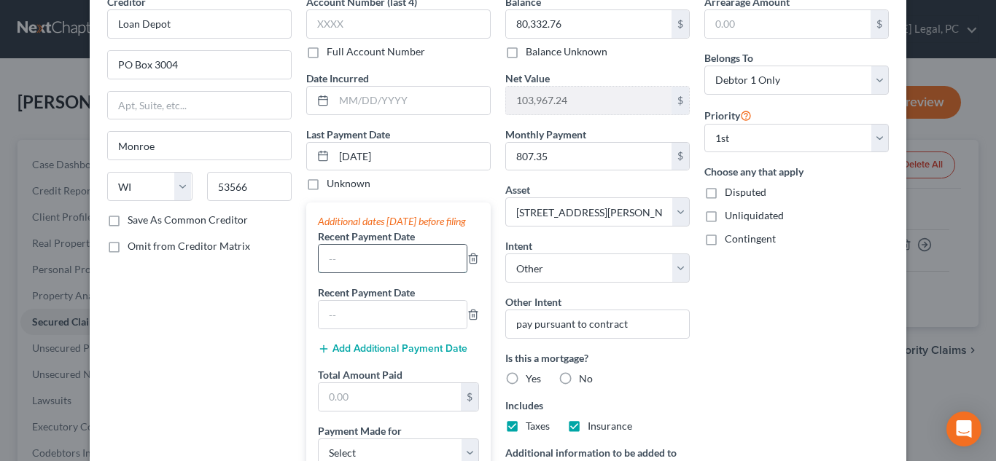
click at [396, 273] on input "text" at bounding box center [393, 259] width 148 height 28
type input "08/01/2025"
click at [400, 300] on label "Recent Payment Date" at bounding box center [366, 292] width 97 height 15
click at [403, 329] on input "text" at bounding box center [393, 315] width 148 height 28
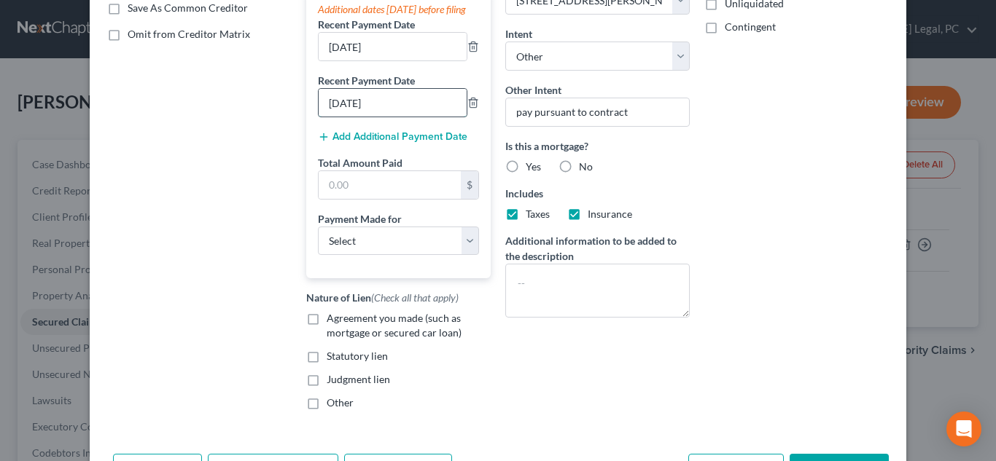
scroll to position [292, 0]
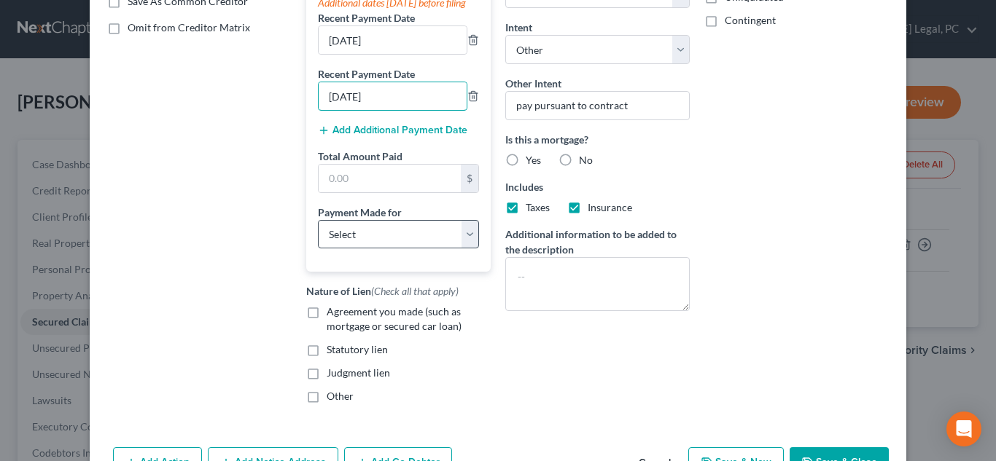
type input "07/01/2025"
click at [400, 241] on select "Select Car Credit Card Loan Repayment Mortgage Other Suppliers Or Vendors" at bounding box center [398, 234] width 161 height 29
select select "3"
click at [318, 234] on select "Select Car Credit Card Loan Repayment Mortgage Other Suppliers Or Vendors" at bounding box center [398, 234] width 161 height 29
click at [543, 338] on div "Balance 80,332.76 $ Balance Unknown Balance Undetermined 80,332.76 $ Balance Un…" at bounding box center [597, 95] width 199 height 640
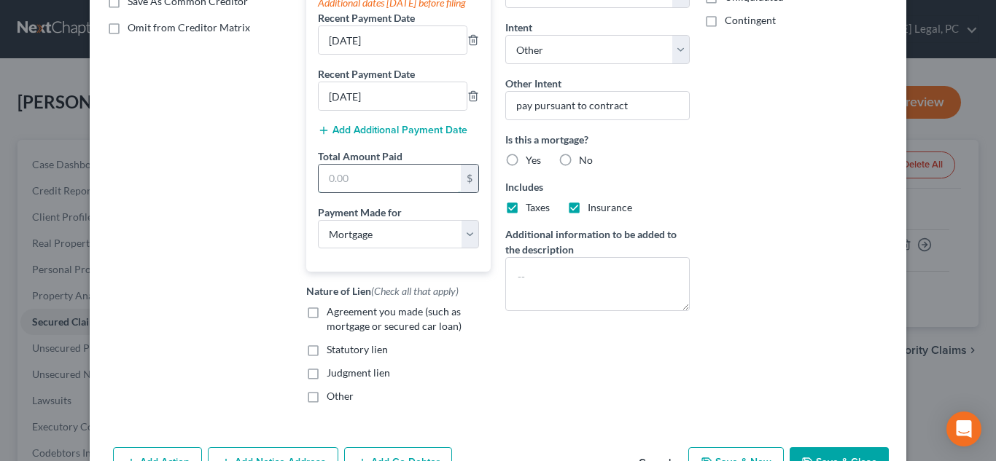
click at [394, 189] on input "text" at bounding box center [390, 179] width 142 height 28
type input "2,422.05"
click at [413, 171] on div "Total Amount Paid 2,422.05 $" at bounding box center [398, 171] width 161 height 44
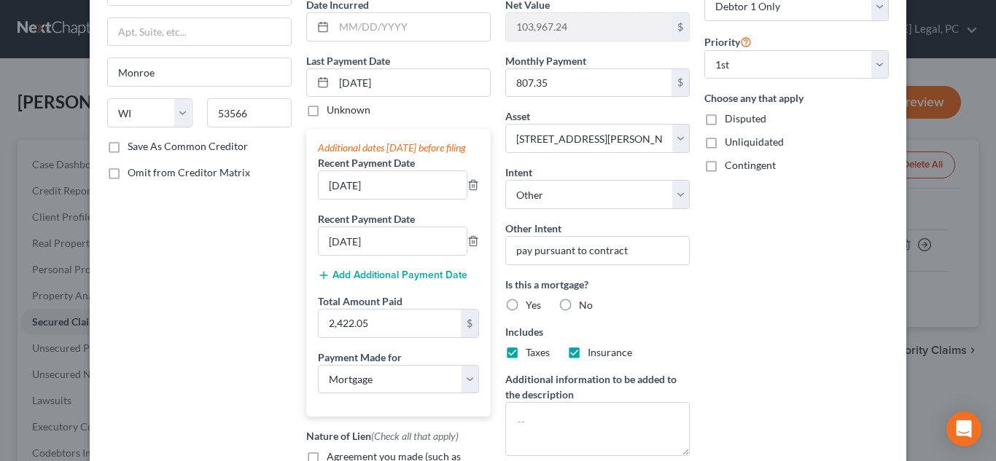
scroll to position [146, 0]
click at [526, 306] on label "Yes" at bounding box center [533, 306] width 15 height 15
click at [531, 306] on input "Yes" at bounding box center [535, 303] width 9 height 9
radio input "true"
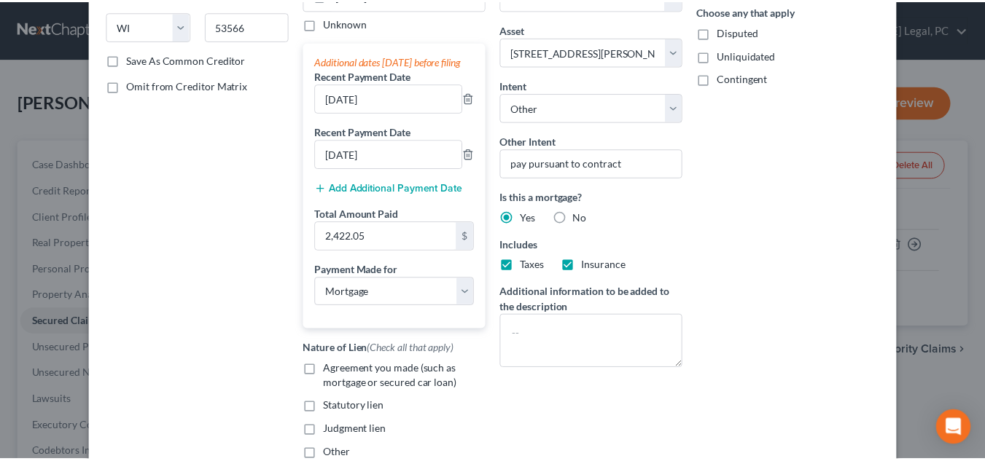
scroll to position [364, 0]
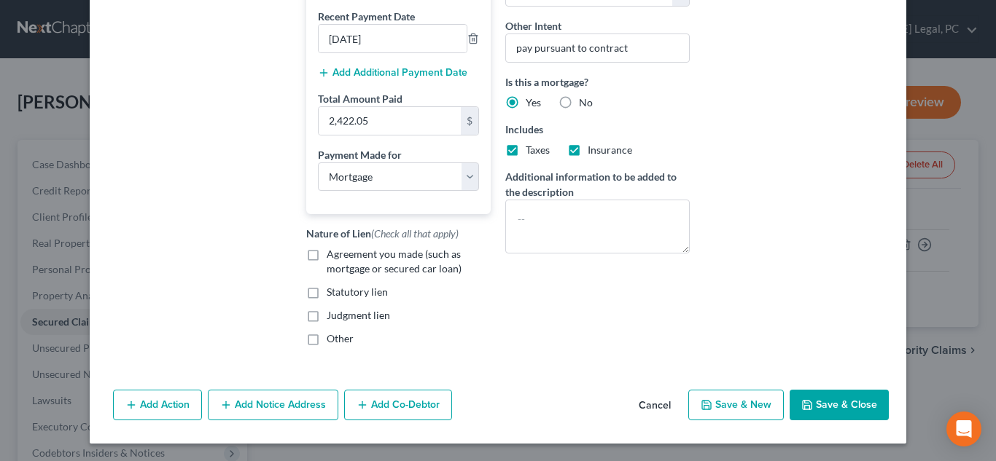
click at [397, 260] on span "Agreement you made (such as mortgage or secured car loan)" at bounding box center [394, 261] width 135 height 27
click at [342, 257] on input "Agreement you made (such as mortgage or secured car loan)" at bounding box center [336, 251] width 9 height 9
checkbox input "true"
click at [822, 397] on button "Save & Close" at bounding box center [839, 405] width 99 height 31
select select
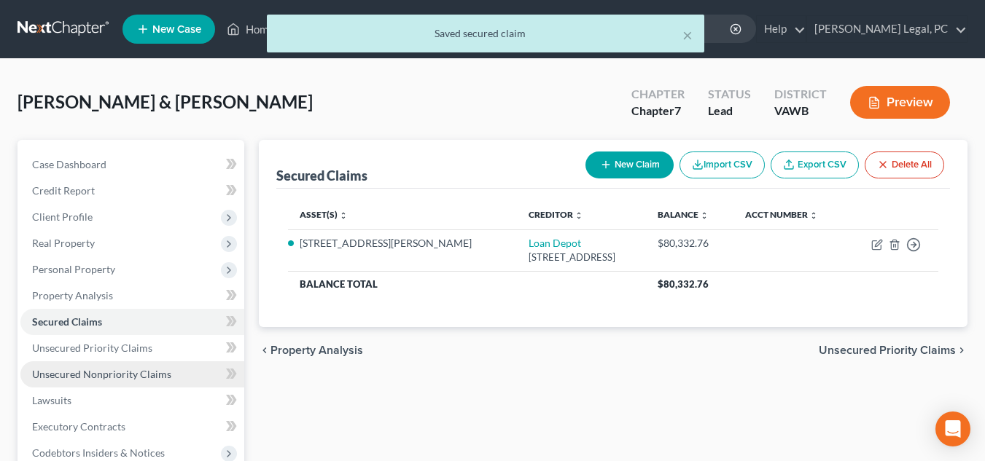
click at [133, 381] on link "Unsecured Nonpriority Claims" at bounding box center [132, 375] width 224 height 26
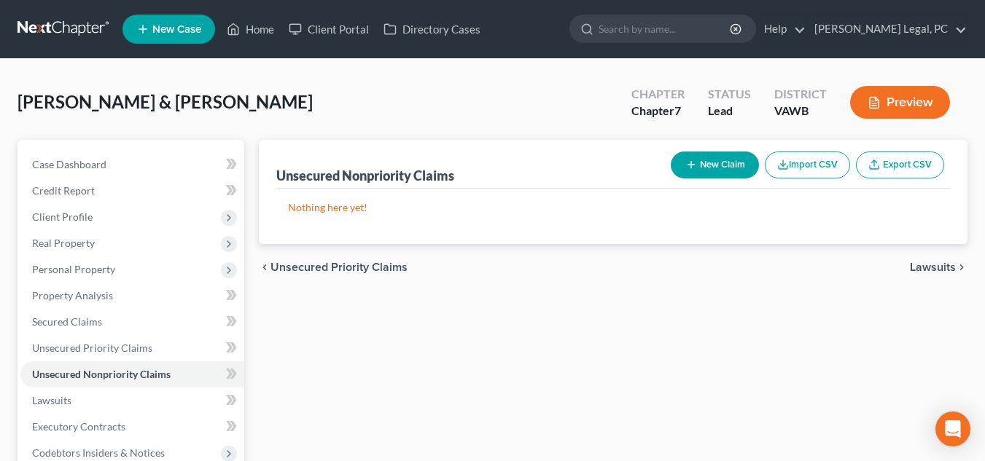
click at [439, 85] on div "Robbins, Cecil & Glenna Upgraded Chapter Chapter 7 Status Lead District VAWB Pr…" at bounding box center [492, 108] width 950 height 63
click at [129, 173] on link "Case Dashboard" at bounding box center [132, 165] width 224 height 26
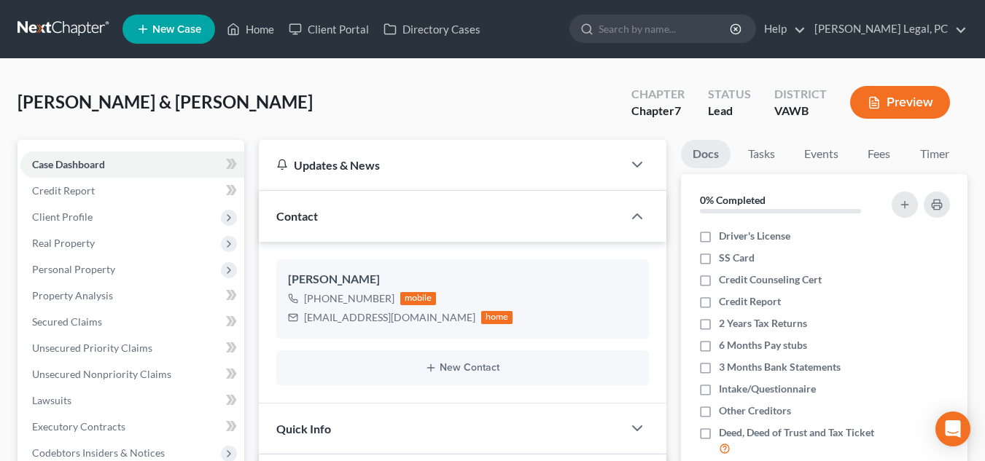
click at [63, 42] on link at bounding box center [63, 29] width 93 height 26
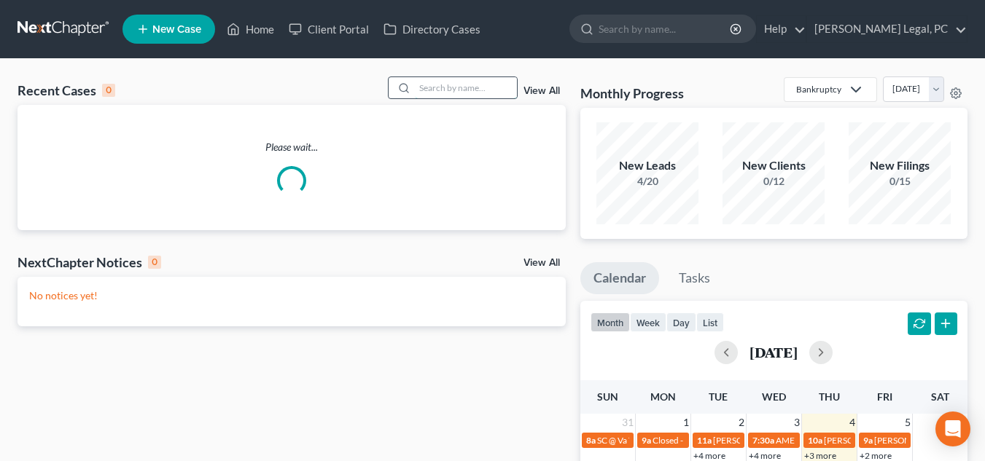
click at [503, 95] on input "search" at bounding box center [466, 87] width 102 height 21
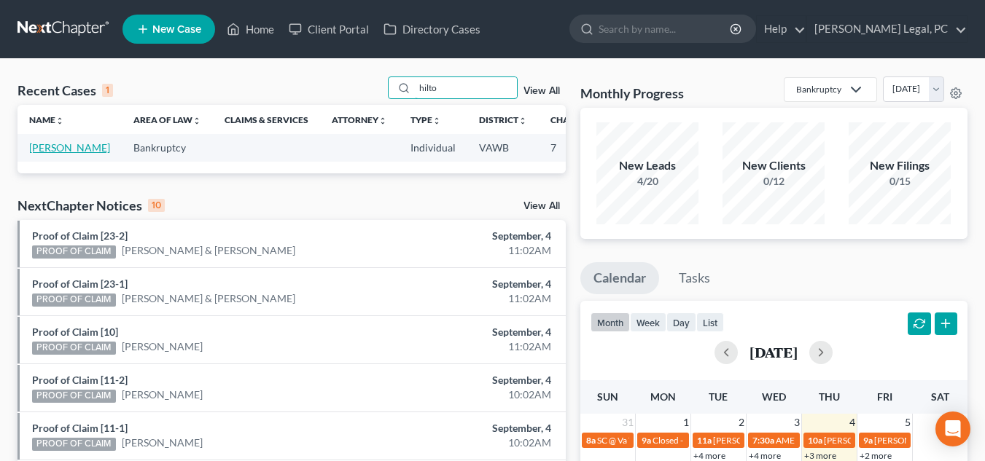
type input "hilto"
click at [41, 149] on link "Hilton, Allison" at bounding box center [69, 147] width 81 height 12
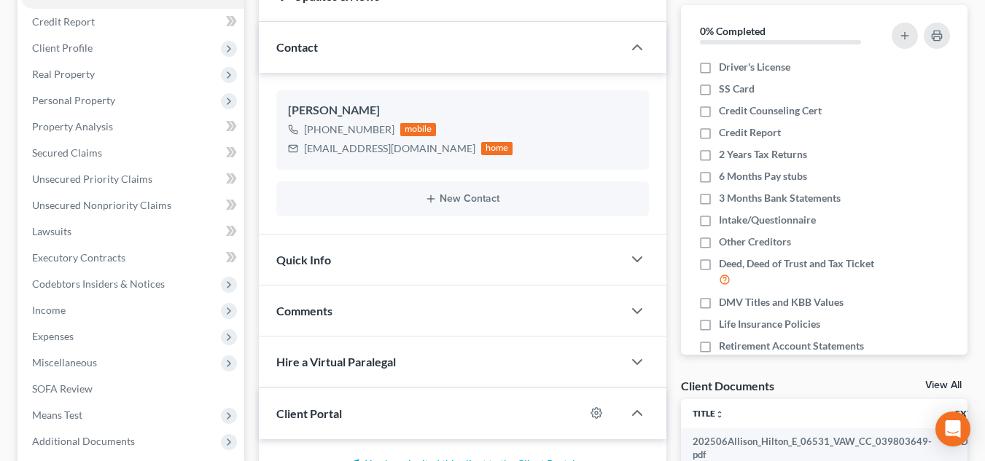
scroll to position [146, 0]
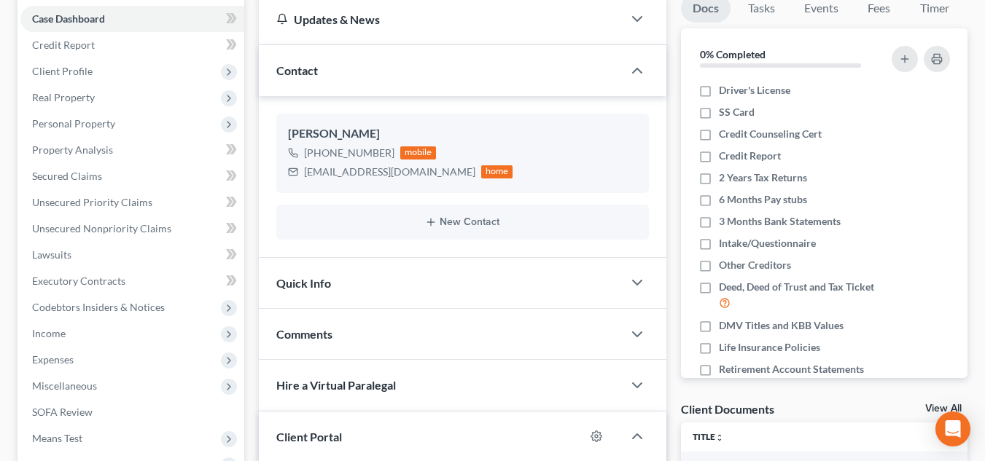
click at [354, 318] on div "Comments" at bounding box center [441, 334] width 364 height 50
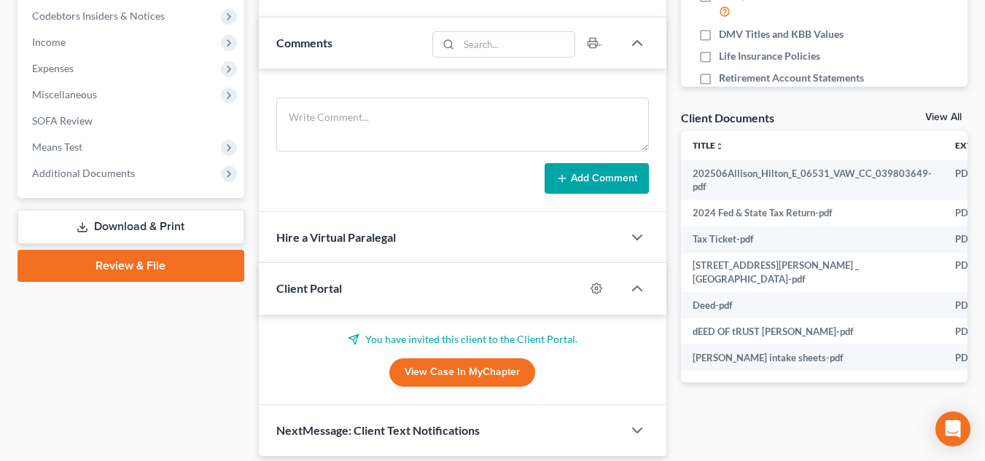
scroll to position [488, 0]
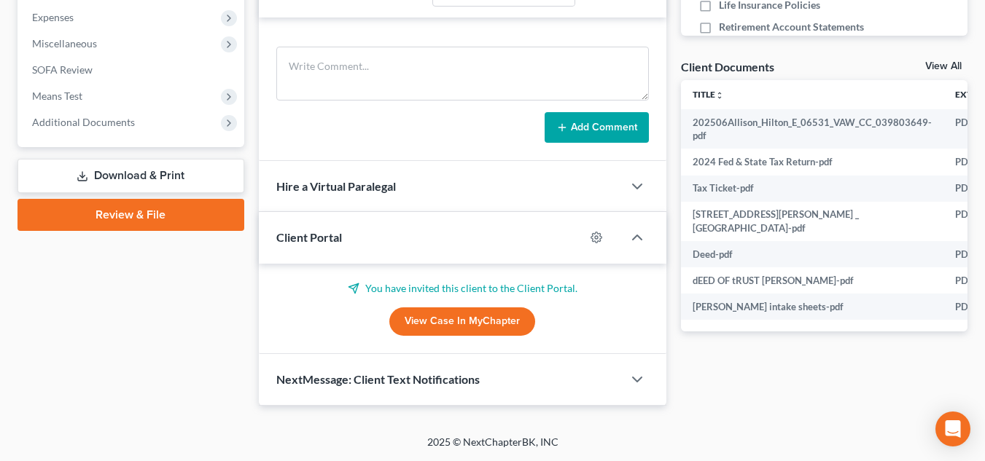
drag, startPoint x: 101, startPoint y: 112, endPoint x: 120, endPoint y: 136, distance: 30.6
click at [101, 112] on span "Additional Documents" at bounding box center [132, 122] width 224 height 26
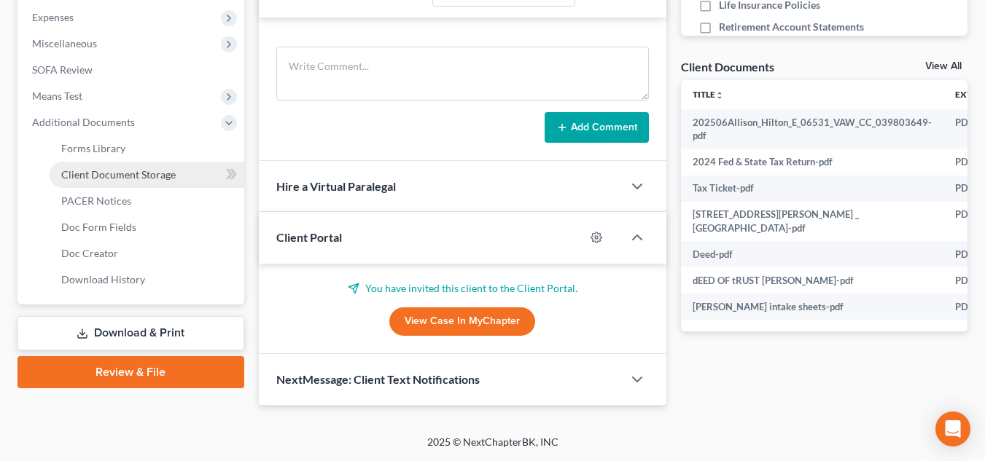
click at [141, 168] on span "Client Document Storage" at bounding box center [118, 174] width 114 height 12
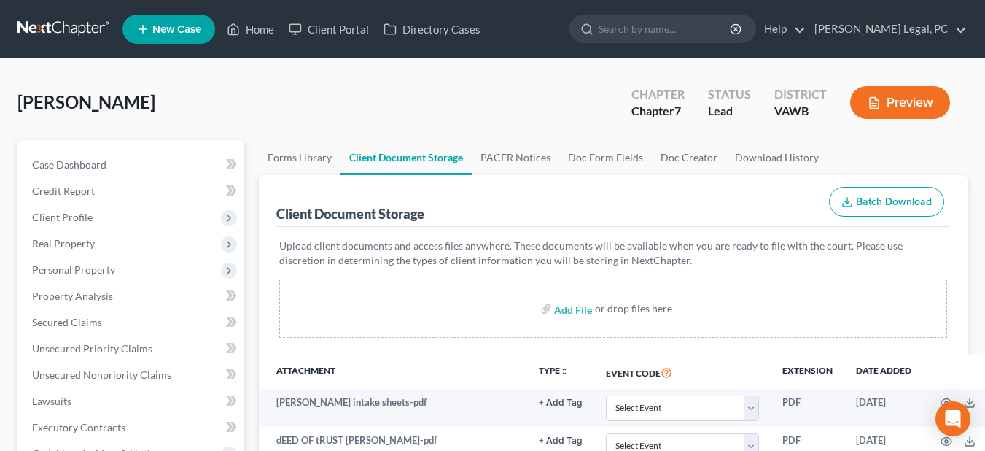
click at [103, 32] on link at bounding box center [63, 29] width 93 height 26
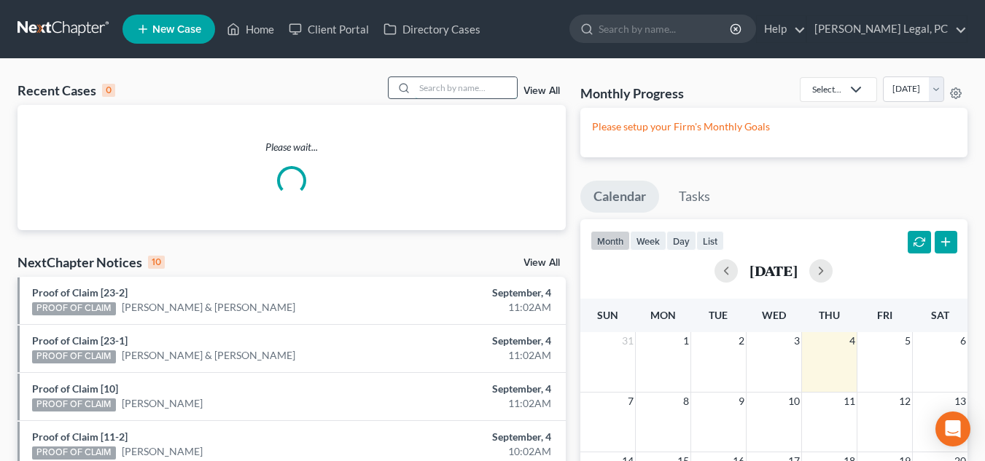
click at [469, 93] on input "search" at bounding box center [466, 87] width 102 height 21
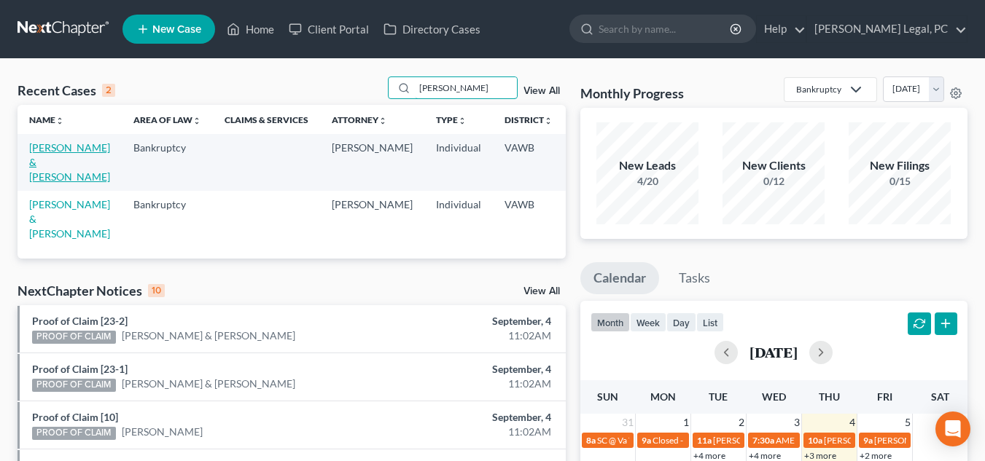
type input "[PERSON_NAME]"
click at [37, 154] on link "[PERSON_NAME] & [PERSON_NAME]" at bounding box center [69, 162] width 81 height 42
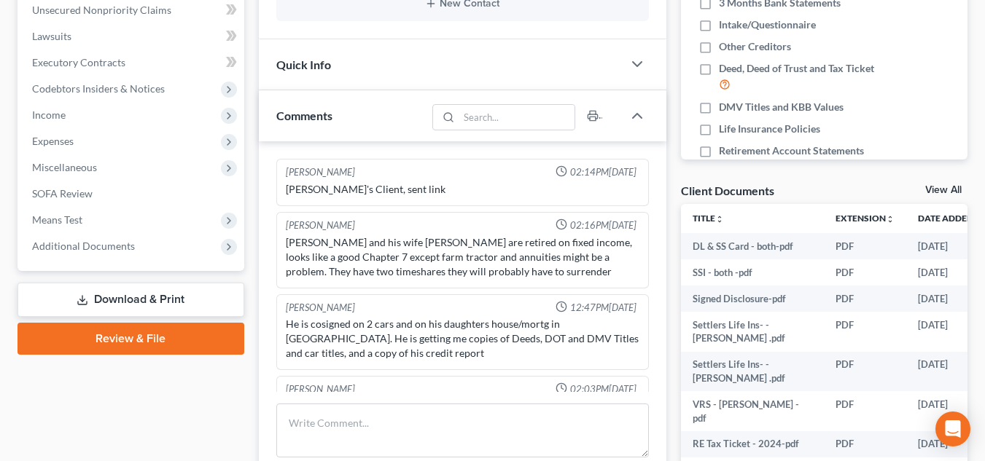
scroll to position [671, 0]
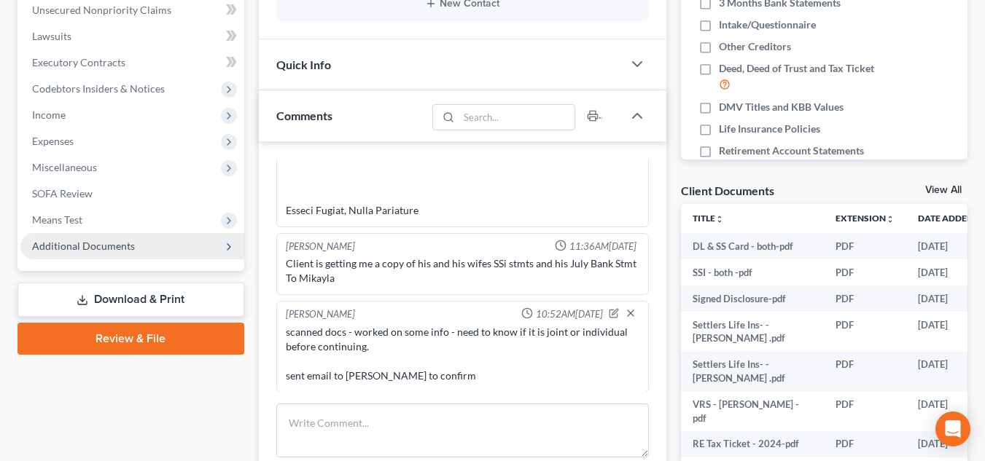
click at [125, 241] on span "Additional Documents" at bounding box center [83, 246] width 103 height 12
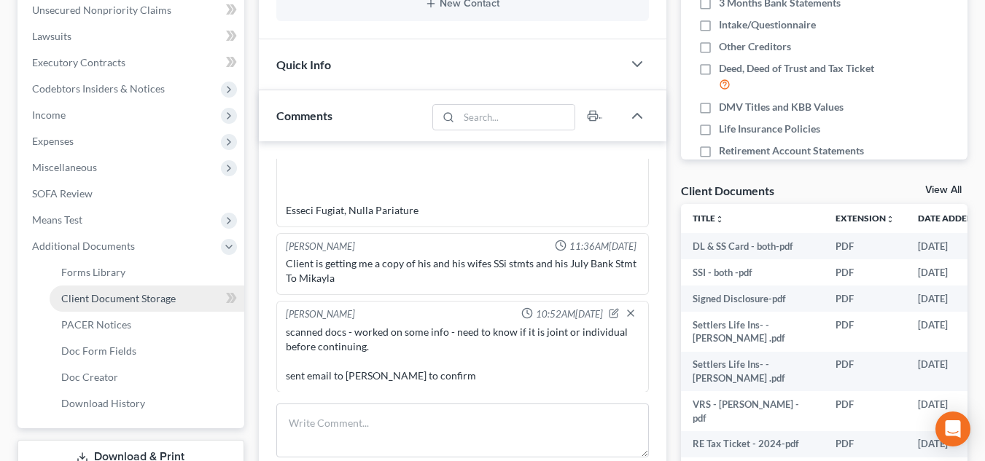
click at [133, 299] on span "Client Document Storage" at bounding box center [118, 298] width 114 height 12
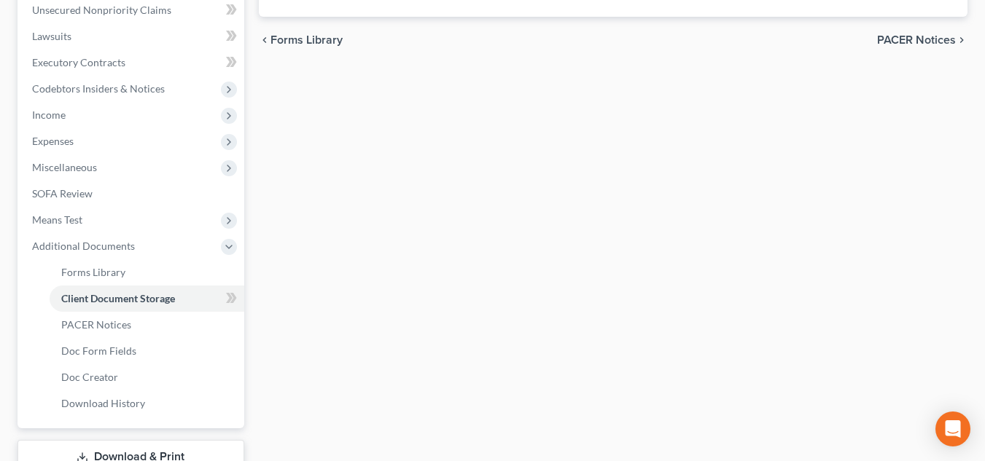
select select "0"
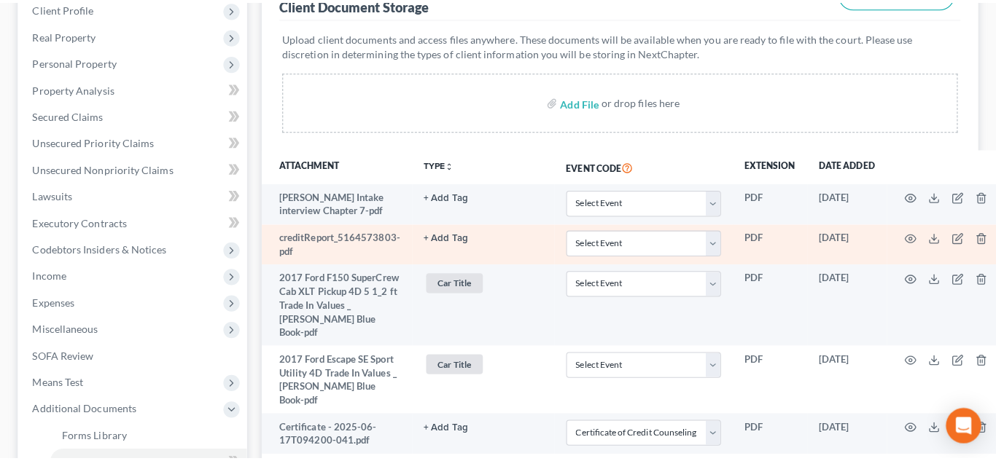
scroll to position [292, 0]
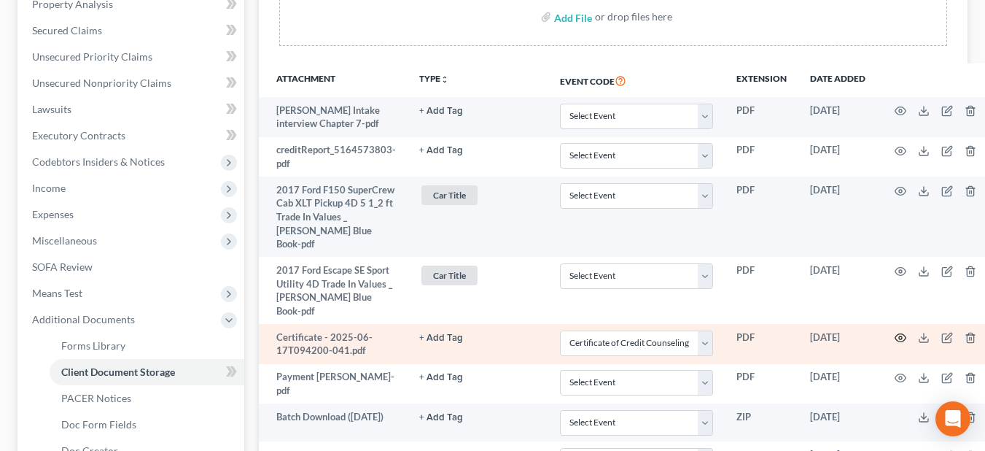
click at [899, 336] on circle "button" at bounding box center [900, 337] width 3 height 3
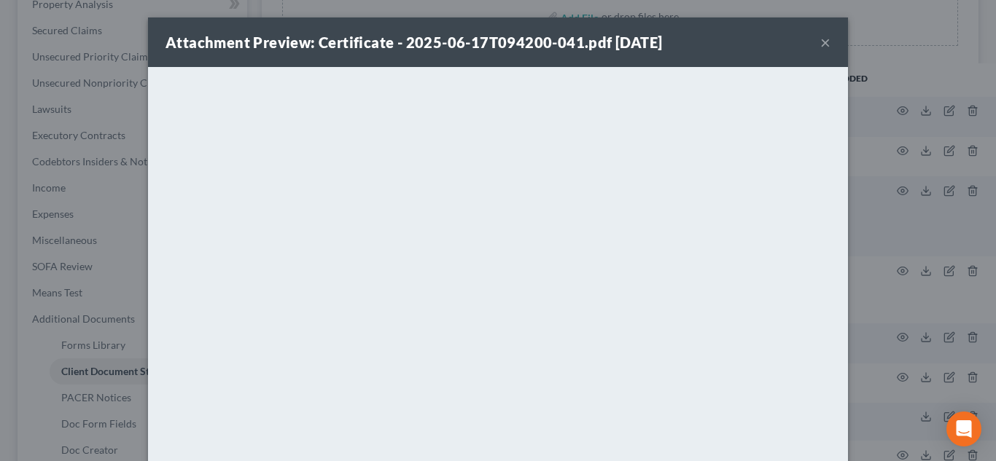
click at [820, 43] on button "×" at bounding box center [825, 42] width 10 height 17
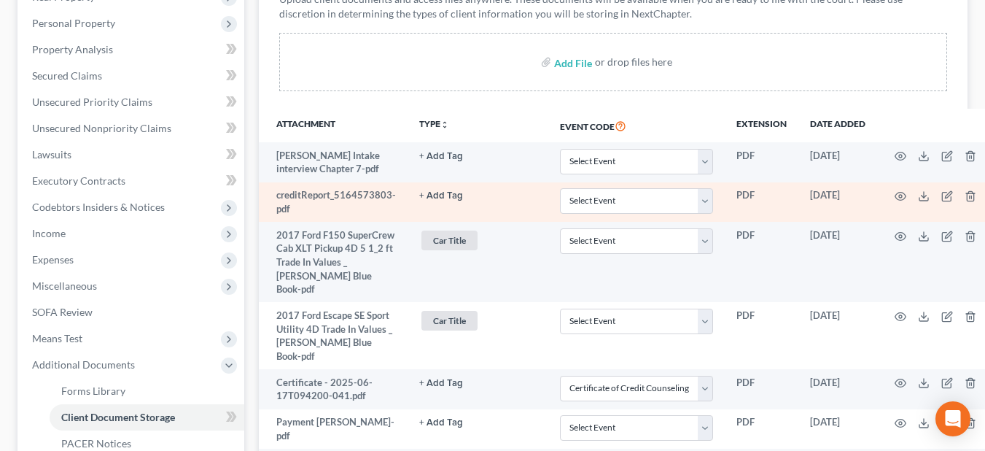
scroll to position [0, 0]
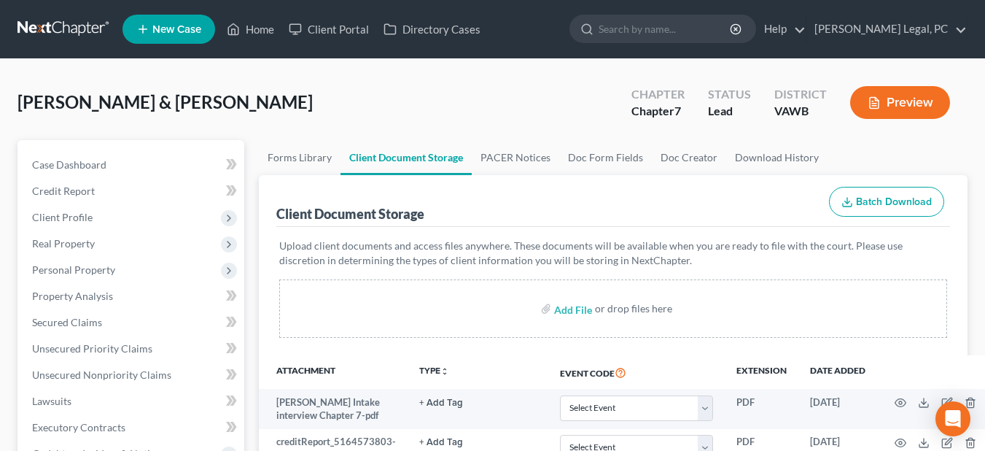
click at [73, 39] on link at bounding box center [63, 29] width 93 height 26
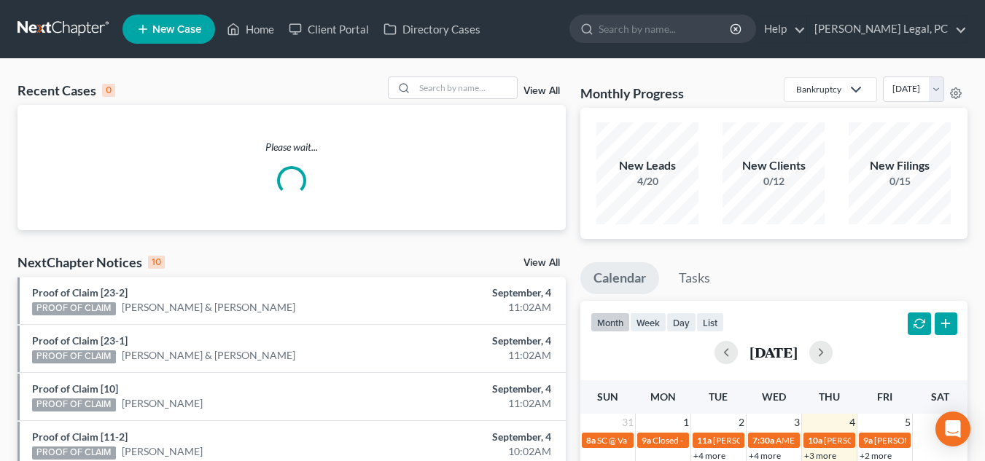
click at [490, 75] on div "Recent Cases 0 View All Please wait... NextChapter Notices 10 View All Proof of…" at bounding box center [492, 437] width 985 height 757
click at [486, 91] on input "search" at bounding box center [466, 87] width 102 height 21
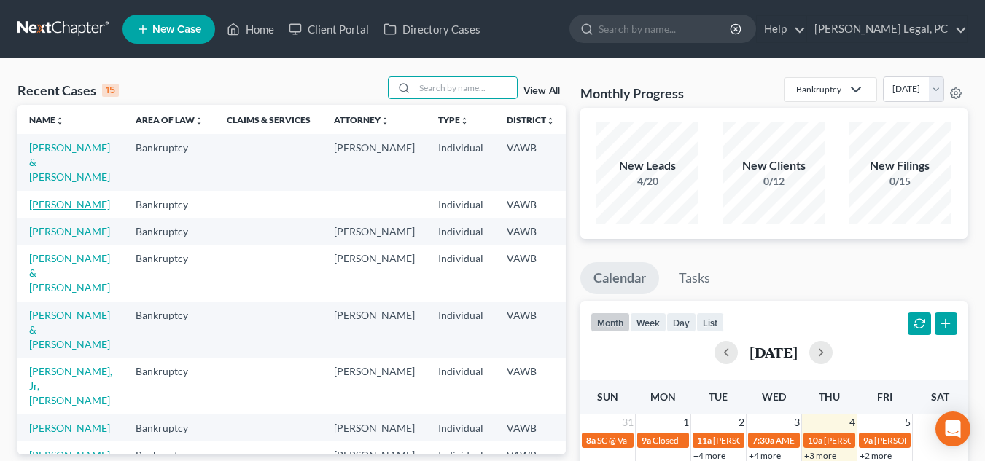
click at [39, 211] on link "[PERSON_NAME]" at bounding box center [69, 204] width 81 height 12
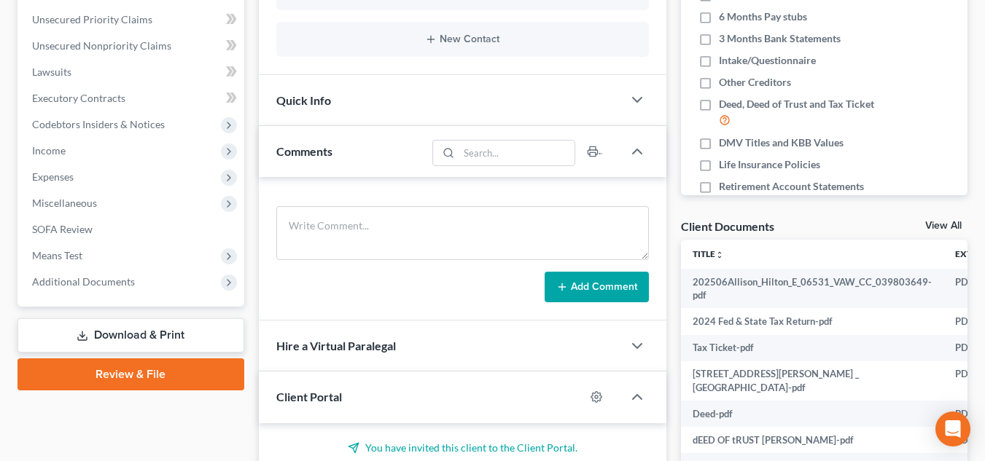
scroll to position [365, 0]
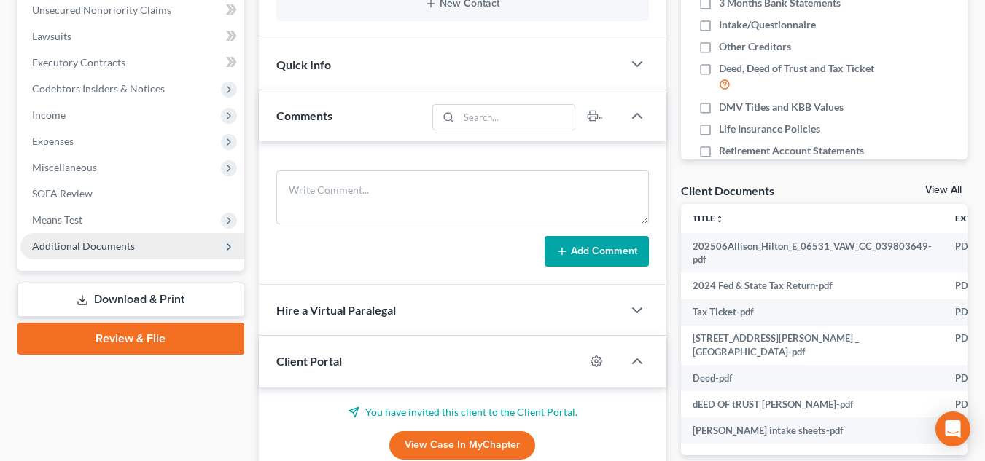
click at [67, 254] on span "Additional Documents" at bounding box center [132, 246] width 224 height 26
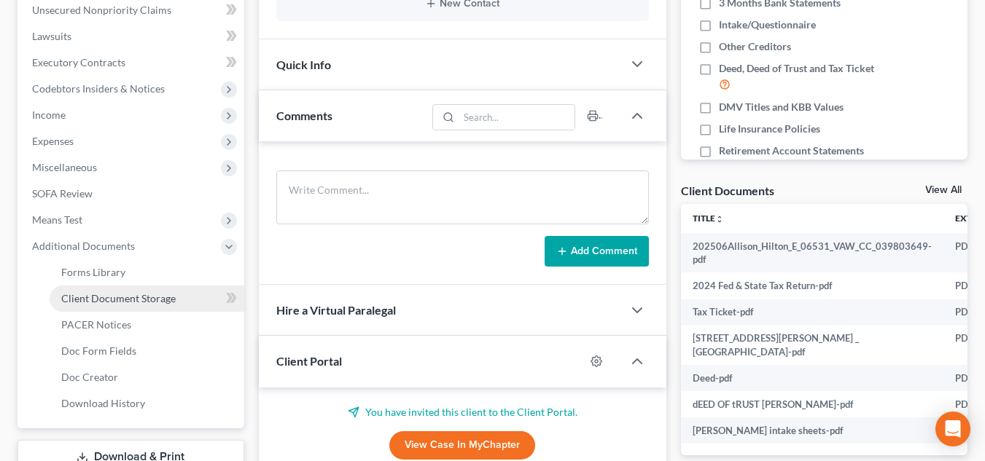
click at [153, 294] on span "Client Document Storage" at bounding box center [118, 298] width 114 height 12
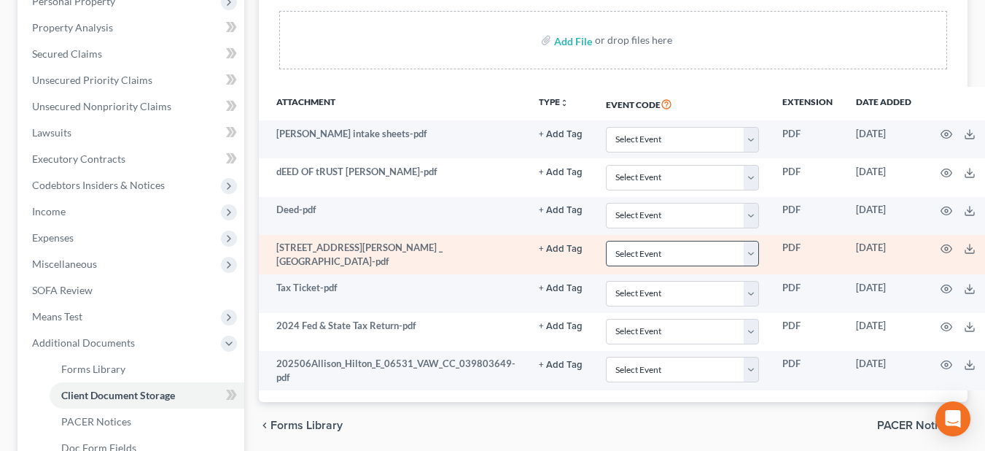
scroll to position [292, 0]
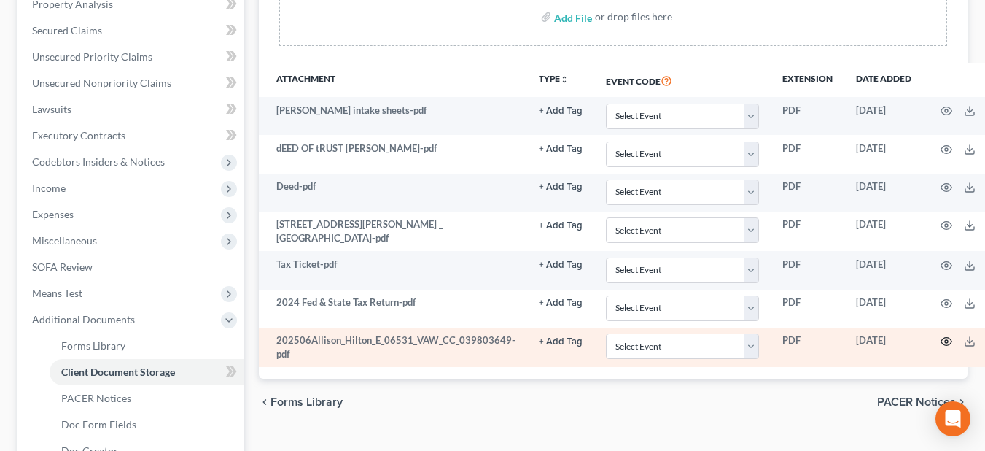
click at [940, 343] on icon "button" at bounding box center [946, 341] width 12 height 12
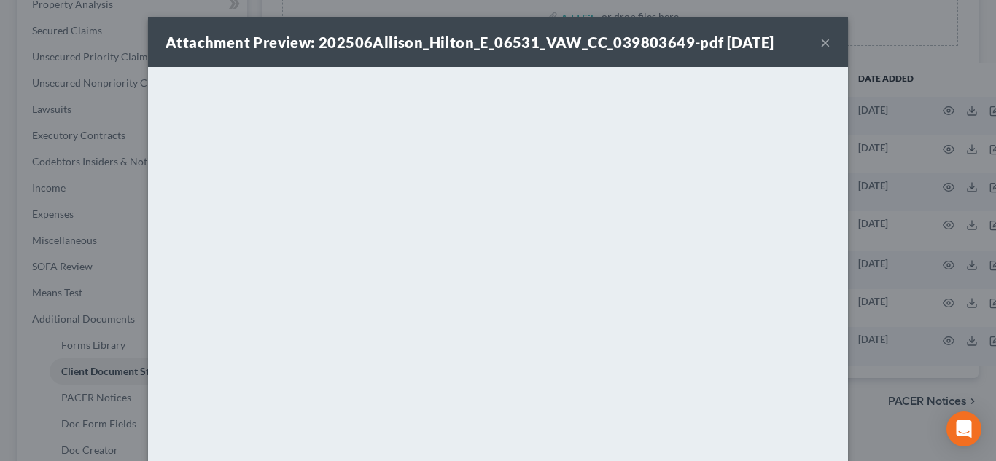
click at [820, 44] on button "×" at bounding box center [825, 42] width 10 height 17
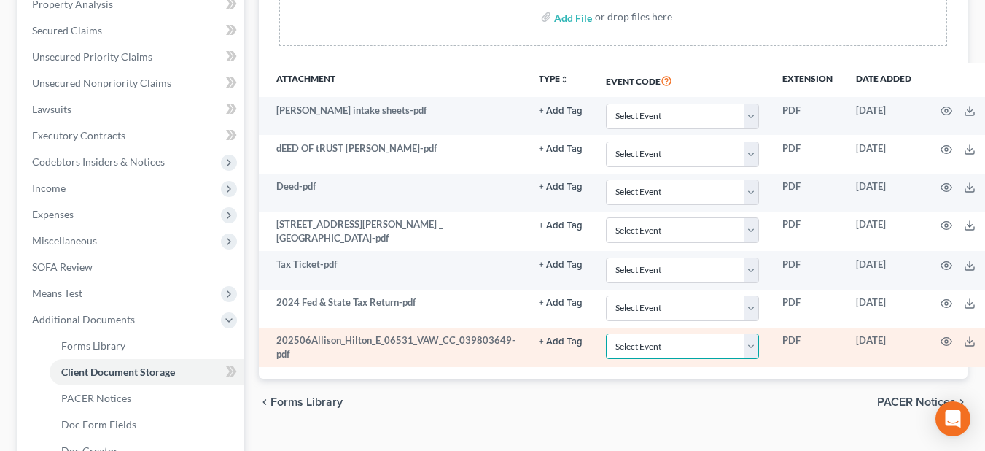
click at [629, 335] on select "Select Event Certificate of Credit Counseling" at bounding box center [682, 346] width 153 height 26
select select "0"
click at [606, 333] on select "Select Event Certificate of Credit Counseling" at bounding box center [682, 346] width 153 height 26
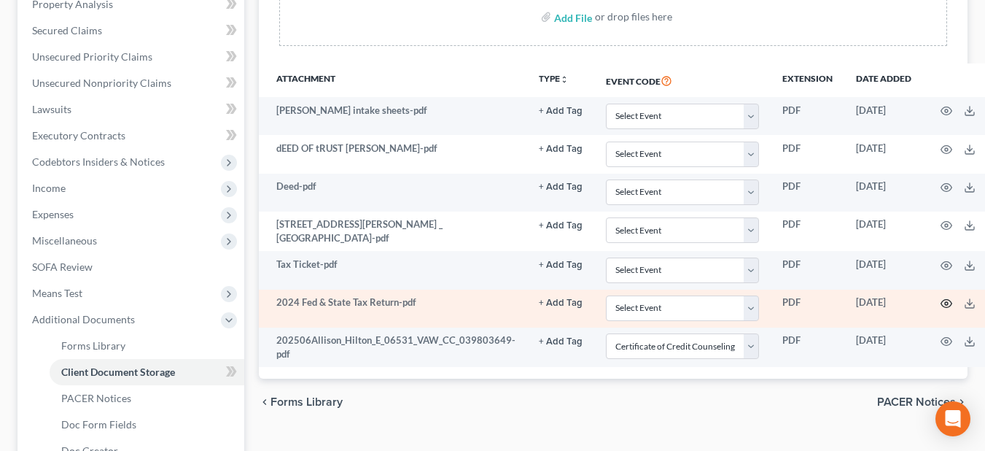
click at [943, 302] on icon "button" at bounding box center [946, 303] width 12 height 12
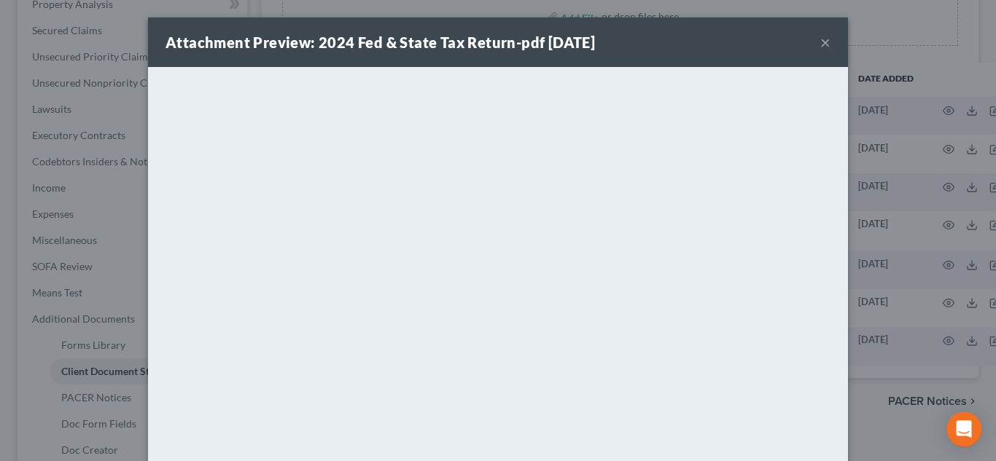
click at [820, 45] on button "×" at bounding box center [825, 42] width 10 height 17
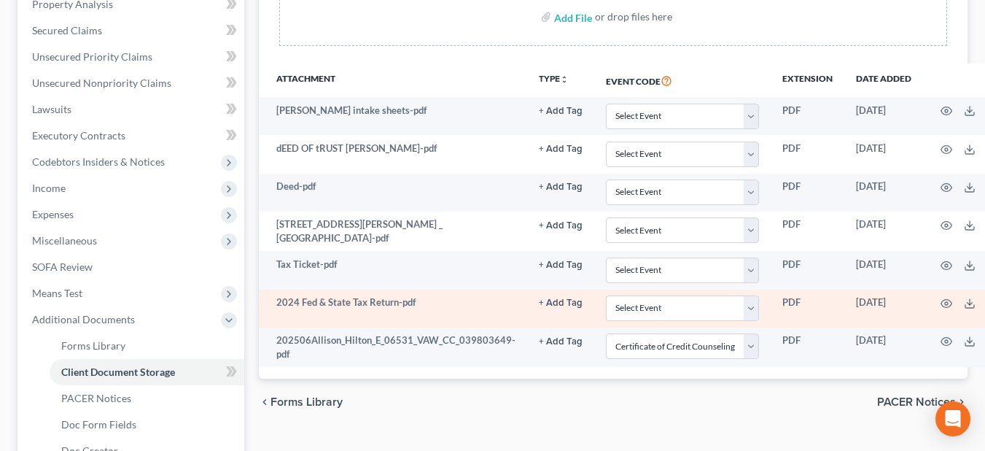
click at [546, 304] on button "+ Add Tag" at bounding box center [561, 302] width 44 height 9
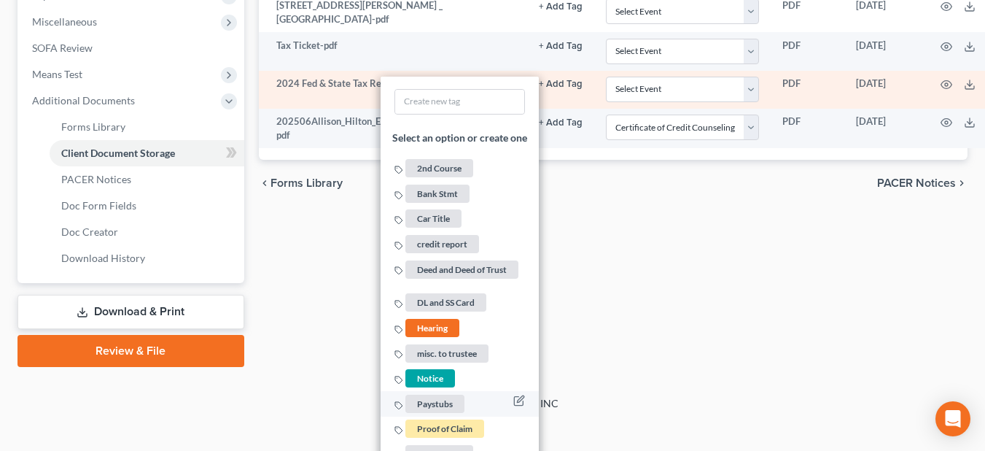
scroll to position [558, 0]
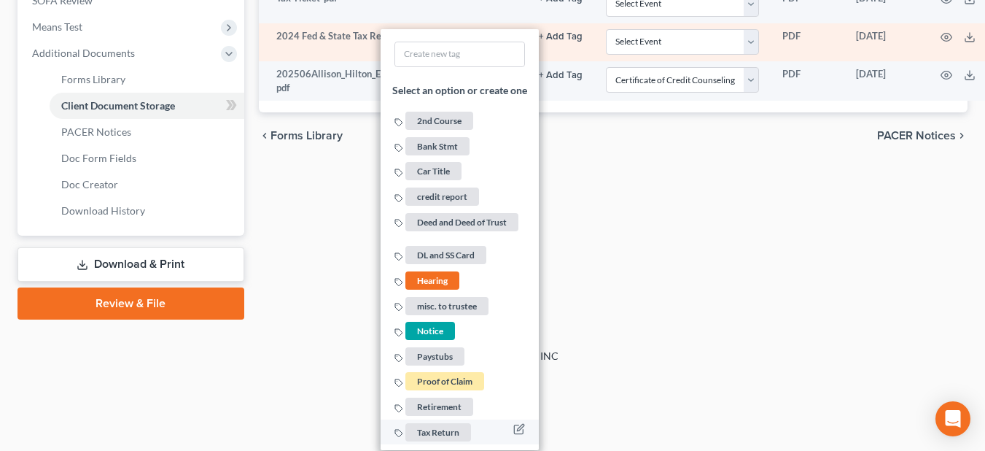
click at [429, 438] on span "Tax Return" at bounding box center [438, 432] width 66 height 18
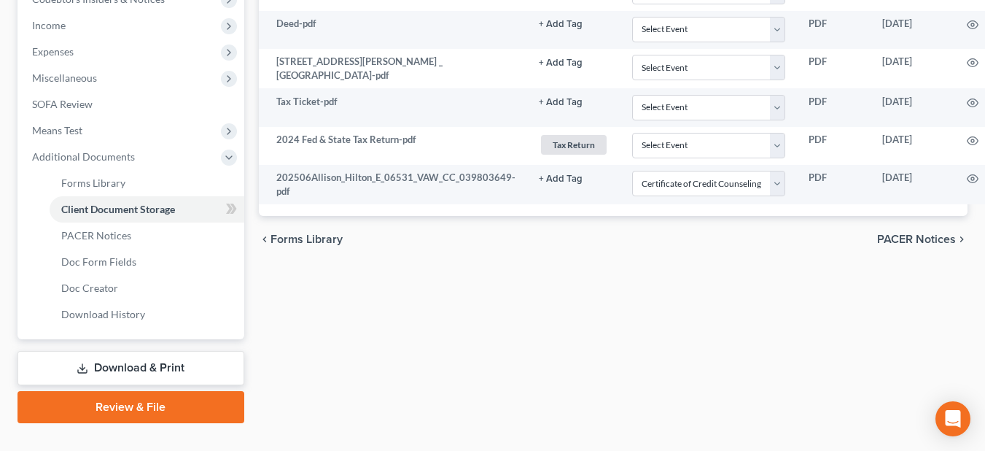
scroll to position [409, 0]
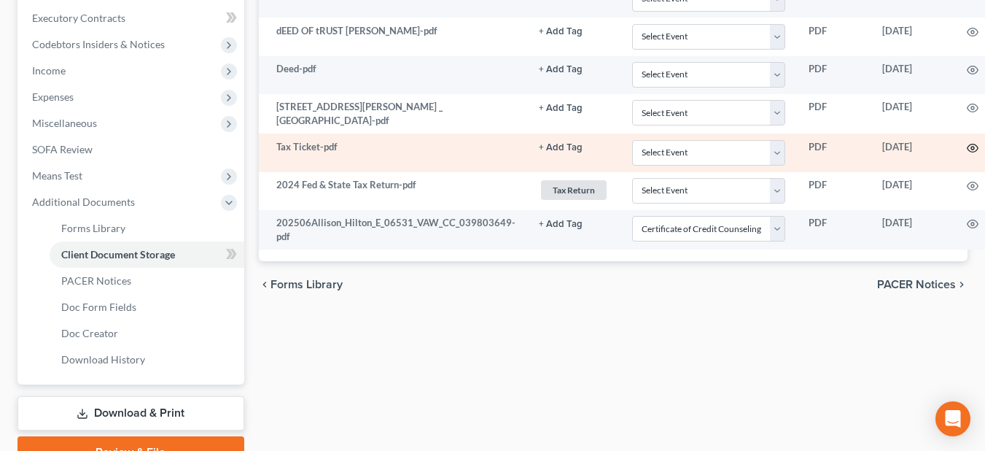
click at [967, 150] on icon "button" at bounding box center [973, 148] width 12 height 12
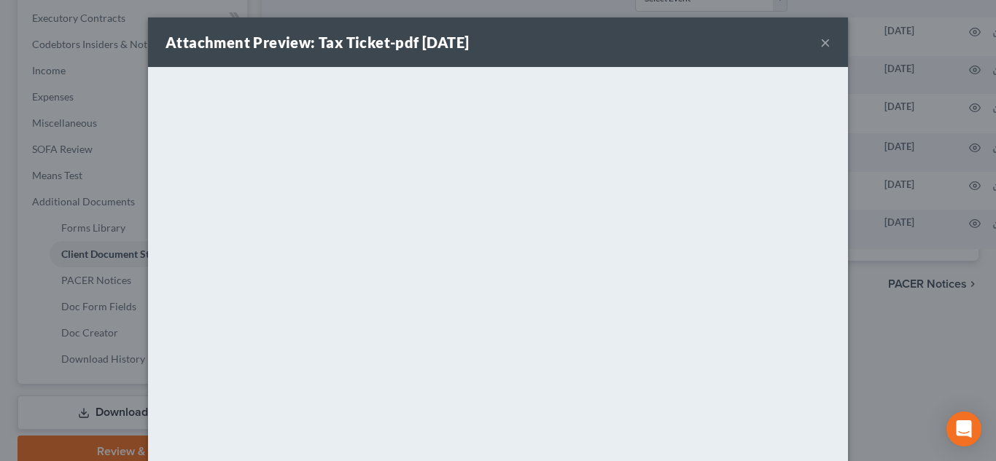
click at [824, 40] on button "×" at bounding box center [825, 42] width 10 height 17
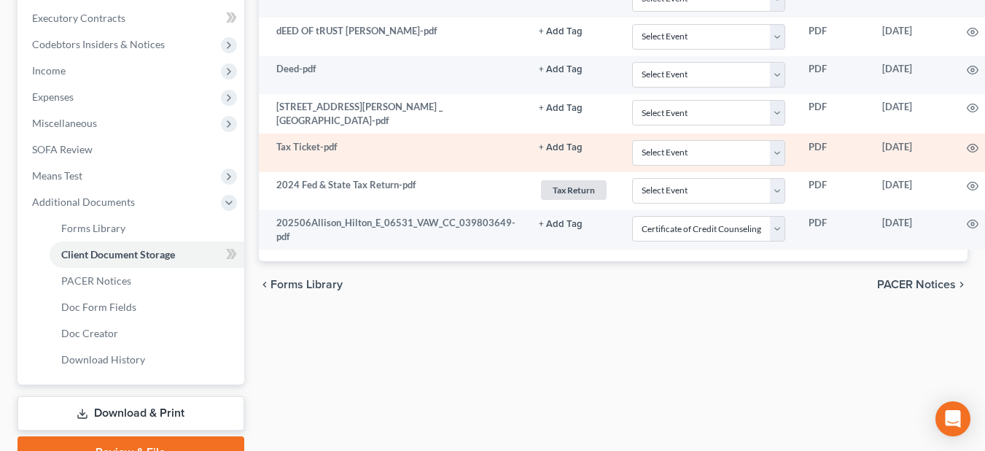
click at [554, 150] on button "+ Add Tag" at bounding box center [561, 147] width 44 height 9
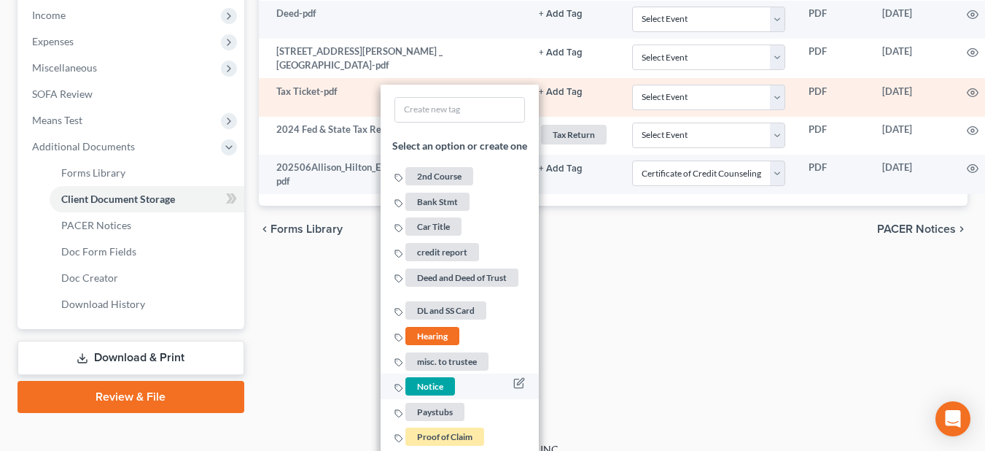
scroll to position [519, 0]
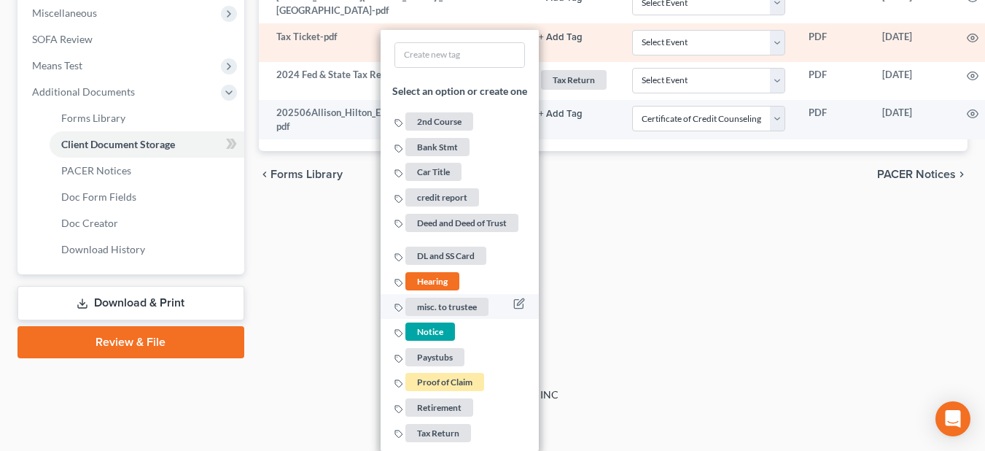
click at [450, 305] on span "misc. to trustee" at bounding box center [446, 306] width 83 height 18
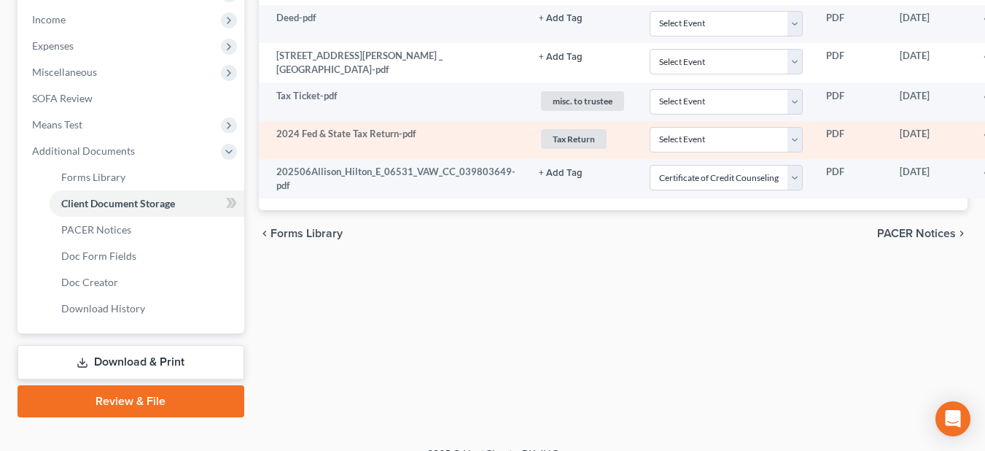
scroll to position [336, 0]
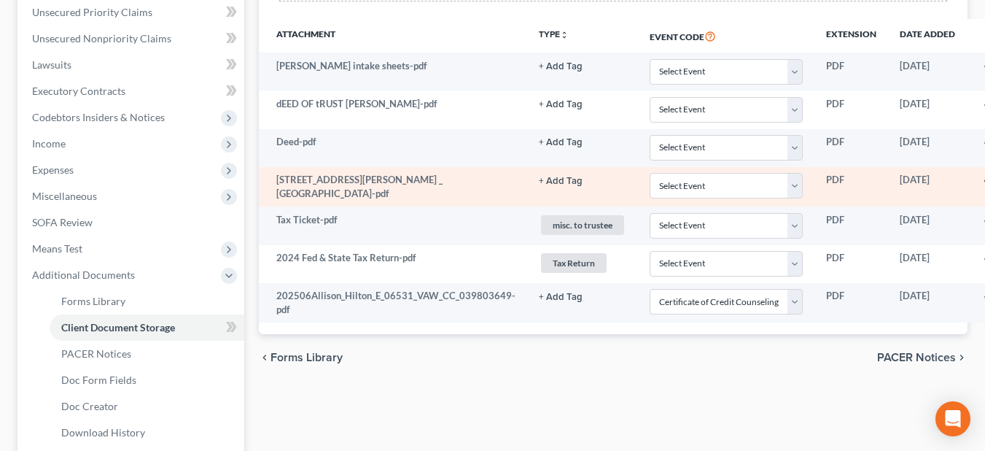
click at [984, 179] on icon "button" at bounding box center [989, 181] width 11 height 8
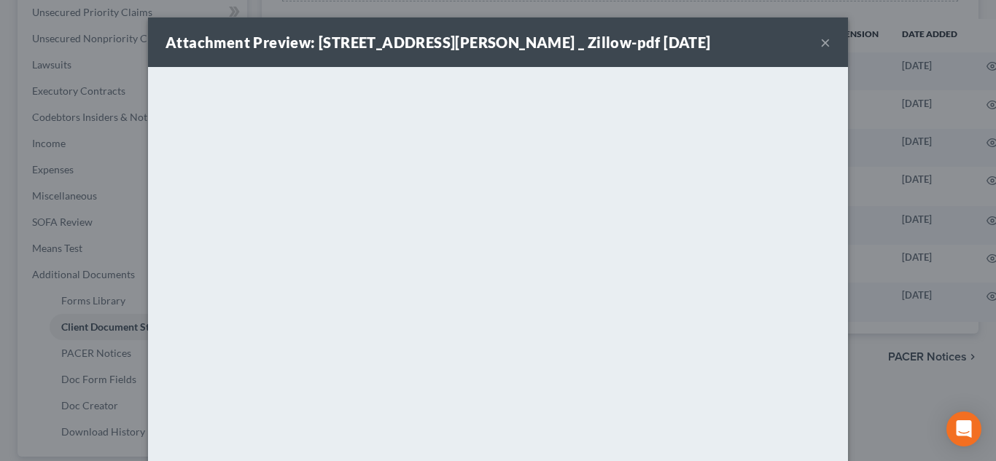
click at [820, 40] on button "×" at bounding box center [825, 42] width 10 height 17
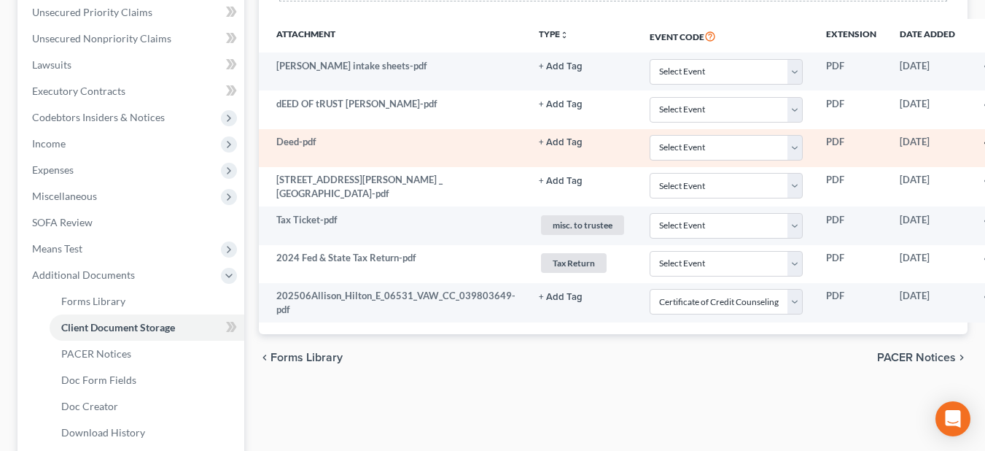
click at [984, 141] on icon "button" at bounding box center [989, 143] width 11 height 8
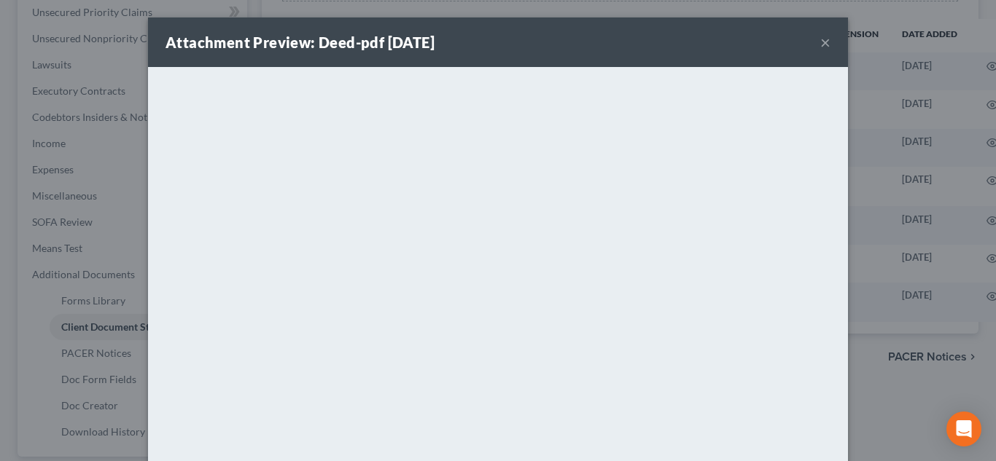
click at [804, 41] on div "Attachment Preview: Deed-pdf [DATE] ×" at bounding box center [498, 42] width 700 height 50
click at [820, 42] on button "×" at bounding box center [825, 42] width 10 height 17
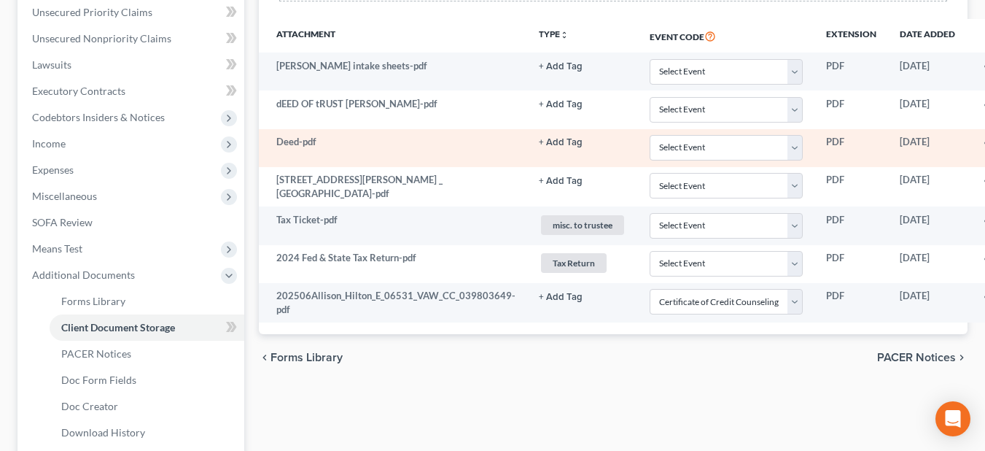
click at [566, 144] on button "+ Add Tag" at bounding box center [561, 142] width 44 height 9
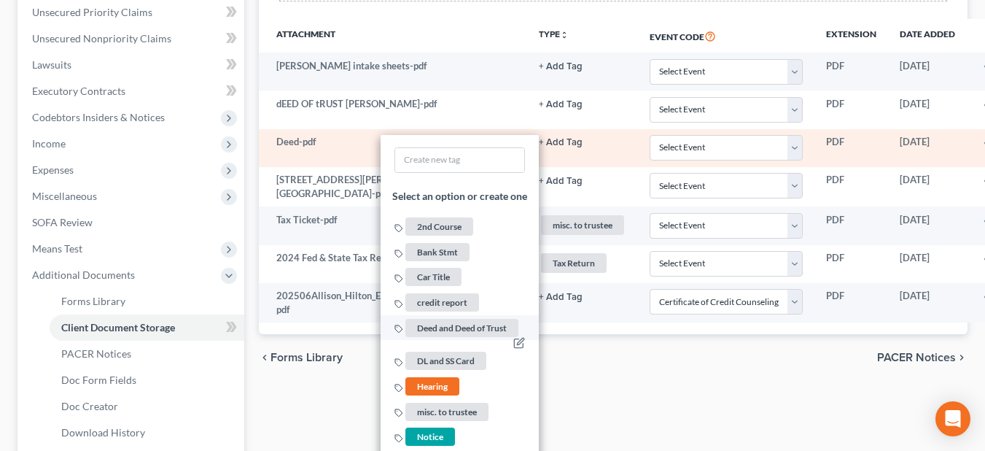
click at [436, 324] on span "Deed and Deed of Trust" at bounding box center [461, 328] width 113 height 18
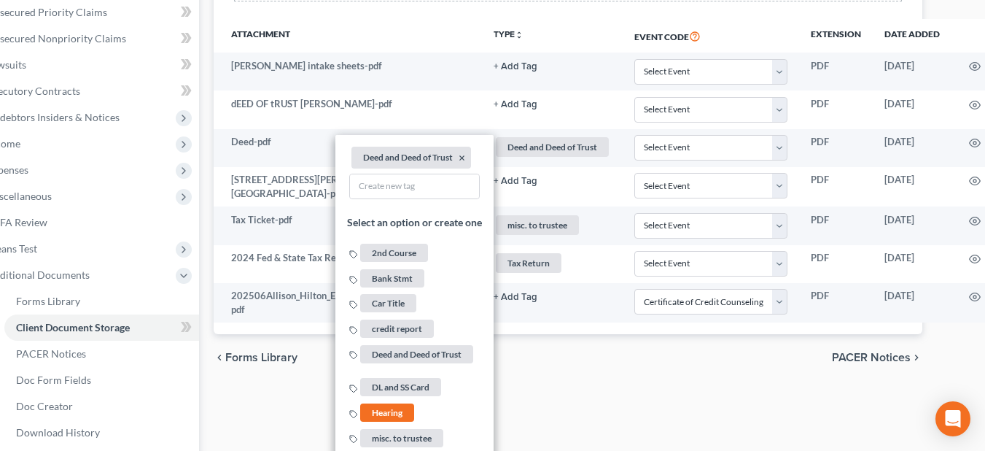
scroll to position [336, 46]
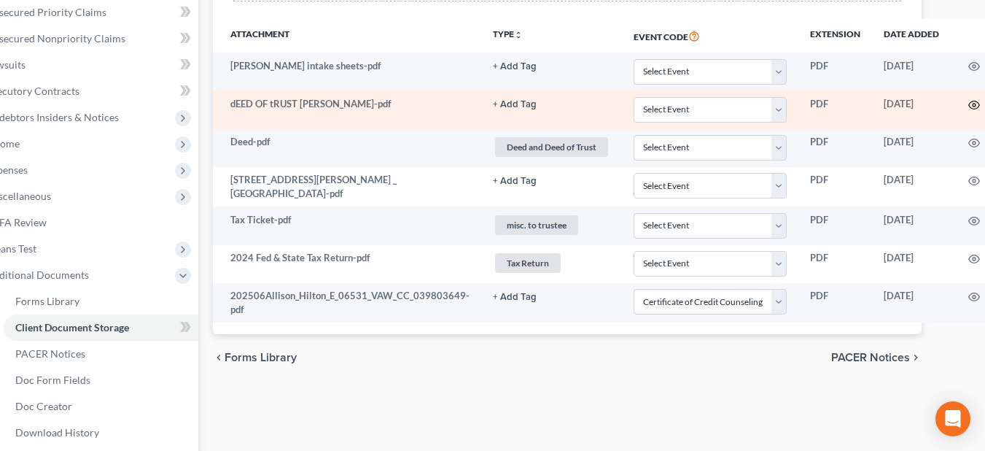
click at [969, 99] on icon "button" at bounding box center [974, 105] width 12 height 12
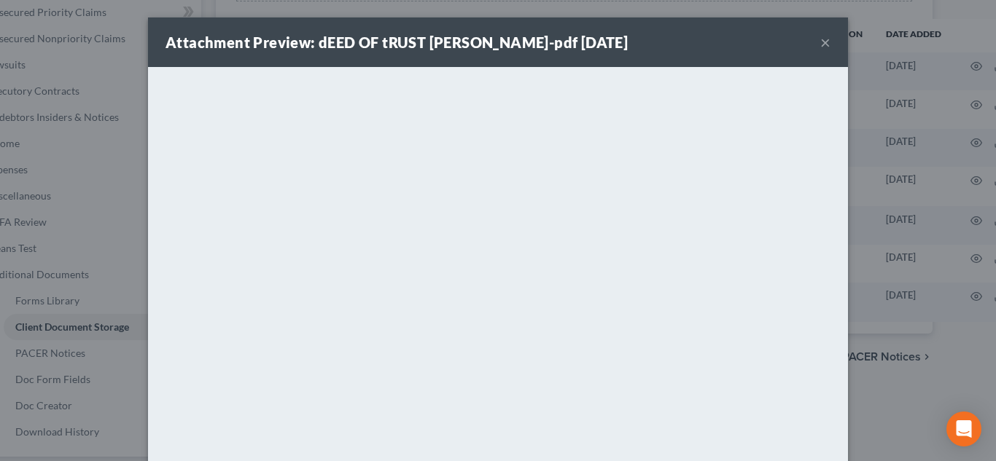
click at [821, 47] on button "×" at bounding box center [825, 42] width 10 height 17
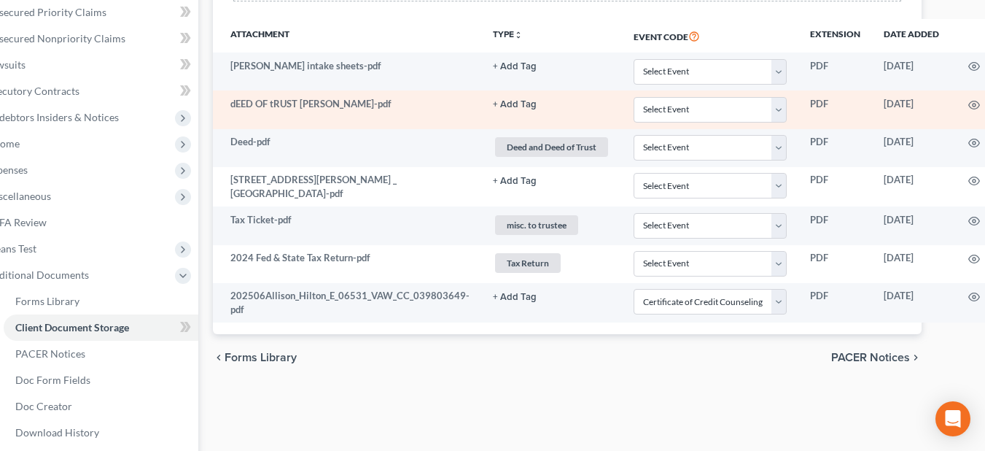
click at [516, 104] on button "+ Add Tag" at bounding box center [515, 104] width 44 height 9
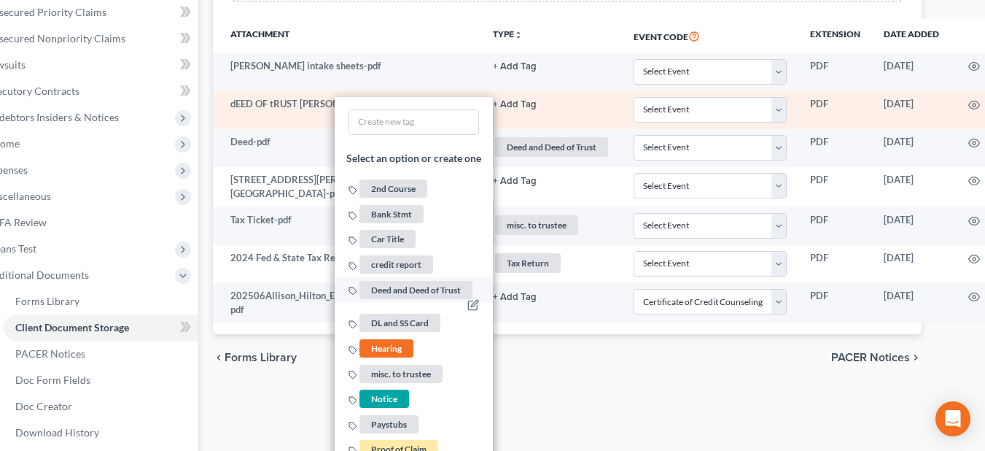
click at [382, 289] on span "Deed and Deed of Trust" at bounding box center [415, 290] width 113 height 18
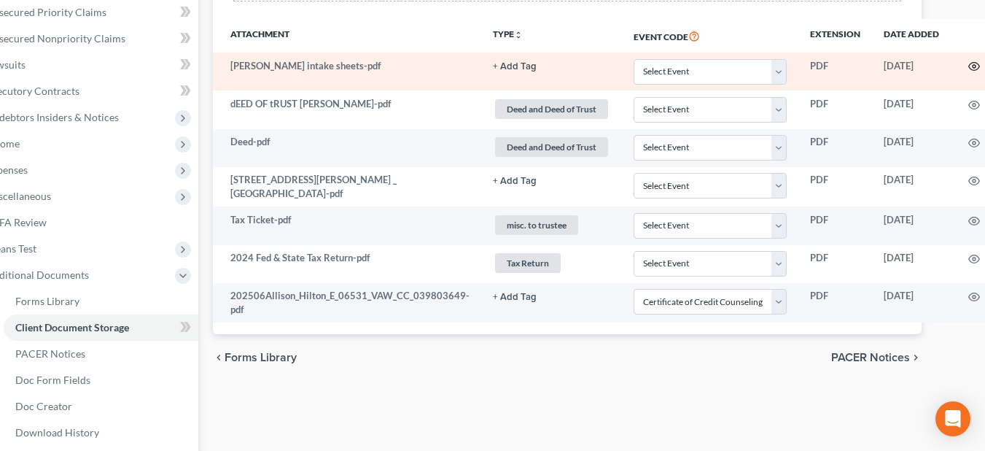
click at [968, 61] on icon "button" at bounding box center [974, 67] width 12 height 12
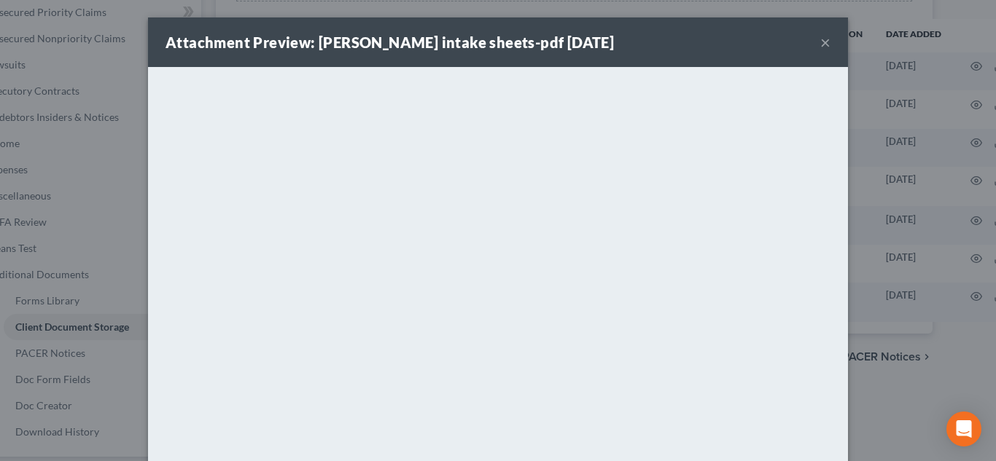
click at [820, 45] on button "×" at bounding box center [825, 42] width 10 height 17
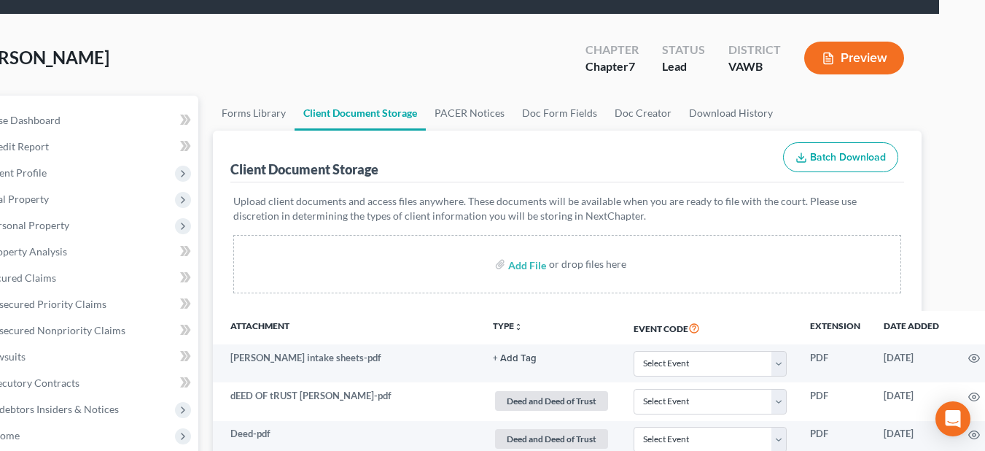
scroll to position [44, 0]
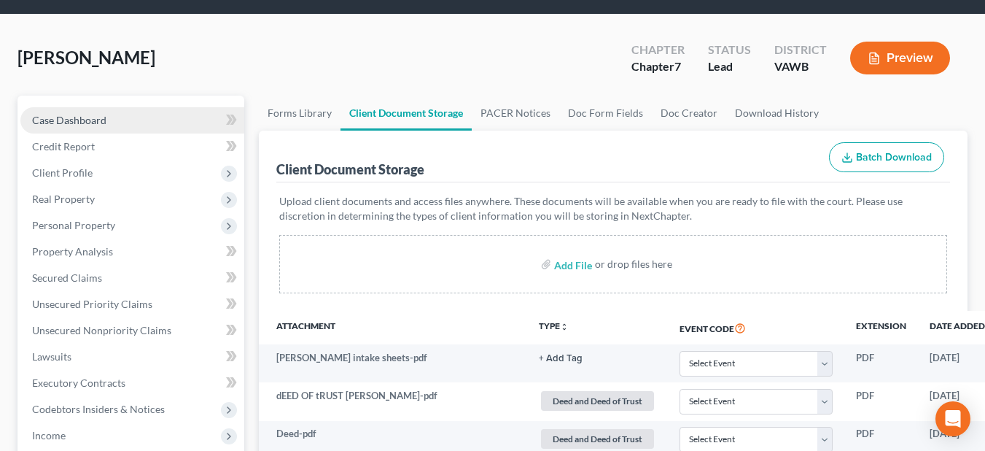
click at [171, 123] on link "Case Dashboard" at bounding box center [132, 120] width 224 height 26
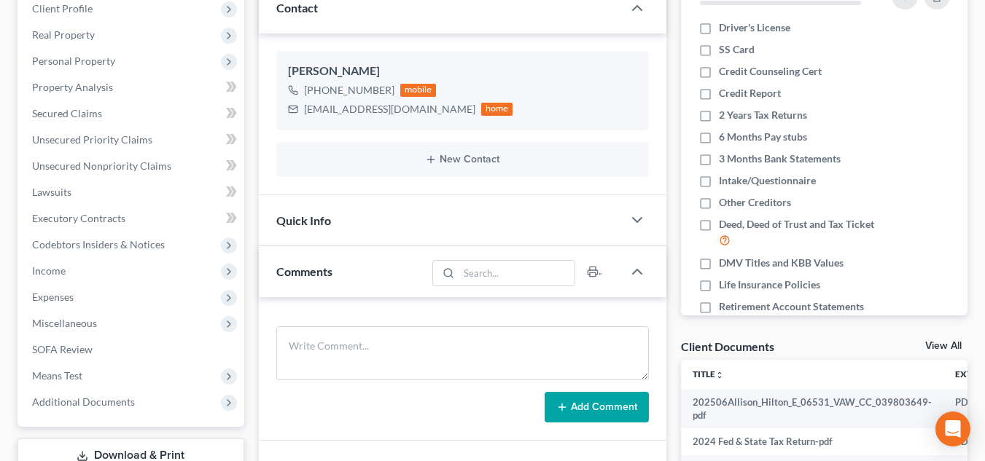
scroll to position [292, 0]
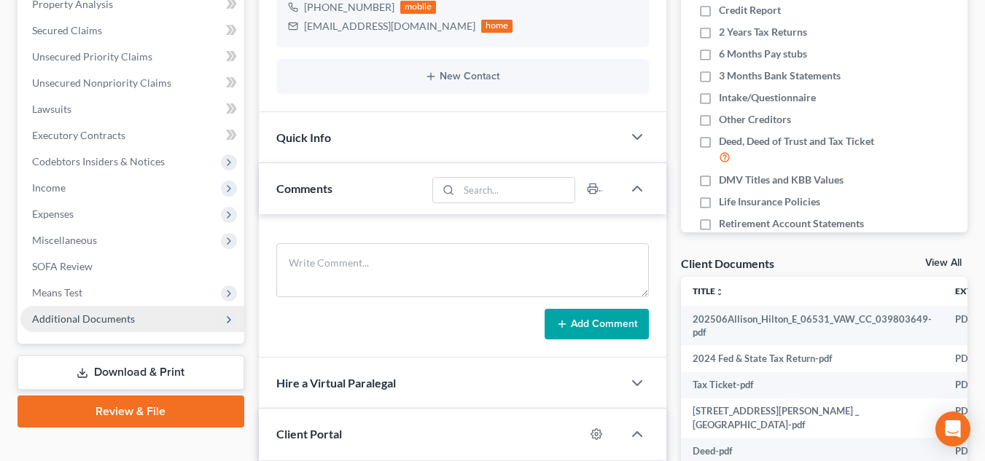
click at [145, 327] on span "Additional Documents" at bounding box center [132, 319] width 224 height 26
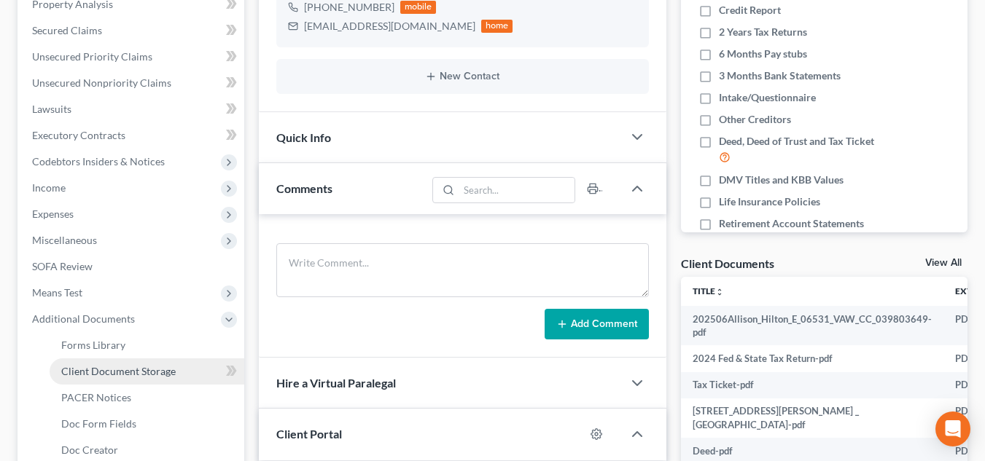
click at [126, 379] on link "Client Document Storage" at bounding box center [147, 372] width 195 height 26
select select "0"
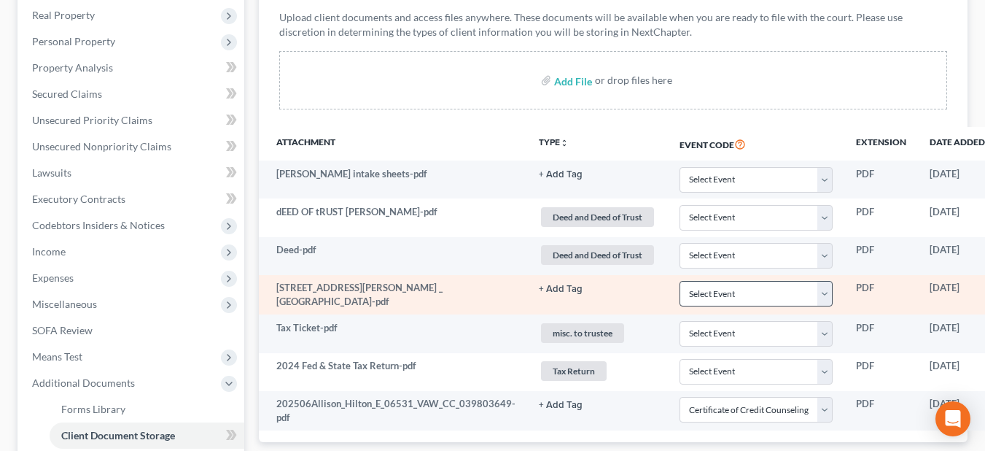
scroll to position [146, 0]
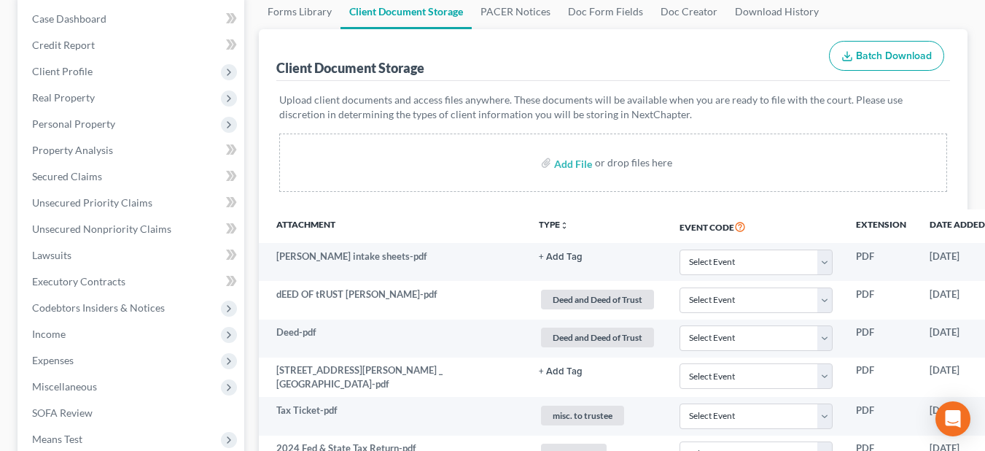
click at [913, 64] on button "Batch Download" at bounding box center [886, 56] width 115 height 31
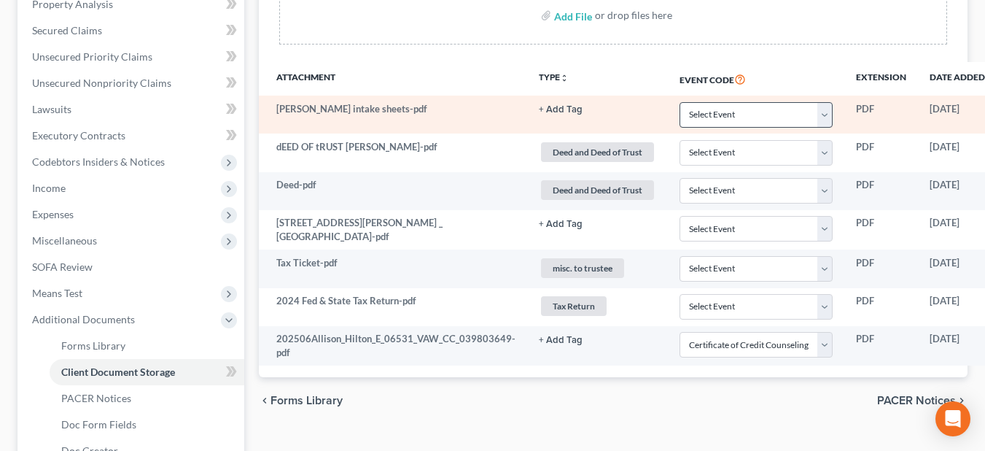
scroll to position [365, 0]
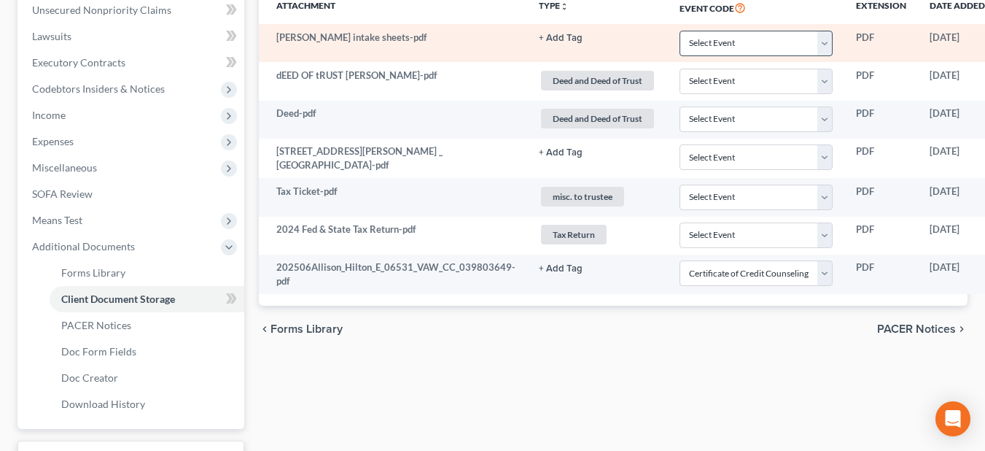
select select "0"
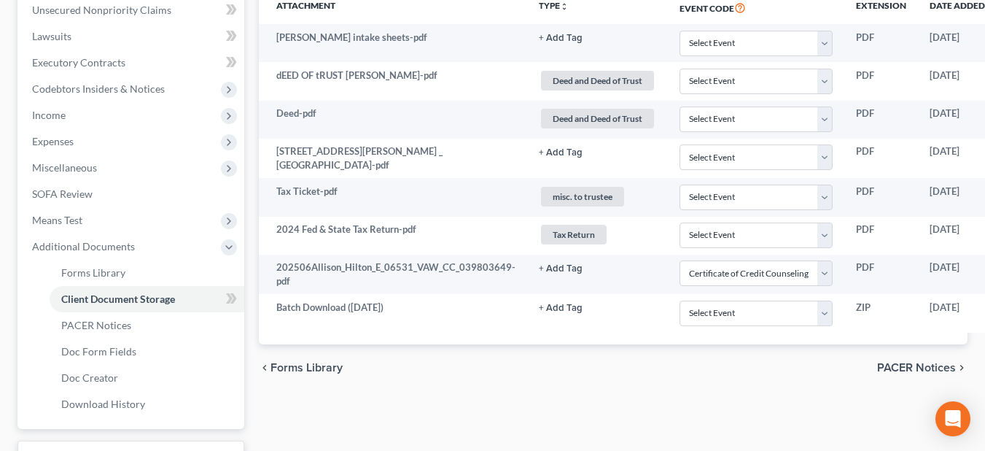
scroll to position [365, 130]
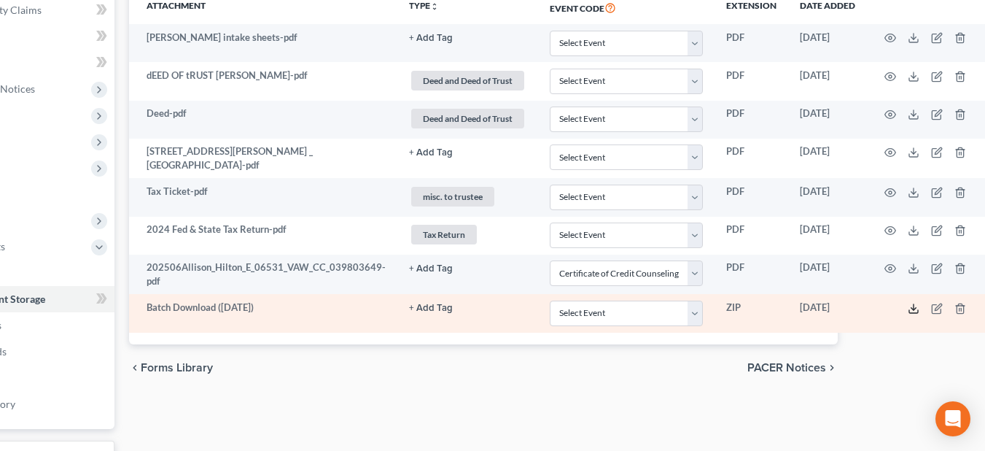
click at [908, 310] on icon at bounding box center [914, 309] width 12 height 12
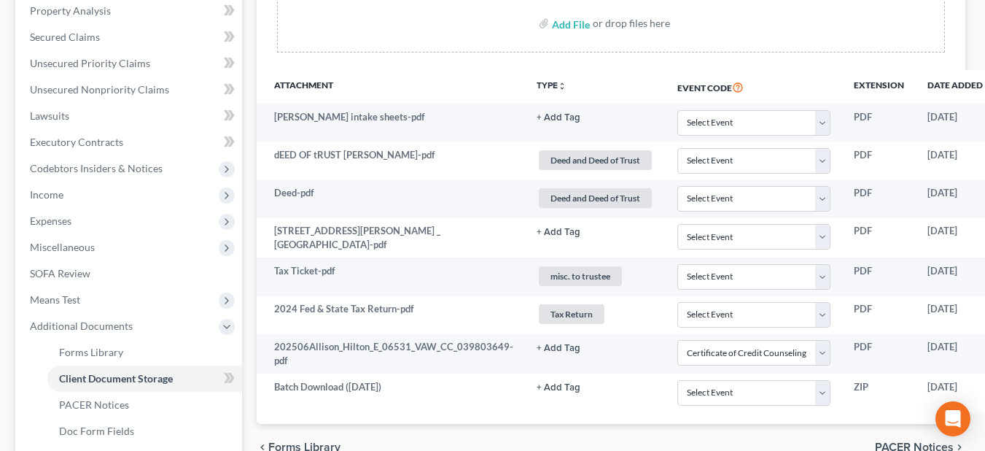
scroll to position [292, 2]
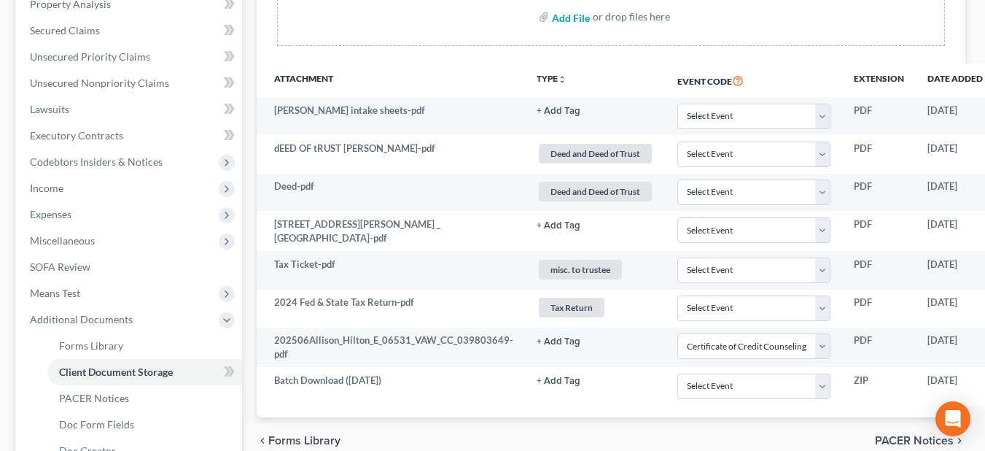
click at [564, 10] on input "file" at bounding box center [569, 17] width 35 height 26
type input "C:\fakepath\Creditors.pdf"
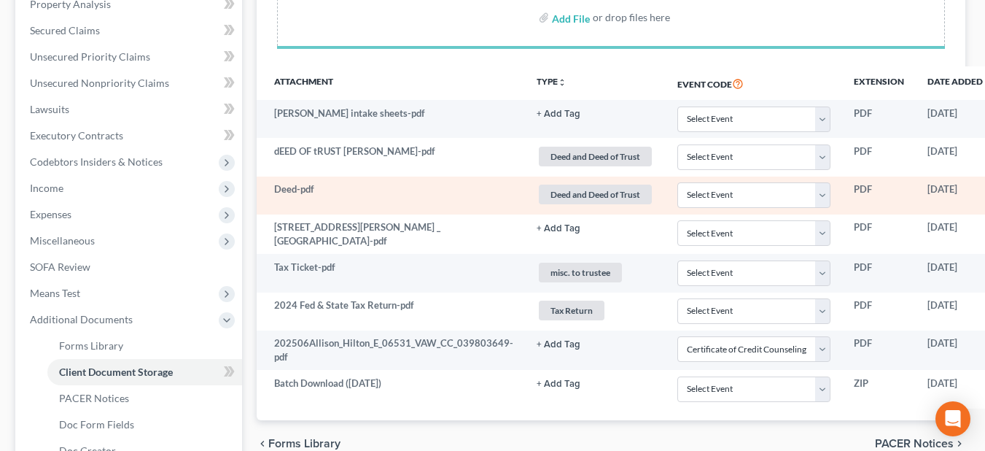
select select "0"
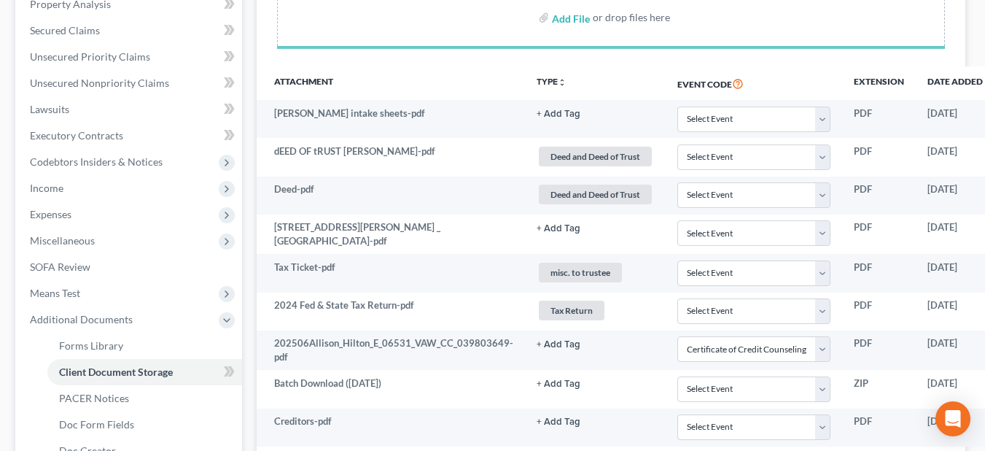
select select "0"
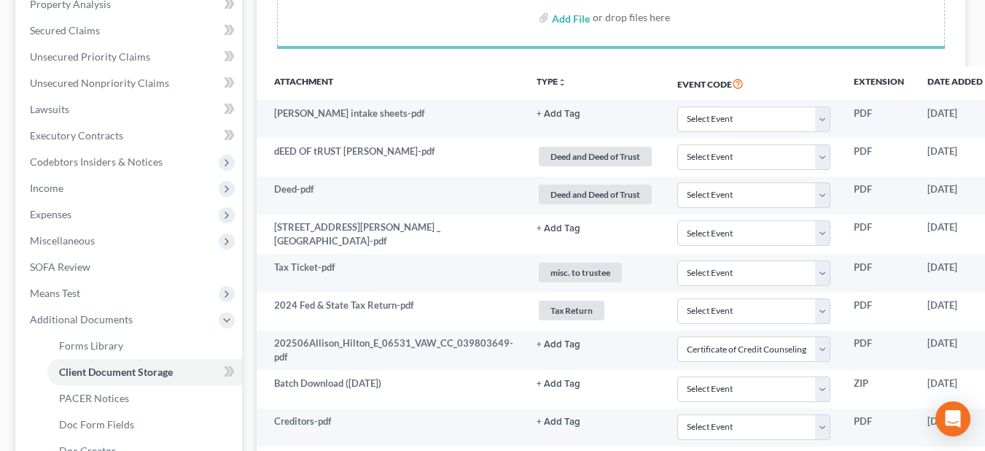
select select "0"
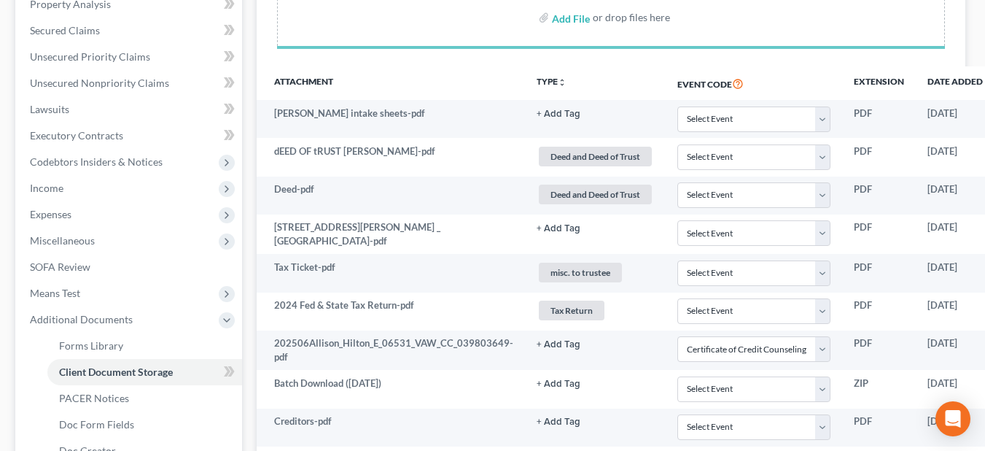
select select "0"
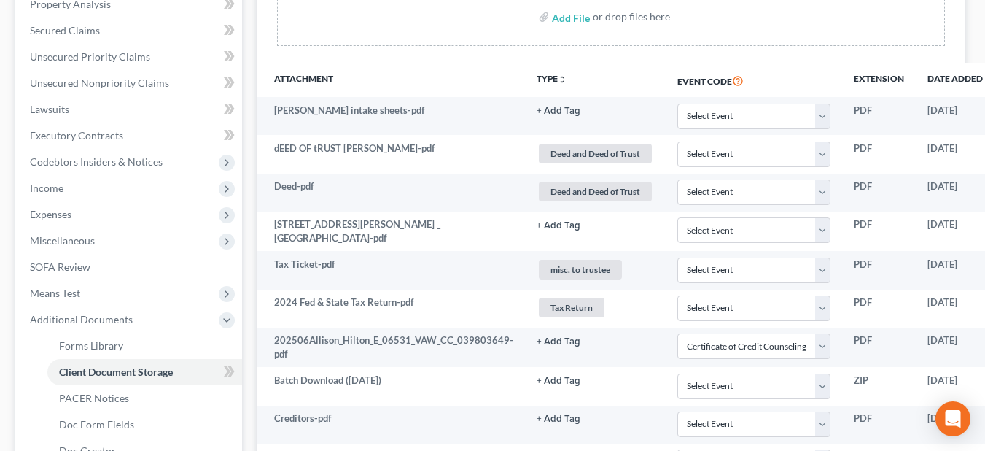
select select "0"
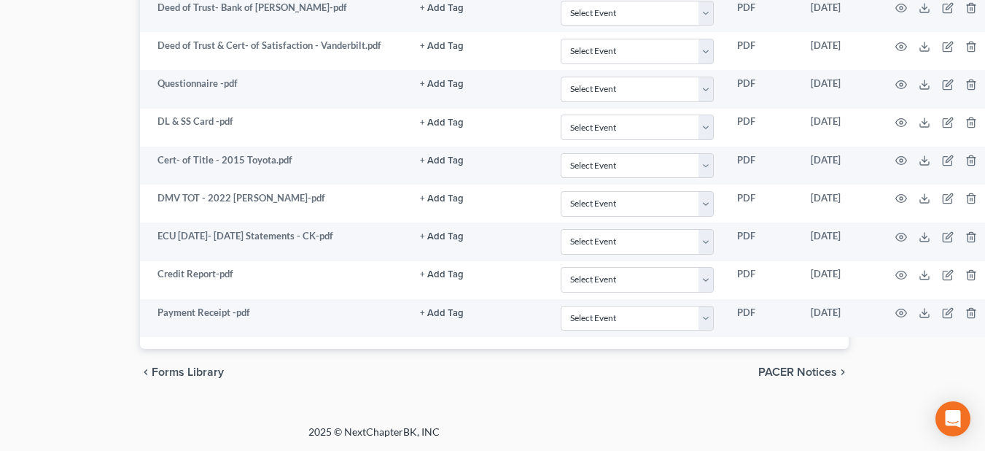
scroll to position [931, 125]
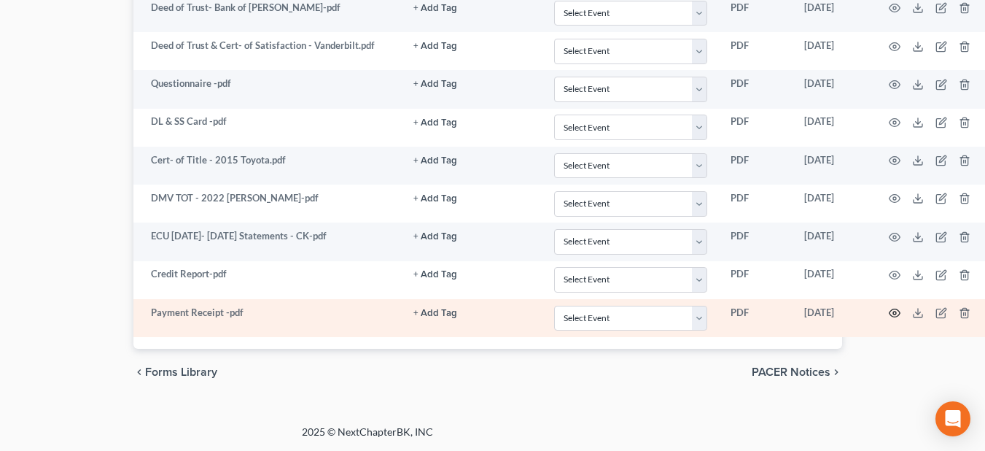
click at [895, 313] on icon "button" at bounding box center [894, 313] width 11 height 8
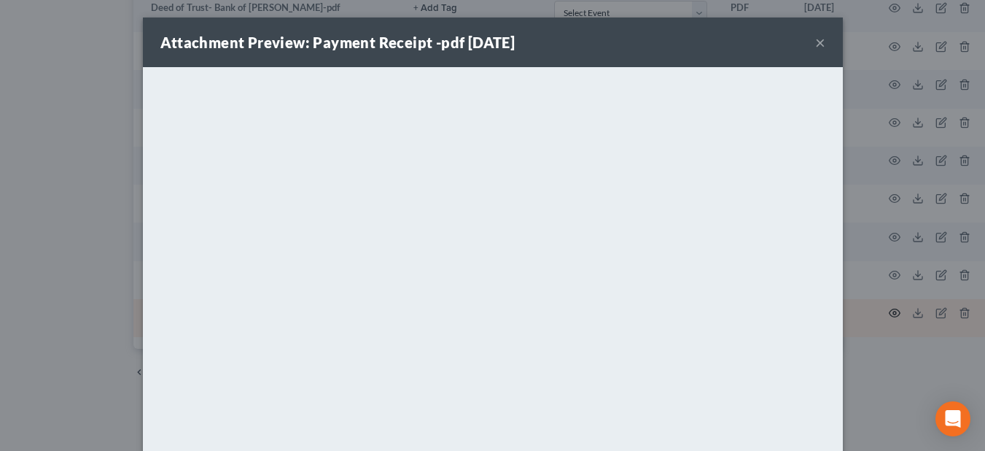
scroll to position [920, 122]
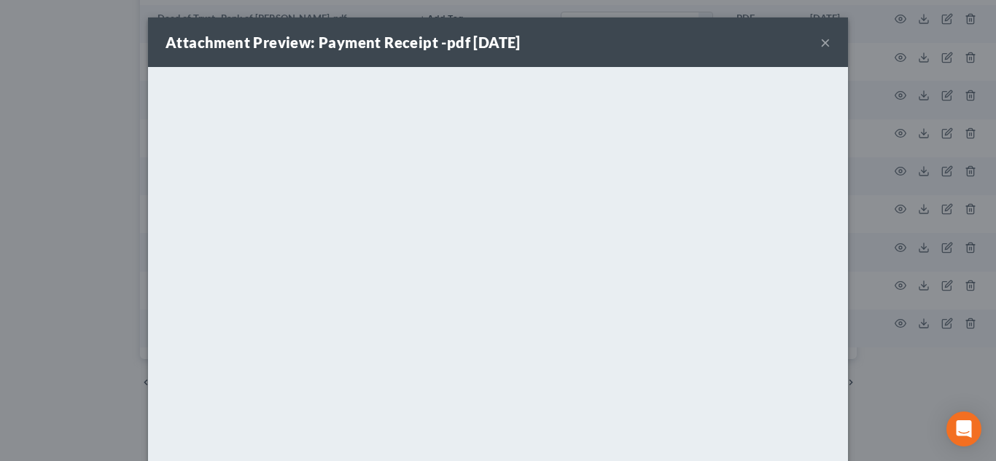
click at [820, 44] on button "×" at bounding box center [825, 42] width 10 height 17
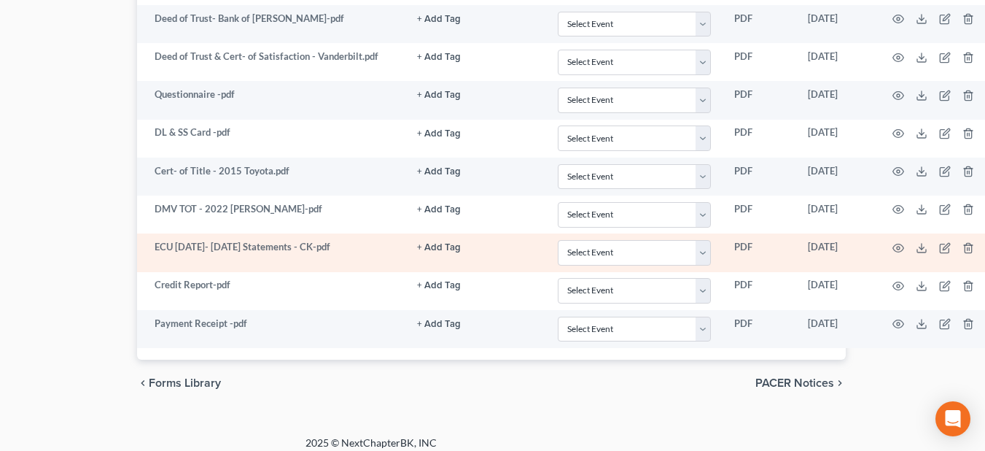
click at [433, 250] on button "+ Add Tag" at bounding box center [439, 247] width 44 height 9
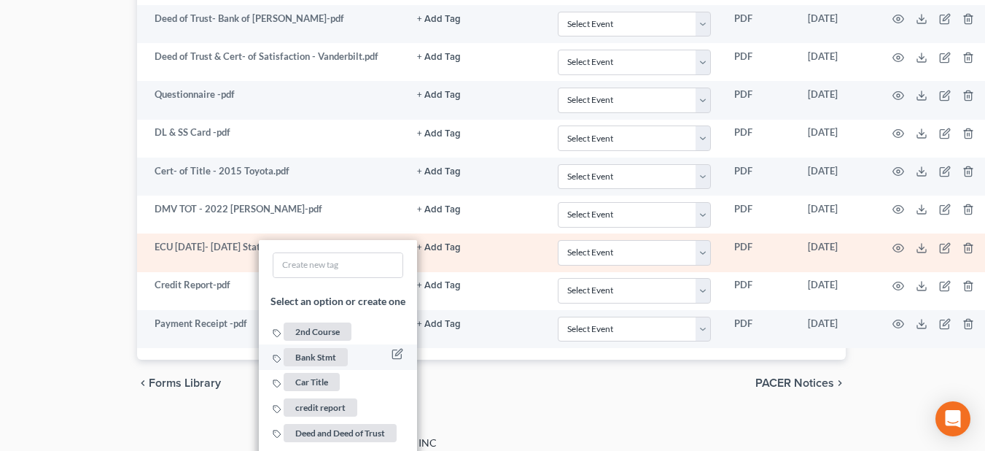
click at [319, 357] on span "Bank Stmt" at bounding box center [316, 357] width 64 height 18
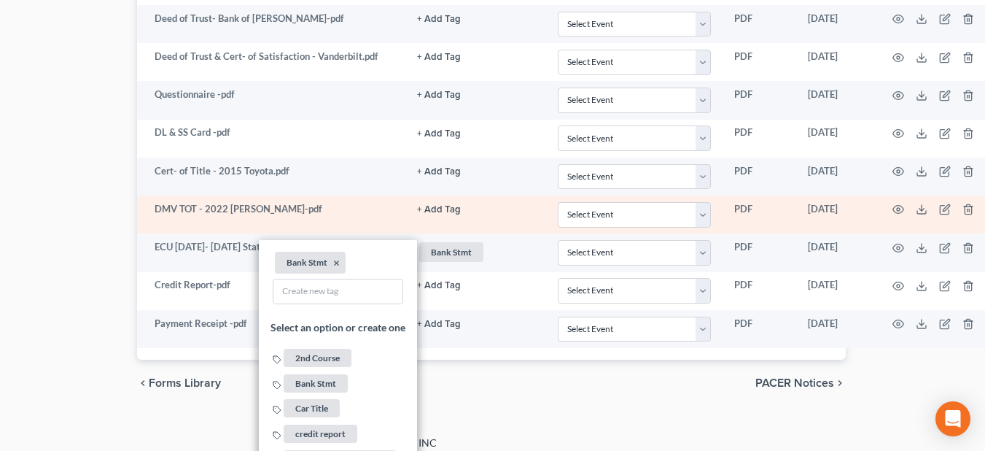
click at [441, 211] on button "+ Add Tag" at bounding box center [439, 209] width 44 height 9
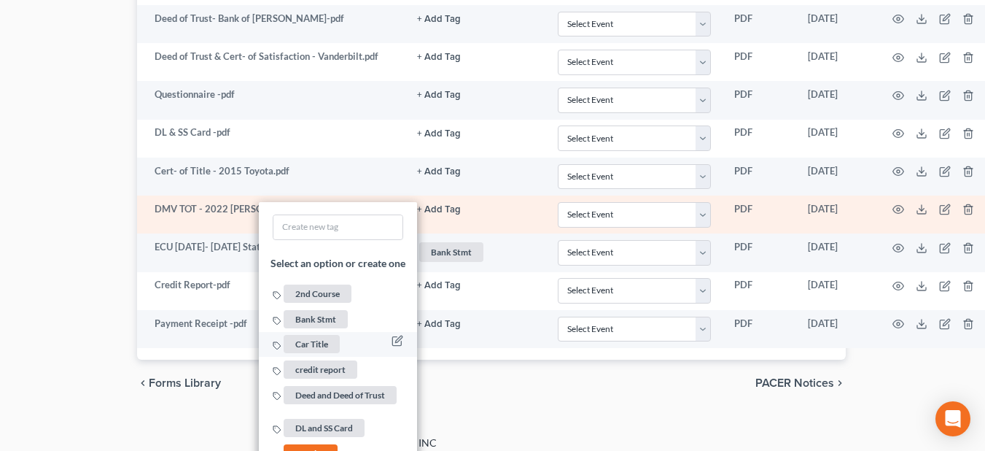
click at [314, 347] on span "Car Title" at bounding box center [312, 344] width 56 height 18
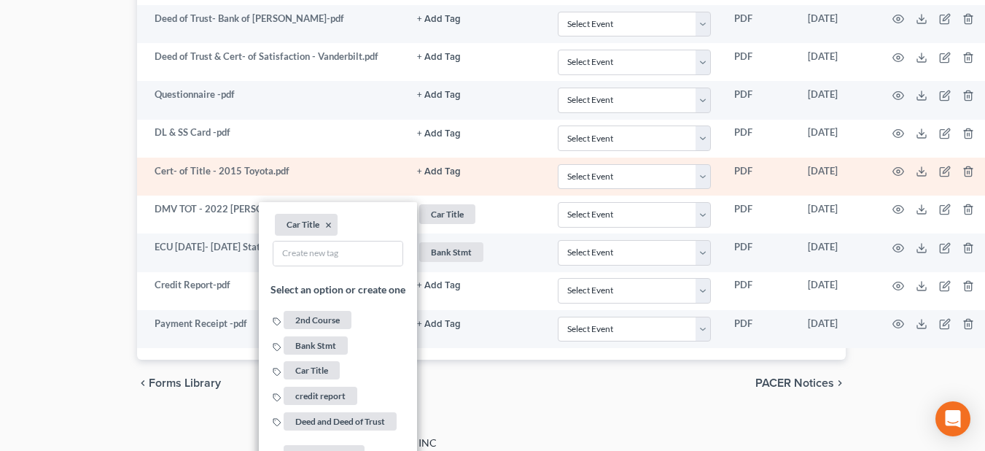
click at [442, 168] on button "+ Add Tag" at bounding box center [439, 171] width 44 height 9
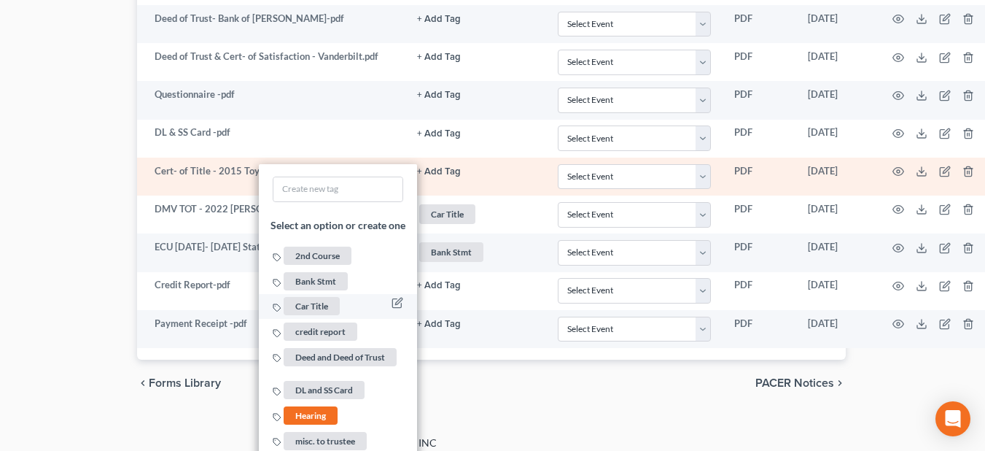
click at [316, 304] on span "Car Title" at bounding box center [312, 306] width 56 height 18
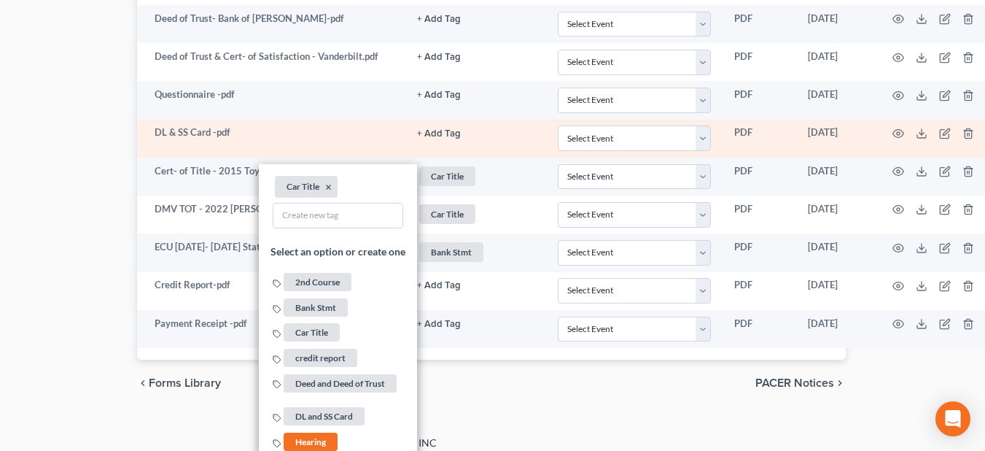
click at [445, 134] on button "+ Add Tag" at bounding box center [439, 133] width 44 height 9
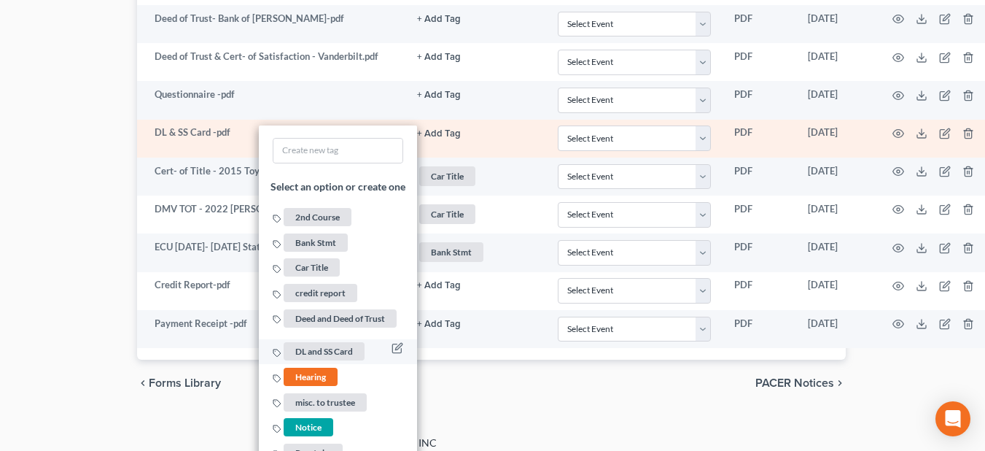
click at [327, 343] on span "DL and SS Card" at bounding box center [324, 352] width 81 height 18
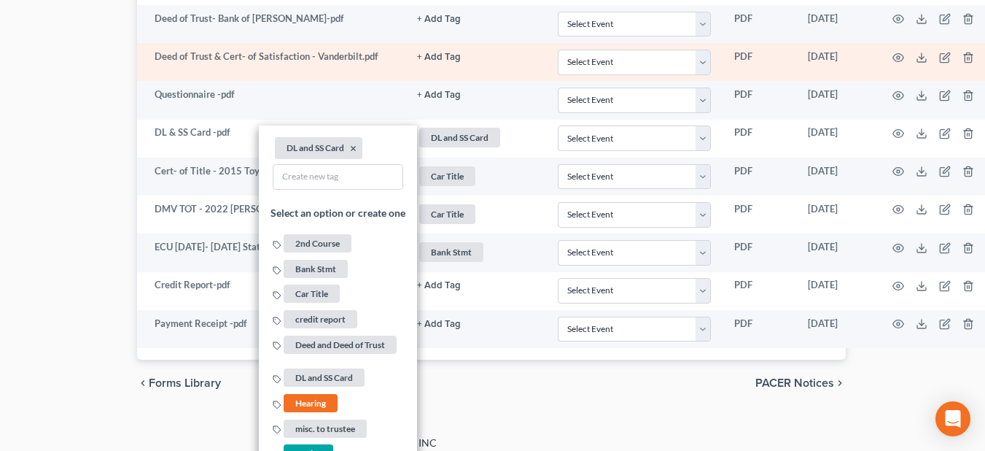
click at [429, 58] on button "+ Add Tag" at bounding box center [439, 56] width 44 height 9
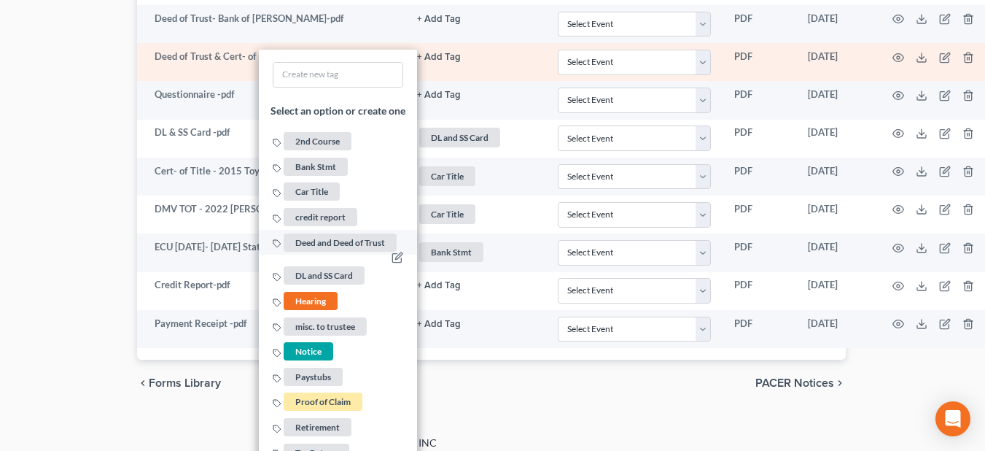
click at [335, 241] on span "Deed and Deed of Trust" at bounding box center [340, 242] width 113 height 18
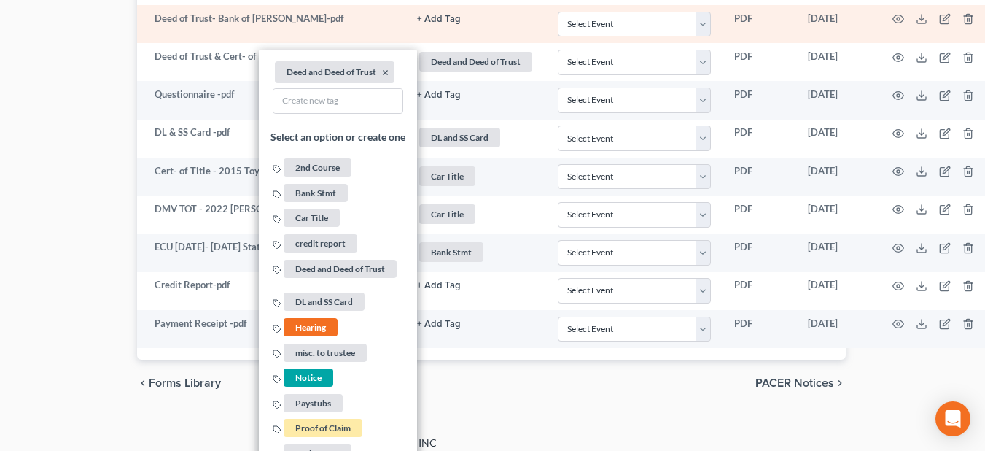
click at [448, 20] on button "+ Add Tag" at bounding box center [439, 19] width 44 height 9
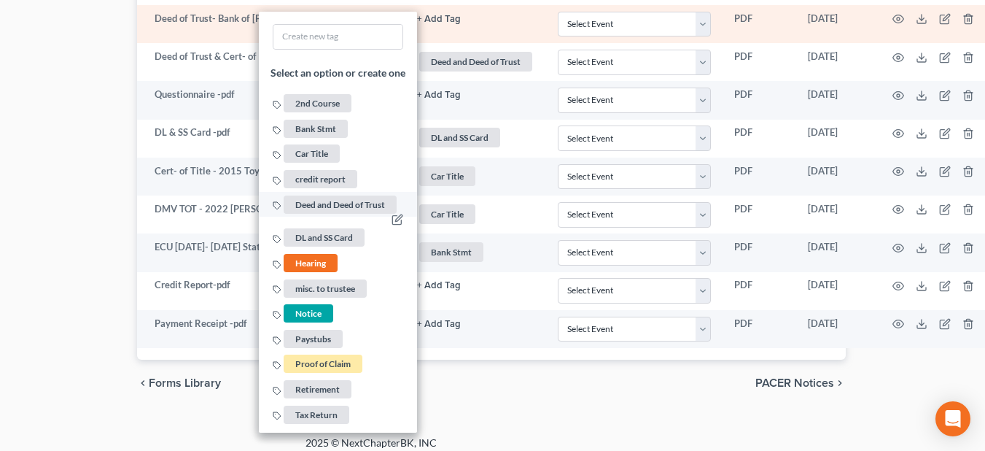
click at [334, 206] on span "Deed and Deed of Trust" at bounding box center [340, 204] width 113 height 18
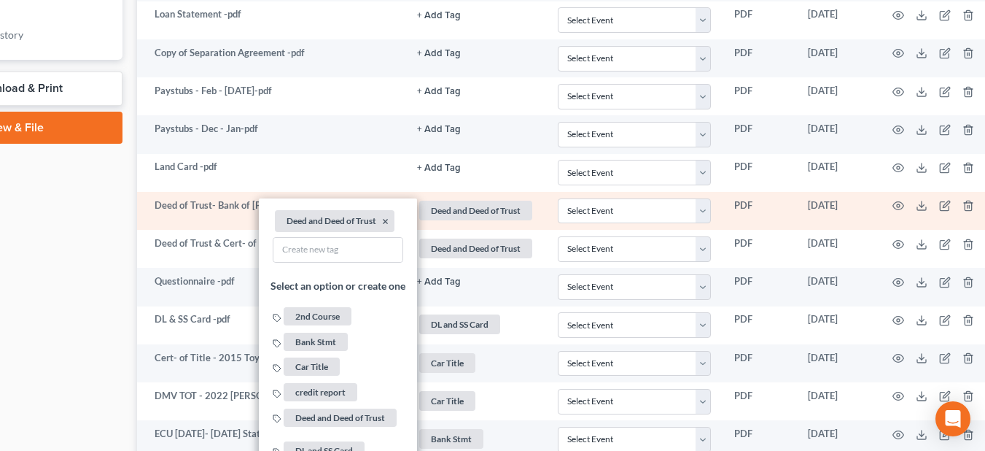
scroll to position [701, 122]
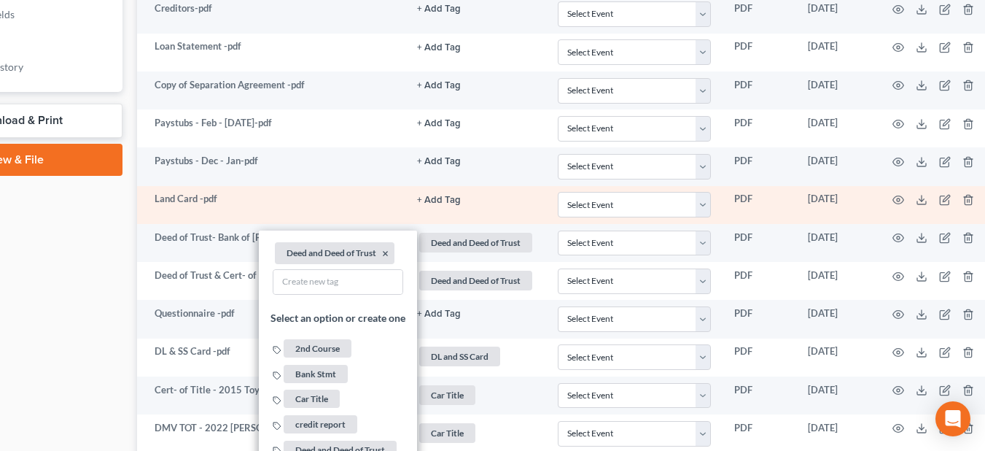
click at [439, 202] on button "+ Add Tag" at bounding box center [439, 199] width 44 height 9
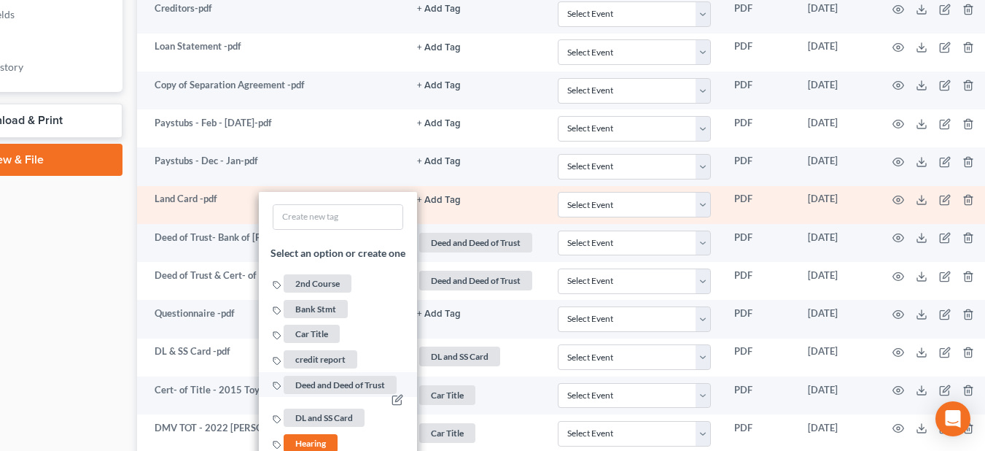
click at [310, 381] on span "Deed and Deed of Trust" at bounding box center [340, 384] width 113 height 18
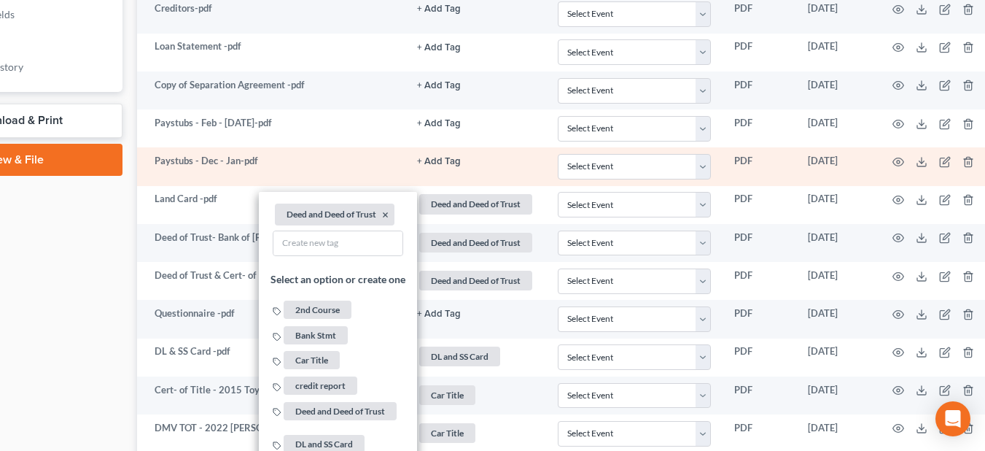
click at [434, 158] on button "+ Add Tag" at bounding box center [439, 161] width 44 height 9
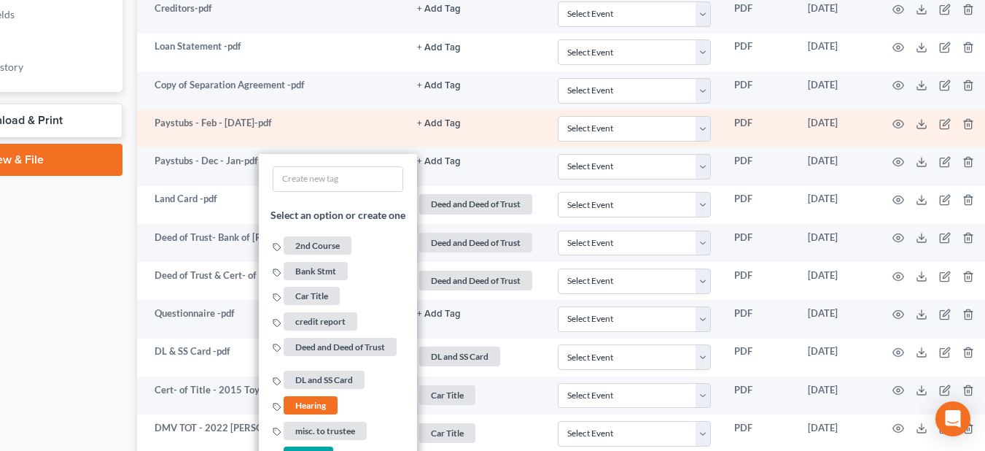
click at [441, 130] on td "+ Add Tag Select an option or create one 2nd Course Bank Stmt Car Title credit …" at bounding box center [475, 128] width 141 height 38
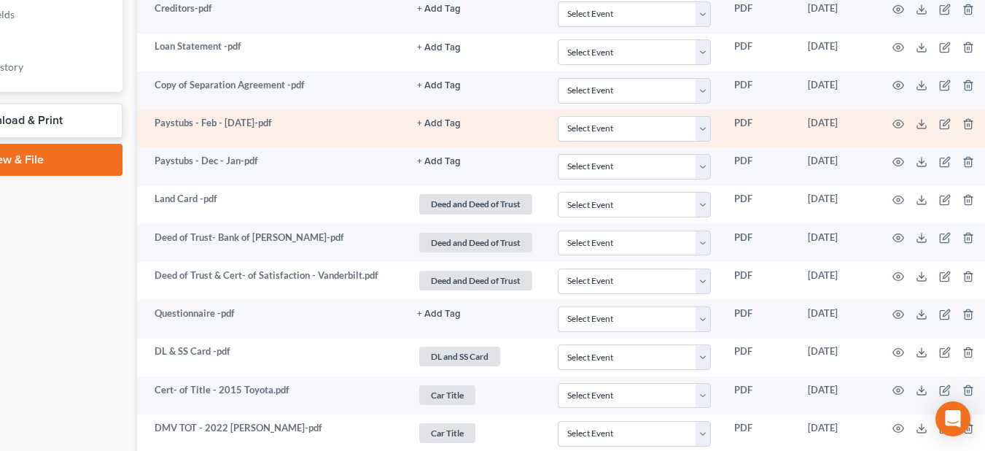
click at [440, 123] on button "+ Add Tag" at bounding box center [439, 123] width 44 height 9
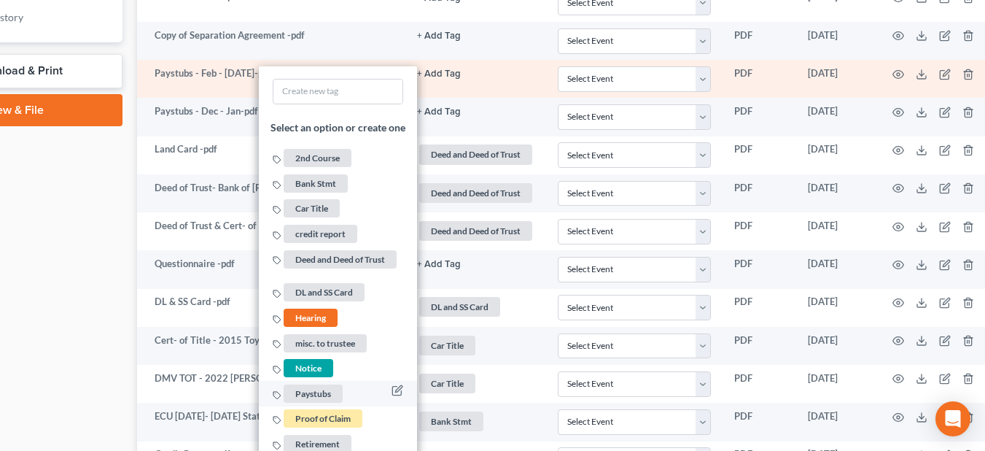
scroll to position [774, 122]
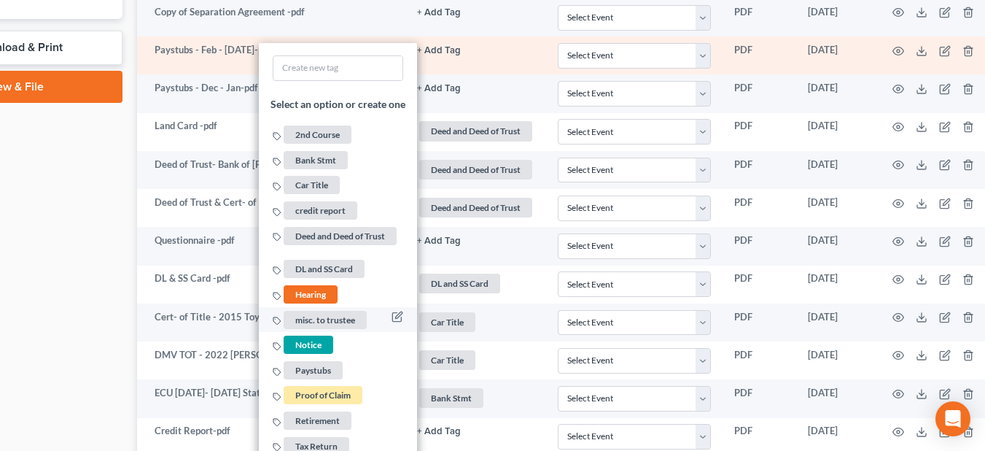
click at [318, 369] on span "Paystubs" at bounding box center [313, 370] width 59 height 18
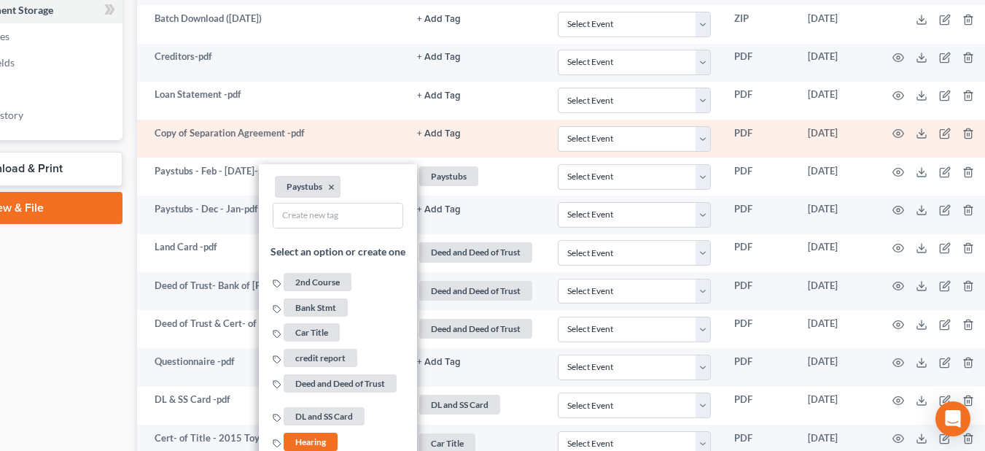
scroll to position [628, 122]
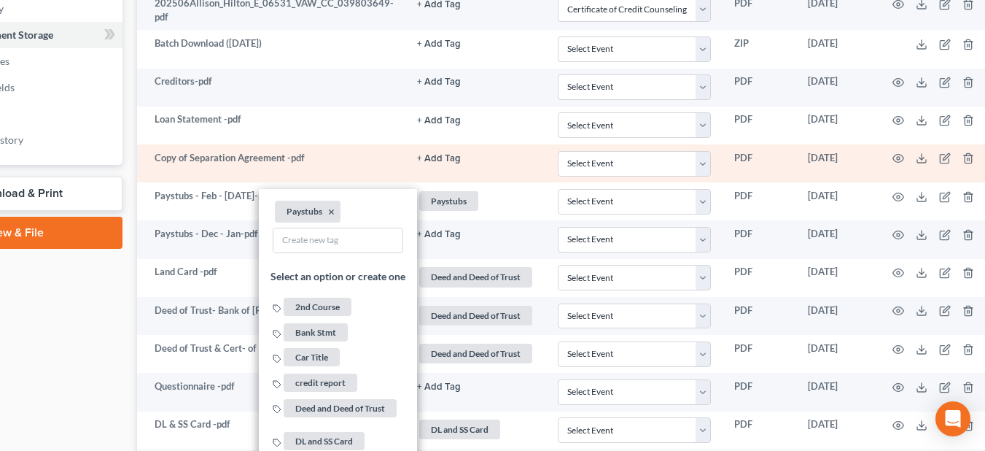
click at [432, 158] on button "+ Add Tag" at bounding box center [439, 158] width 44 height 9
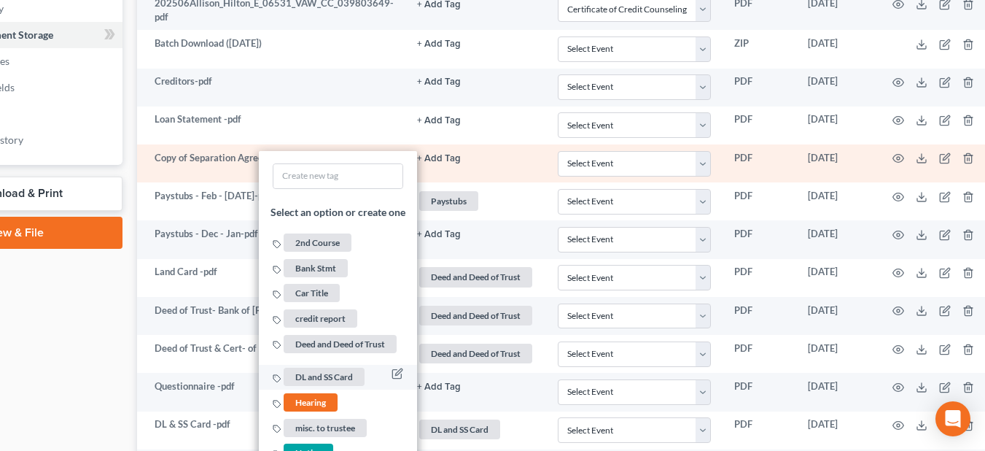
scroll to position [847, 122]
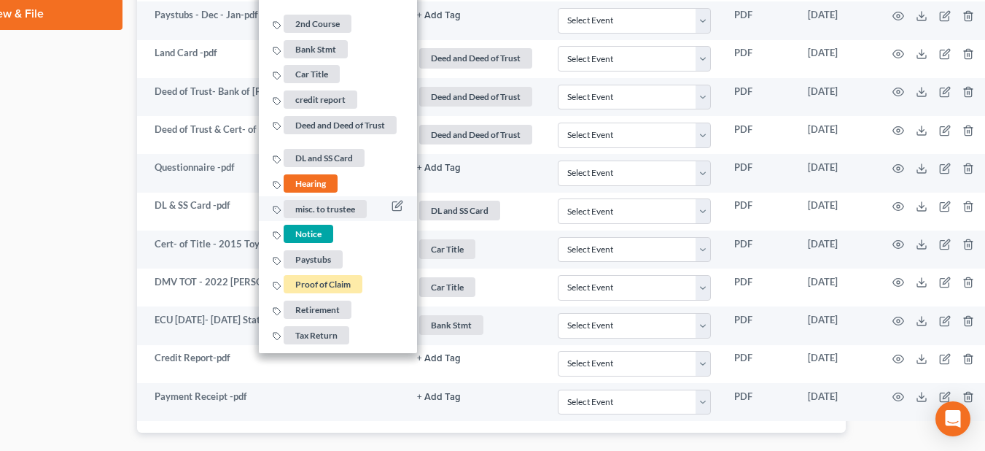
click at [340, 211] on span "misc. to trustee" at bounding box center [325, 208] width 83 height 18
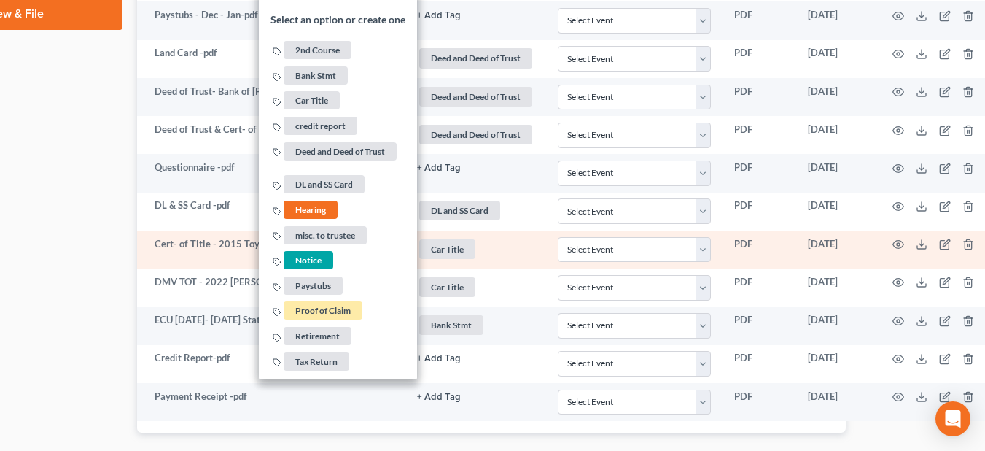
click at [486, 266] on td "Car Title + Add Tag Car Title × Select an option or create one 2nd Course Bank …" at bounding box center [475, 249] width 141 height 38
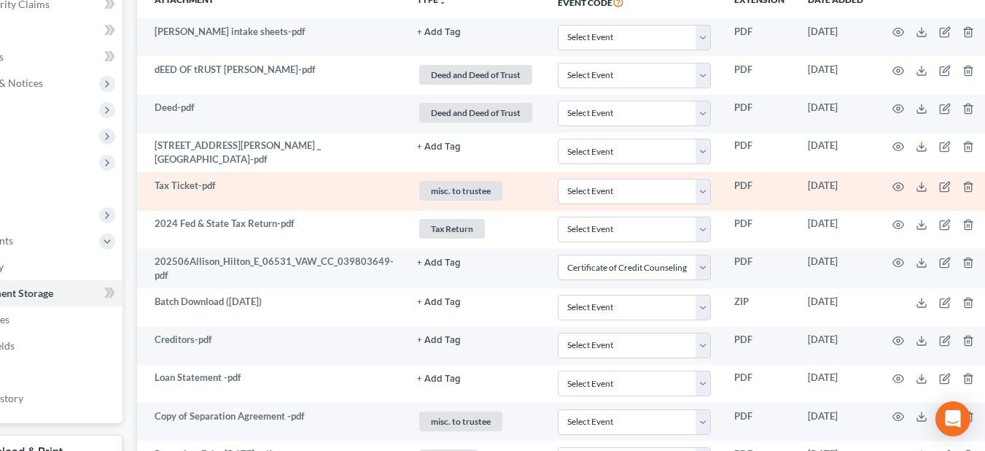
scroll to position [337, 122]
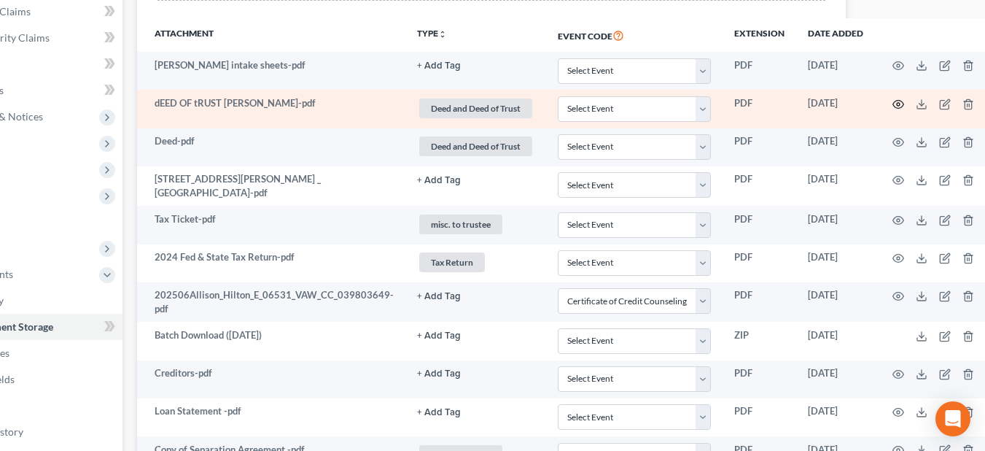
click at [892, 99] on icon "button" at bounding box center [898, 104] width 12 height 12
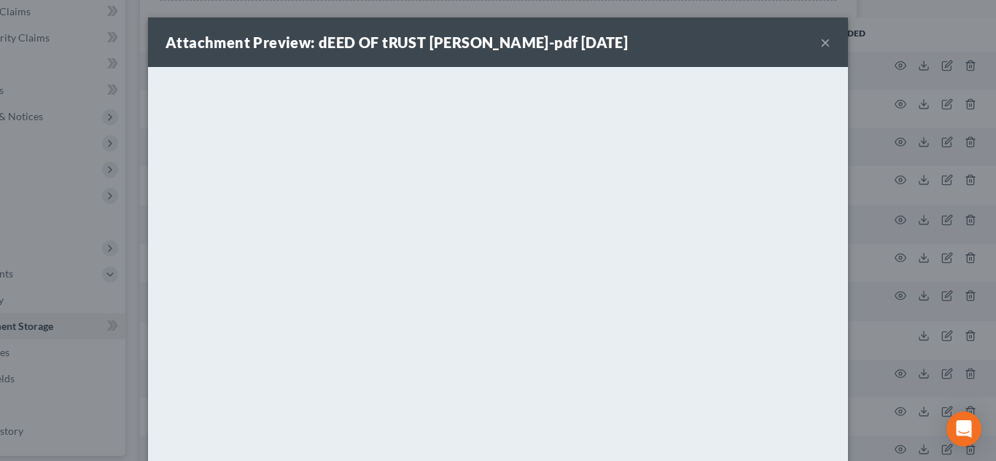
click at [811, 35] on div "Attachment Preview: dEED OF tRUST aLLISON-pdf 07/28/2025 ×" at bounding box center [498, 42] width 700 height 50
click at [820, 44] on button "×" at bounding box center [825, 42] width 10 height 17
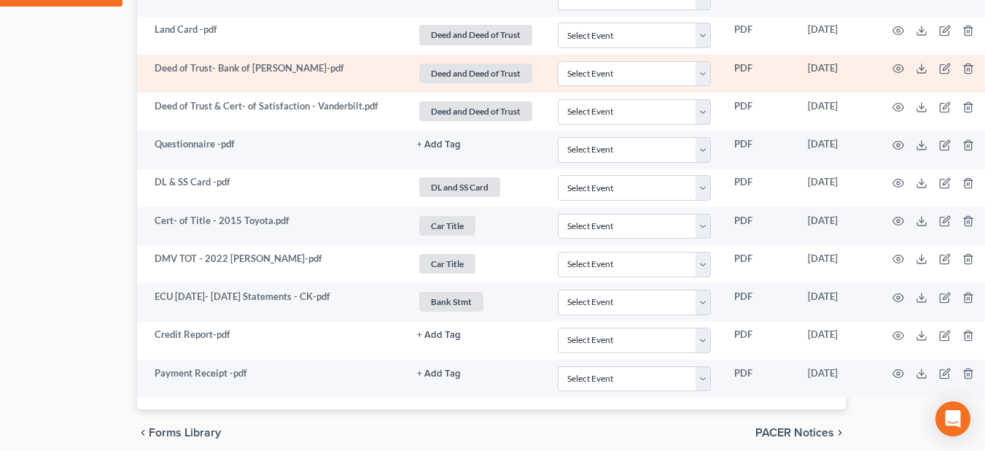
scroll to position [847, 122]
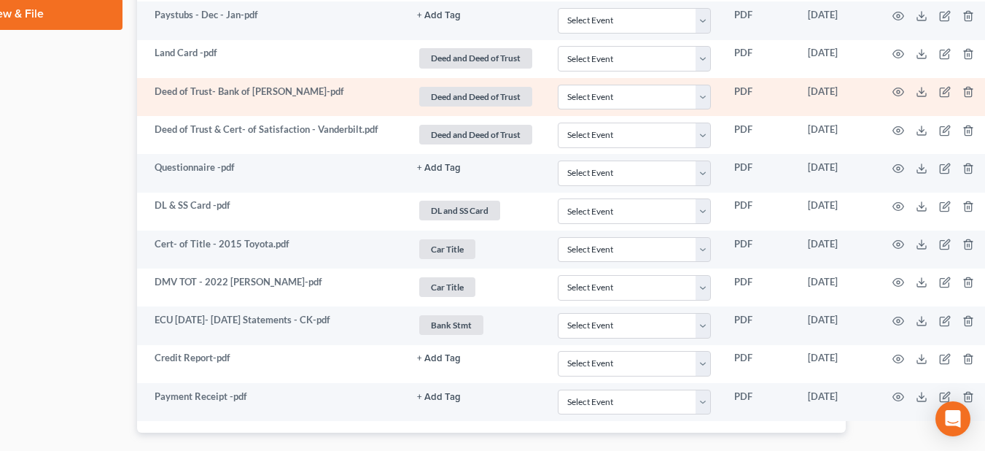
click at [513, 93] on span "Deed and Deed of Trust" at bounding box center [475, 97] width 113 height 20
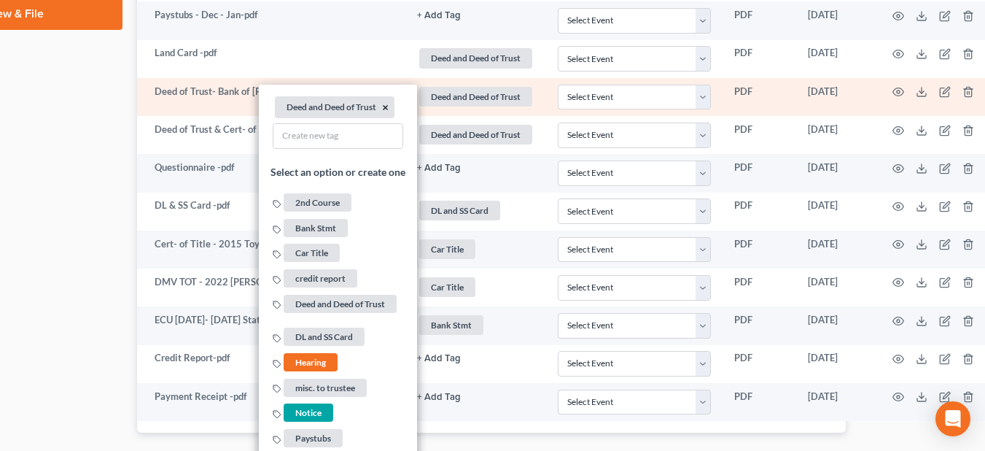
click at [382, 107] on button "×" at bounding box center [385, 107] width 7 height 13
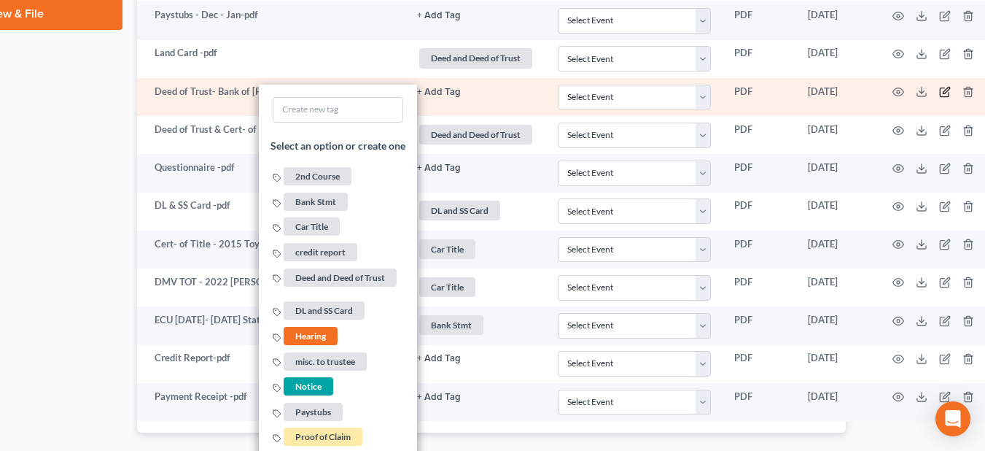
click at [940, 90] on icon "button" at bounding box center [945, 92] width 12 height 12
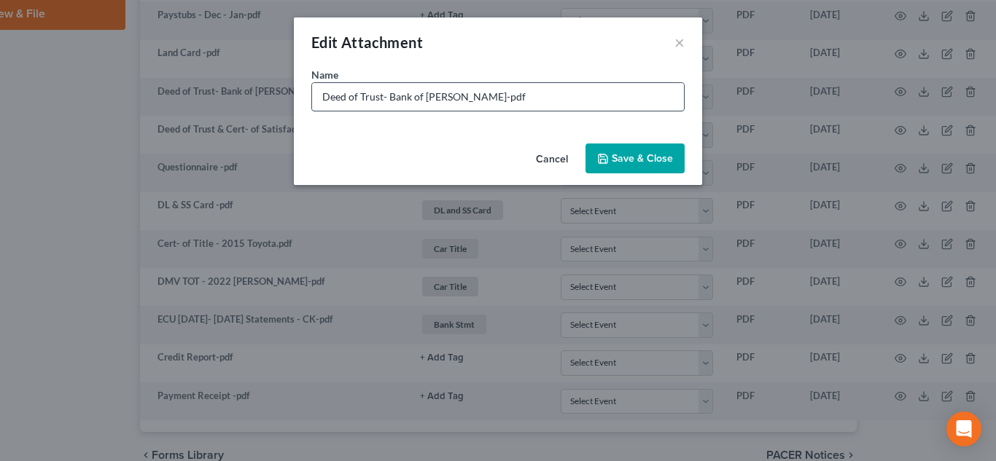
click at [522, 103] on input "Deed of Trust- Bank of Marion-pdf" at bounding box center [498, 97] width 372 height 28
type input "Deed of Trust- Bank of Marion-Copy"
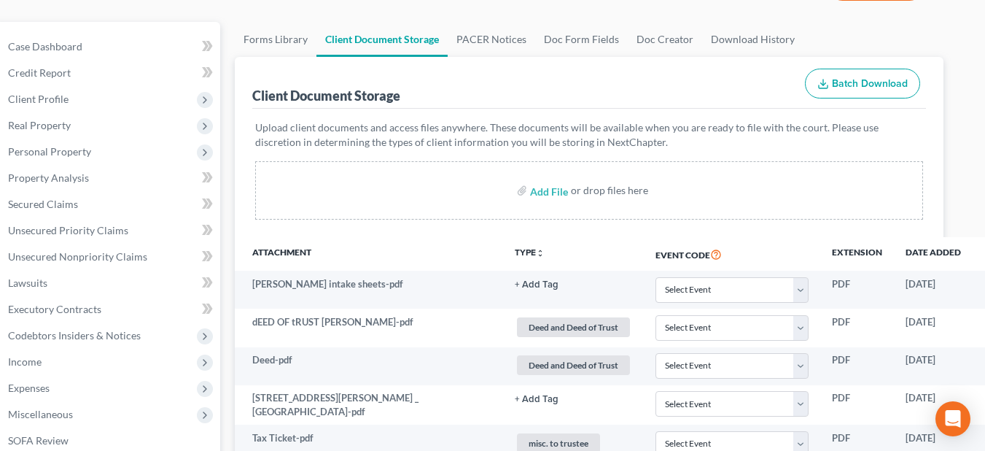
scroll to position [118, 0]
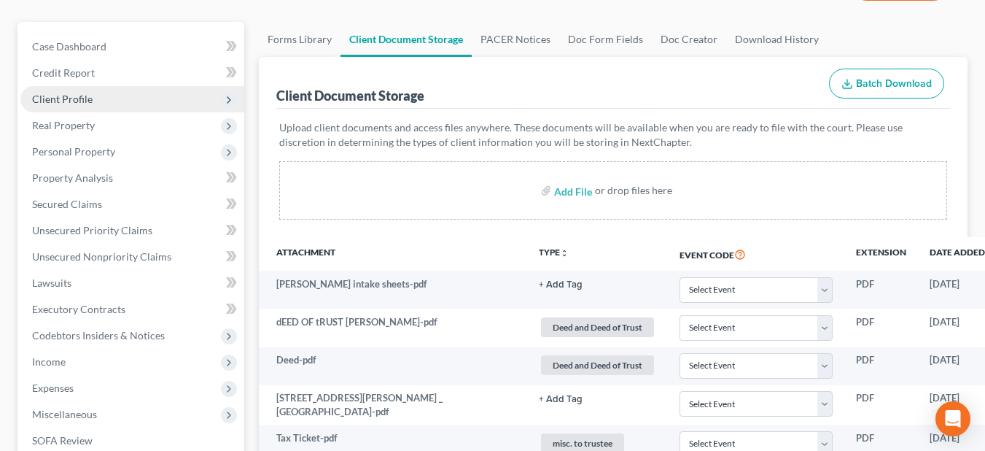
click at [98, 102] on span "Client Profile" at bounding box center [132, 99] width 224 height 26
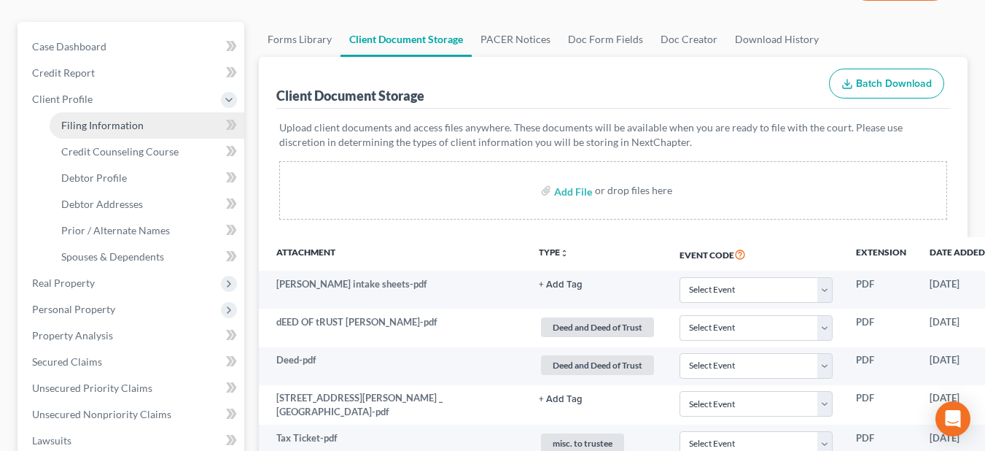
click at [118, 120] on span "Filing Information" at bounding box center [102, 125] width 82 height 12
select select "1"
select select "0"
select select "48"
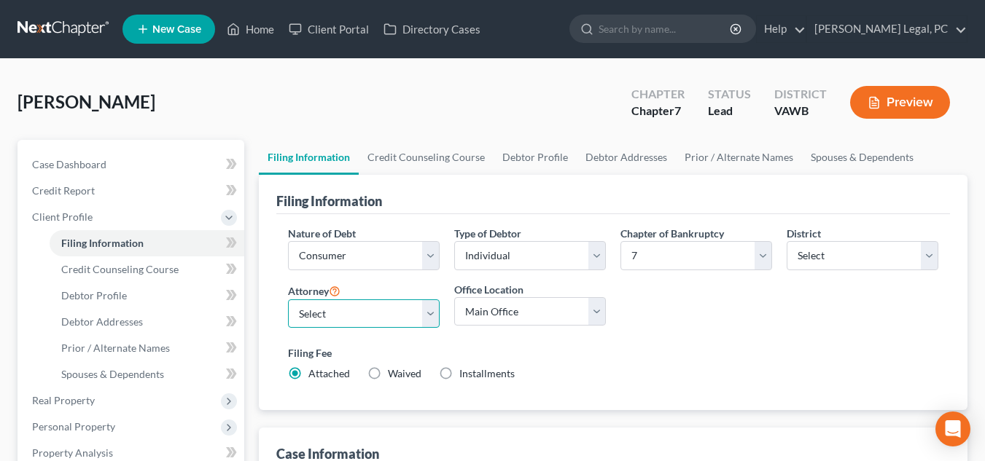
click at [406, 324] on select "Select Shane Hiatt - VAWB Scot Farthing - VAWB" at bounding box center [364, 314] width 152 height 29
select select "0"
click at [288, 300] on select "Select Shane Hiatt - VAWB Scot Farthing - VAWB" at bounding box center [364, 314] width 152 height 29
click at [573, 338] on div "Office Location Main Office Christiansburg" at bounding box center [530, 311] width 166 height 58
click at [440, 167] on link "Credit Counseling Course" at bounding box center [426, 157] width 135 height 35
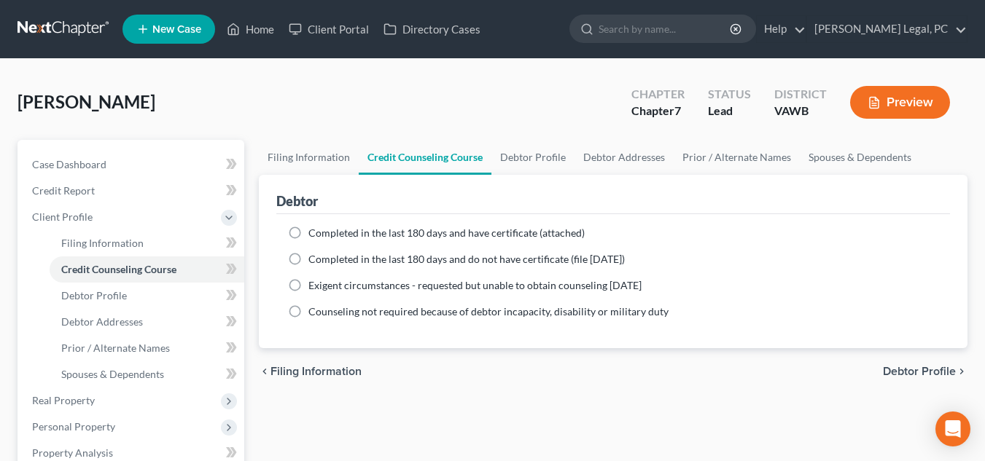
click at [390, 230] on span "Completed in the last 180 days and have certificate (attached)" at bounding box center [446, 233] width 276 height 12
click at [324, 230] on input "Completed in the last 180 days and have certificate (attached)" at bounding box center [318, 230] width 9 height 9
radio input "true"
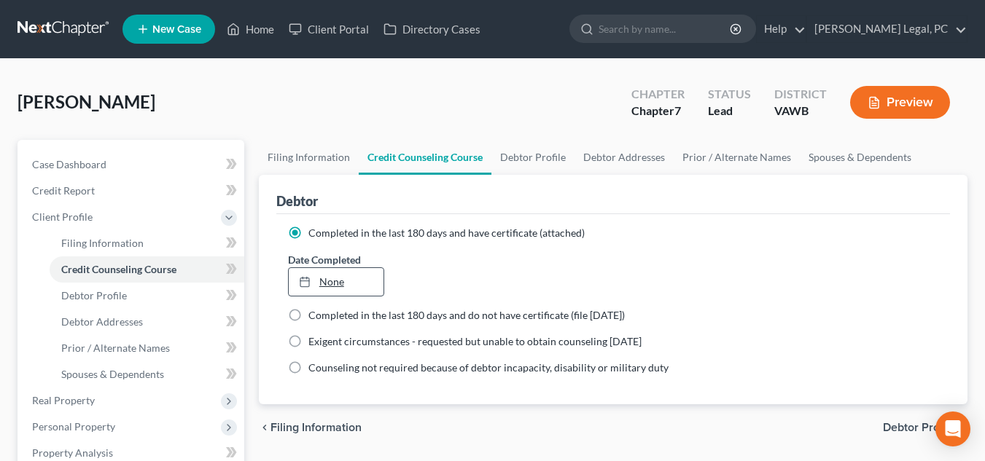
click at [343, 276] on link "None" at bounding box center [336, 282] width 95 height 28
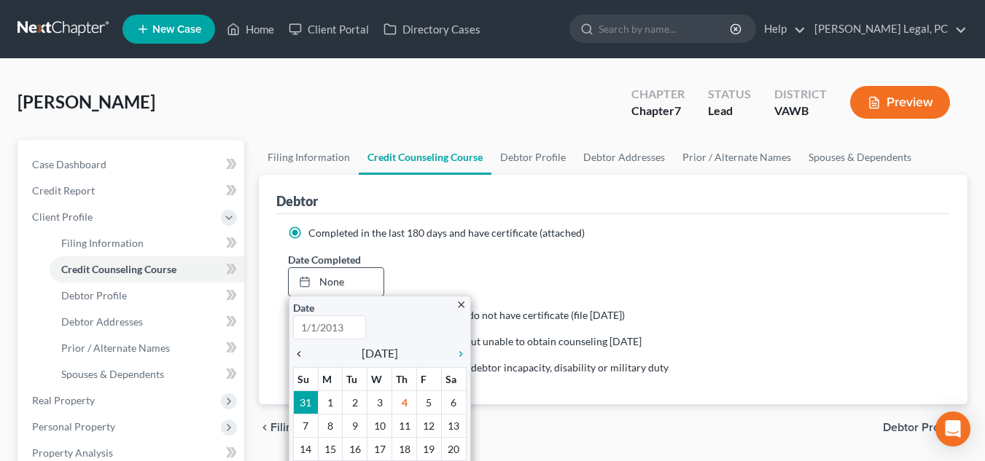
click at [303, 351] on icon "chevron_left" at bounding box center [302, 354] width 19 height 12
type input "9/4/2025"
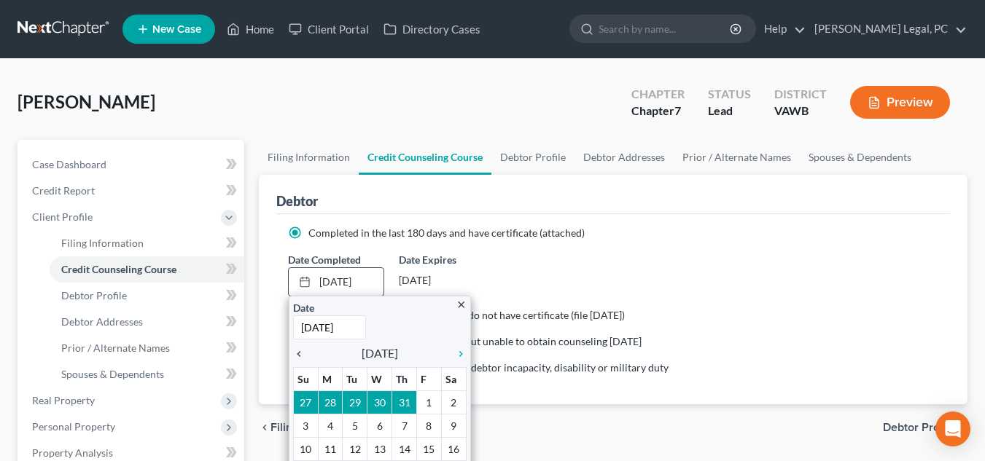
click at [303, 351] on icon "chevron_left" at bounding box center [302, 354] width 19 height 12
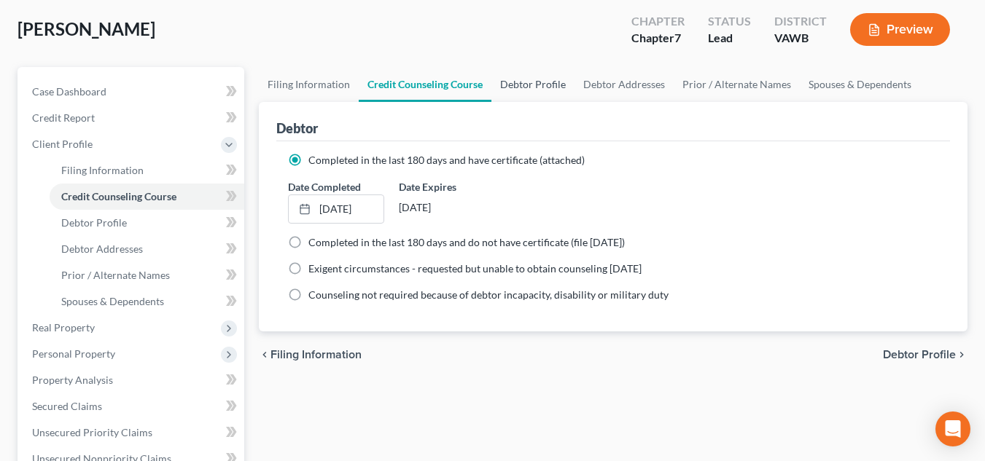
click at [516, 77] on link "Debtor Profile" at bounding box center [532, 84] width 83 height 35
select select "0"
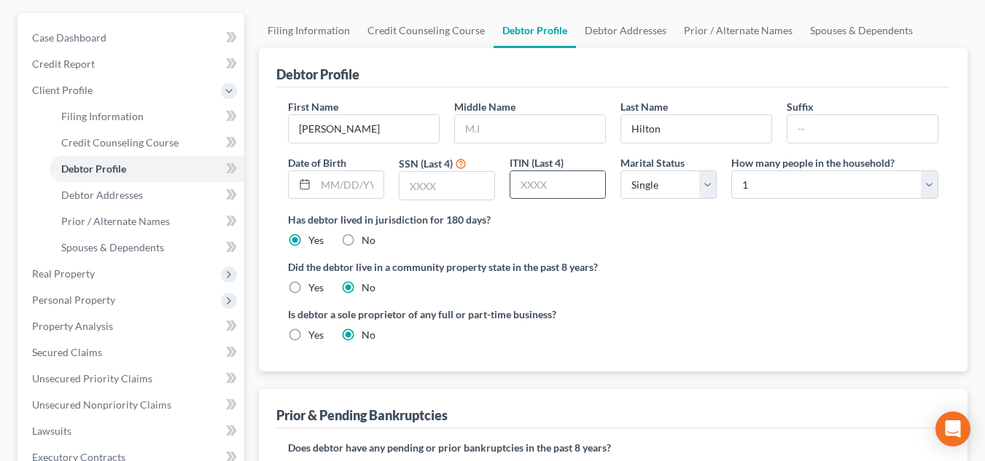
scroll to position [146, 0]
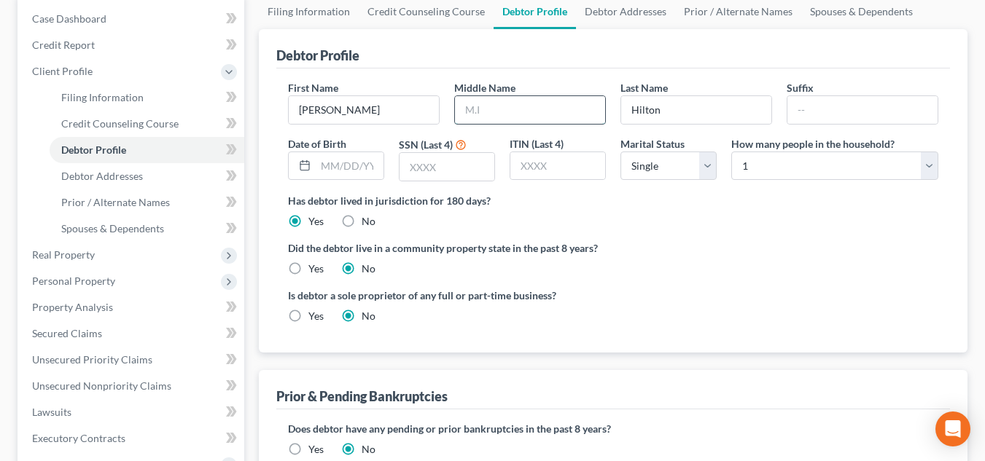
click at [542, 118] on input "text" at bounding box center [530, 110] width 150 height 28
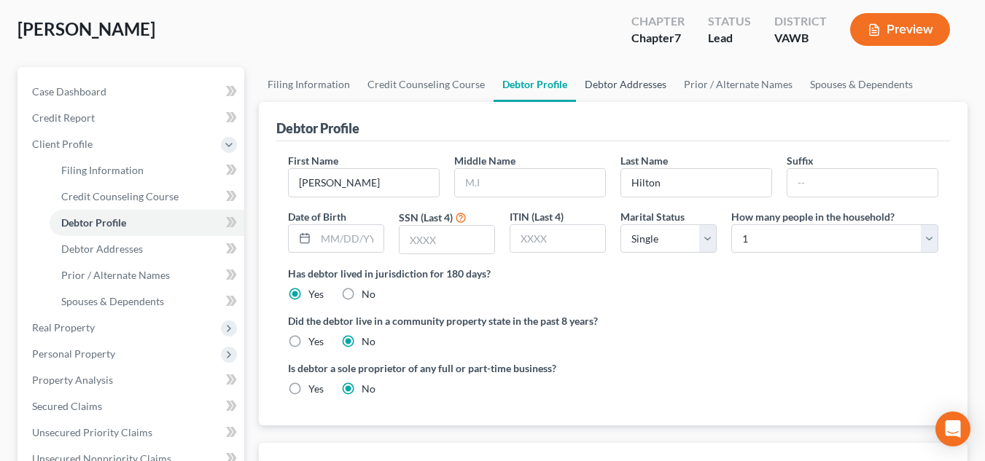
click at [628, 98] on link "Debtor Addresses" at bounding box center [625, 84] width 99 height 35
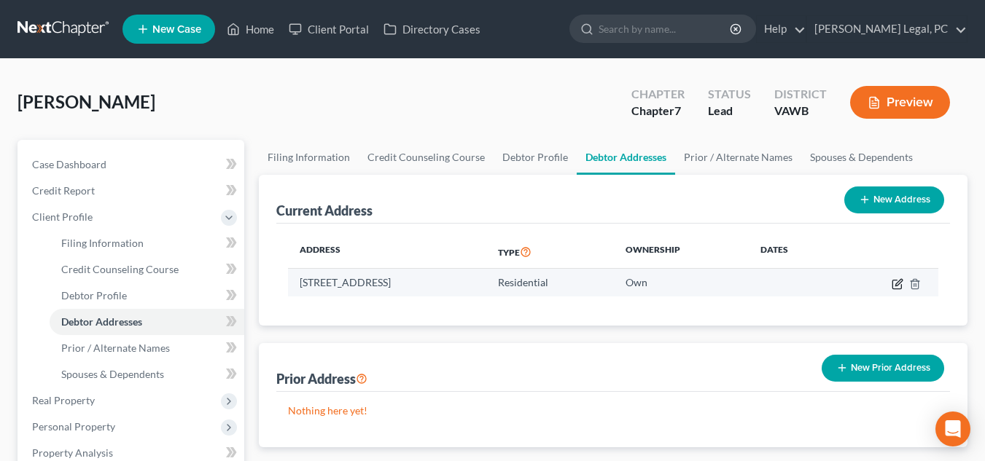
click at [894, 285] on icon "button" at bounding box center [898, 284] width 12 height 12
select select "48"
select select "0"
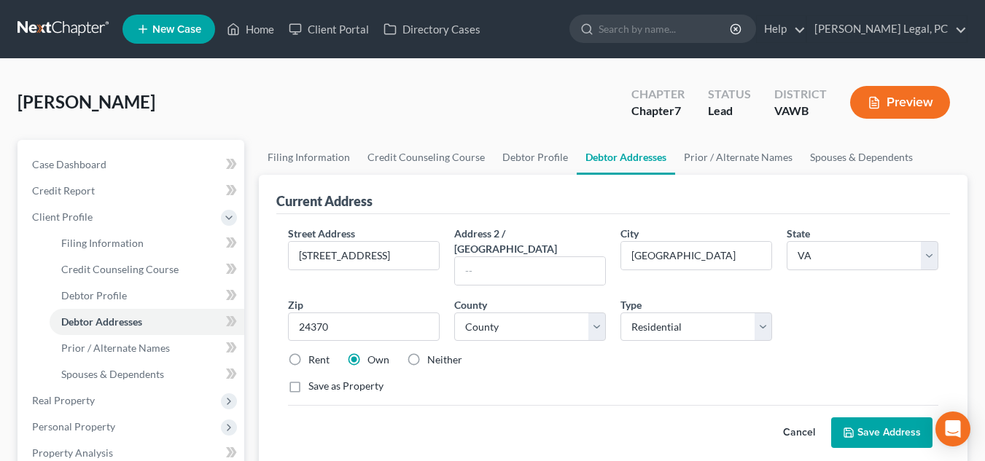
click at [869, 418] on button "Save Address" at bounding box center [881, 433] width 101 height 31
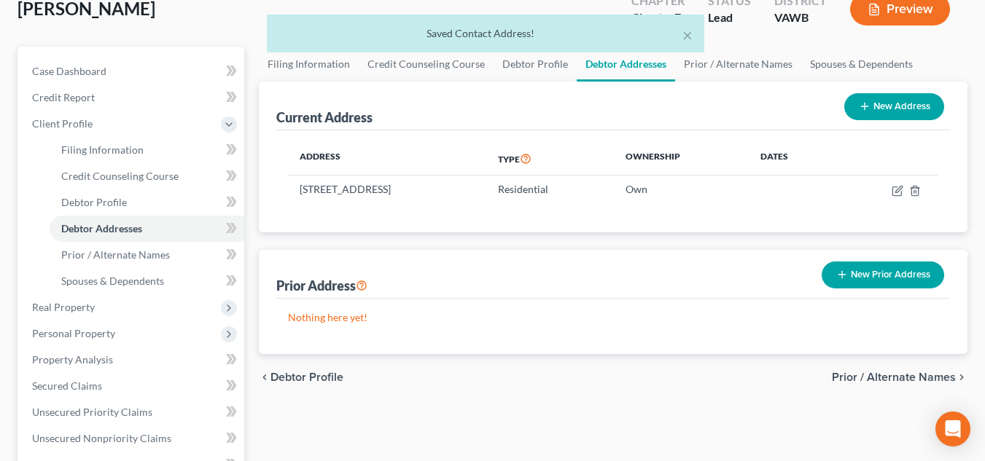
scroll to position [219, 0]
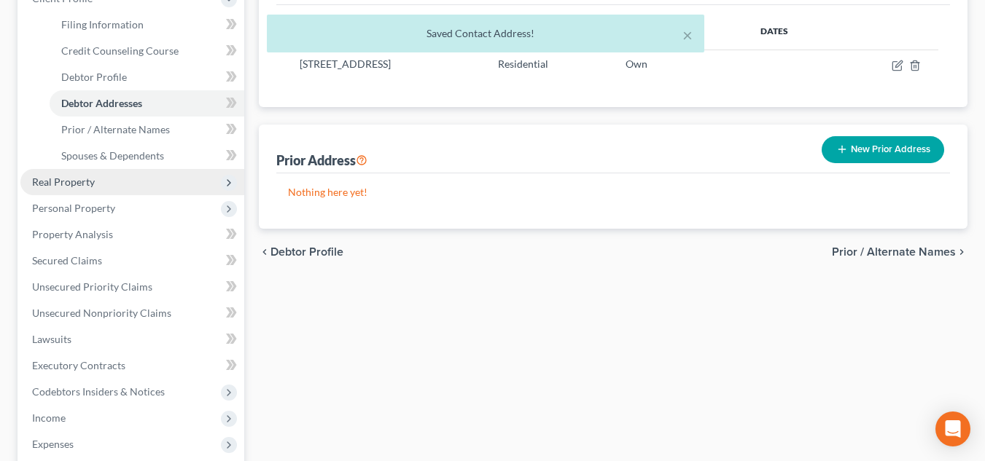
click at [122, 188] on span "Real Property" at bounding box center [132, 182] width 224 height 26
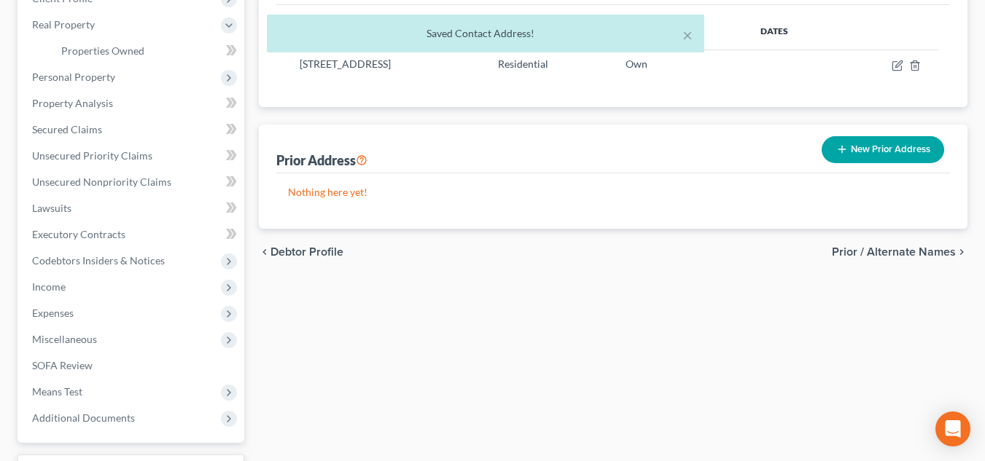
click at [116, 44] on div "× Saved Contact Address!" at bounding box center [485, 37] width 985 height 45
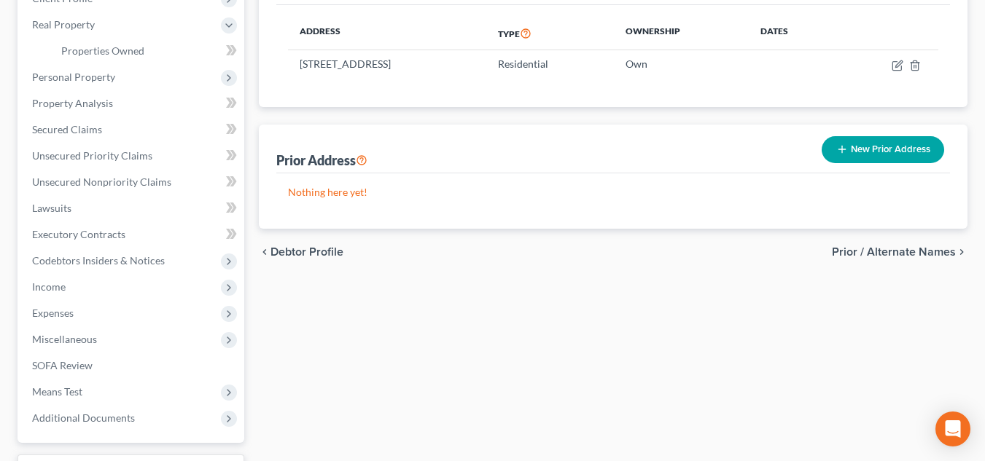
click at [683, 28] on th "Ownership" at bounding box center [681, 34] width 135 height 34
click at [144, 55] on link "Properties Owned" at bounding box center [147, 51] width 195 height 26
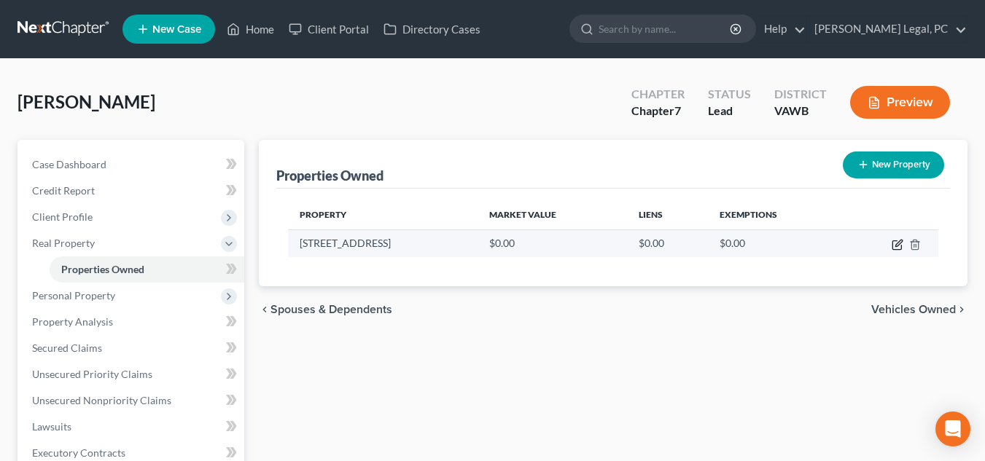
click at [897, 248] on icon "button" at bounding box center [898, 245] width 12 height 12
select select "48"
select select "115"
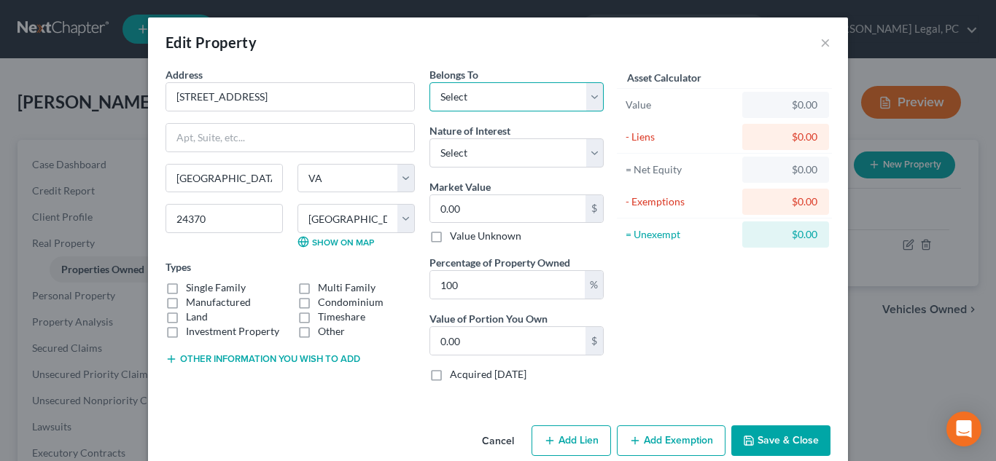
click at [474, 104] on select "Select Debtor 1 Only Debtor 2 Only Debtor 1 And Debtor 2 Only At Least One Of T…" at bounding box center [516, 96] width 174 height 29
select select "0"
click at [429, 82] on select "Select Debtor 1 Only Debtor 2 Only Debtor 1 And Debtor 2 Only At Least One Of T…" at bounding box center [516, 96] width 174 height 29
drag, startPoint x: 360, startPoint y: 155, endPoint x: 440, endPoint y: 117, distance: 88.7
click at [360, 155] on div "Address * 927 Poor Valley Road Saltville State AL AK AR AZ CA CO CT DE DC FL GA…" at bounding box center [290, 230] width 264 height 327
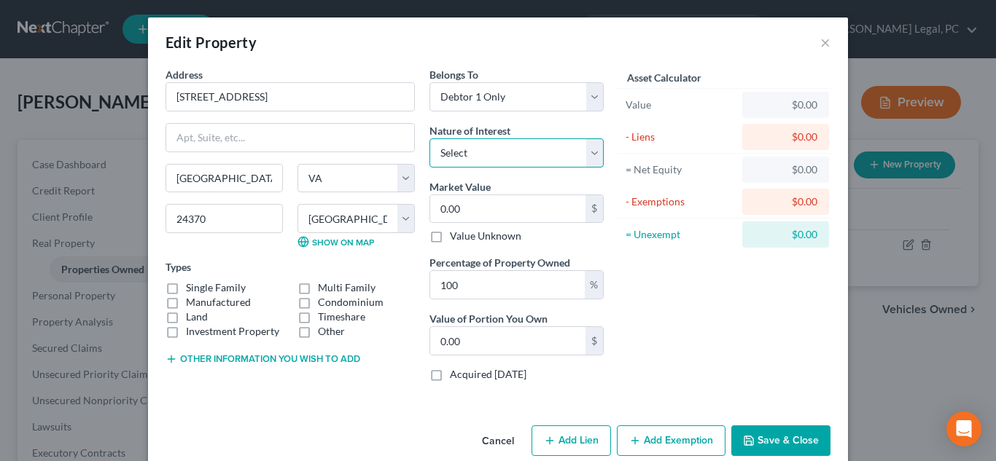
click at [475, 149] on select "Select Fee Simple Joint Tenant Life Estate Equitable Interest Future Interest T…" at bounding box center [516, 153] width 174 height 29
select select "7"
click at [429, 139] on select "Select Fee Simple Joint Tenant Life Estate Equitable Interest Future Interest T…" at bounding box center [516, 153] width 174 height 29
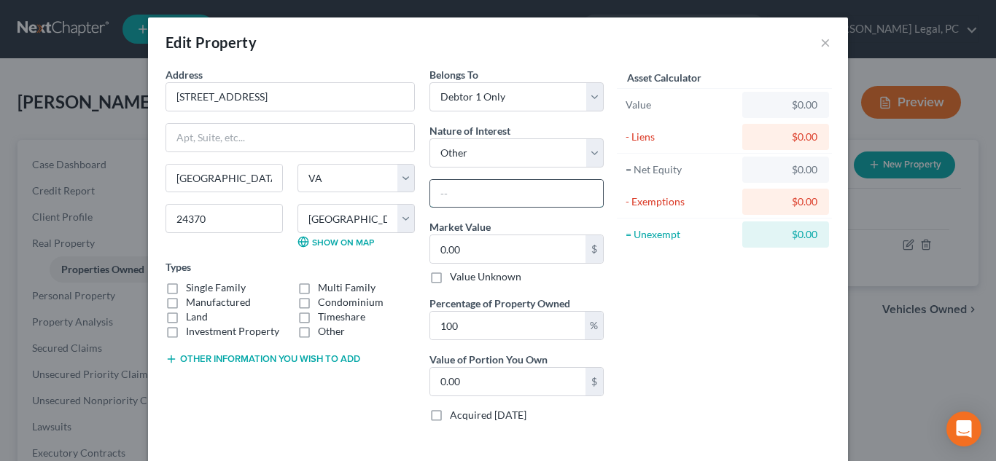
click at [486, 198] on input "text" at bounding box center [516, 194] width 173 height 28
click at [456, 198] on input "quit claim?" at bounding box center [516, 194] width 173 height 28
type input "quitclaim?"
click at [351, 354] on button "Other information you wish to add" at bounding box center [262, 360] width 195 height 12
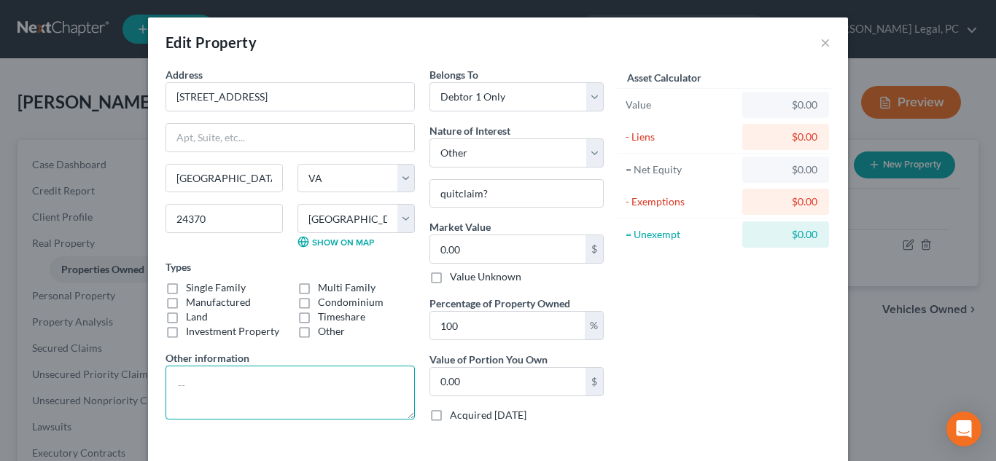
click at [273, 391] on textarea at bounding box center [289, 393] width 249 height 54
type textarea "Tax Map ID#"
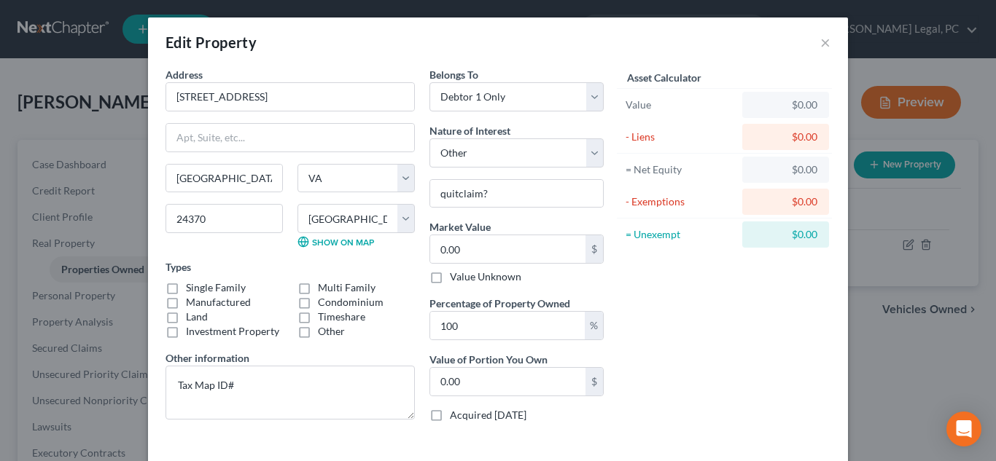
click at [217, 277] on div "Types Single Family Multi Family Manufactured Condominium Land Timeshare Invest…" at bounding box center [289, 299] width 249 height 79
click at [217, 290] on label "Single Family" at bounding box center [216, 288] width 60 height 15
click at [201, 290] on input "Single Family" at bounding box center [196, 285] width 9 height 9
checkbox input "true"
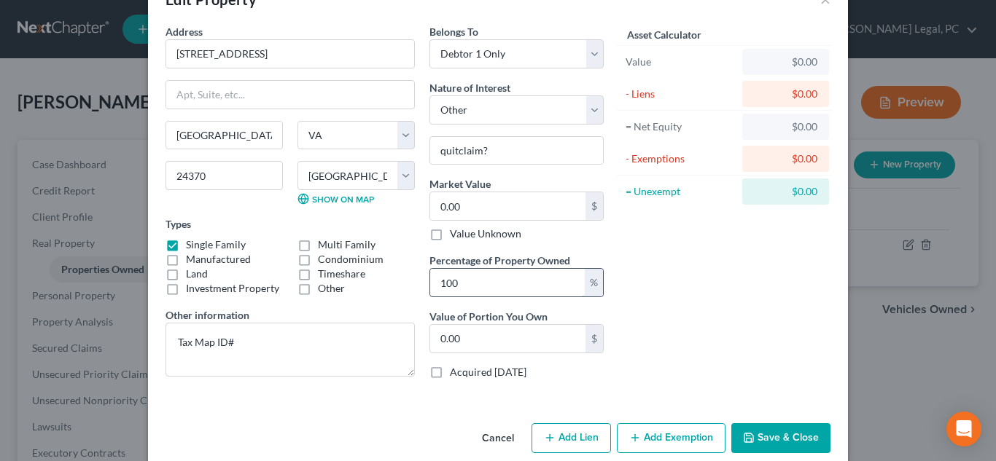
scroll to position [64, 0]
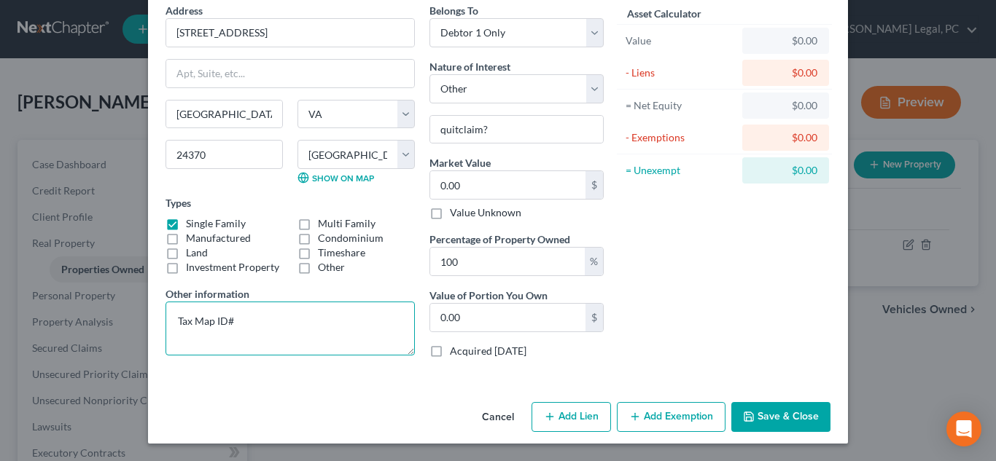
click at [278, 346] on textarea "Tax Map ID#" at bounding box center [289, 329] width 249 height 54
click at [272, 324] on textarea "Tax Map ID# DB 691 PG 00025" at bounding box center [289, 329] width 249 height 54
click at [358, 352] on textarea "Tax Map ID# 17-A-32 DB 691 PG 00025" at bounding box center [289, 329] width 249 height 54
type textarea "Tax Map ID# 17-A-32 DB 691 PG 00025"
click at [544, 421] on icon "button" at bounding box center [550, 417] width 12 height 12
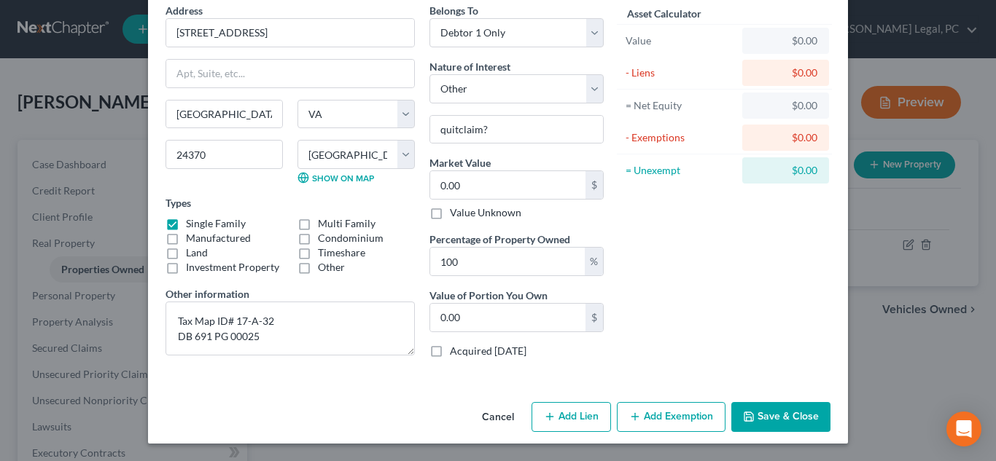
select select "0"
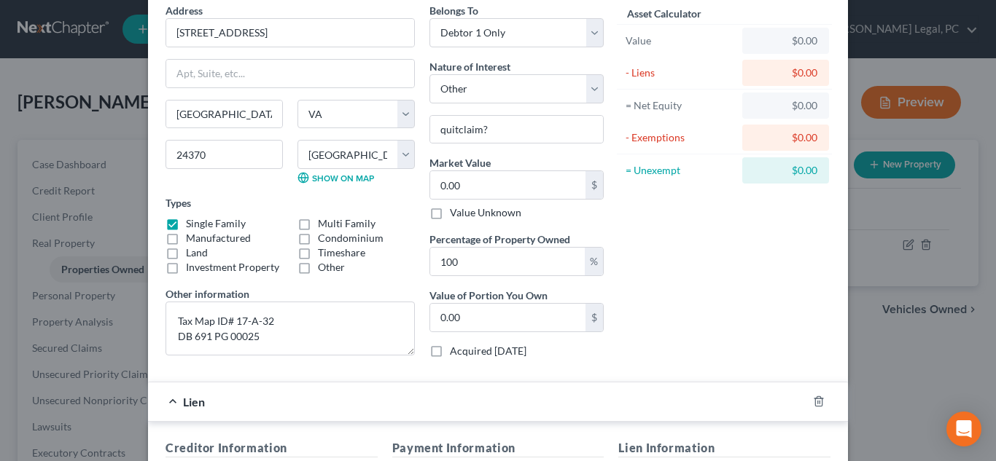
scroll to position [409, 0]
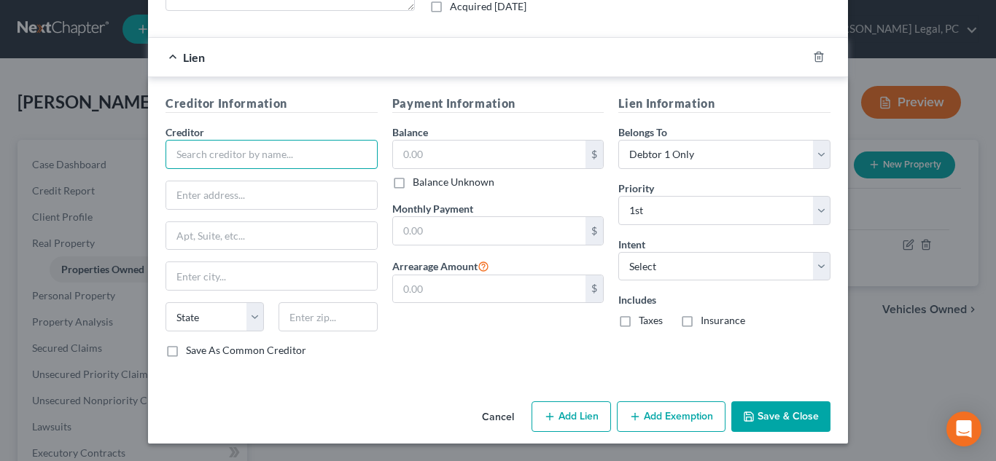
click at [257, 163] on input "text" at bounding box center [271, 154] width 212 height 29
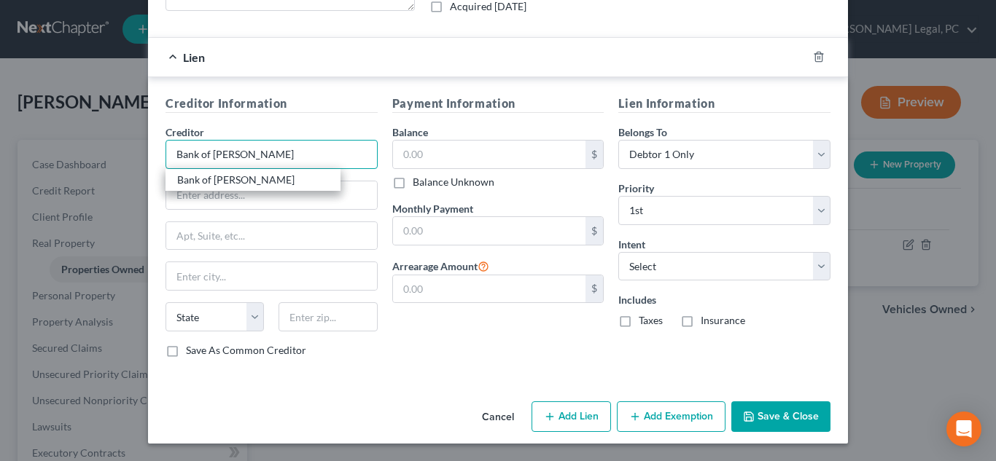
type input "Bank of Marion"
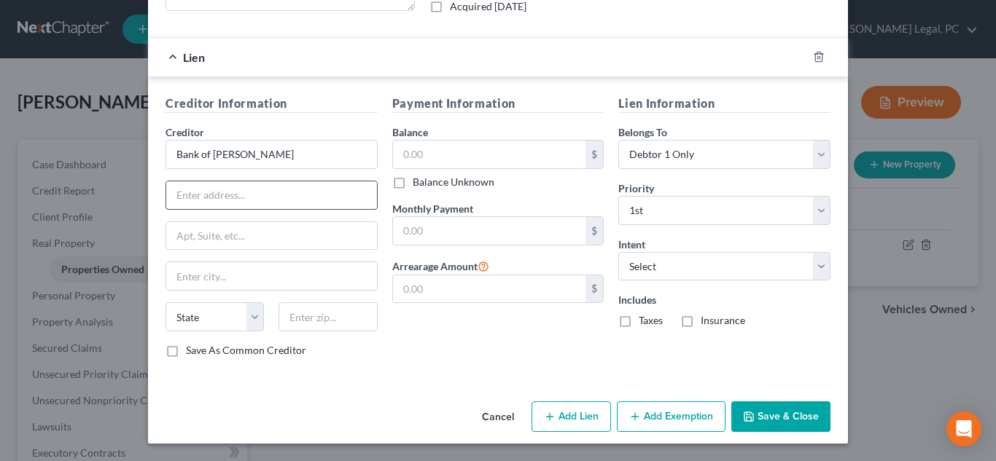
click at [216, 198] on input "text" at bounding box center [271, 196] width 211 height 28
type input "101 East Main Street"
type input "D"
type input "Attn: Note Dept."
type input "Marion"
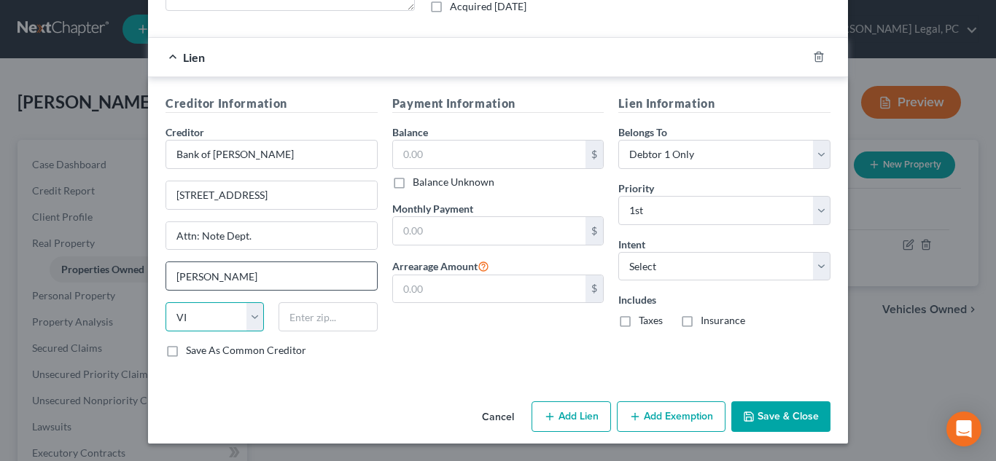
select select "48"
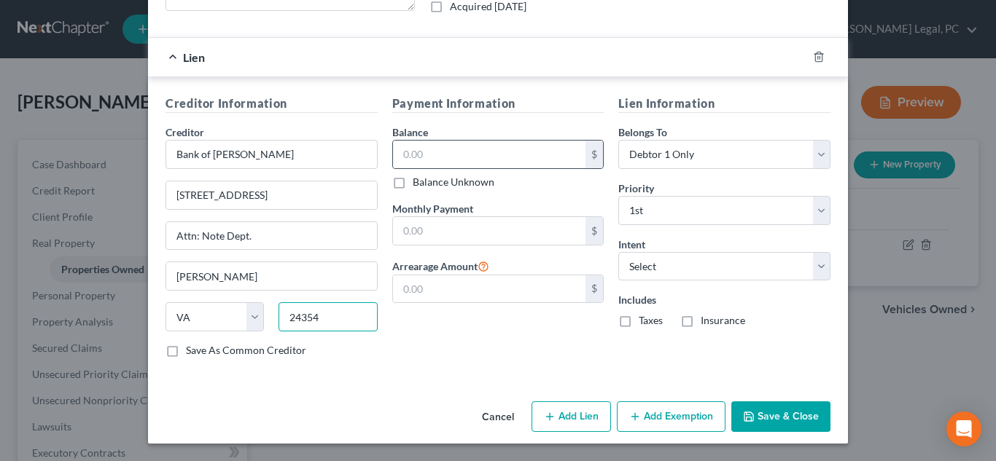
type input "24354"
click at [482, 140] on div "$" at bounding box center [498, 154] width 212 height 29
click at [486, 146] on input "text" at bounding box center [489, 155] width 193 height 28
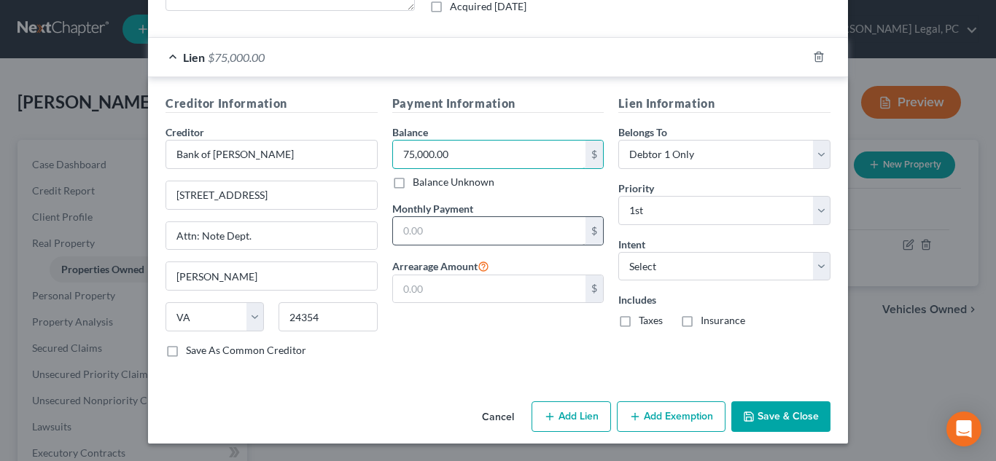
type input "75,000.00"
click at [518, 238] on input "text" at bounding box center [489, 231] width 193 height 28
type input "8"
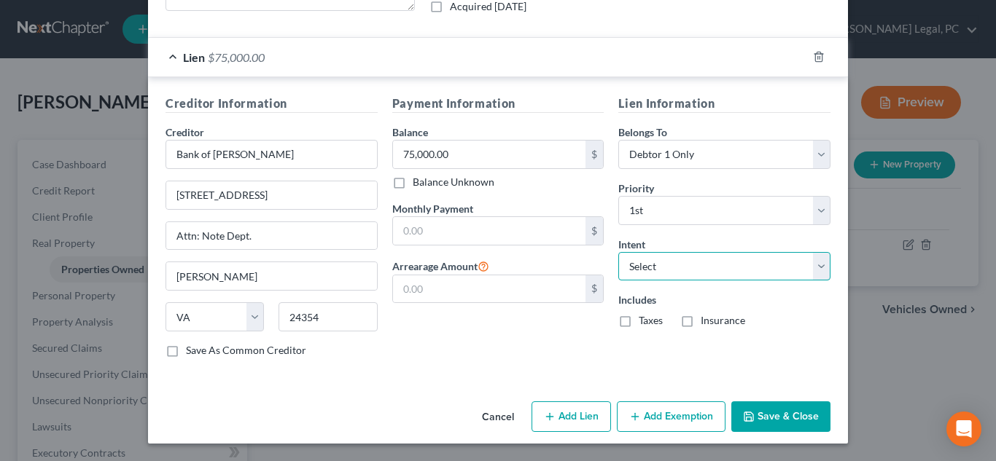
drag, startPoint x: 655, startPoint y: 272, endPoint x: 661, endPoint y: 278, distance: 8.3
click at [655, 272] on select "Select Surrender Redeem Reaffirm Avoid Other" at bounding box center [724, 266] width 212 height 29
select select "4"
click at [618, 252] on select "Select Surrender Redeem Reaffirm Avoid Other" at bounding box center [724, 266] width 212 height 29
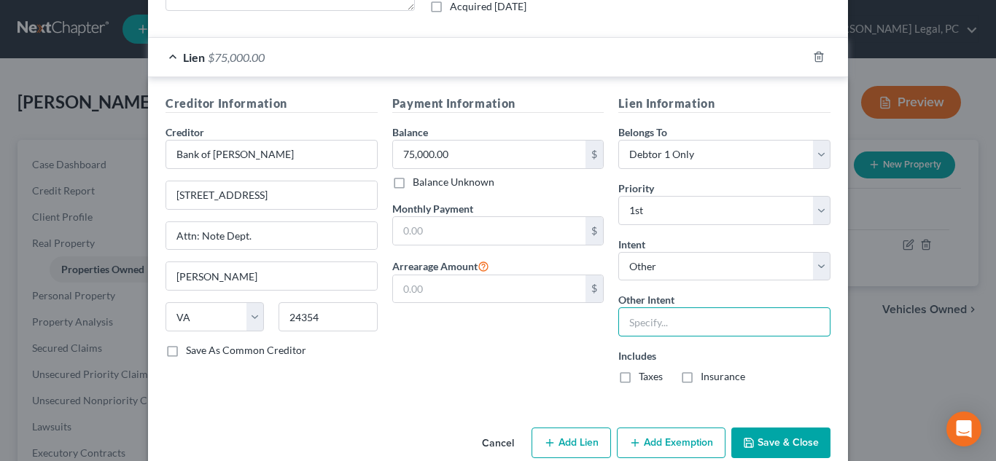
drag, startPoint x: 681, startPoint y: 322, endPoint x: 683, endPoint y: 338, distance: 16.2
click at [681, 322] on input "text" at bounding box center [724, 322] width 212 height 29
type input "pay pursuant to contract"
click at [639, 382] on label "Taxes" at bounding box center [651, 377] width 24 height 15
click at [644, 379] on input "Taxes" at bounding box center [648, 374] width 9 height 9
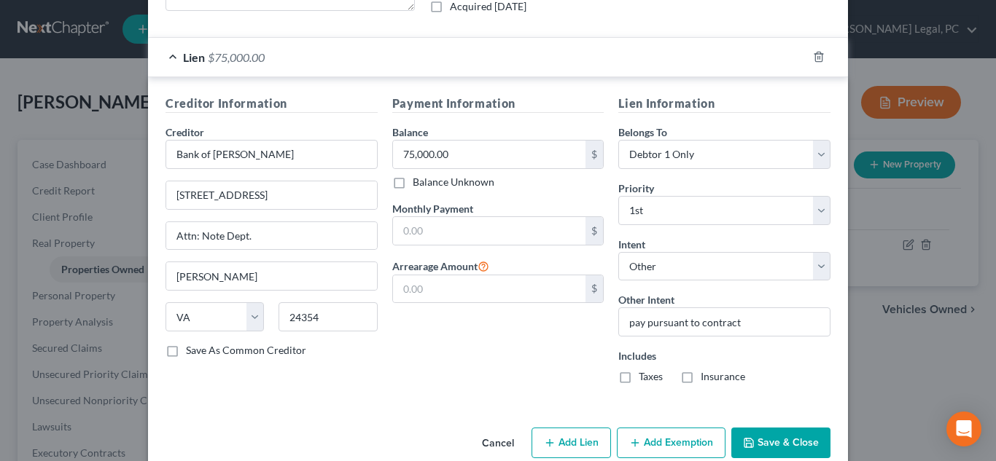
checkbox input "true"
click at [704, 378] on label "Insurance" at bounding box center [723, 377] width 44 height 15
click at [706, 378] on input "Insurance" at bounding box center [710, 374] width 9 height 9
checkbox input "true"
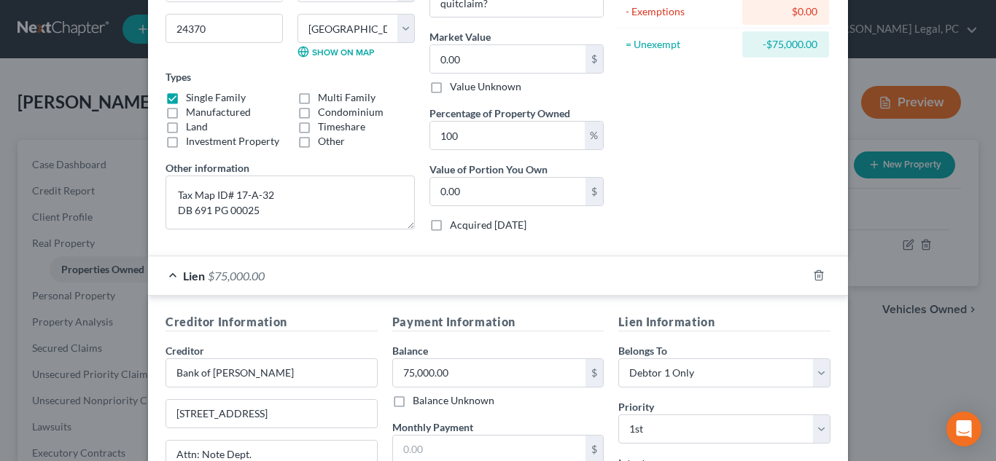
drag, startPoint x: 603, startPoint y: 289, endPoint x: 526, endPoint y: 257, distance: 83.0
click at [526, 257] on div "Lien $75,000.00" at bounding box center [477, 276] width 659 height 39
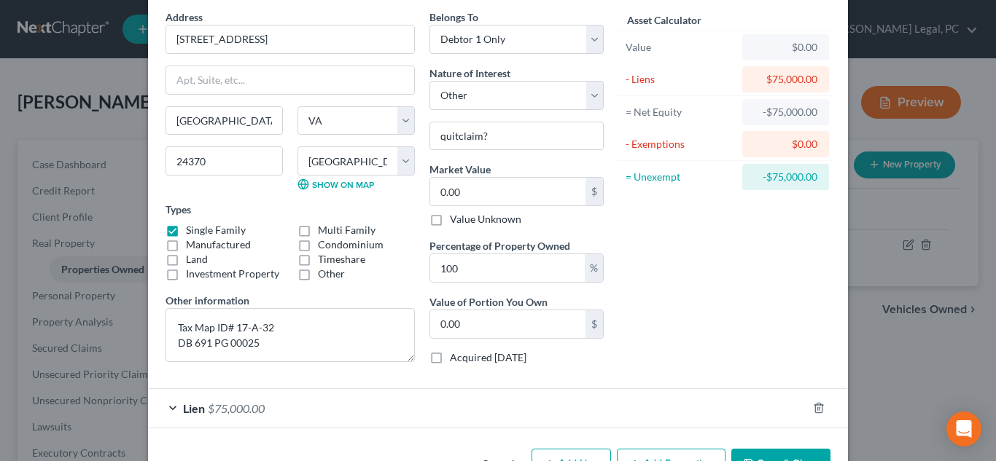
scroll to position [32, 0]
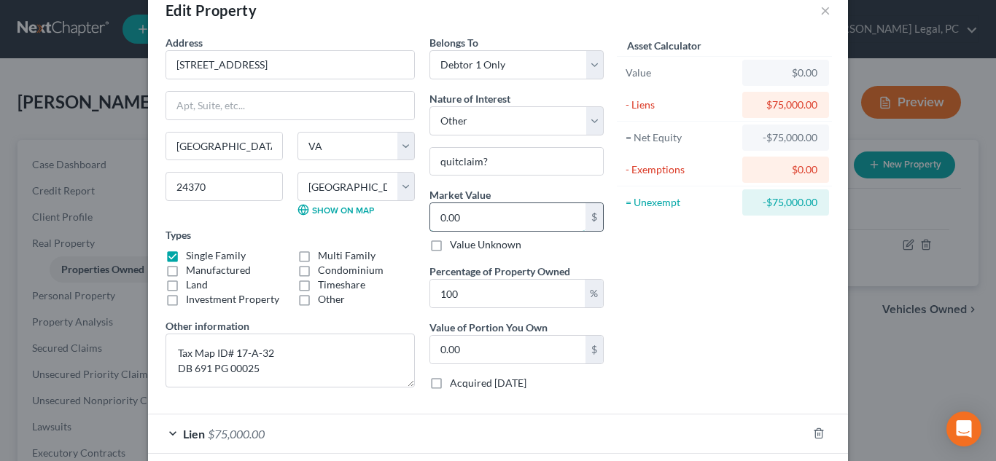
click at [463, 222] on input "0.00" at bounding box center [507, 217] width 155 height 28
type input "7"
type input "7.00"
type input "76"
type input "76.00"
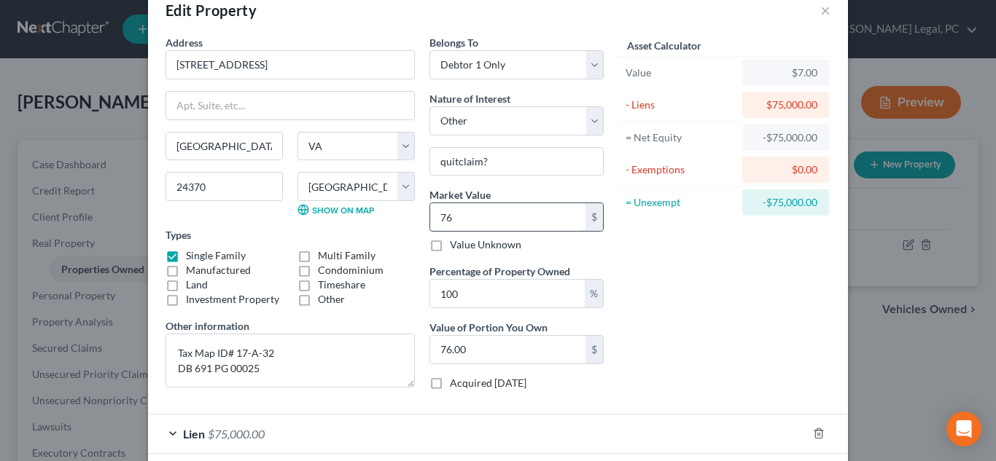
type input "761"
type input "761.00"
type input "7611"
type input "7,611.00"
type input "7,61"
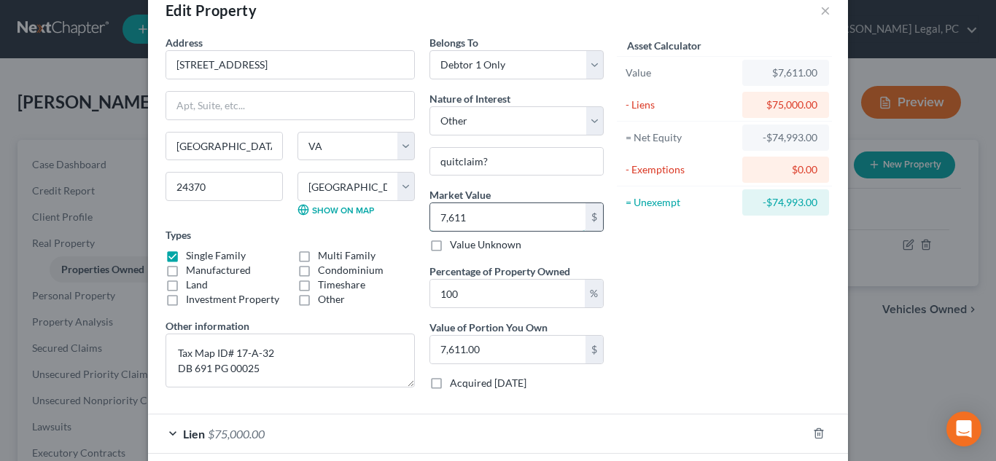
type input "761.00"
type input "7610"
type input "7,610.00"
type input "7,6100"
type input "76,100.00"
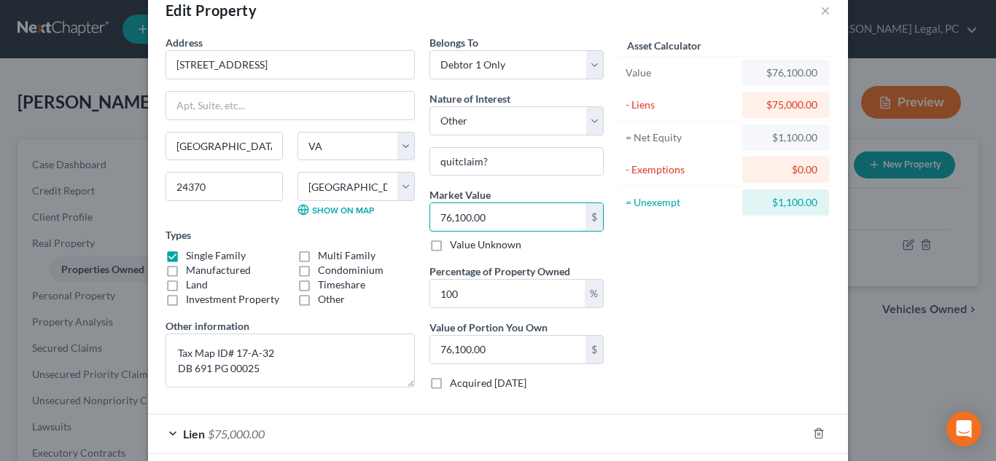
type input "76,100.00"
click at [379, 273] on div "Condominium" at bounding box center [355, 270] width 117 height 15
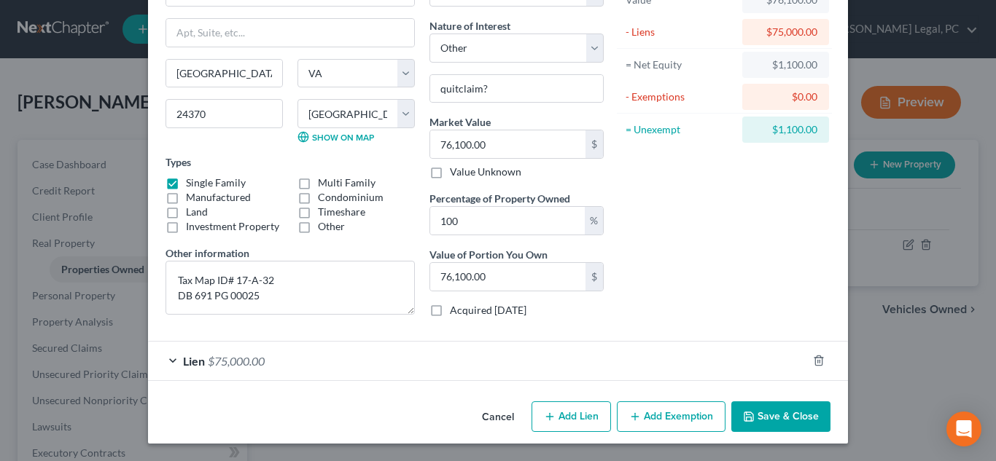
click at [445, 362] on div "Lien $75,000.00" at bounding box center [477, 361] width 659 height 39
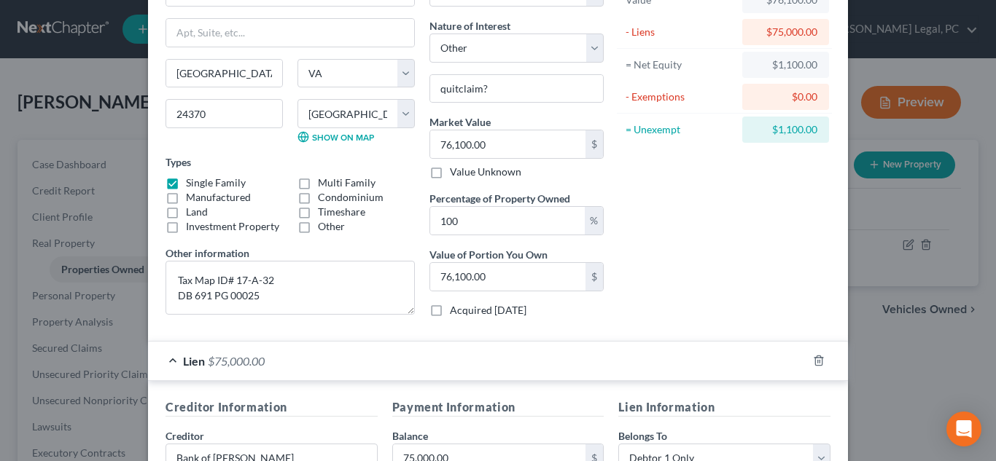
scroll to position [324, 0]
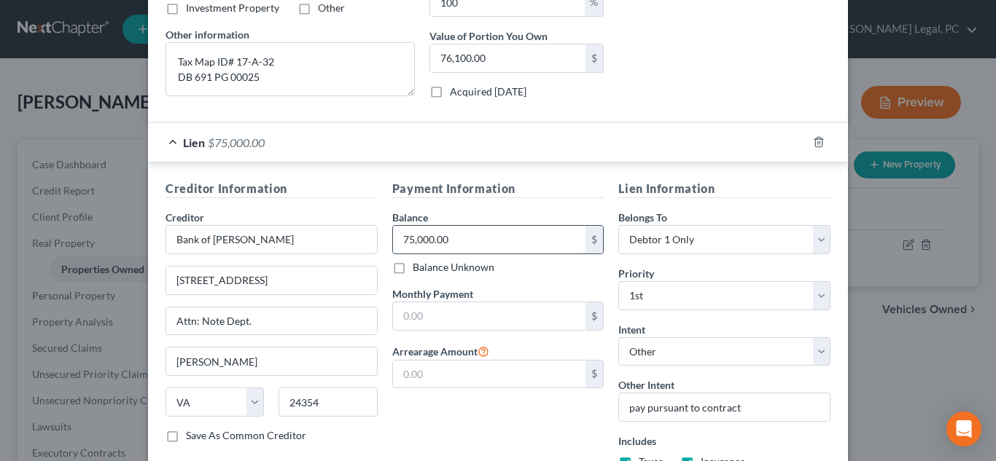
click at [461, 242] on input "75,000.00" at bounding box center [489, 240] width 193 height 28
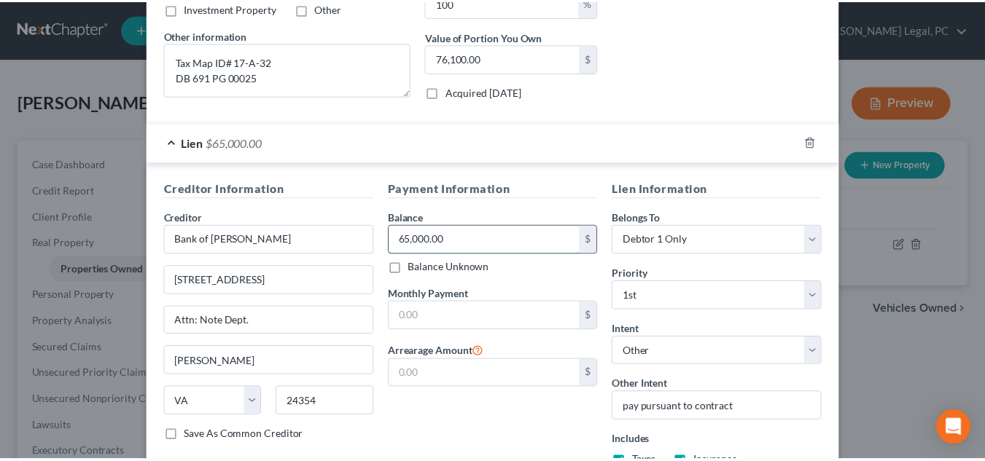
scroll to position [435, 0]
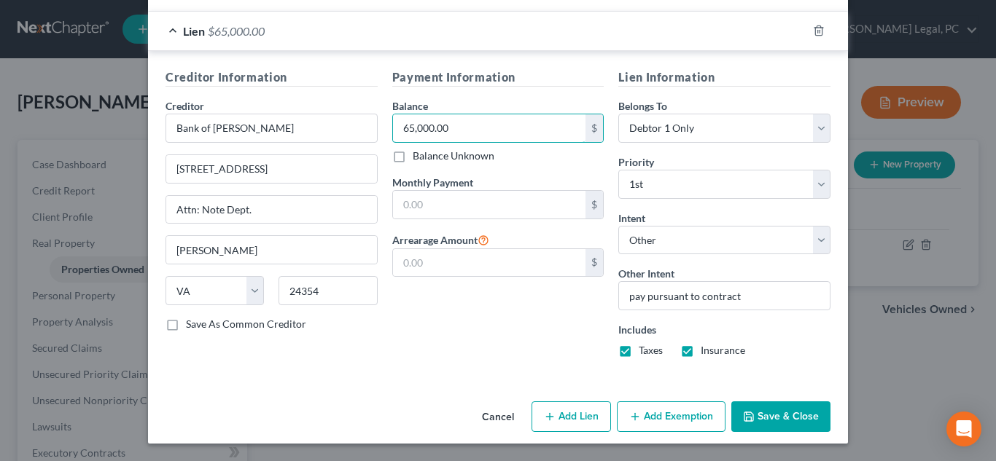
type input "65,000.00"
click at [778, 416] on button "Save & Close" at bounding box center [780, 417] width 99 height 31
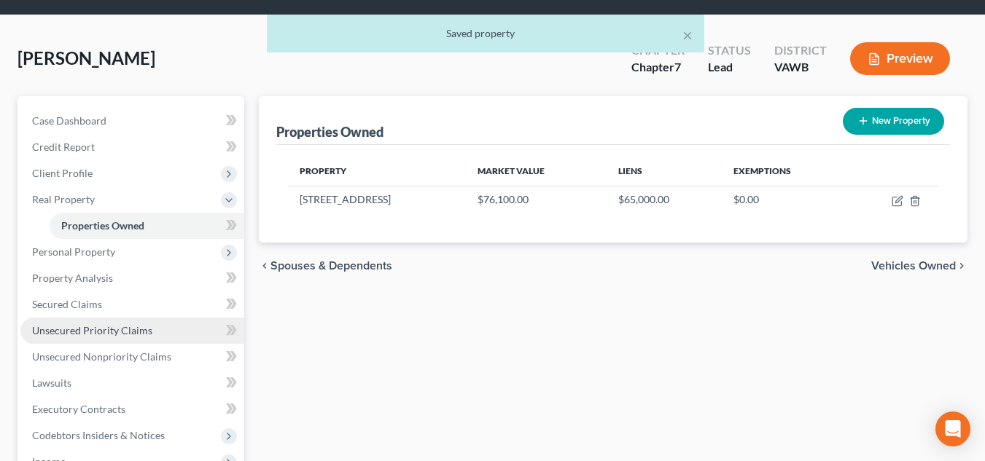
scroll to position [146, 0]
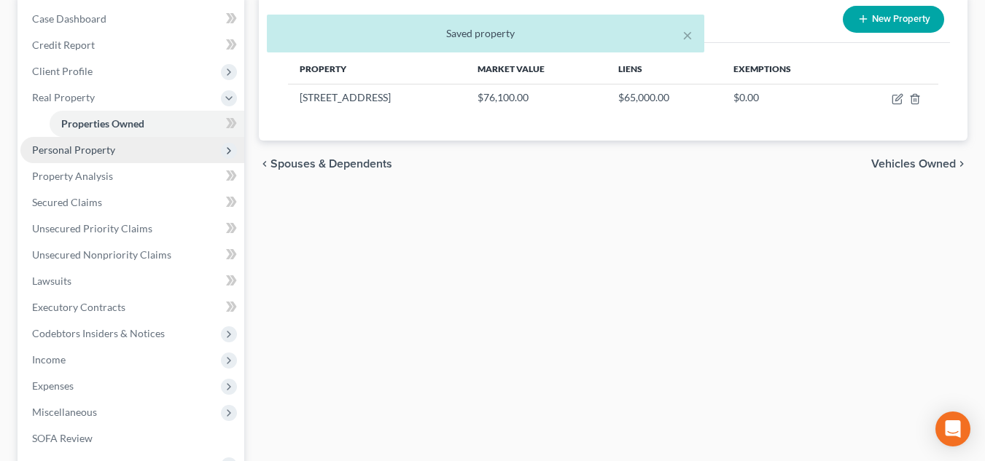
click at [92, 152] on span "Personal Property" at bounding box center [73, 150] width 83 height 12
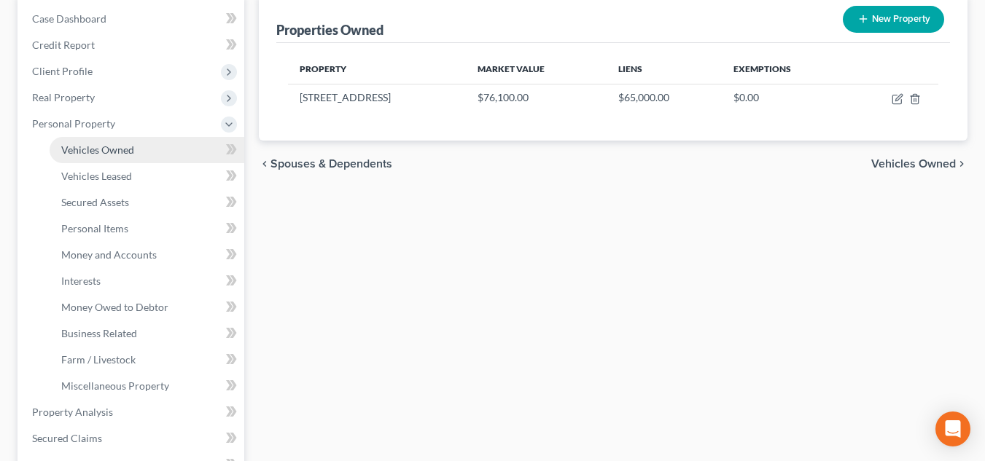
click at [123, 160] on link "Vehicles Owned" at bounding box center [147, 150] width 195 height 26
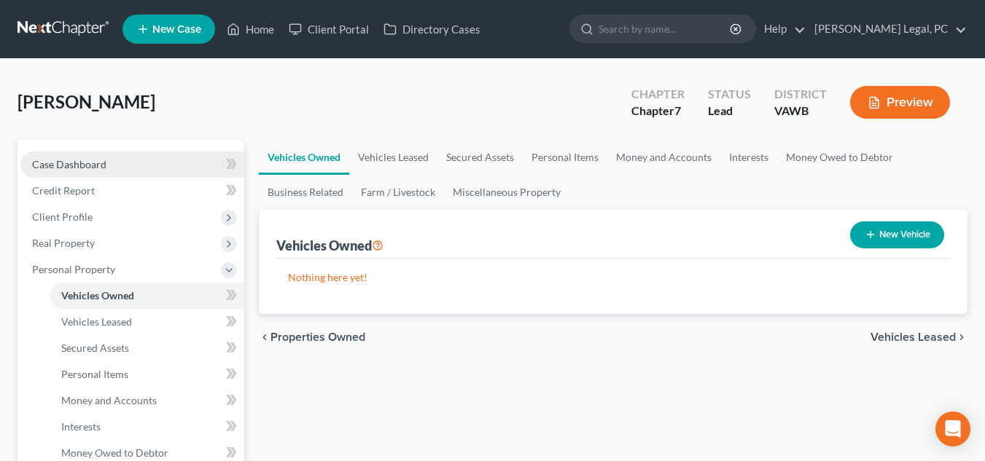
click at [63, 152] on link "Case Dashboard" at bounding box center [132, 165] width 224 height 26
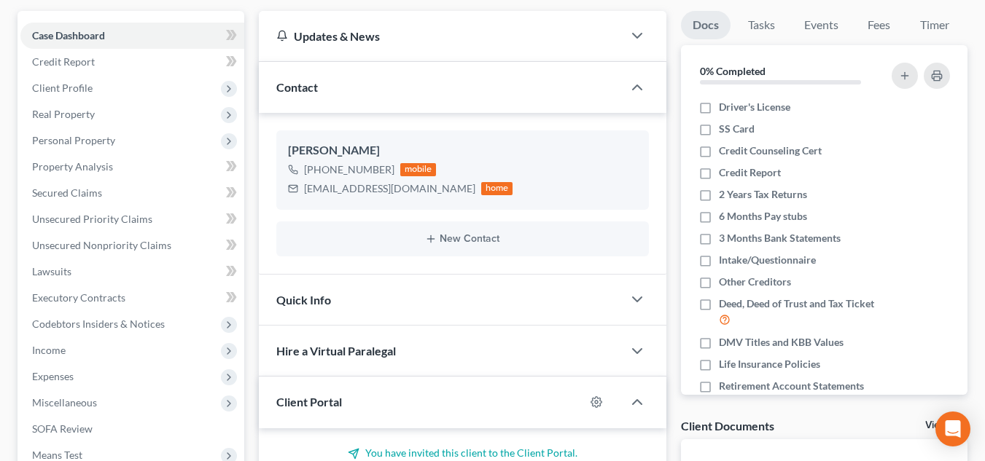
scroll to position [313, 0]
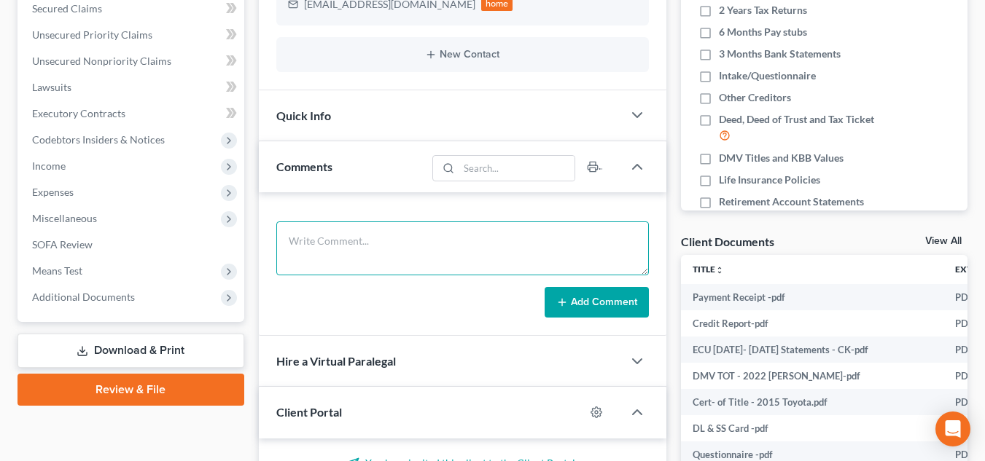
click at [403, 260] on textarea at bounding box center [462, 249] width 373 height 54
type textarea "received in cburg 8/5 scanned docs"
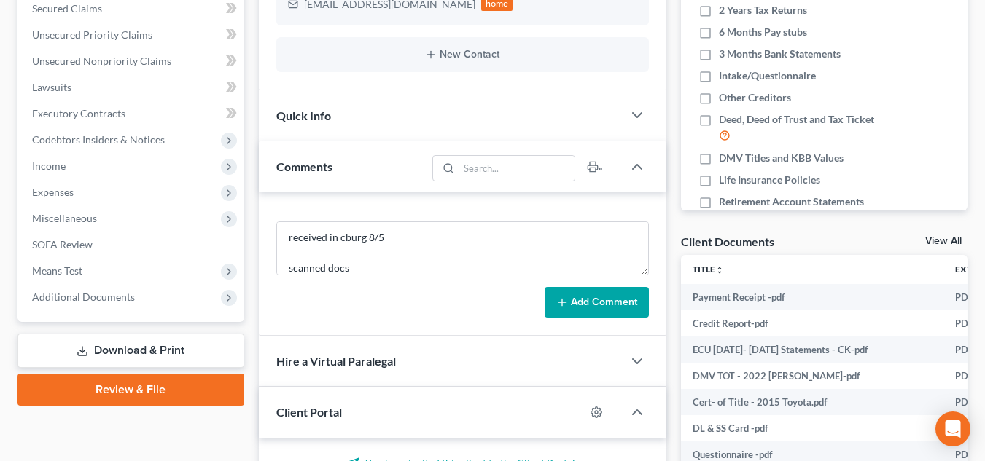
click at [596, 294] on button "Add Comment" at bounding box center [597, 302] width 104 height 31
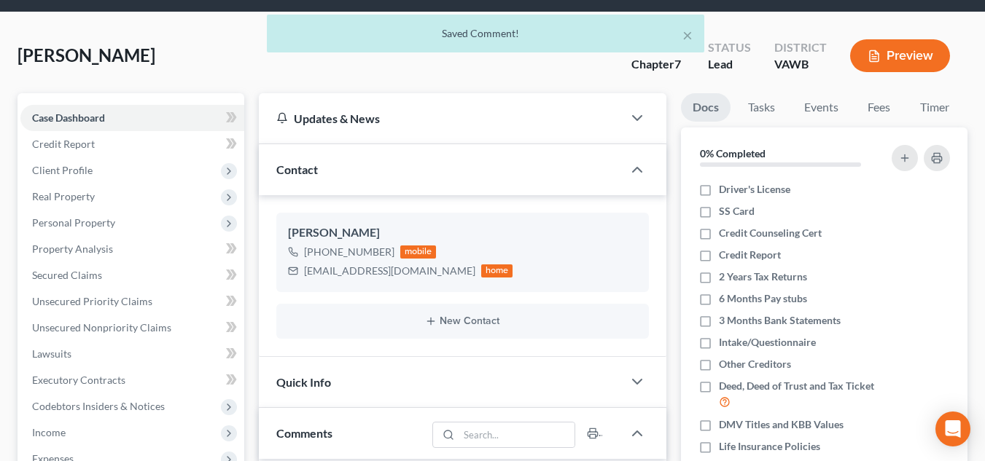
scroll to position [0, 0]
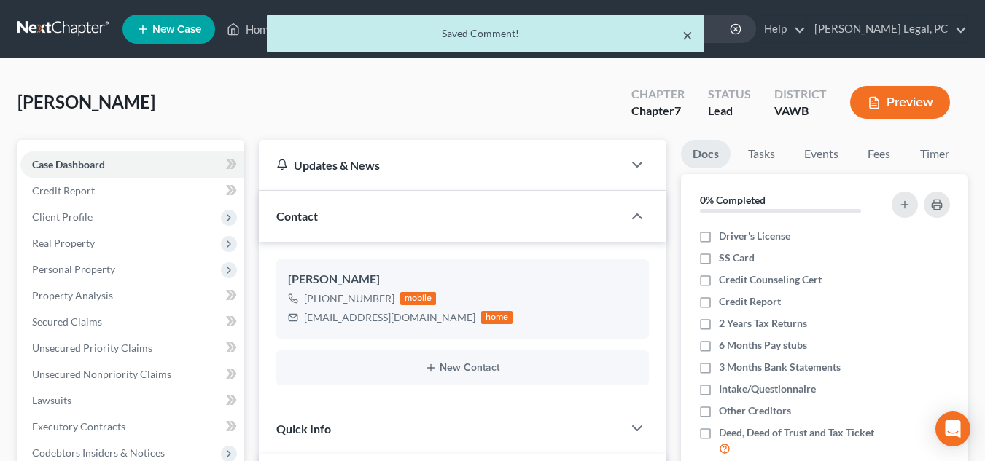
click at [685, 37] on button "×" at bounding box center [687, 34] width 10 height 17
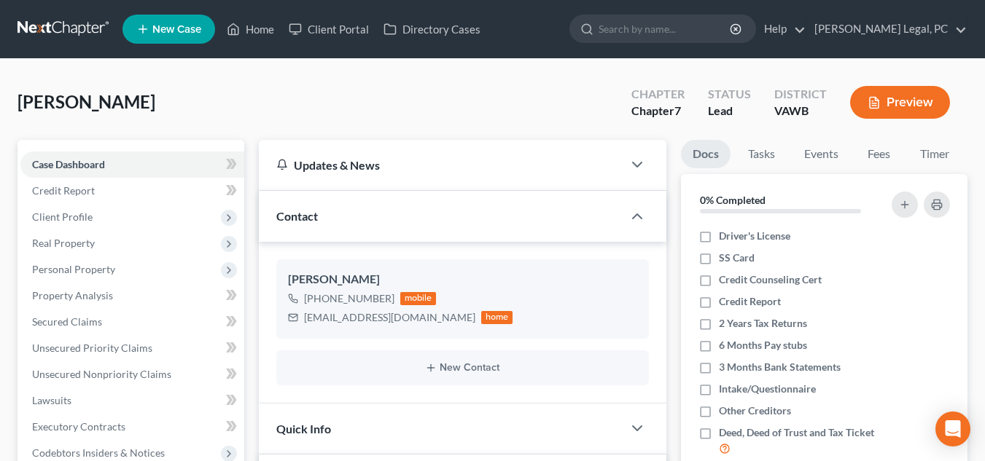
click at [32, 32] on link at bounding box center [63, 29] width 93 height 26
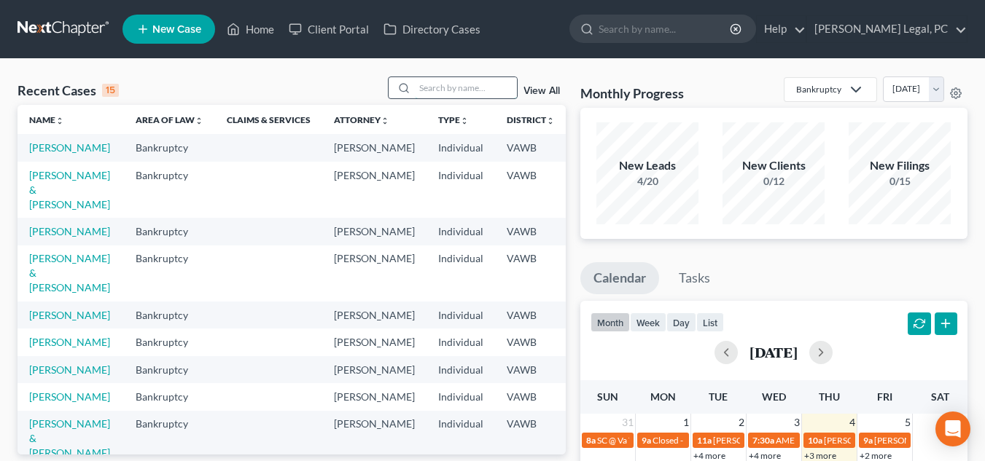
click at [457, 83] on input "search" at bounding box center [466, 87] width 102 height 21
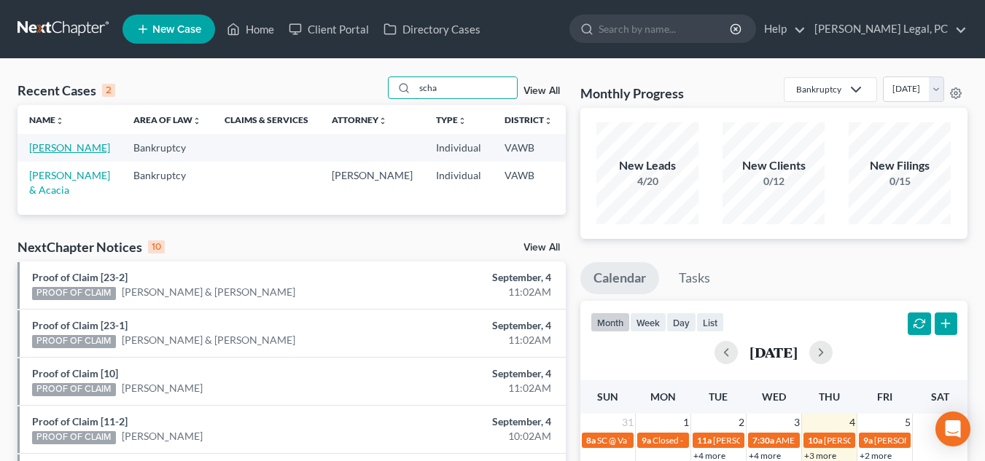
type input "scha"
click at [39, 149] on link "[PERSON_NAME]" at bounding box center [69, 147] width 81 height 12
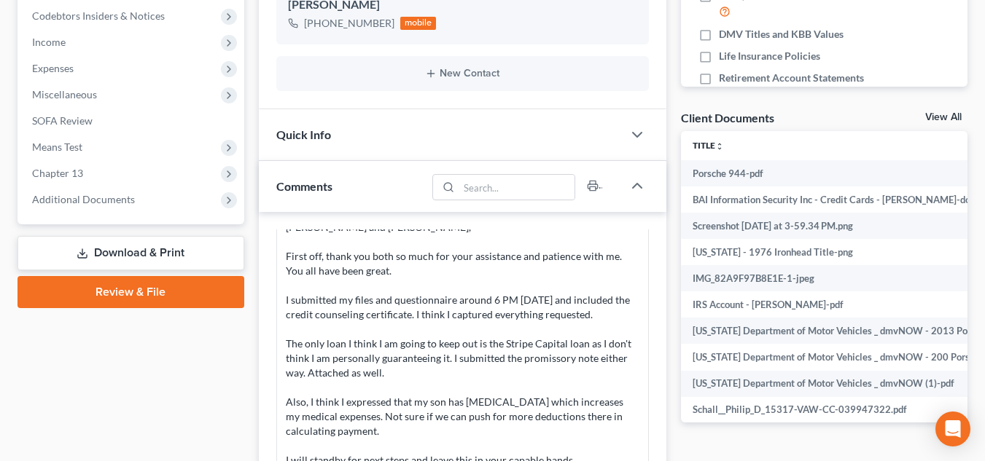
scroll to position [893, 0]
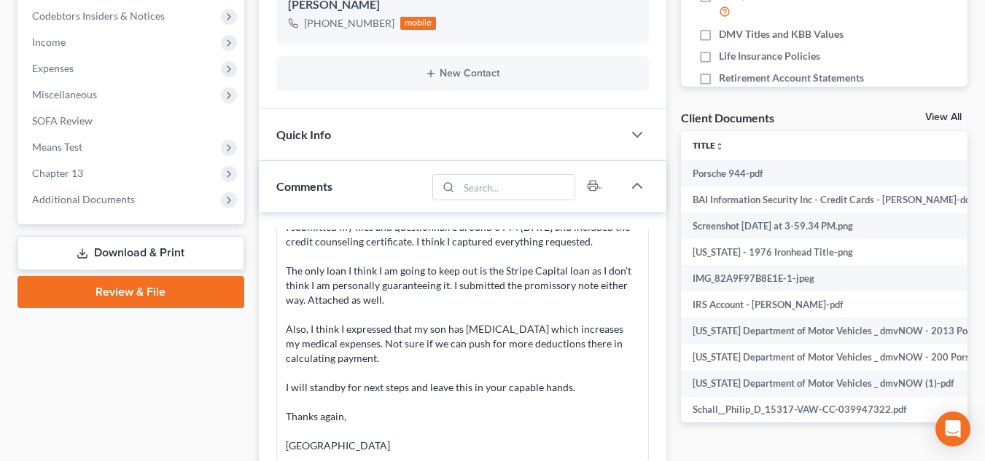
drag, startPoint x: 78, startPoint y: 206, endPoint x: 119, endPoint y: 219, distance: 42.9
click at [79, 206] on span "Additional Documents" at bounding box center [132, 200] width 224 height 26
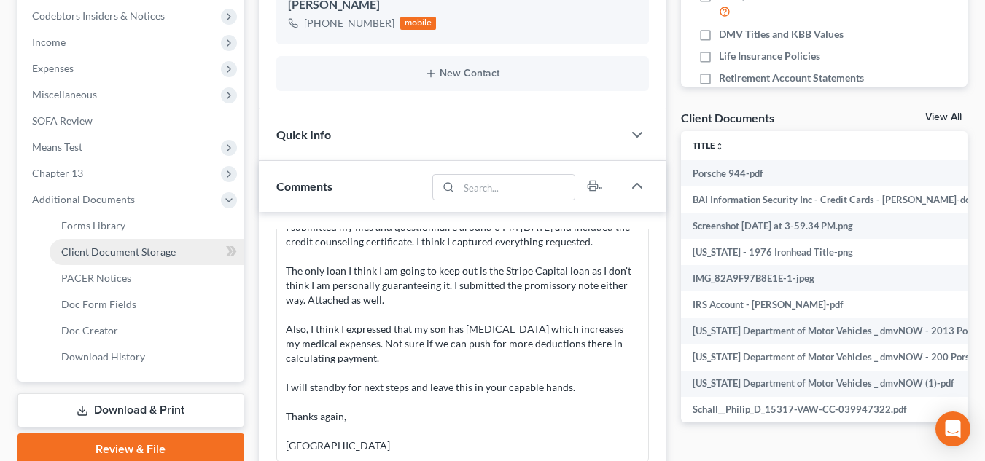
click at [150, 249] on span "Client Document Storage" at bounding box center [118, 252] width 114 height 12
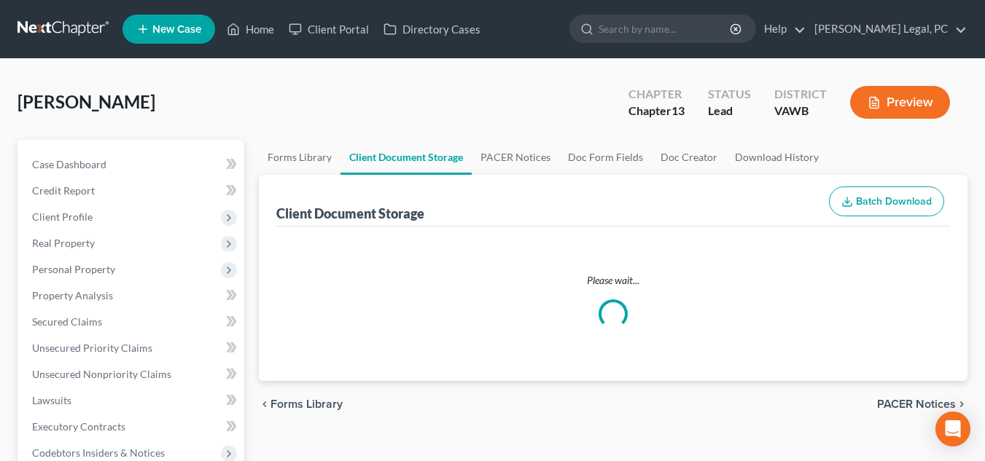
select select "0"
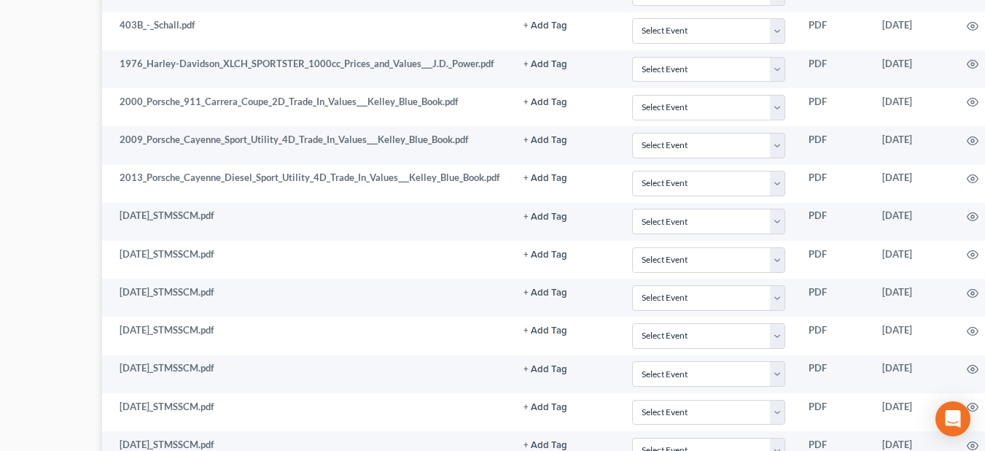
scroll to position [948, 158]
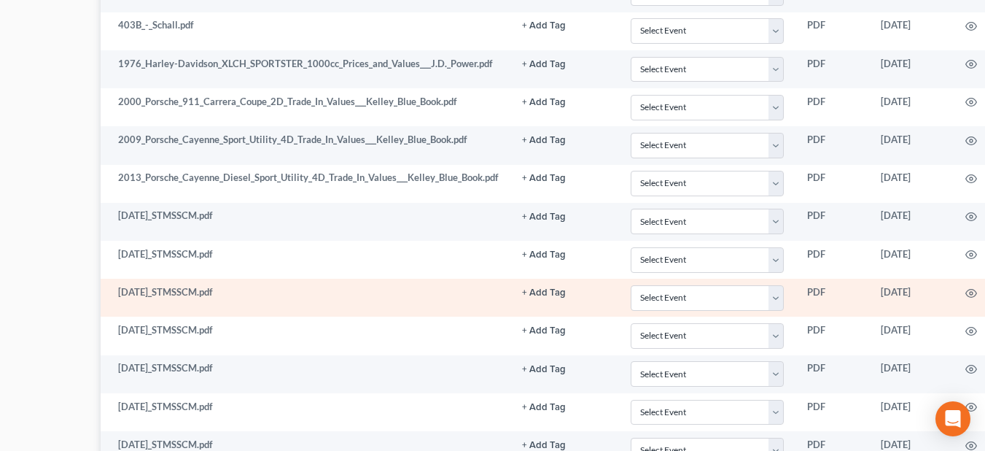
click at [972, 292] on circle "button" at bounding box center [971, 293] width 3 height 3
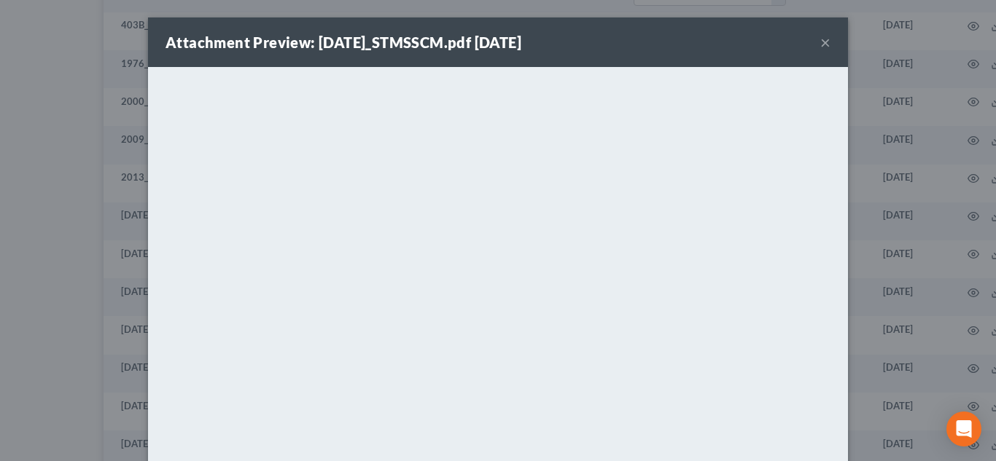
click at [820, 42] on button "×" at bounding box center [825, 42] width 10 height 17
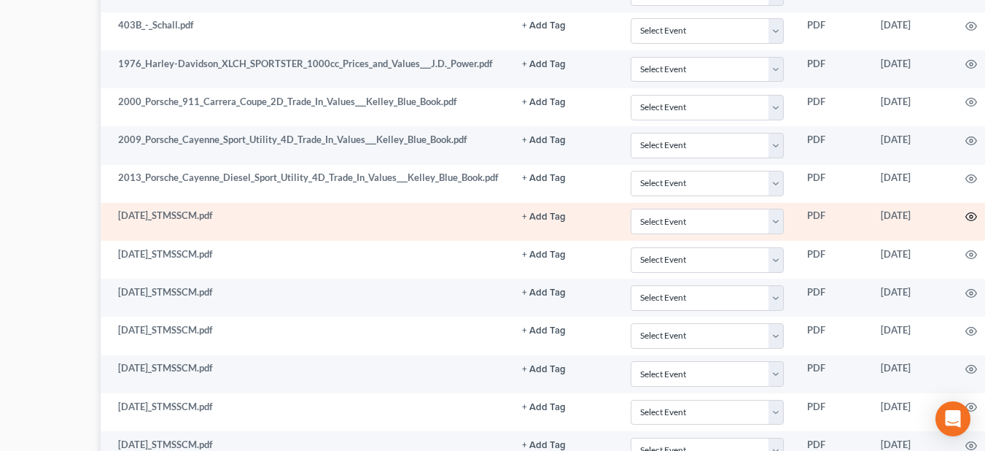
click at [971, 214] on icon "button" at bounding box center [971, 217] width 12 height 12
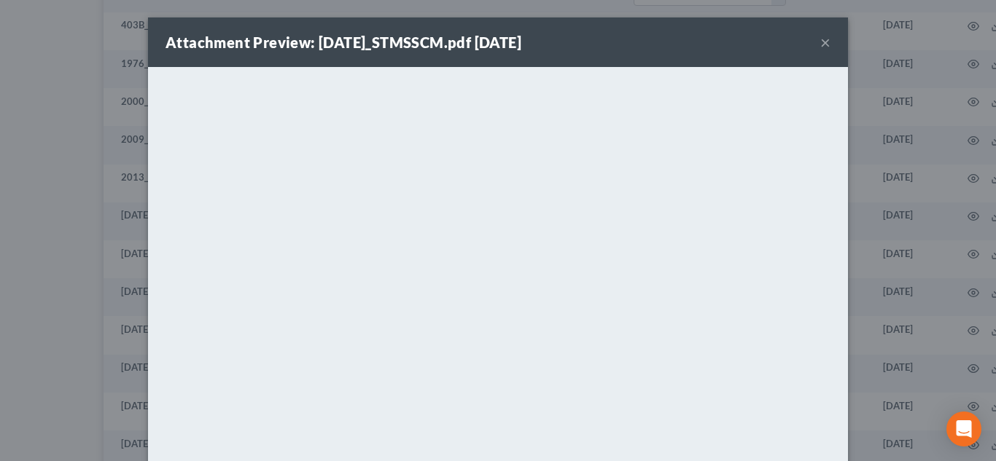
click at [820, 42] on button "×" at bounding box center [825, 42] width 10 height 17
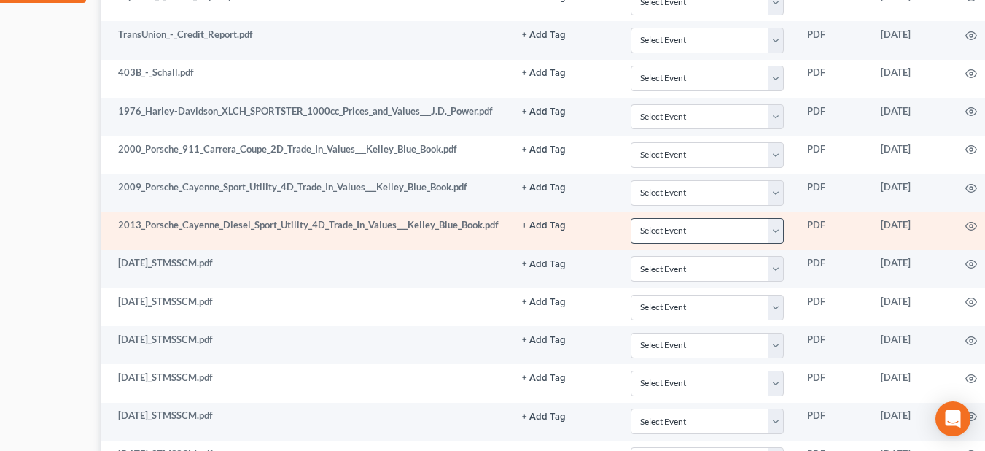
scroll to position [875, 158]
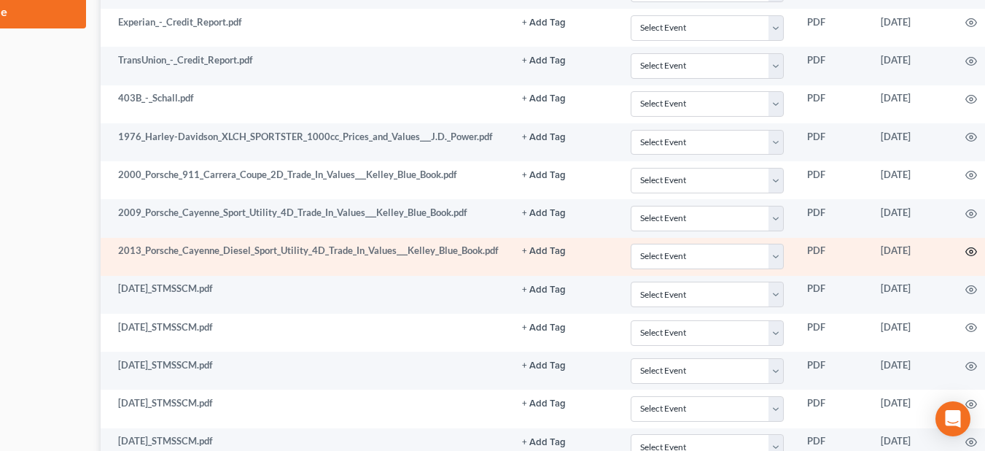
click at [971, 254] on icon "button" at bounding box center [971, 252] width 12 height 12
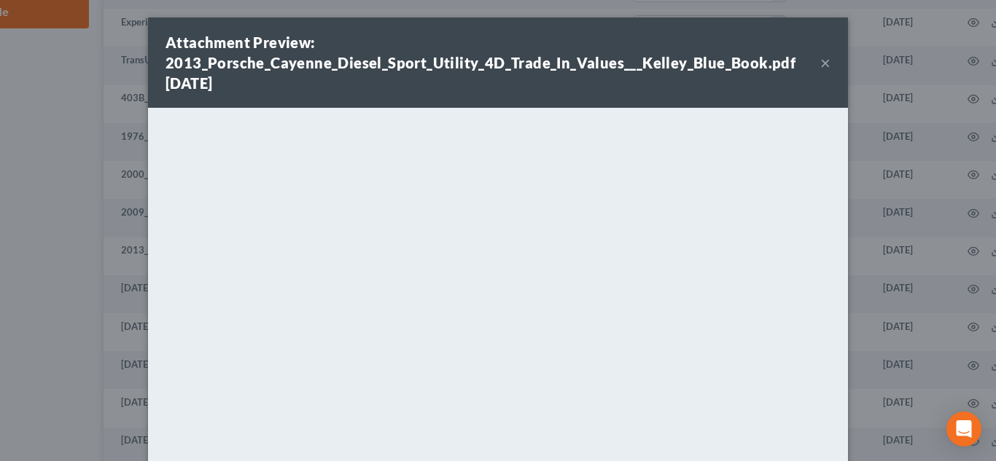
click at [822, 69] on button "×" at bounding box center [825, 62] width 10 height 17
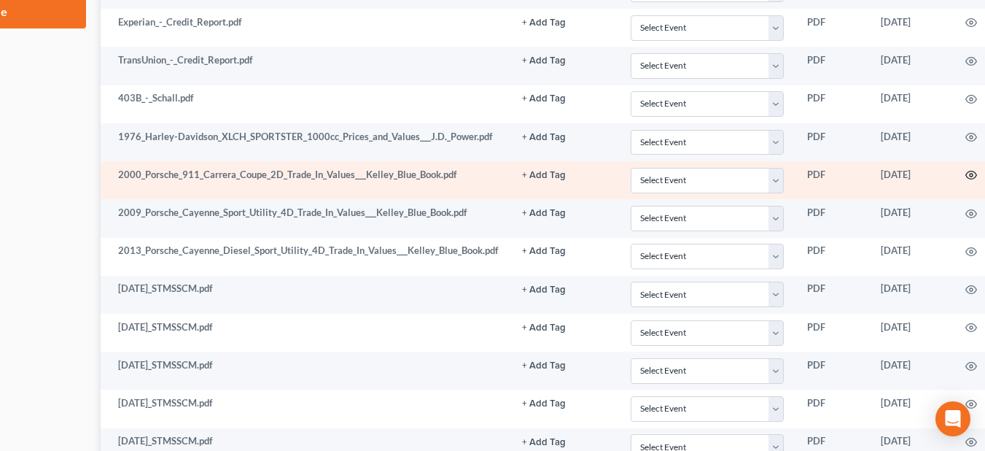
click at [973, 177] on icon "button" at bounding box center [971, 175] width 12 height 12
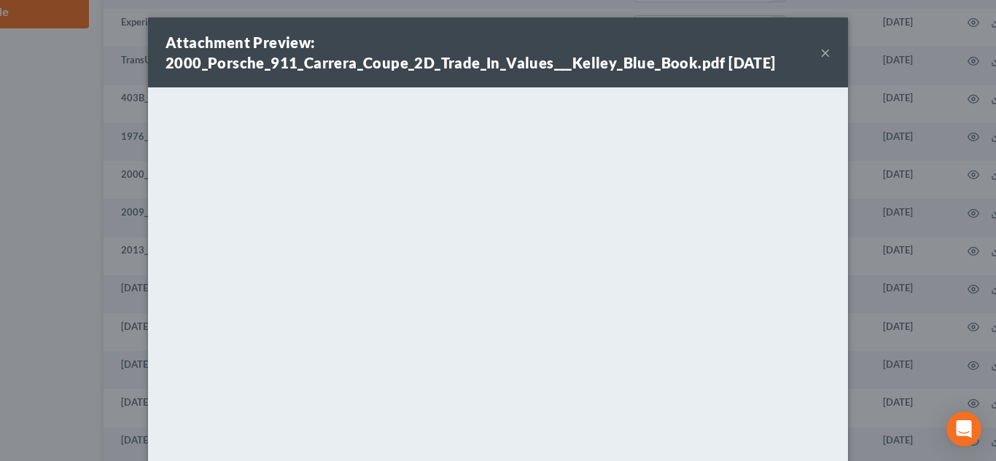
click at [820, 48] on button "×" at bounding box center [825, 52] width 10 height 17
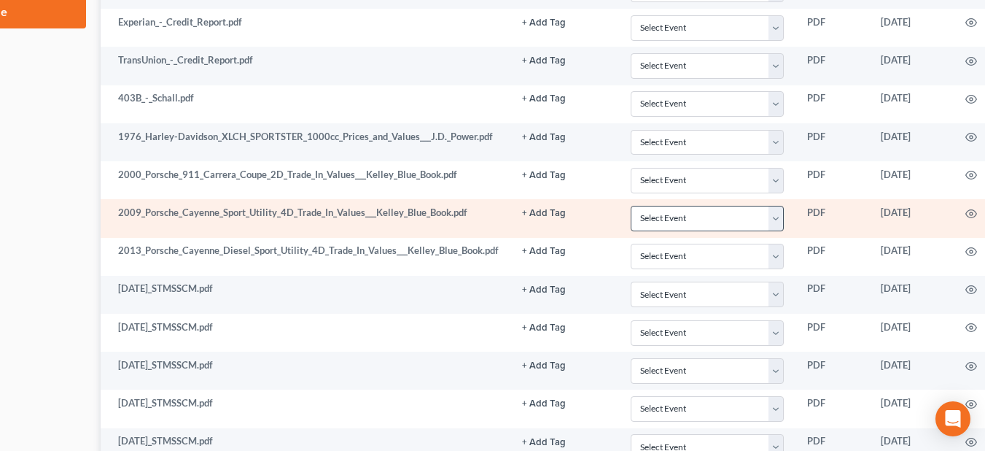
scroll to position [802, 158]
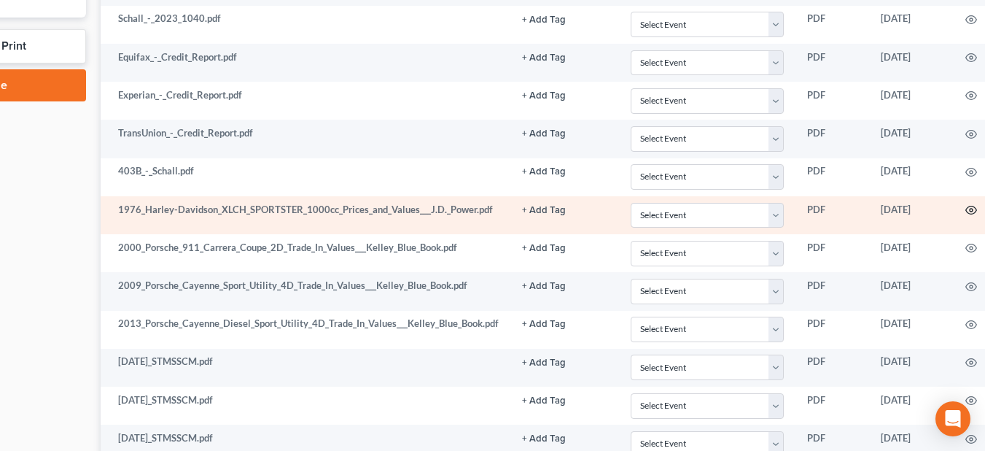
click at [970, 207] on icon "button" at bounding box center [970, 210] width 11 height 8
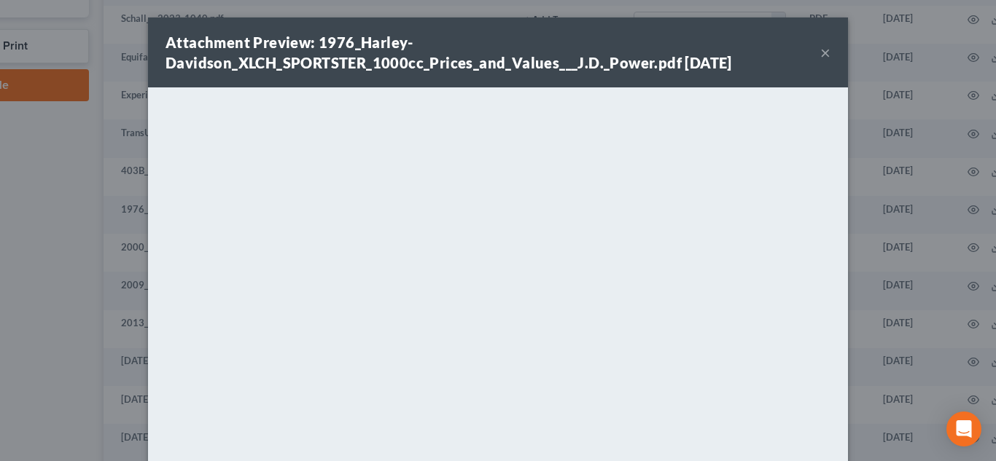
click at [824, 47] on button "×" at bounding box center [825, 52] width 10 height 17
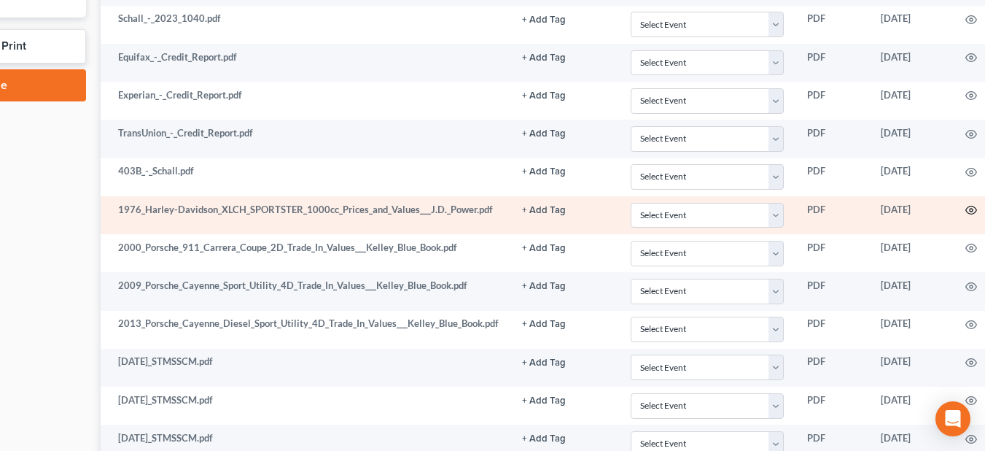
click at [975, 207] on icon "button" at bounding box center [970, 210] width 11 height 8
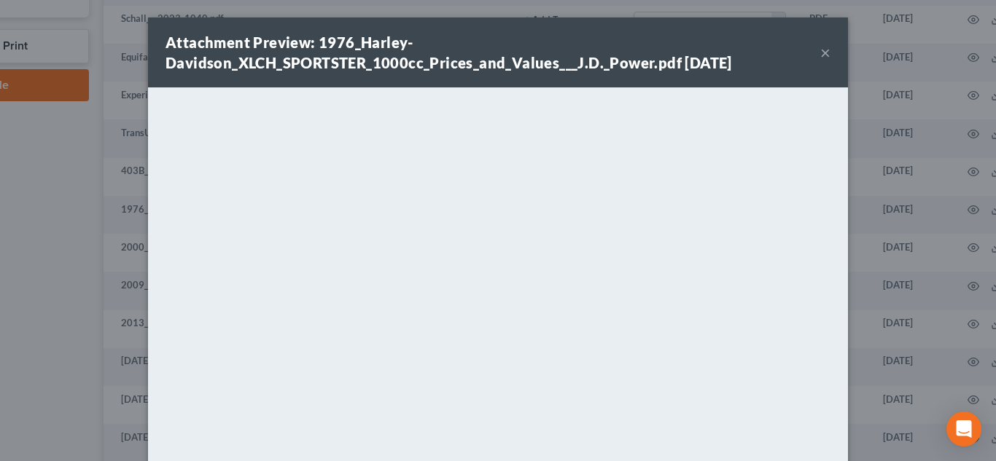
click at [823, 55] on button "×" at bounding box center [825, 52] width 10 height 17
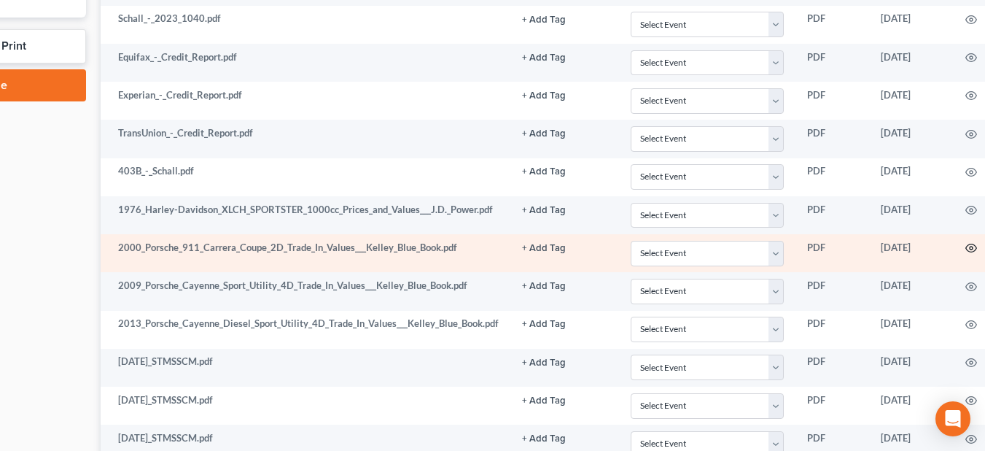
click at [975, 246] on icon "button" at bounding box center [971, 248] width 12 height 12
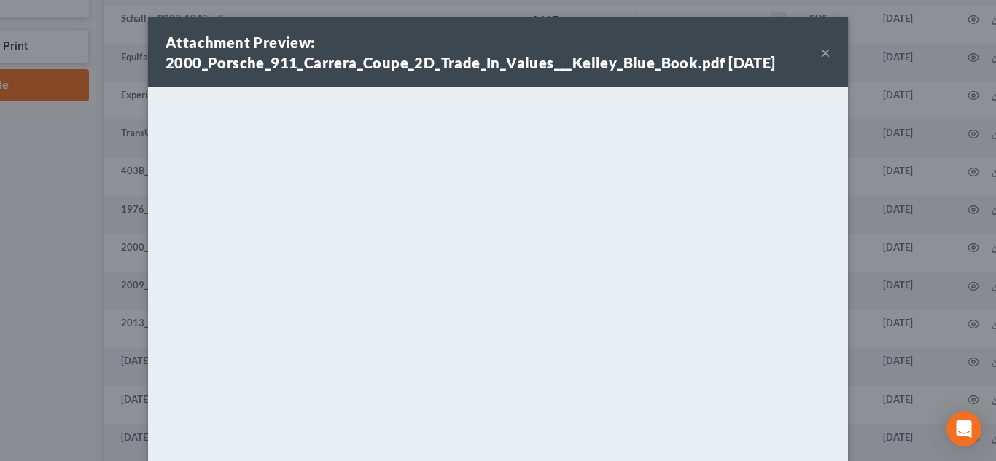
click at [813, 50] on div "Attachment Preview: 2000_Porsche_911_Carrera_Coupe_2D_Trade_In_Values___Kelley_…" at bounding box center [492, 52] width 655 height 41
click at [821, 52] on button "×" at bounding box center [825, 52] width 10 height 17
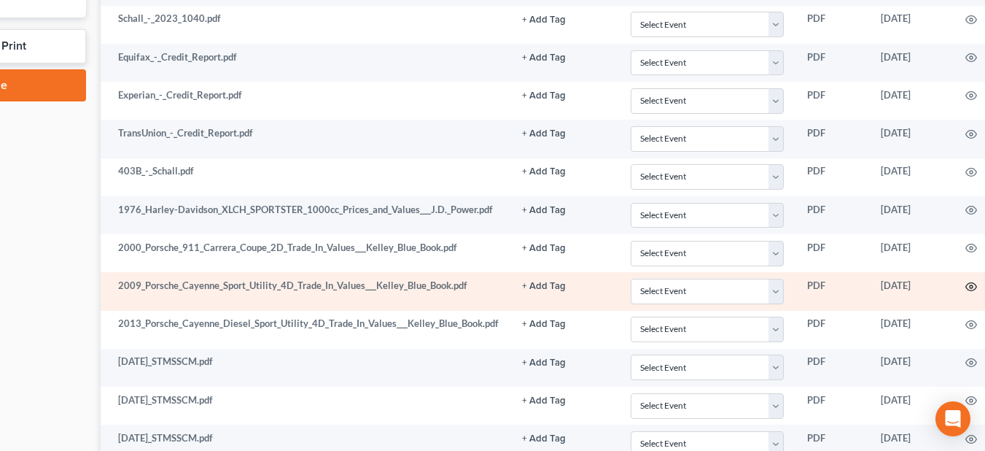
click at [970, 289] on icon "button" at bounding box center [970, 286] width 11 height 8
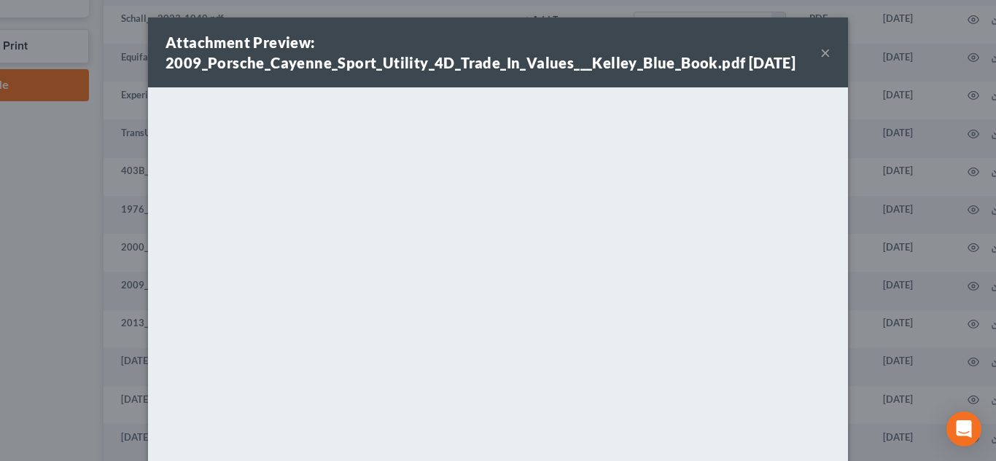
click at [795, 60] on strong "Attachment Preview: 2009_Porsche_Cayenne_Sport_Utility_4D_Trade_In_Values___Kel…" at bounding box center [480, 53] width 630 height 38
click at [820, 52] on button "×" at bounding box center [825, 52] width 10 height 17
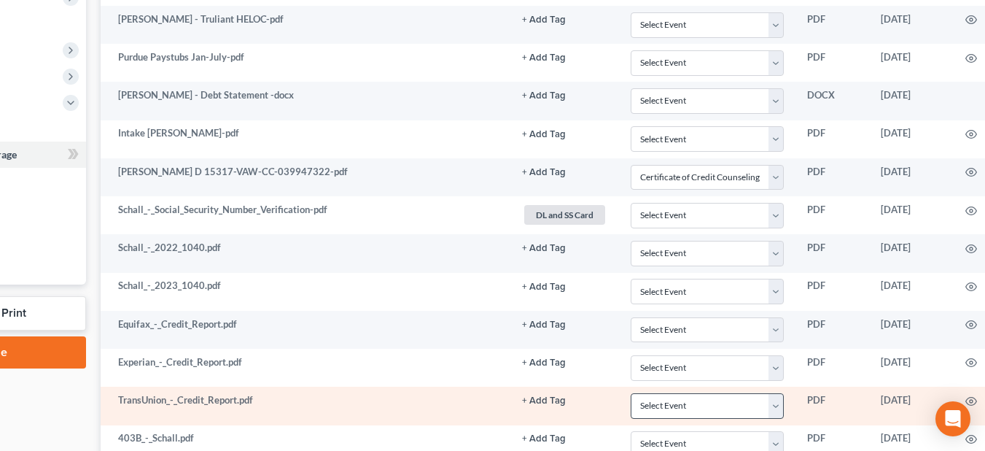
scroll to position [510, 158]
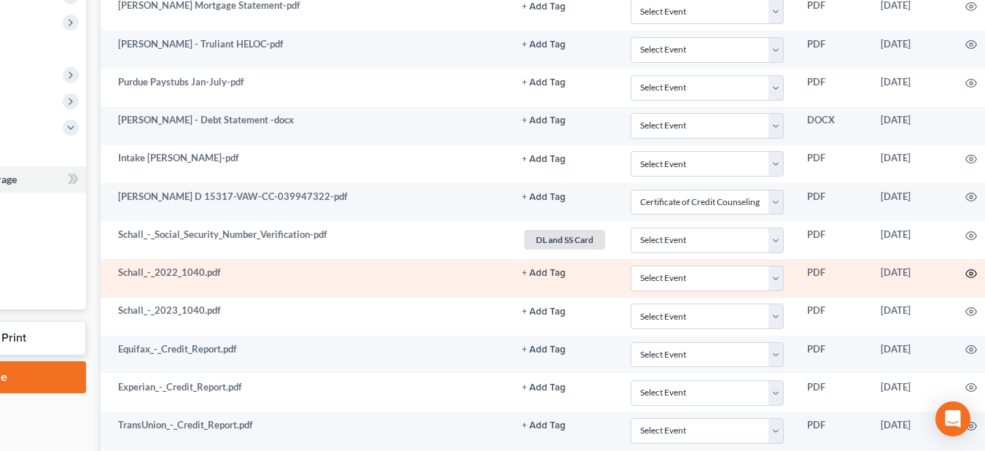
click at [971, 272] on icon "button" at bounding box center [971, 274] width 12 height 12
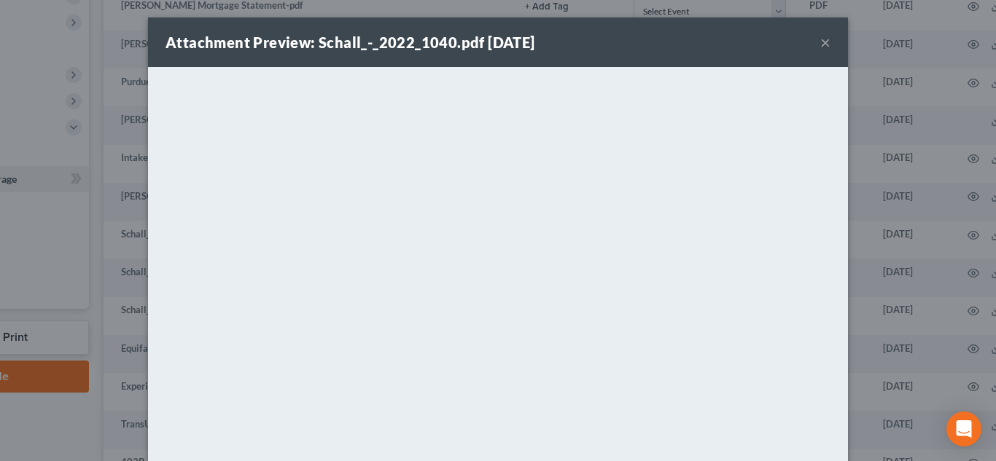
drag, startPoint x: 820, startPoint y: 47, endPoint x: 783, endPoint y: 69, distance: 43.1
click at [820, 46] on button "×" at bounding box center [825, 42] width 10 height 17
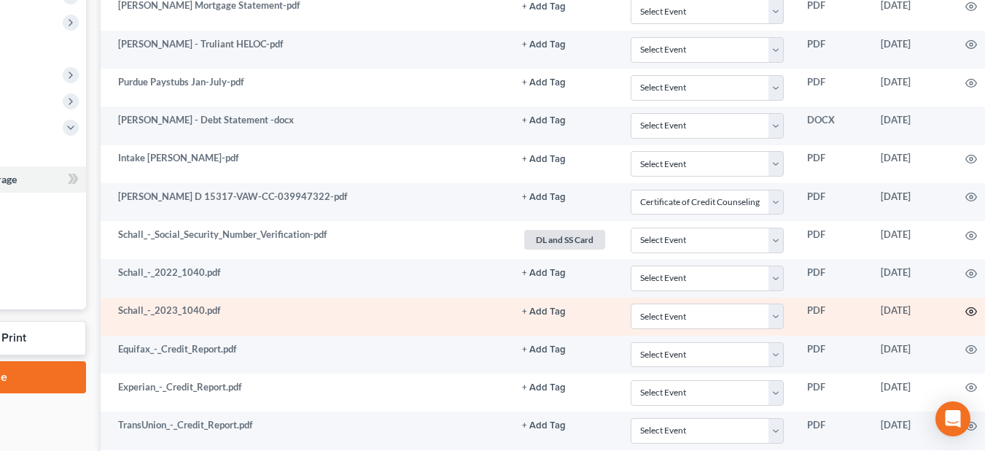
click at [975, 312] on icon "button" at bounding box center [971, 311] width 12 height 12
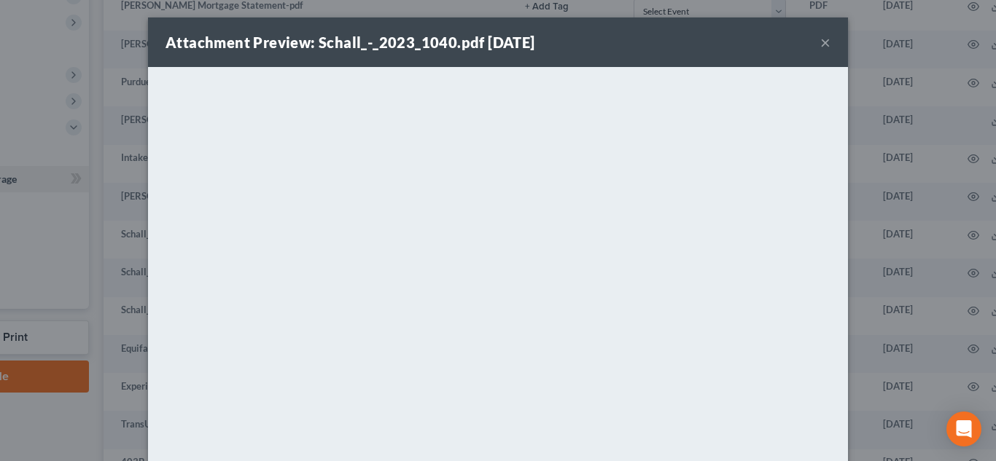
click at [820, 44] on button "×" at bounding box center [825, 42] width 10 height 17
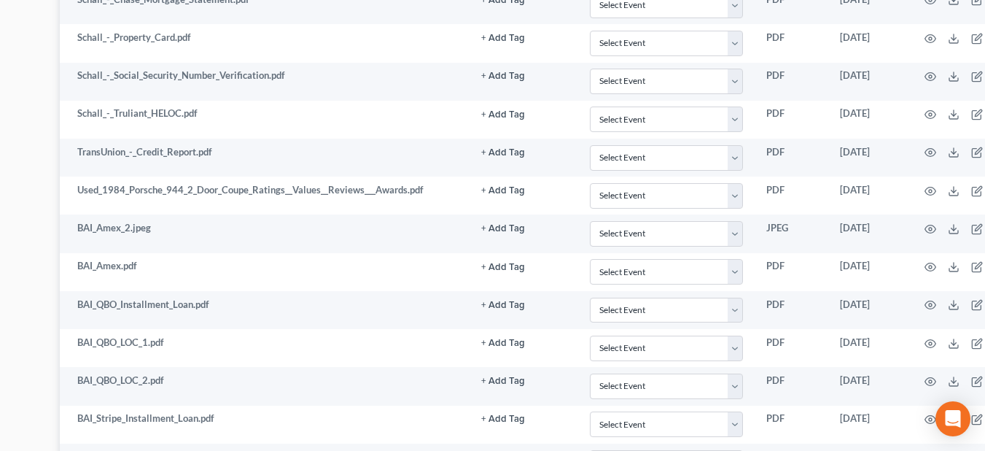
scroll to position [1713, 199]
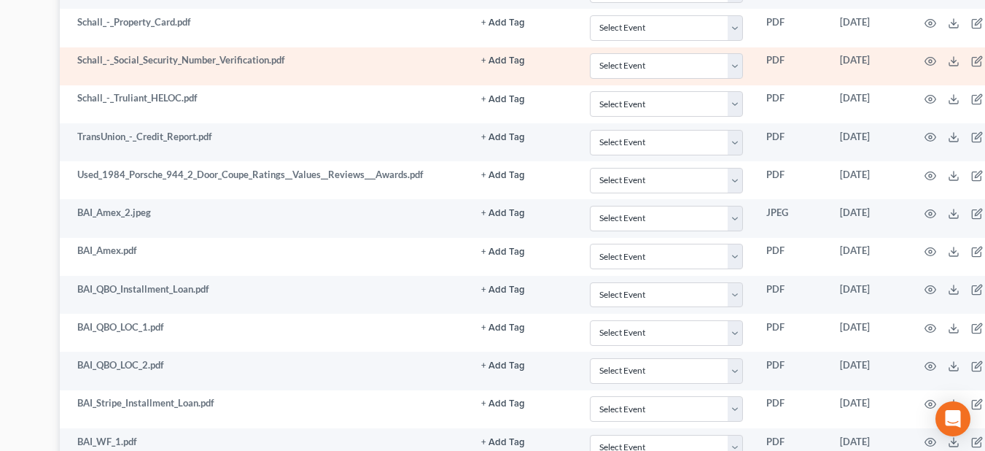
click at [934, 52] on td at bounding box center [968, 66] width 122 height 38
click at [932, 61] on circle "button" at bounding box center [930, 61] width 3 height 3
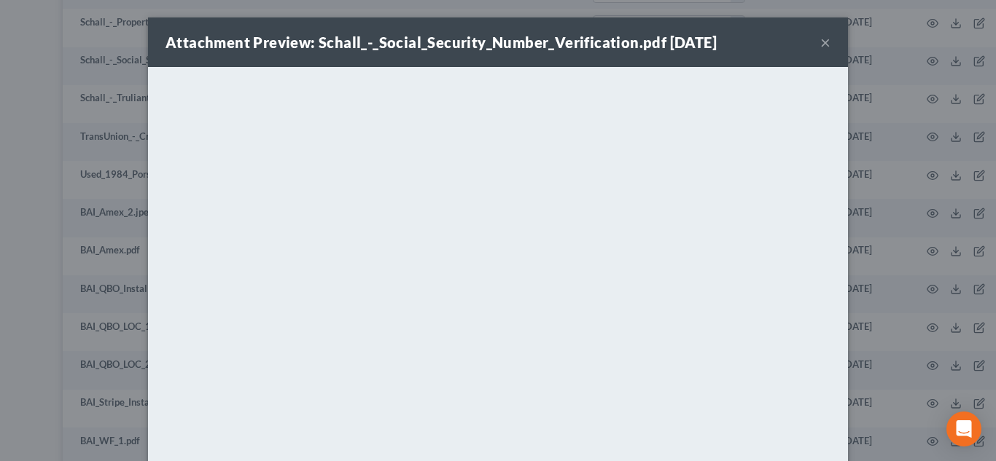
click at [820, 45] on button "×" at bounding box center [825, 42] width 10 height 17
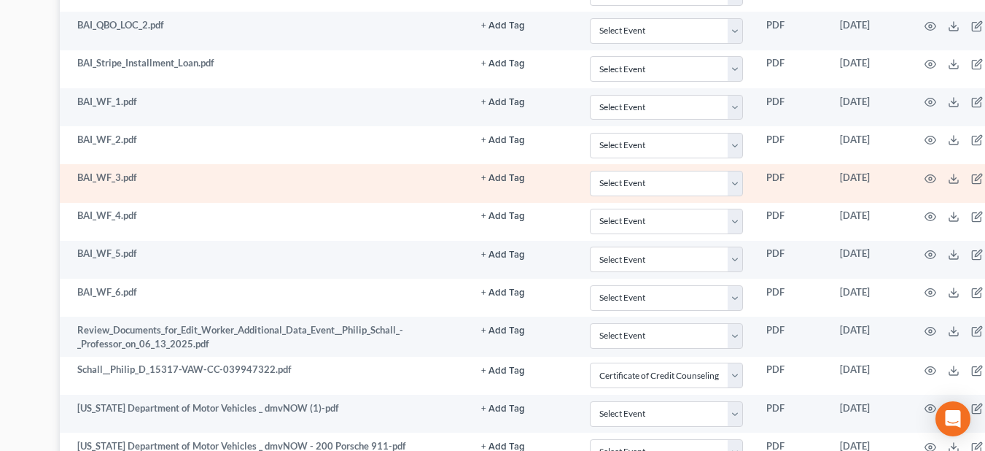
scroll to position [2077, 199]
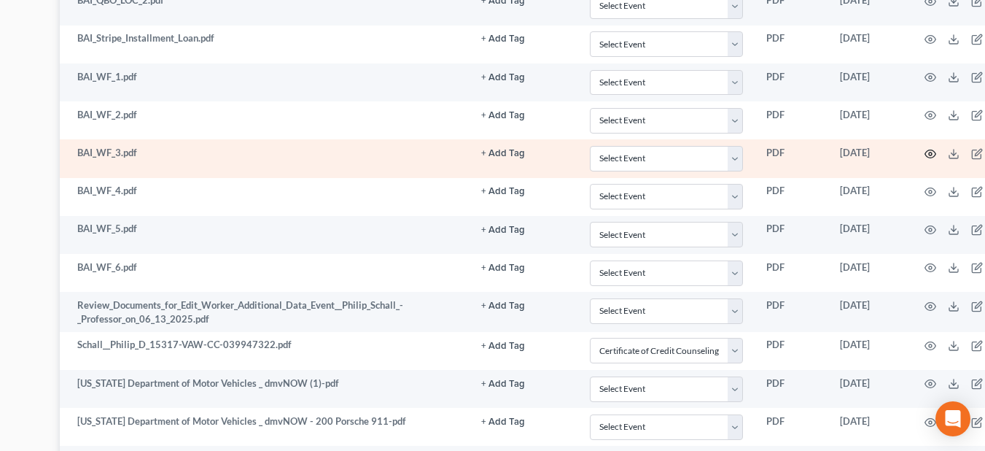
click at [931, 157] on icon "button" at bounding box center [930, 154] width 12 height 12
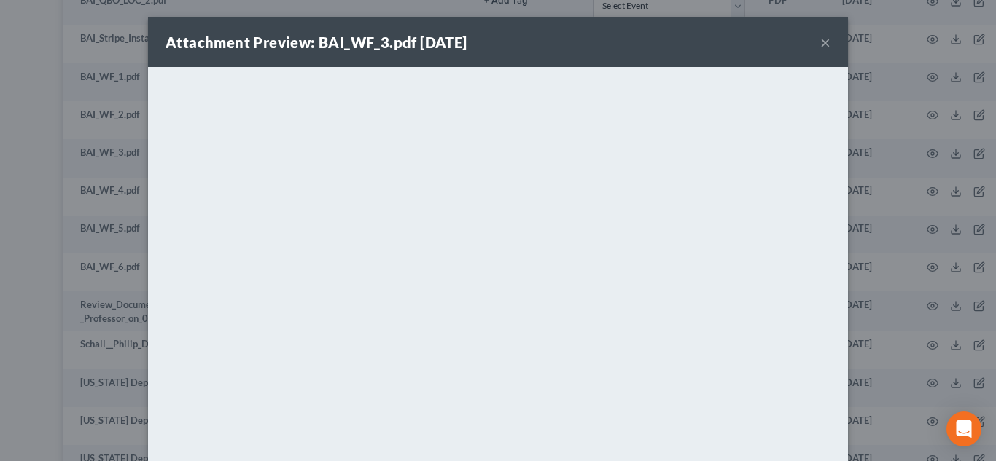
click at [820, 44] on button "×" at bounding box center [825, 42] width 10 height 17
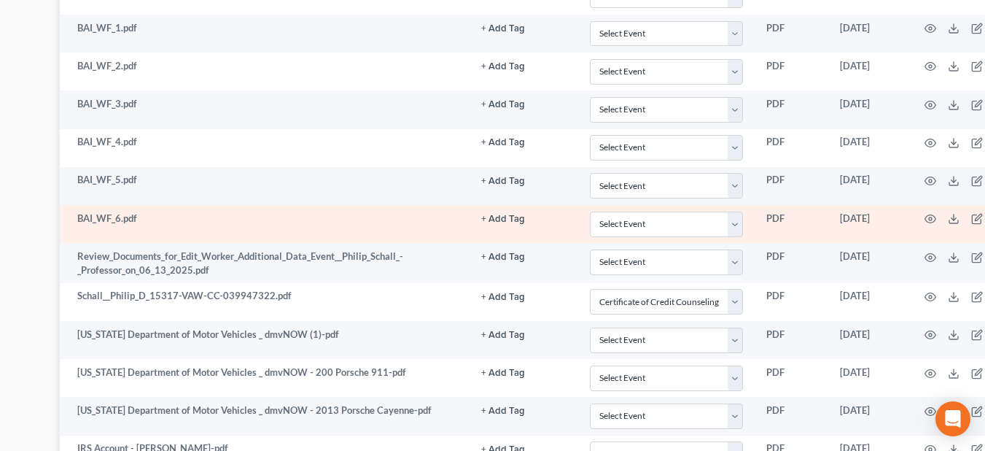
scroll to position [2150, 199]
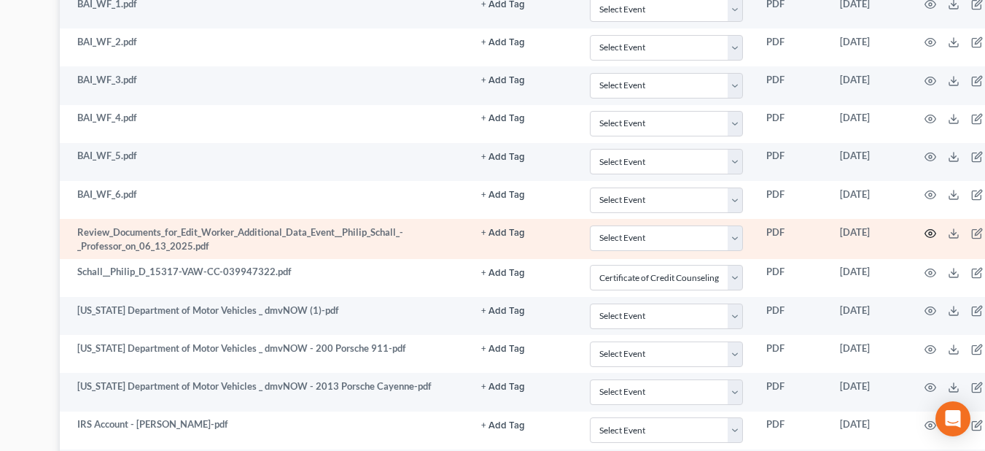
click at [936, 236] on icon "button" at bounding box center [930, 233] width 12 height 12
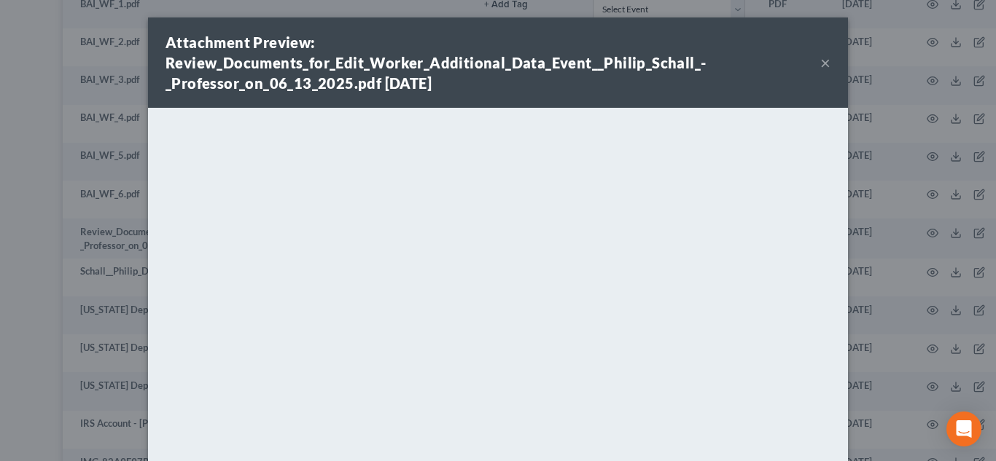
click at [821, 66] on button "×" at bounding box center [825, 62] width 10 height 17
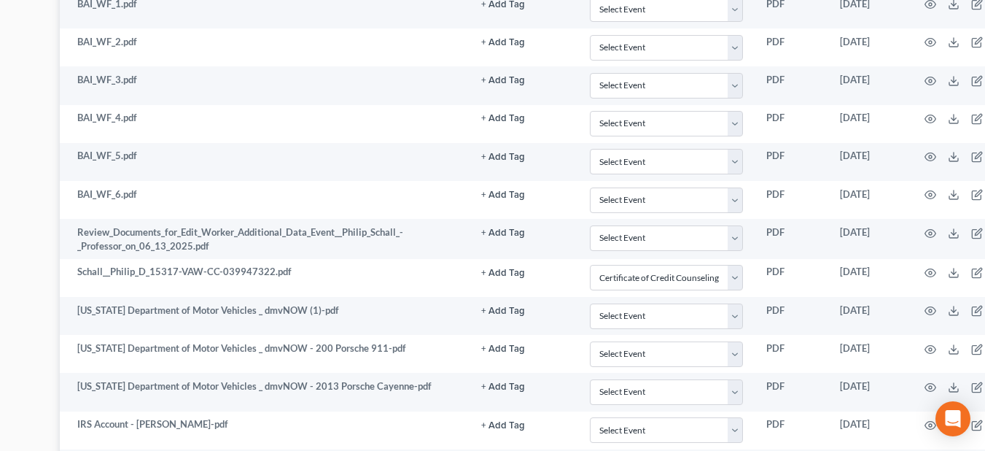
scroll to position [2223, 199]
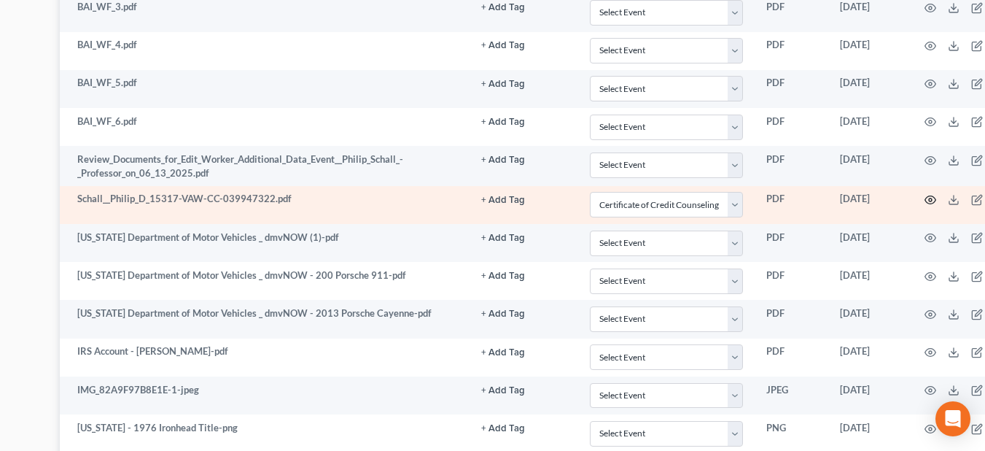
click at [930, 194] on icon "button" at bounding box center [930, 200] width 12 height 12
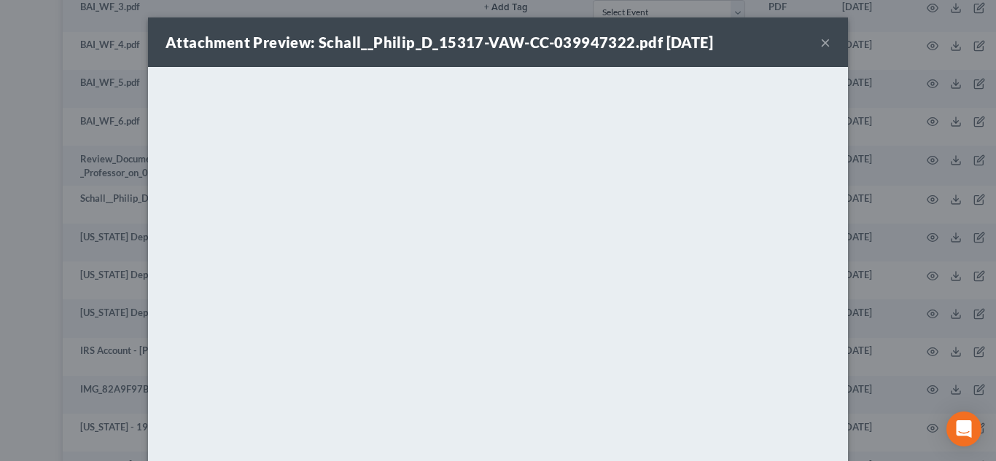
click at [825, 35] on div "Attachment Preview: Schall__Philip_D_15317-VAW-CC-039947322.pdf 08/07/2025 ×" at bounding box center [498, 42] width 700 height 50
click at [826, 40] on div "Attachment Preview: Schall__Philip_D_15317-VAW-CC-039947322.pdf 08/07/2025 ×" at bounding box center [498, 42] width 700 height 50
click at [820, 42] on button "×" at bounding box center [825, 42] width 10 height 17
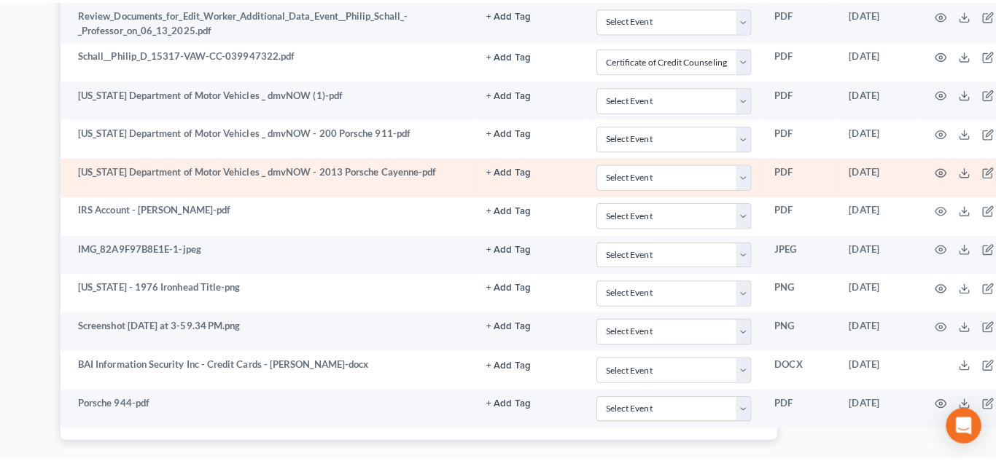
scroll to position [2442, 199]
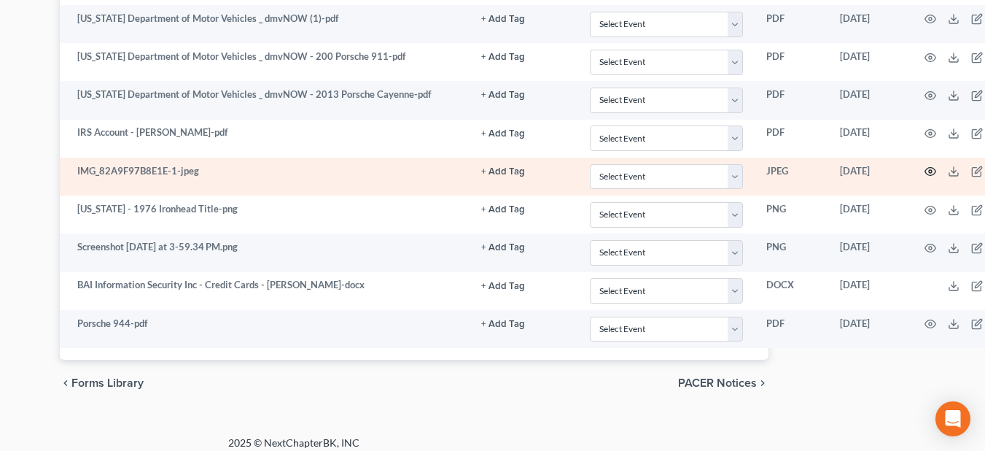
click at [934, 173] on icon "button" at bounding box center [930, 171] width 12 height 12
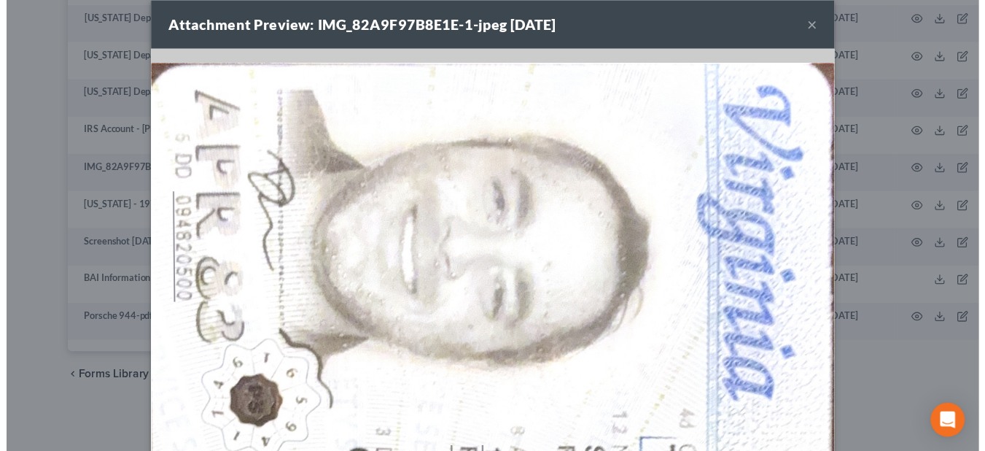
scroll to position [0, 0]
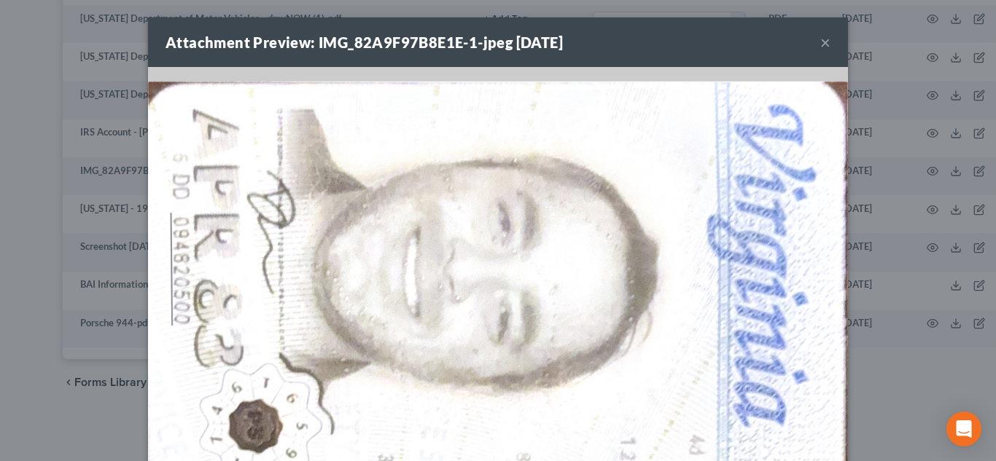
click at [820, 41] on button "×" at bounding box center [825, 42] width 10 height 17
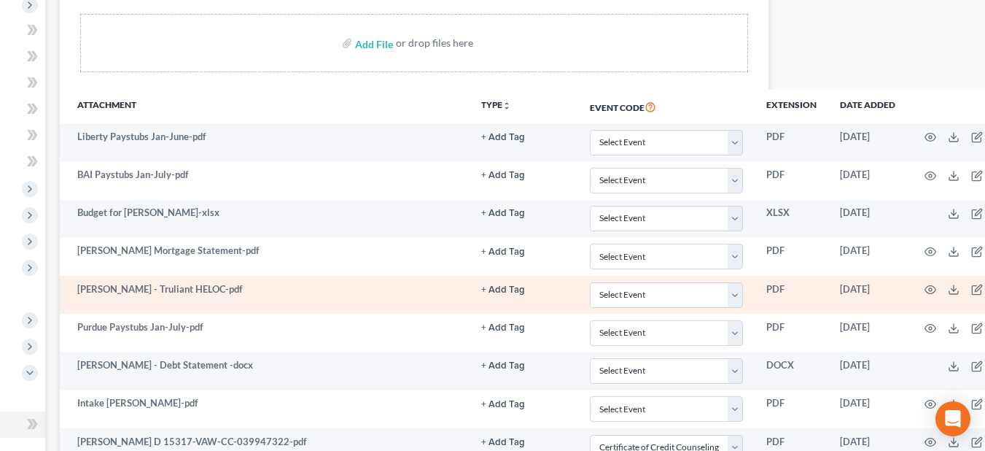
scroll to position [36, 199]
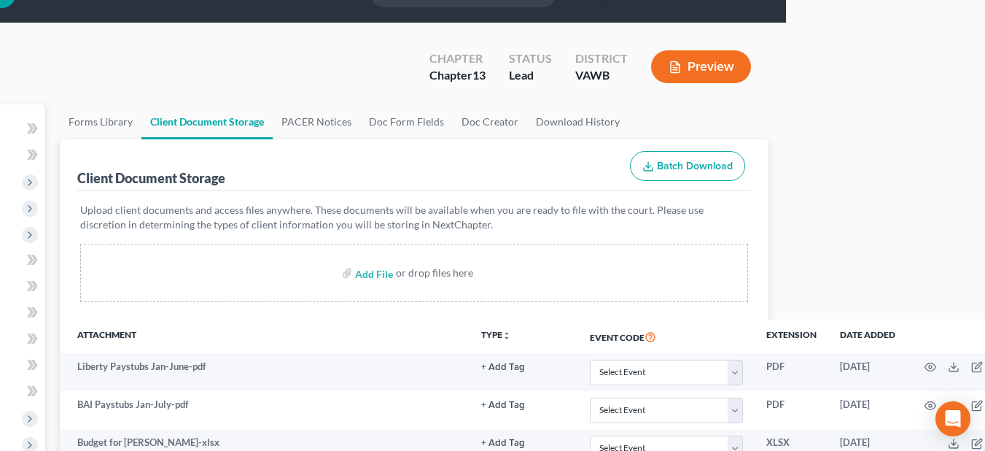
click at [684, 171] on span "Batch Download" at bounding box center [695, 166] width 76 height 12
select select "0"
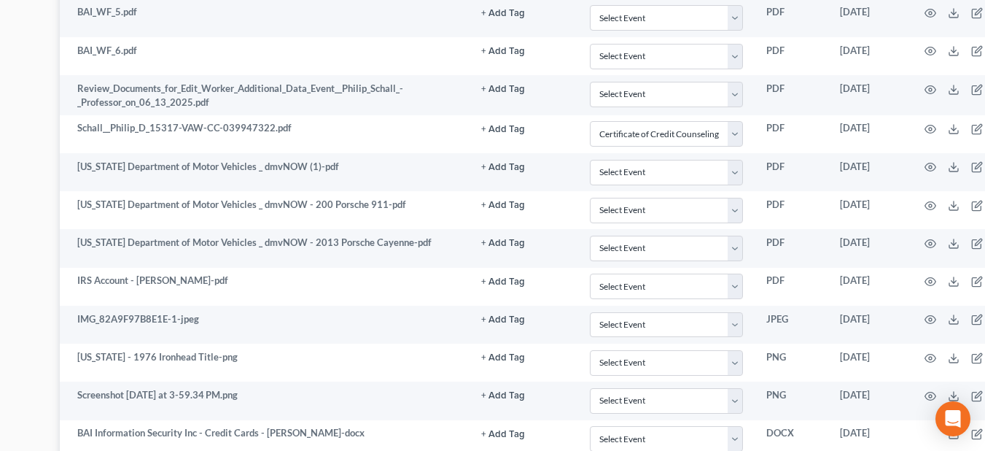
scroll to position [2490, 199]
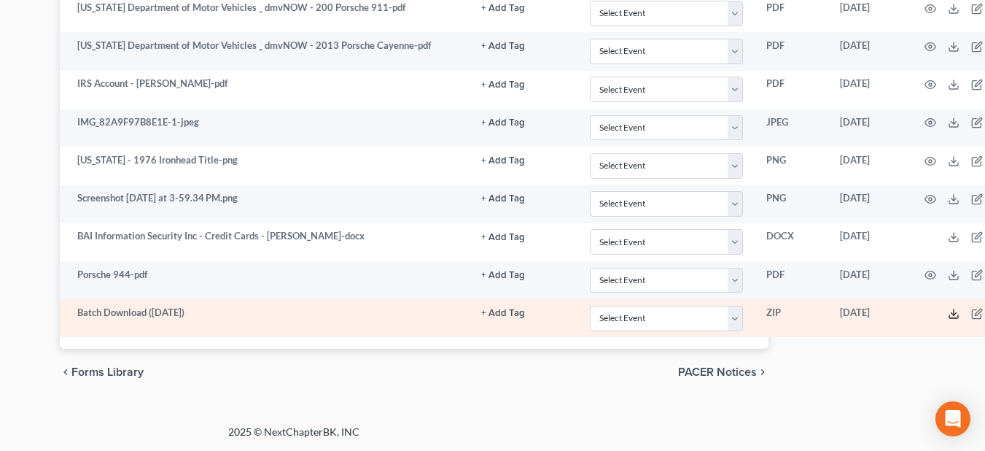
click at [954, 309] on line at bounding box center [954, 312] width 0 height 6
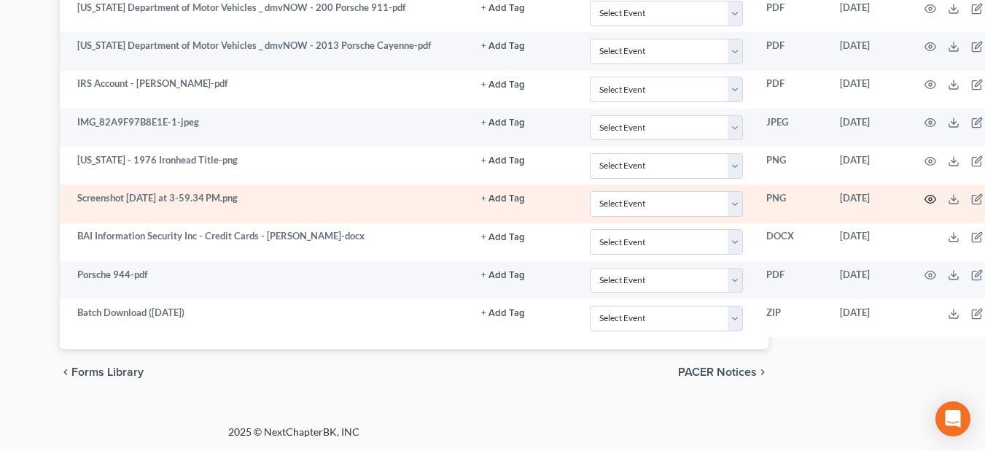
click at [928, 199] on icon "button" at bounding box center [930, 199] width 12 height 12
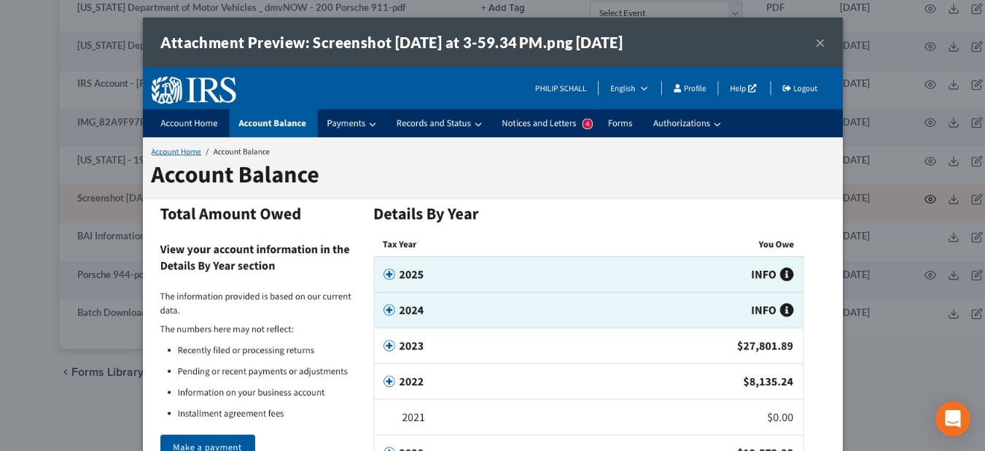
scroll to position [2479, 199]
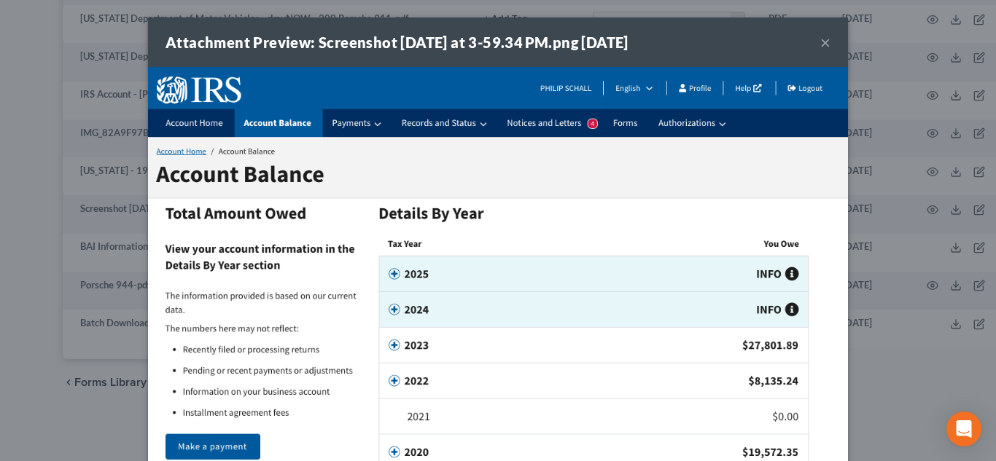
click at [822, 39] on button "×" at bounding box center [825, 42] width 10 height 17
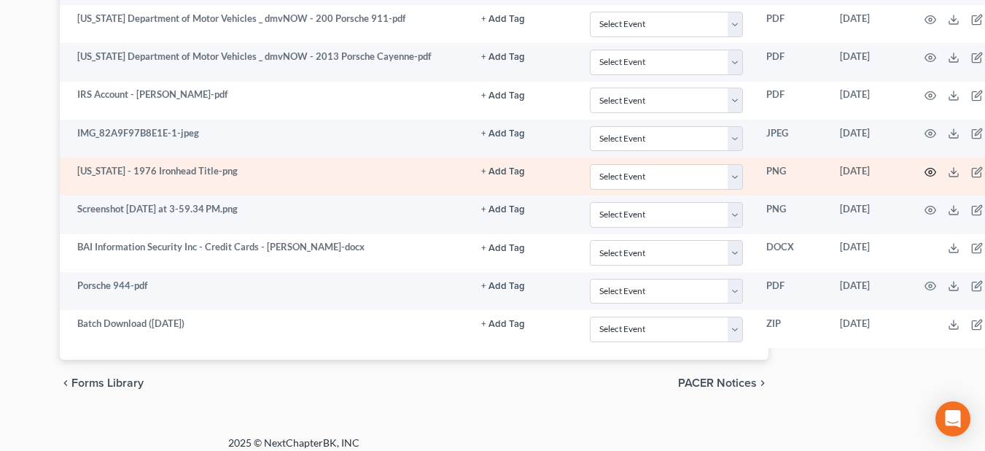
click at [932, 174] on icon "button" at bounding box center [930, 172] width 12 height 12
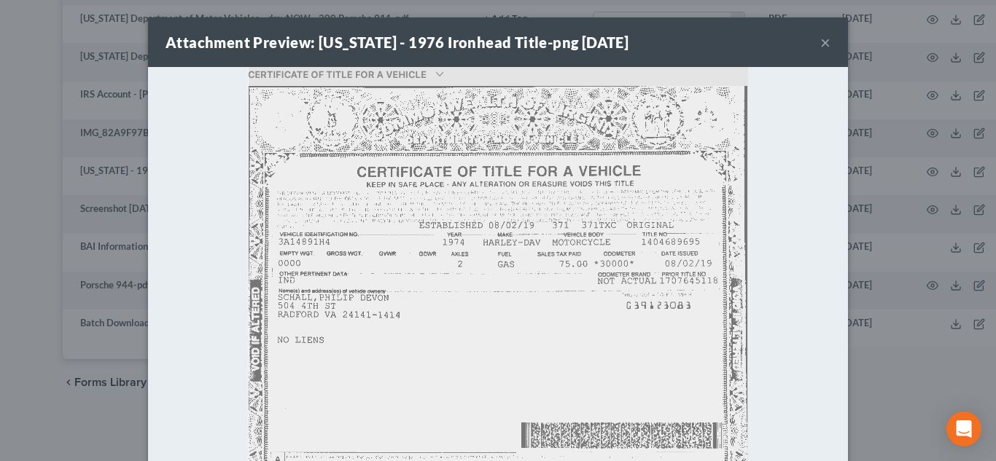
click at [826, 41] on div "Attachment Preview: Virginia - 1976 Ironhead Title-png 08/08/2025 ×" at bounding box center [498, 42] width 700 height 50
click at [822, 41] on button "×" at bounding box center [825, 42] width 10 height 17
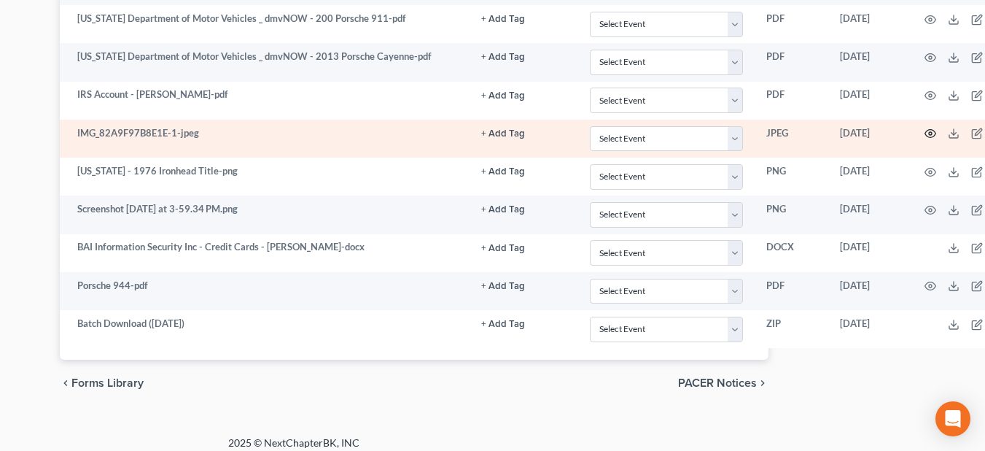
click at [931, 133] on circle "button" at bounding box center [930, 133] width 3 height 3
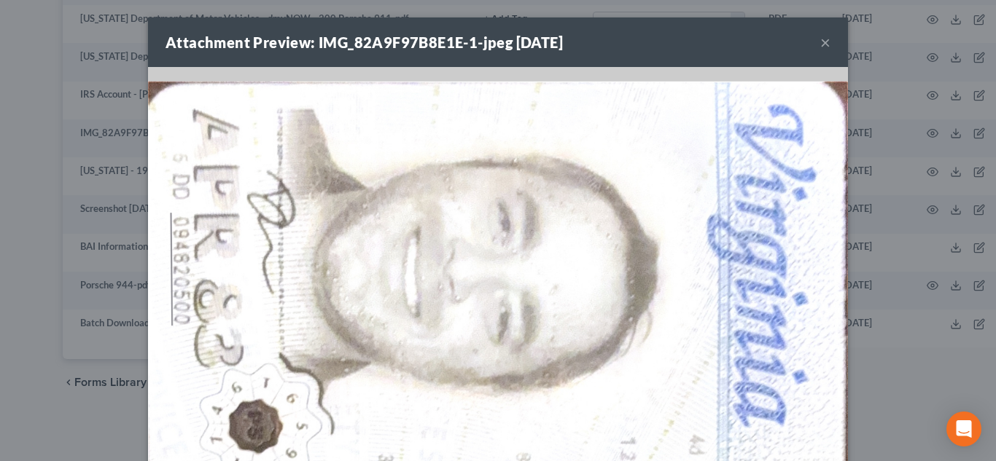
click at [820, 39] on button "×" at bounding box center [825, 42] width 10 height 17
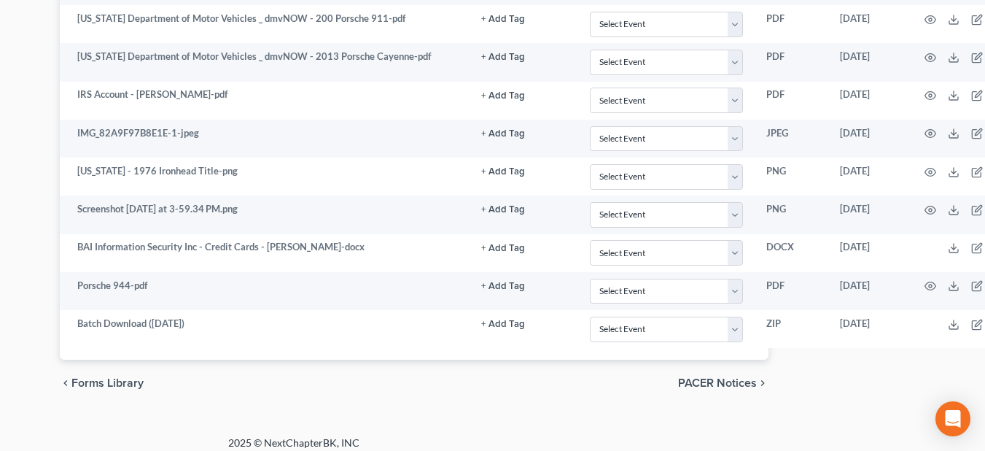
scroll to position [2479, 245]
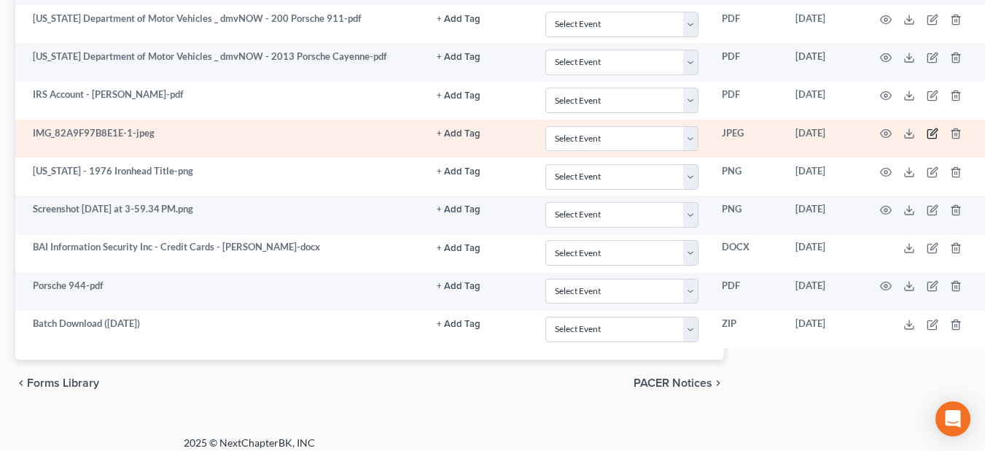
click at [929, 130] on icon "button" at bounding box center [933, 134] width 12 height 12
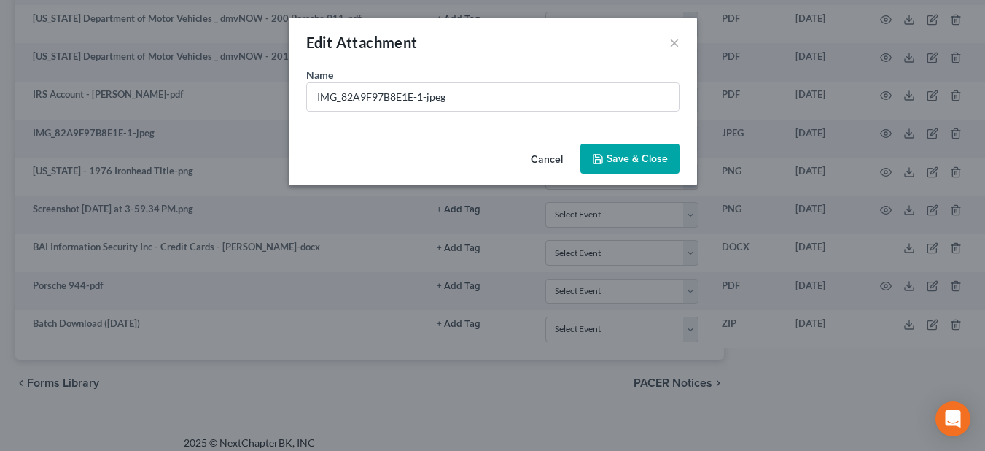
scroll to position [2479, 237]
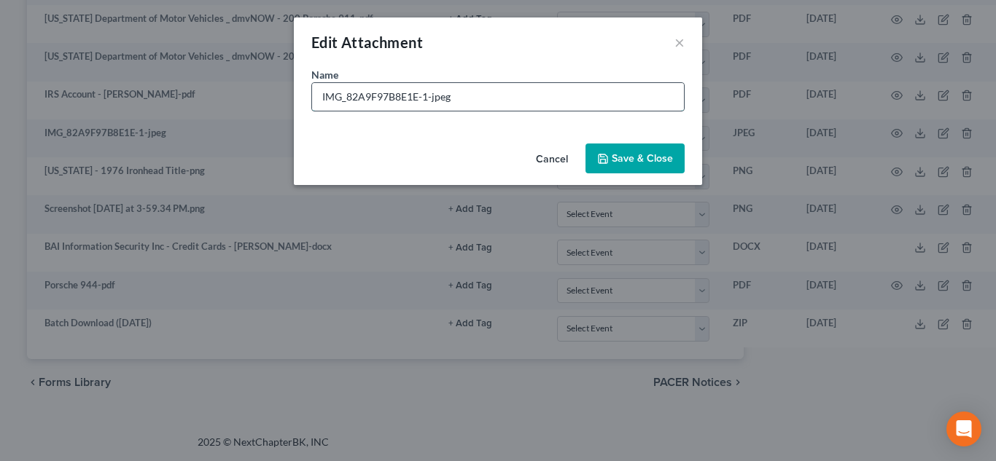
drag, startPoint x: 458, startPoint y: 108, endPoint x: 316, endPoint y: 109, distance: 141.4
click at [316, 109] on input "IMG_82A9F97B8E1E-1-jpeg" at bounding box center [498, 97] width 372 height 28
type input "Copy of DL"
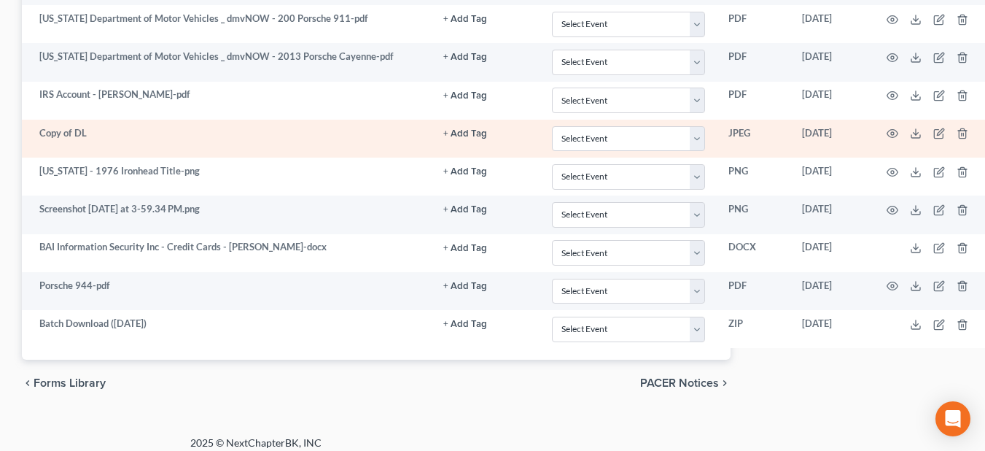
click at [464, 136] on button "+ Add Tag" at bounding box center [465, 133] width 44 height 9
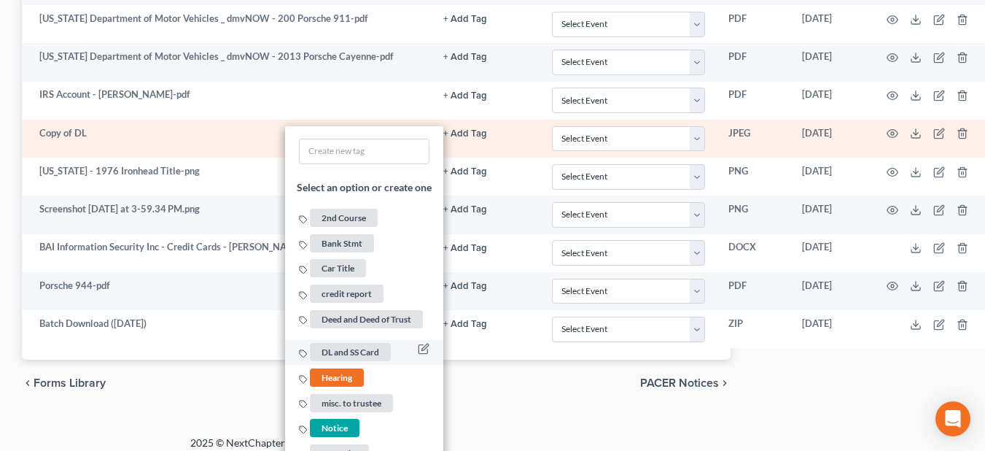
click at [342, 348] on span "DL and SS Card" at bounding box center [350, 352] width 81 height 18
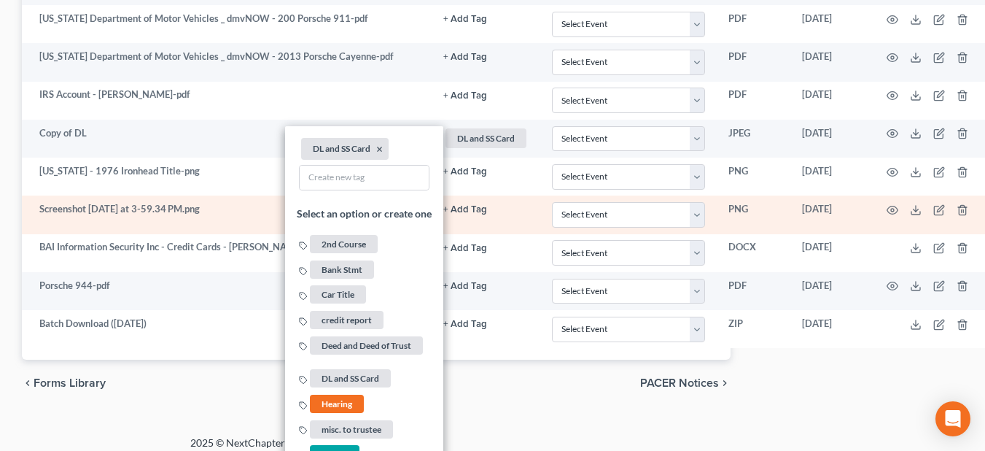
click at [211, 202] on td "Screenshot 2025-08-07 at 3-59.34 PM.png" at bounding box center [227, 214] width 410 height 38
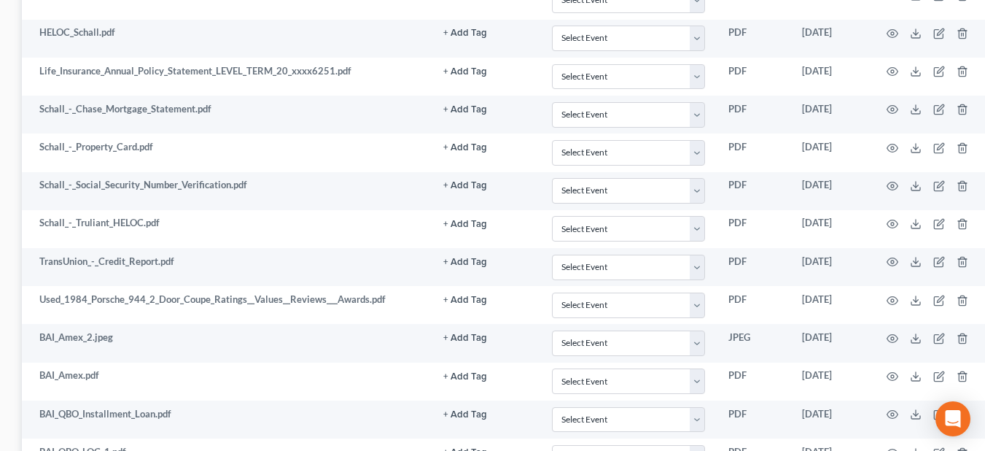
scroll to position [1459, 237]
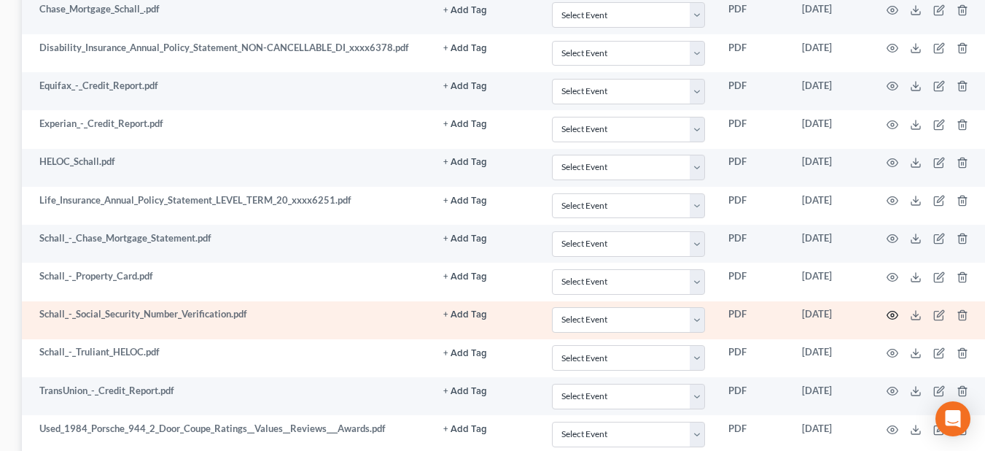
click at [890, 313] on icon "button" at bounding box center [893, 315] width 12 height 12
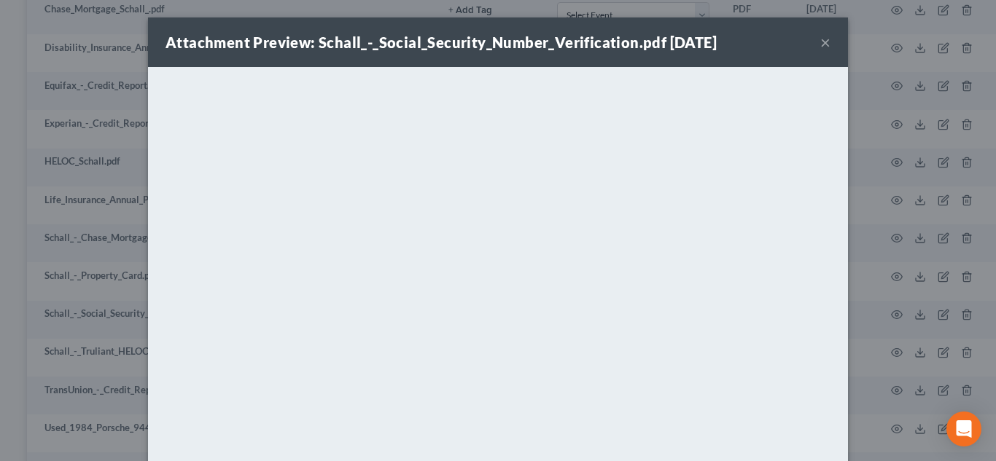
click at [820, 40] on button "×" at bounding box center [825, 42] width 10 height 17
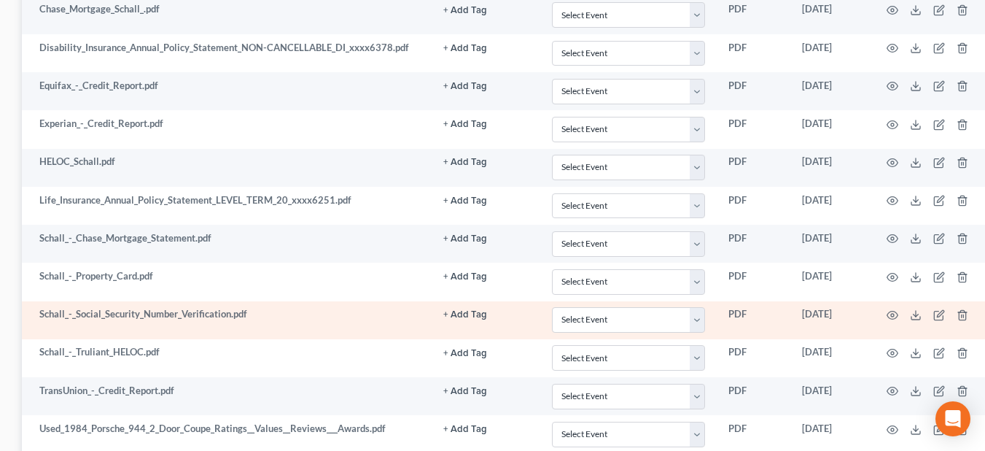
click at [911, 311] on td at bounding box center [930, 320] width 122 height 38
click at [894, 313] on circle "button" at bounding box center [892, 314] width 3 height 3
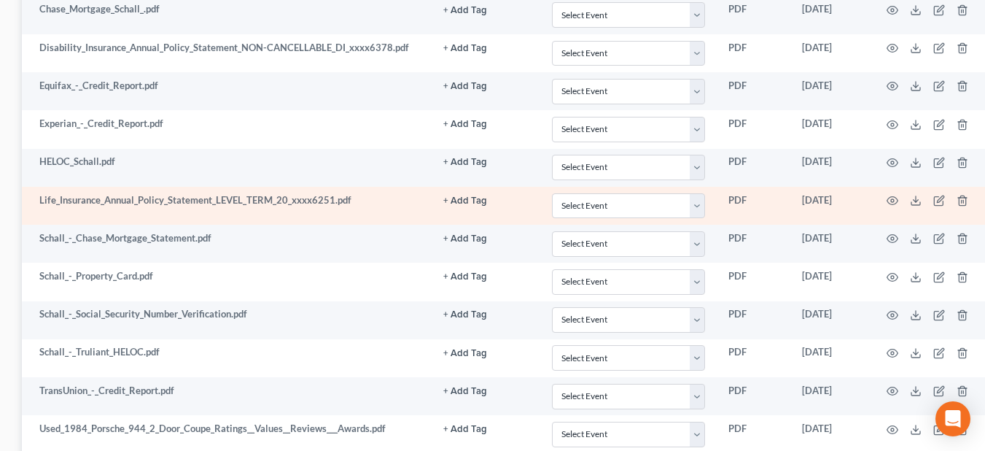
drag, startPoint x: 837, startPoint y: 174, endPoint x: 835, endPoint y: 200, distance: 26.3
click at [831, 211] on td "Aug 7, 2025" at bounding box center [829, 206] width 79 height 38
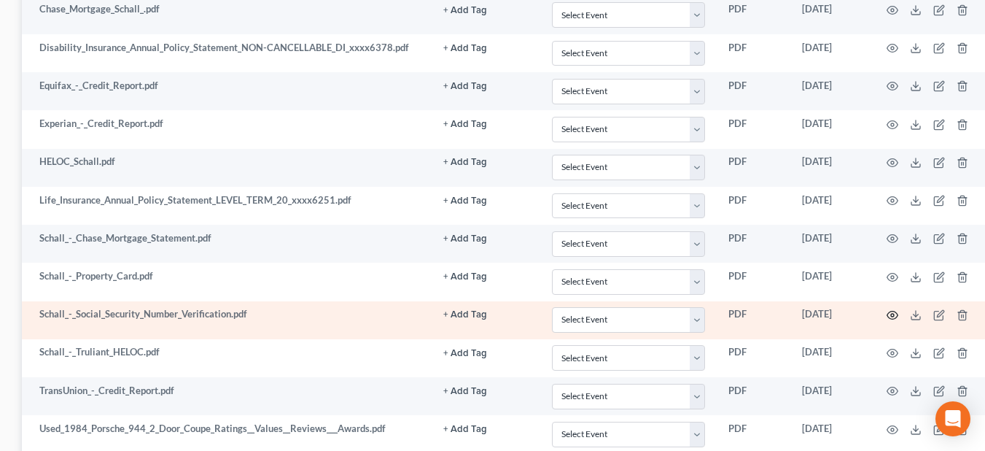
click at [895, 314] on icon "button" at bounding box center [893, 315] width 12 height 12
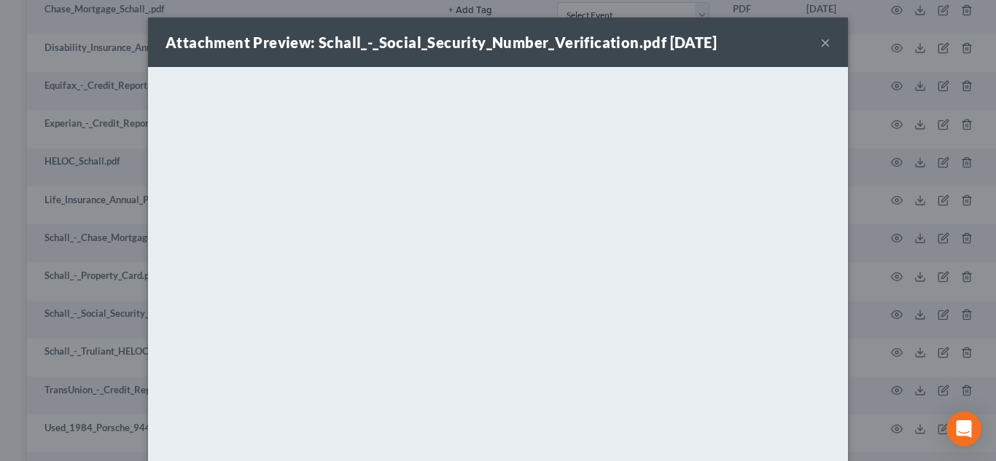
click at [820, 48] on button "×" at bounding box center [825, 42] width 10 height 17
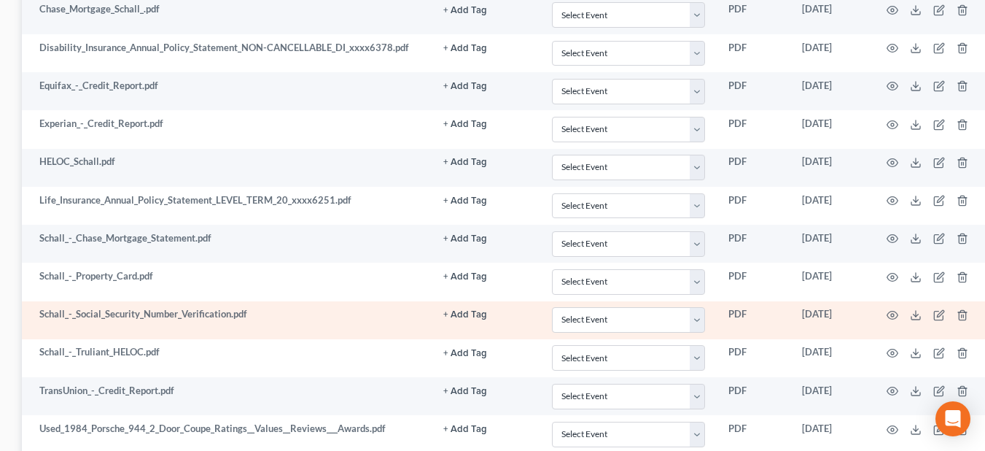
click at [932, 315] on td at bounding box center [930, 320] width 122 height 38
click at [940, 316] on icon "button" at bounding box center [940, 313] width 7 height 7
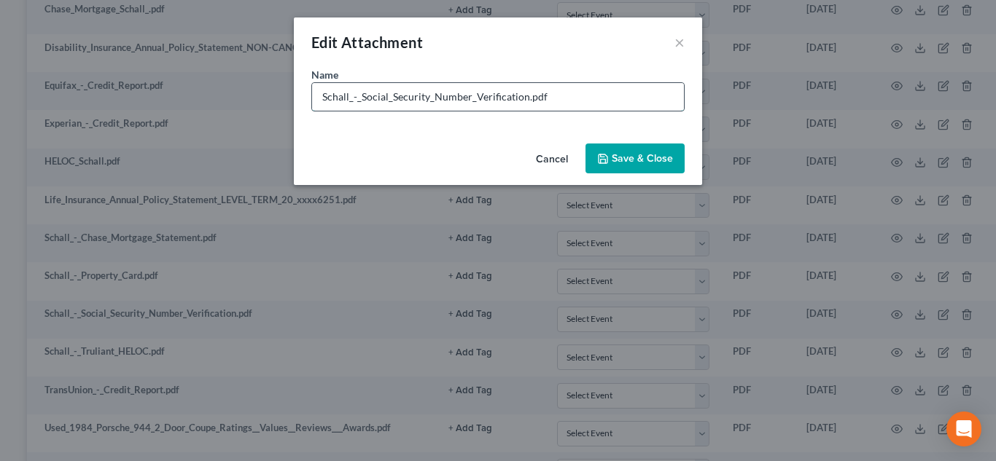
drag, startPoint x: 569, startPoint y: 97, endPoint x: 362, endPoint y: 92, distance: 207.1
click at [362, 92] on input "Schall_-_Social_Security_Number_Verification.pdf" at bounding box center [498, 97] width 372 height 28
type input "Schall - 1099 - SSN Verification"
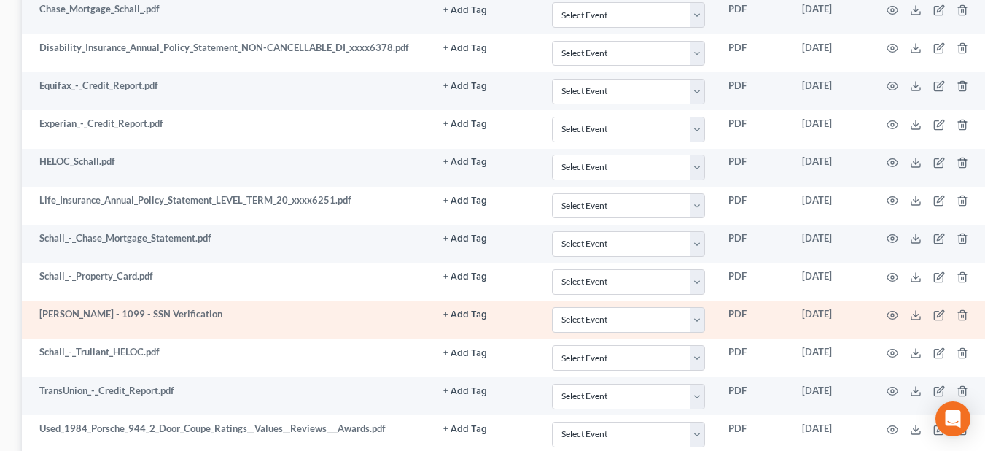
click at [483, 313] on button "+ Add Tag" at bounding box center [465, 314] width 44 height 9
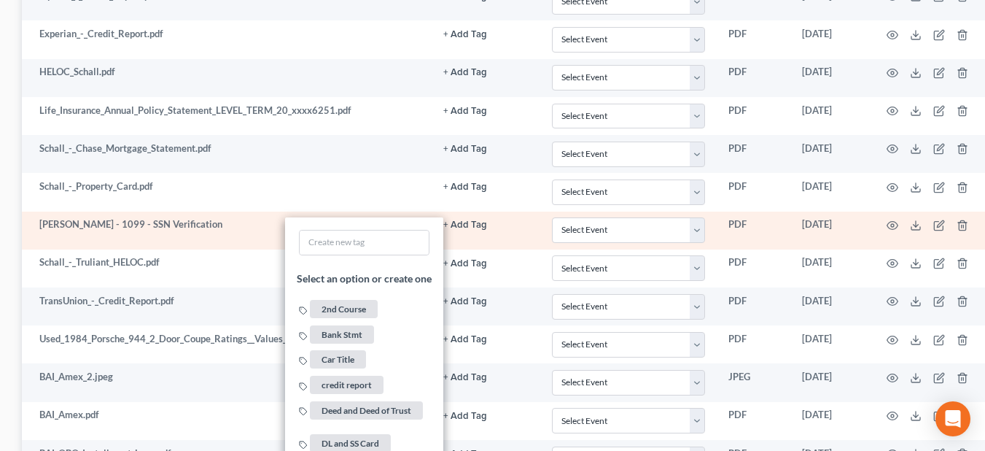
scroll to position [1605, 237]
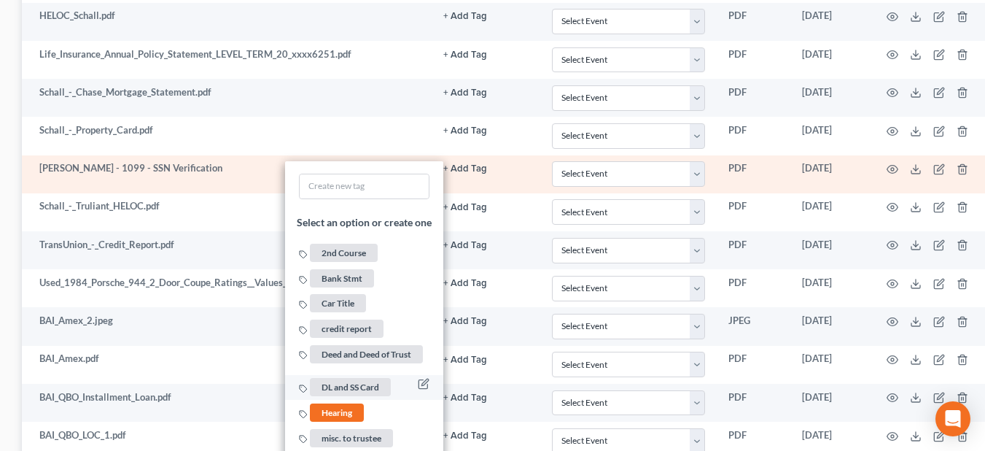
click at [367, 391] on span "DL and SS Card" at bounding box center [350, 387] width 81 height 18
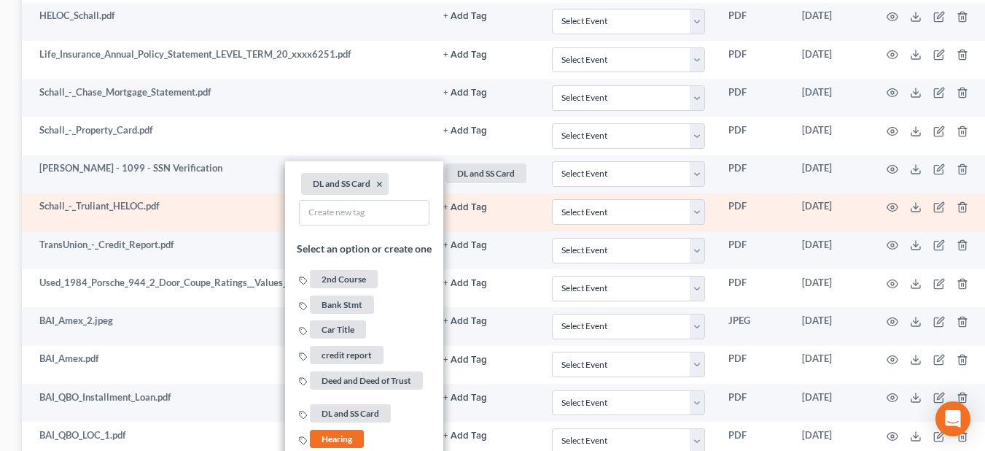
click at [509, 217] on td "+ Add Tag Select an option or create one 2nd Course Bank Stmt Car Title credit …" at bounding box center [486, 212] width 109 height 38
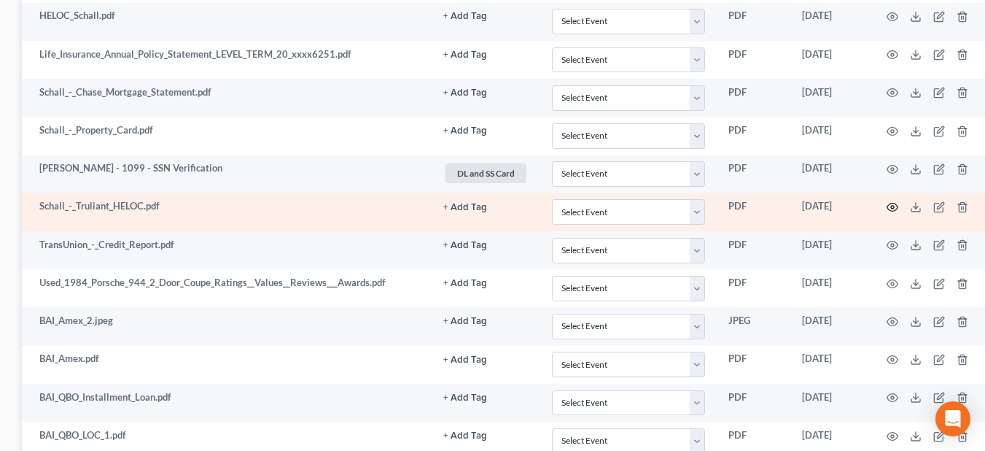
click at [894, 203] on icon "button" at bounding box center [892, 207] width 11 height 8
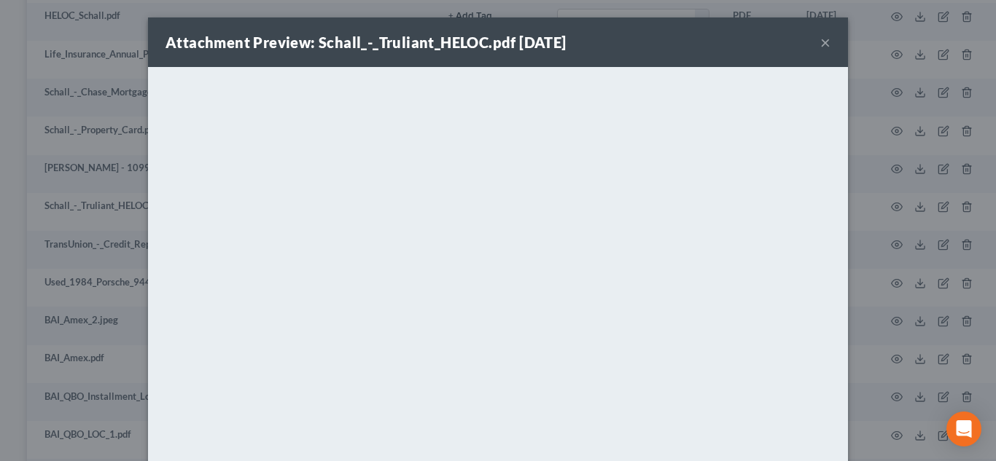
click at [820, 42] on button "×" at bounding box center [825, 42] width 10 height 17
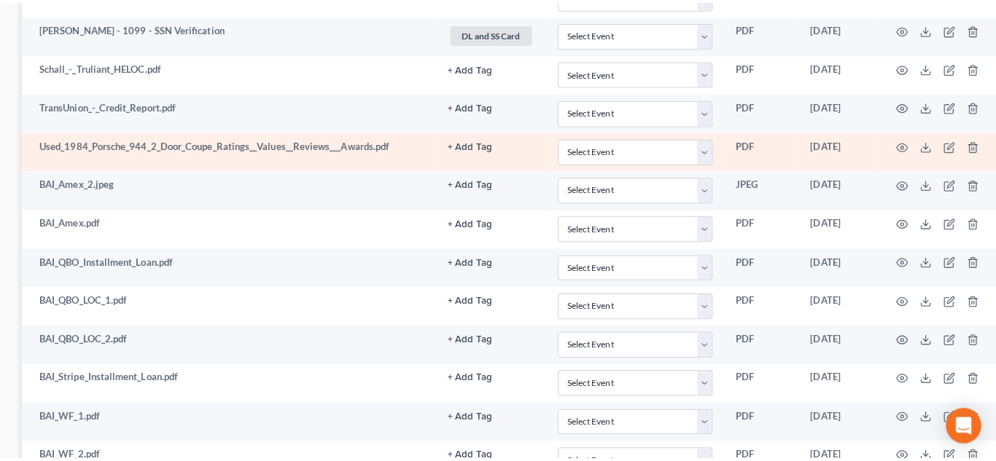
scroll to position [1750, 237]
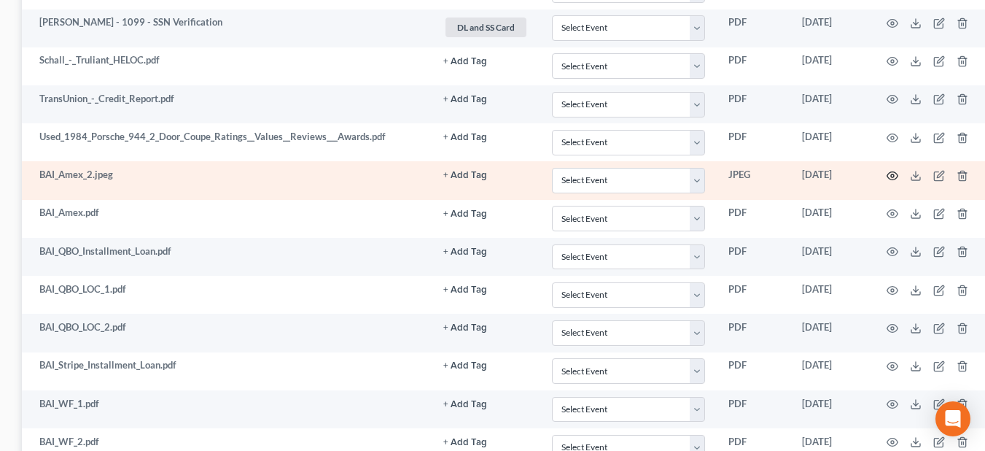
click at [895, 171] on icon "button" at bounding box center [893, 176] width 12 height 12
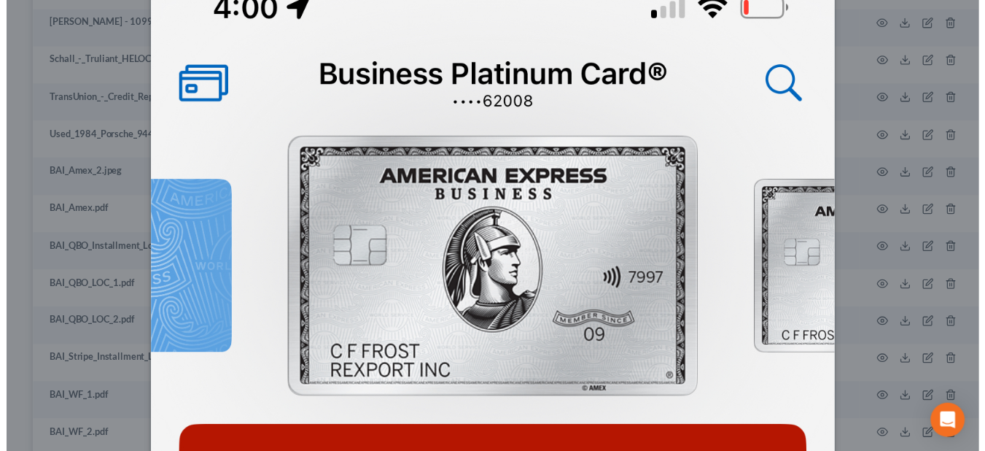
scroll to position [0, 0]
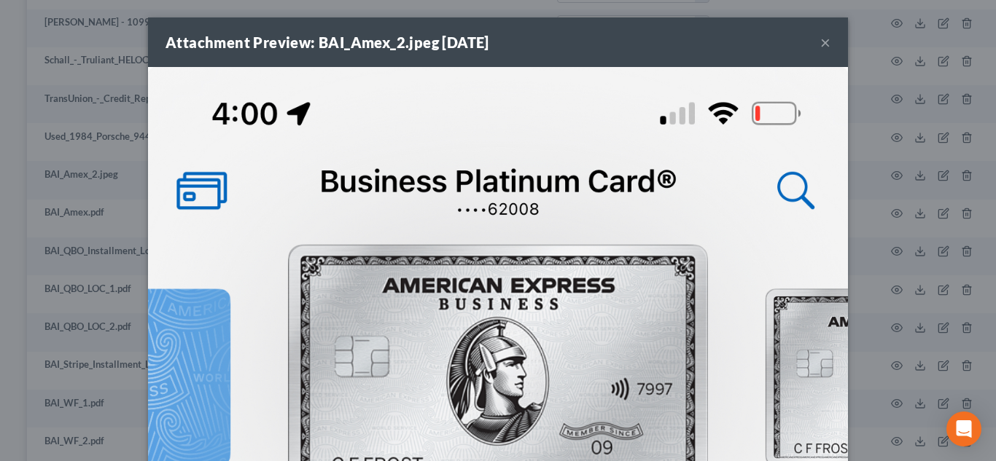
click at [820, 41] on button "×" at bounding box center [825, 42] width 10 height 17
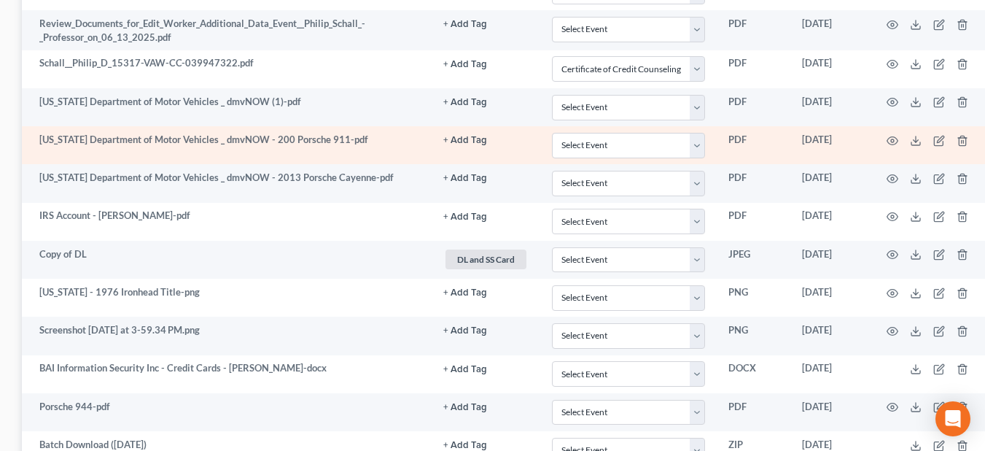
scroll to position [2490, 237]
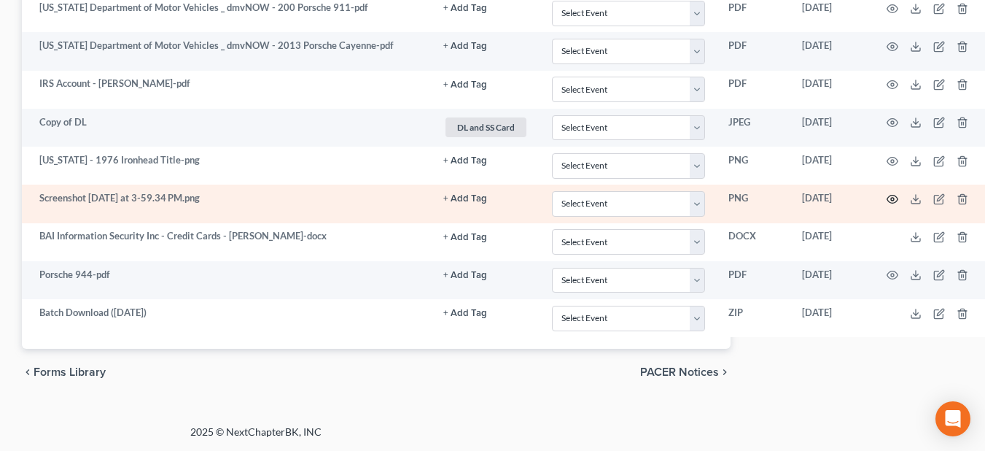
click at [894, 203] on icon "button" at bounding box center [892, 199] width 11 height 8
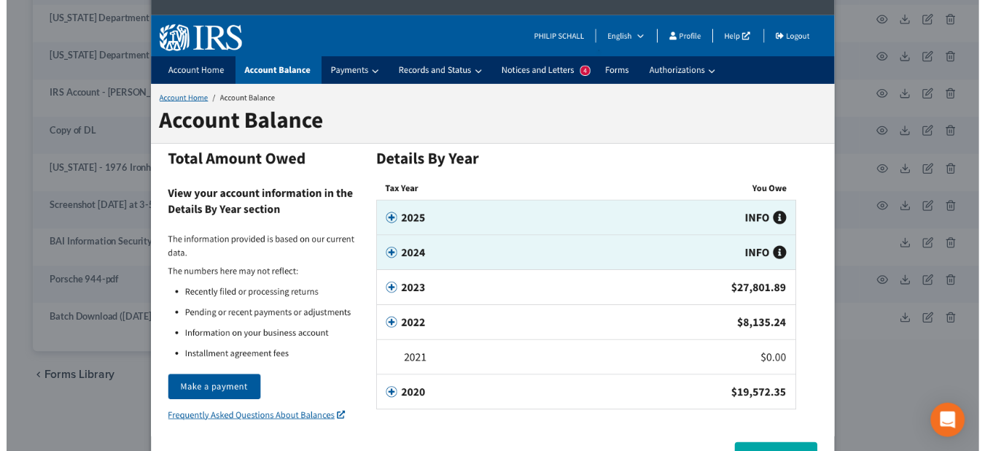
scroll to position [28, 0]
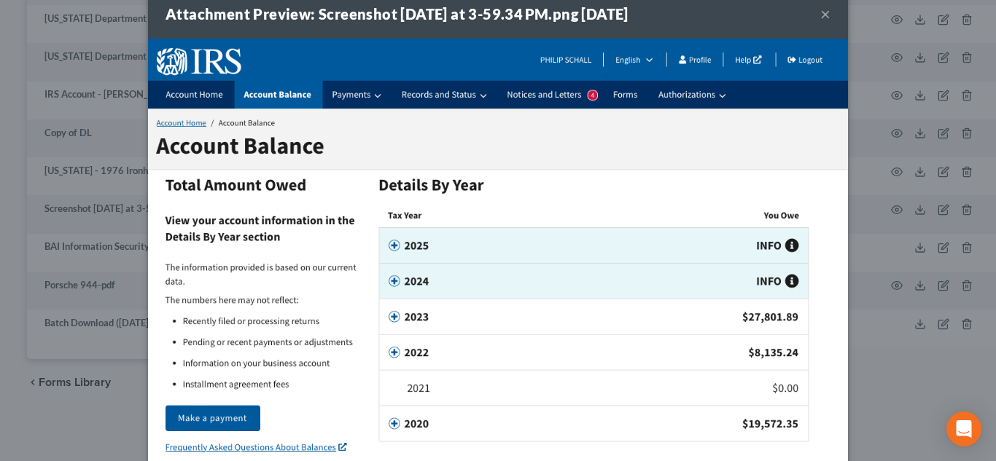
click at [820, 17] on button "×" at bounding box center [825, 13] width 10 height 17
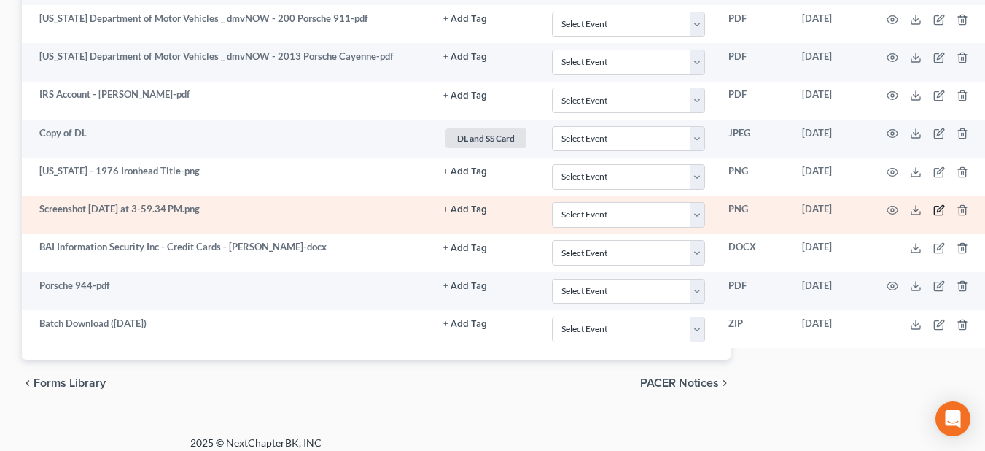
click at [937, 210] on icon "button" at bounding box center [939, 210] width 12 height 12
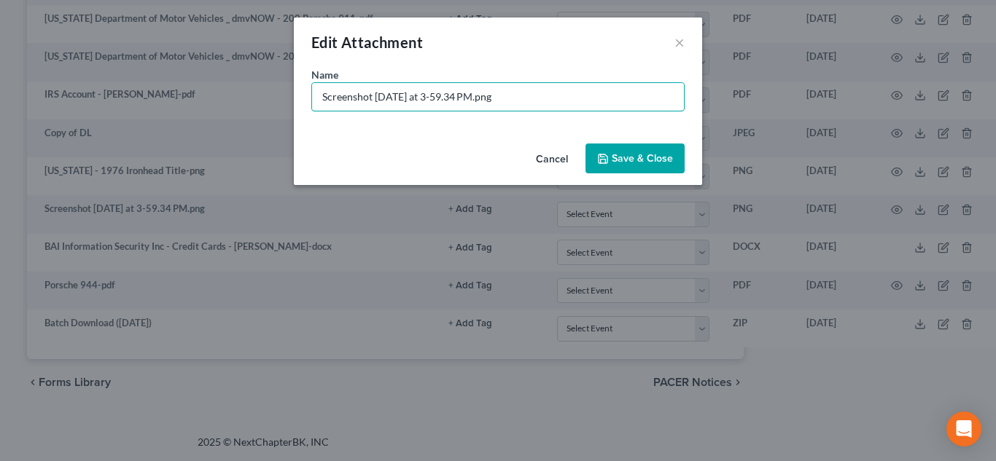
drag, startPoint x: 547, startPoint y: 85, endPoint x: 144, endPoint y: 70, distance: 403.5
click at [144, 70] on div "Edit Attachment × Name * Screenshot 2025-08-07 at 3-59.34 PM.png Cancel Save & …" at bounding box center [498, 230] width 996 height 461
type input "IRS Taxes Owed Screenshot"
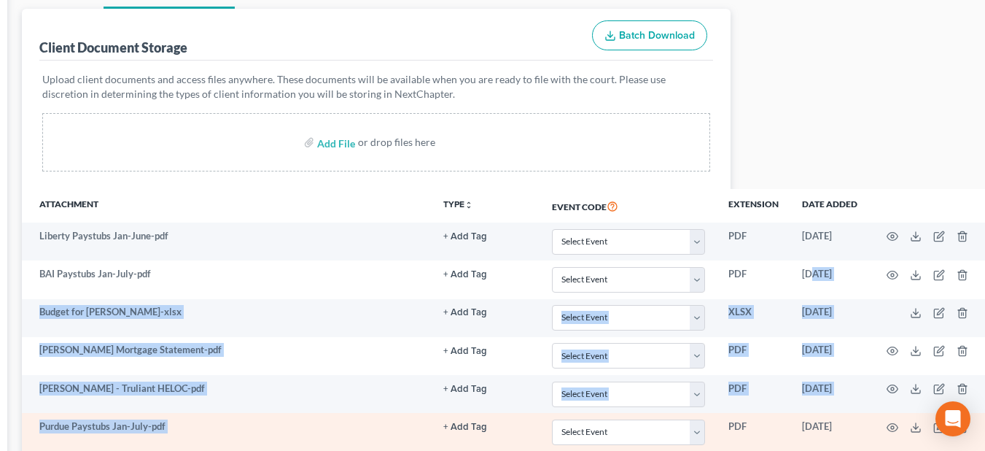
scroll to position [173, 237]
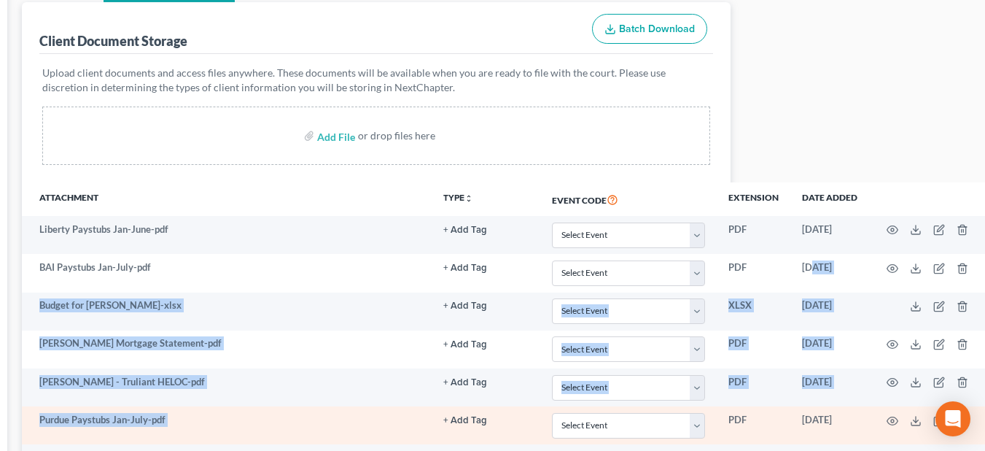
drag, startPoint x: 812, startPoint y: 450, endPoint x: 531, endPoint y: 428, distance: 281.5
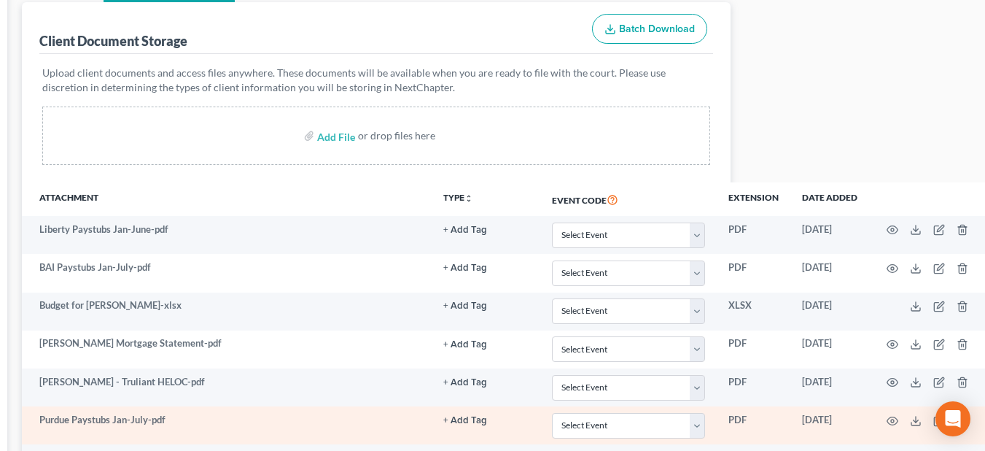
click at [543, 432] on td "Select Event Certificate of Credit Counseling" at bounding box center [628, 425] width 176 height 38
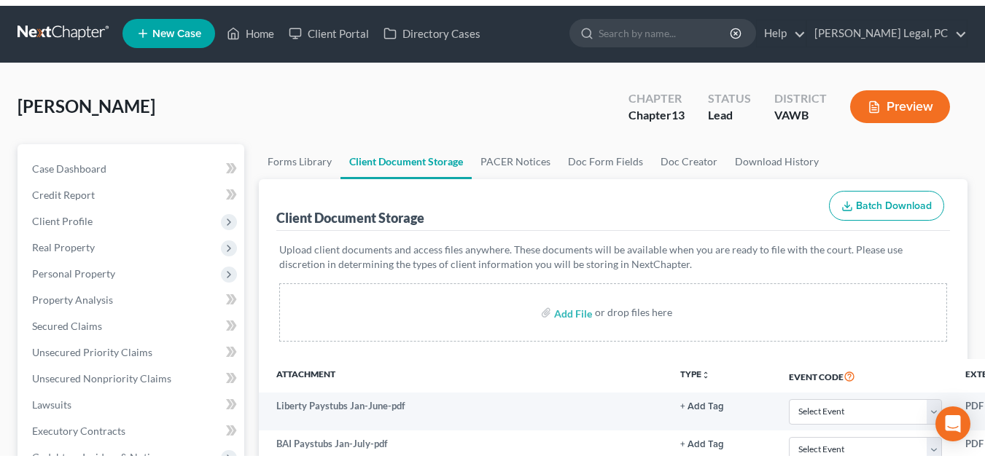
scroll to position [0, 0]
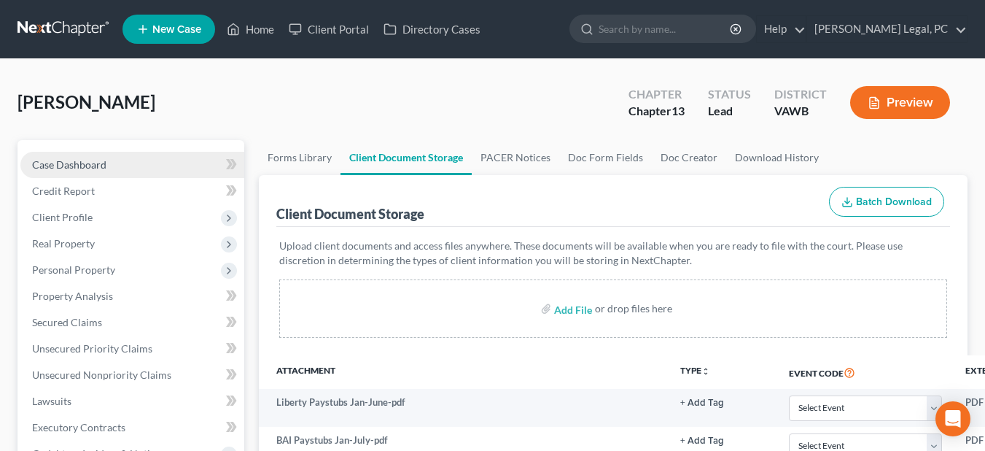
click at [113, 155] on link "Case Dashboard" at bounding box center [132, 165] width 224 height 26
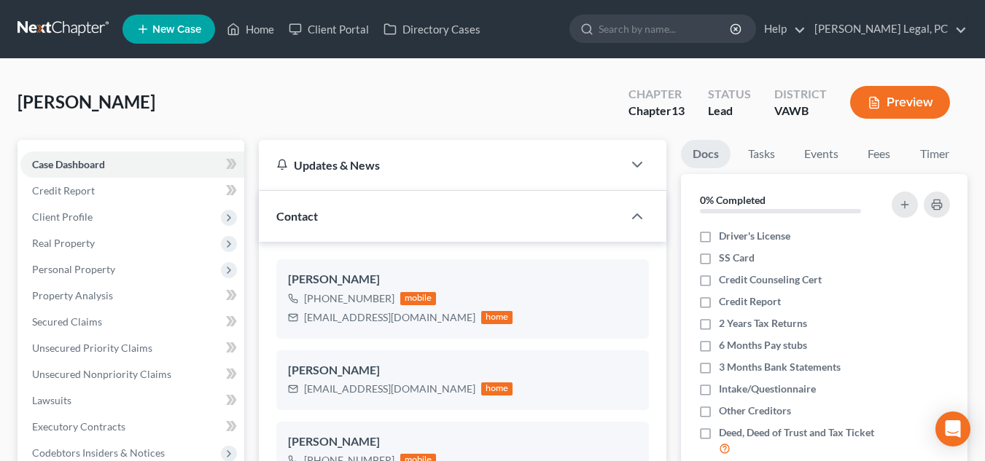
click at [440, 113] on div "Schall, Philip Upgraded Chapter Chapter 13 Status Lead District VAWB Preview" at bounding box center [492, 108] width 950 height 63
click at [488, 133] on div "Schall, Philip Upgraded Chapter Chapter 13 Status Lead District VAWB Preview" at bounding box center [492, 108] width 950 height 63
click at [84, 33] on link at bounding box center [63, 29] width 93 height 26
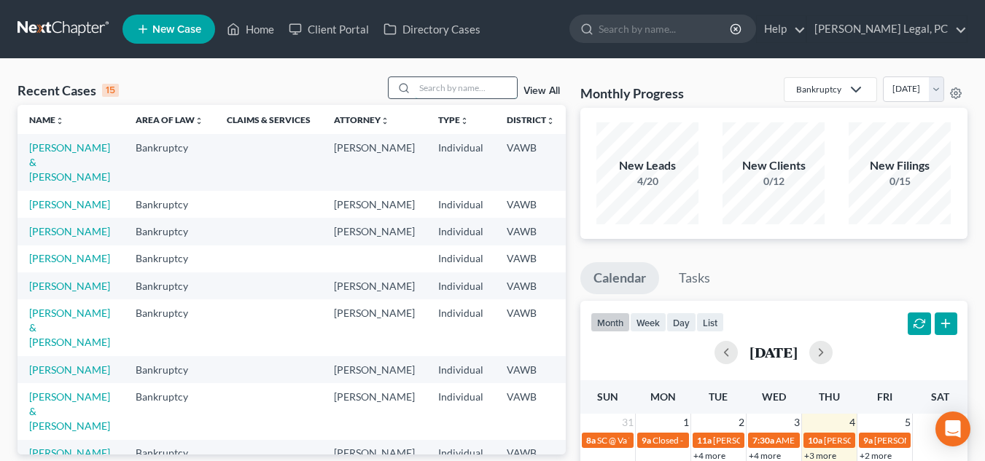
click at [424, 81] on input "search" at bounding box center [466, 87] width 102 height 21
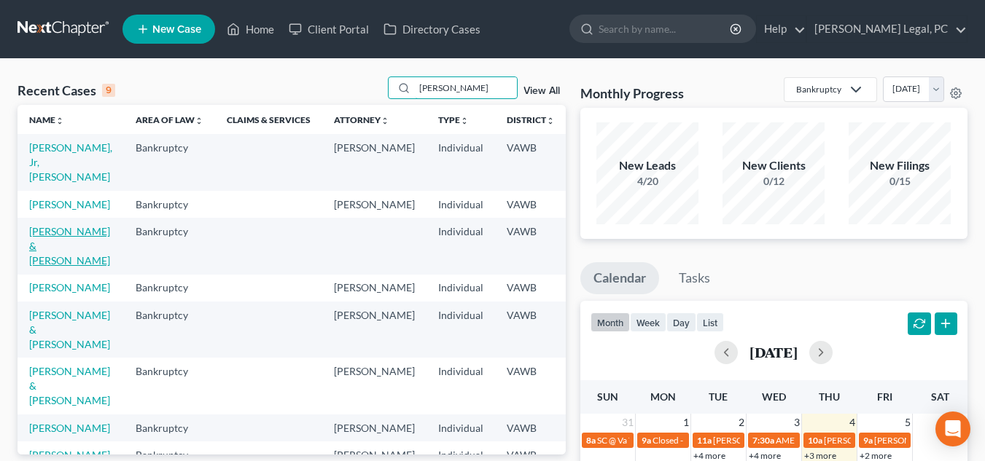
type input "[PERSON_NAME]"
click at [52, 243] on link "[PERSON_NAME] & [PERSON_NAME]" at bounding box center [69, 246] width 81 height 42
